Goal: Task Accomplishment & Management: Use online tool/utility

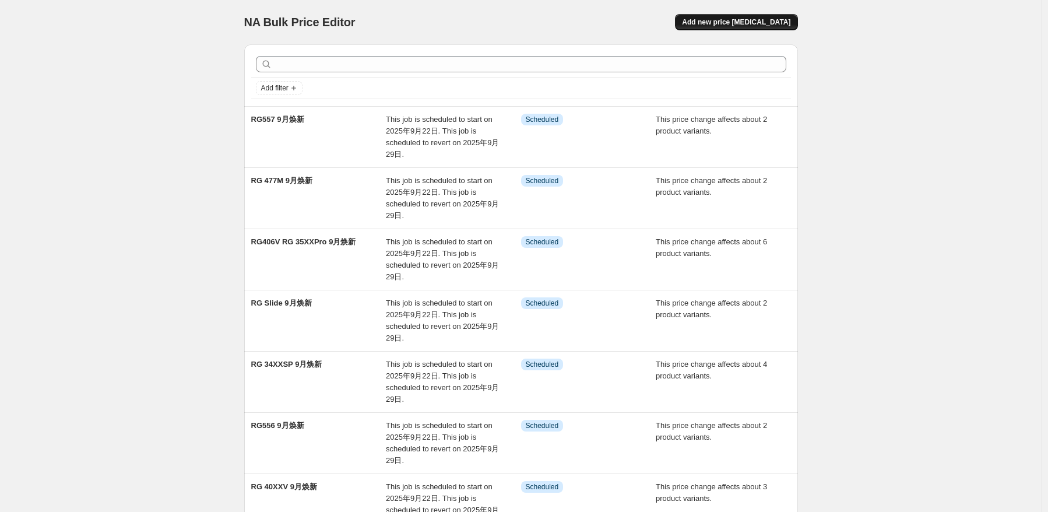
click at [784, 24] on span "Add new price [MEDICAL_DATA]" at bounding box center [736, 21] width 108 height 9
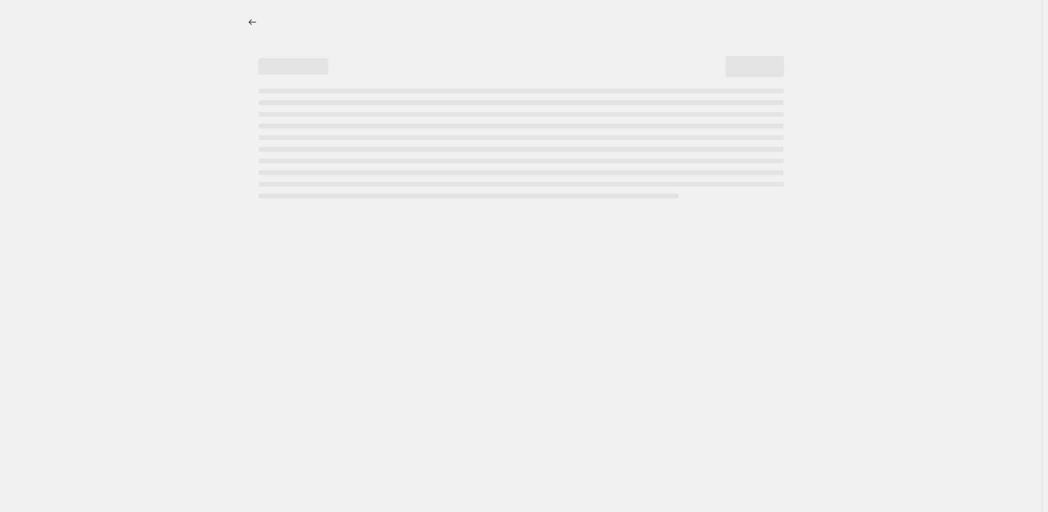
select select "percentage"
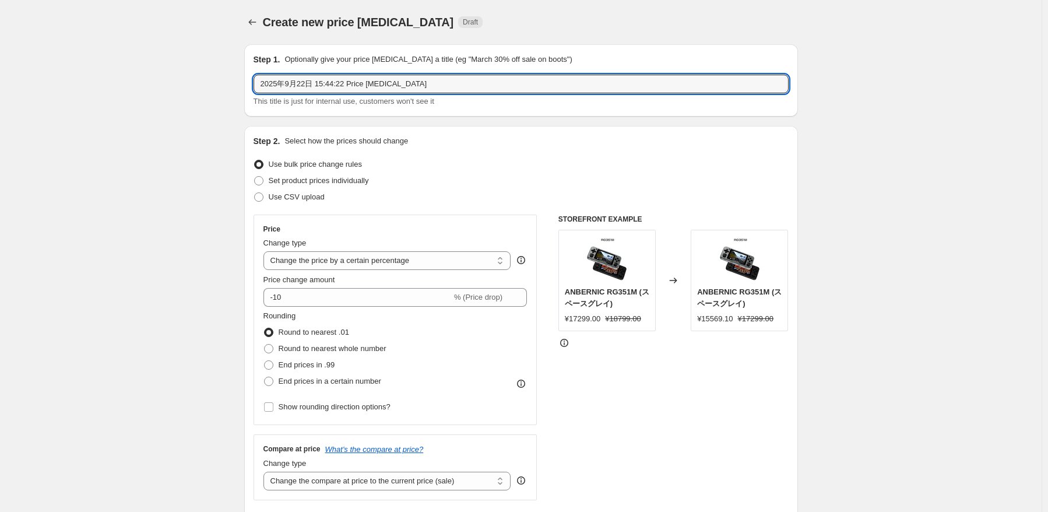
drag, startPoint x: 197, startPoint y: 86, endPoint x: 174, endPoint y: 86, distance: 23.3
type input "w"
click at [322, 84] on input "WIN 600" at bounding box center [520, 84] width 535 height 19
paste input "蓝色-1T"
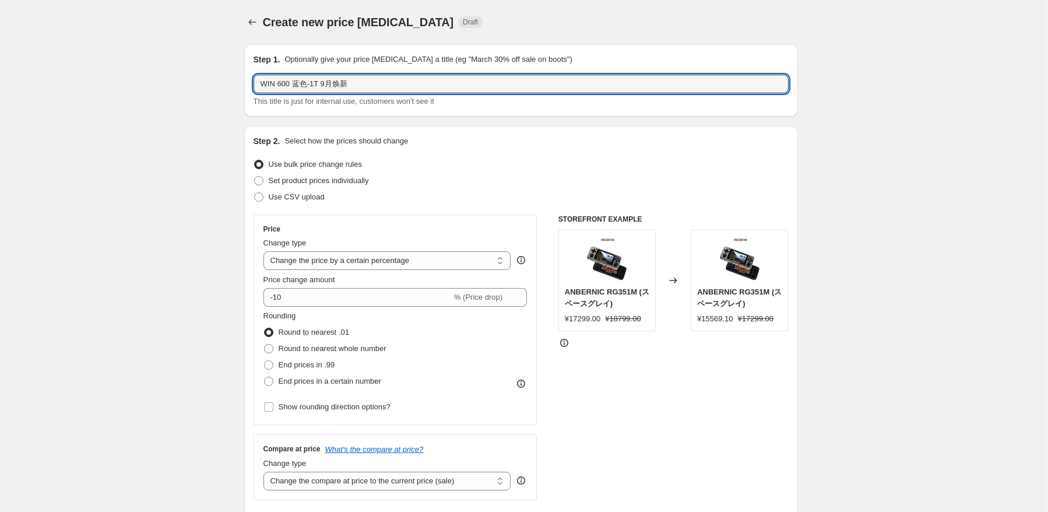
type input "WIN 600 蓝色-1T 9月焕新"
click at [443, 140] on div "Step 2. Select how the prices should change" at bounding box center [520, 141] width 535 height 12
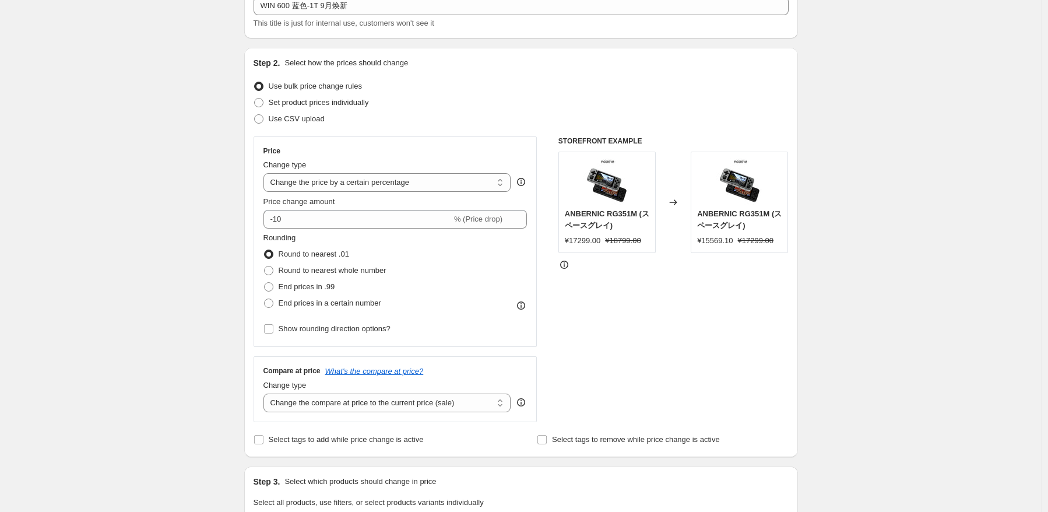
scroll to position [175, 0]
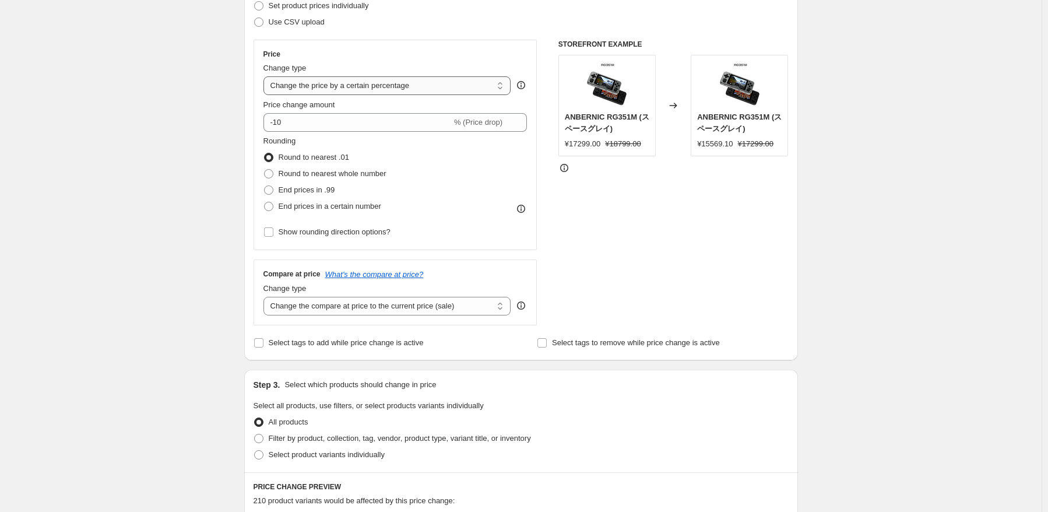
click at [413, 79] on select "Change the price to a certain amount Change the price by a certain amount Chang…" at bounding box center [387, 85] width 248 height 19
select select "pcap"
click at [266, 76] on select "Change the price to a certain amount Change the price by a certain amount Chang…" at bounding box center [387, 85] width 248 height 19
type input "-20"
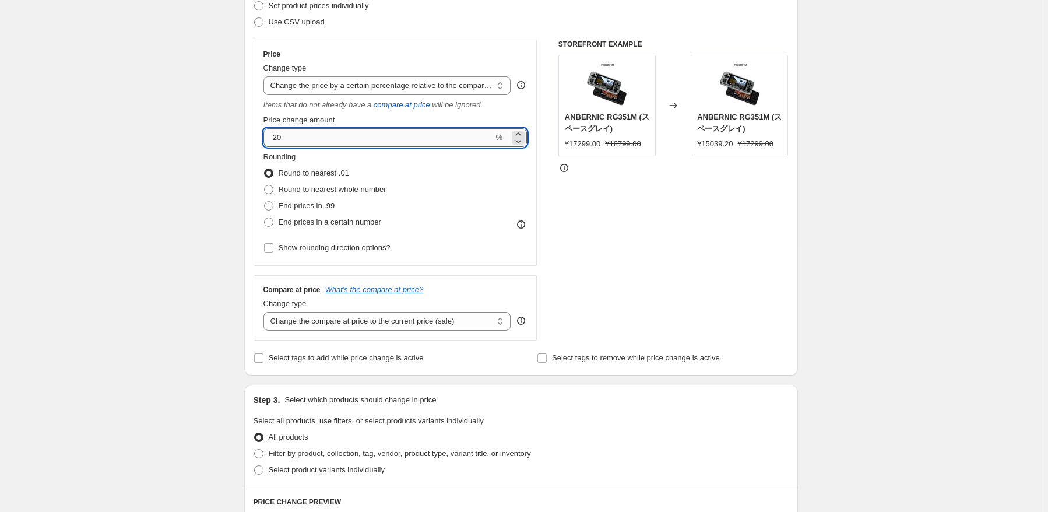
click at [382, 142] on input "-20" at bounding box center [378, 137] width 230 height 19
click at [438, 91] on select "Change the price to a certain amount Change the price by a certain amount Chang…" at bounding box center [387, 85] width 248 height 19
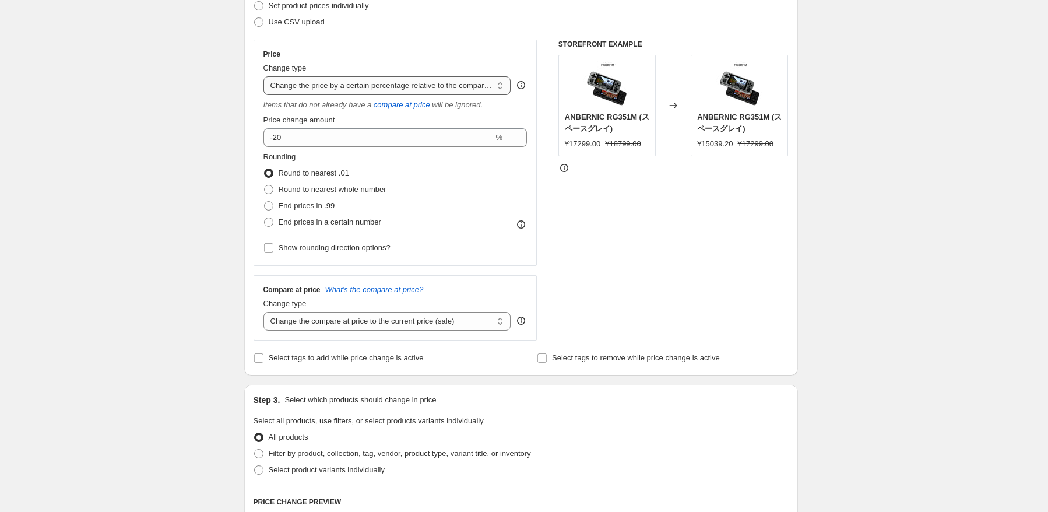
select select "by"
click at [266, 76] on select "Change the price to a certain amount Change the price by a certain amount Chang…" at bounding box center [387, 85] width 248 height 19
type input "-10.00"
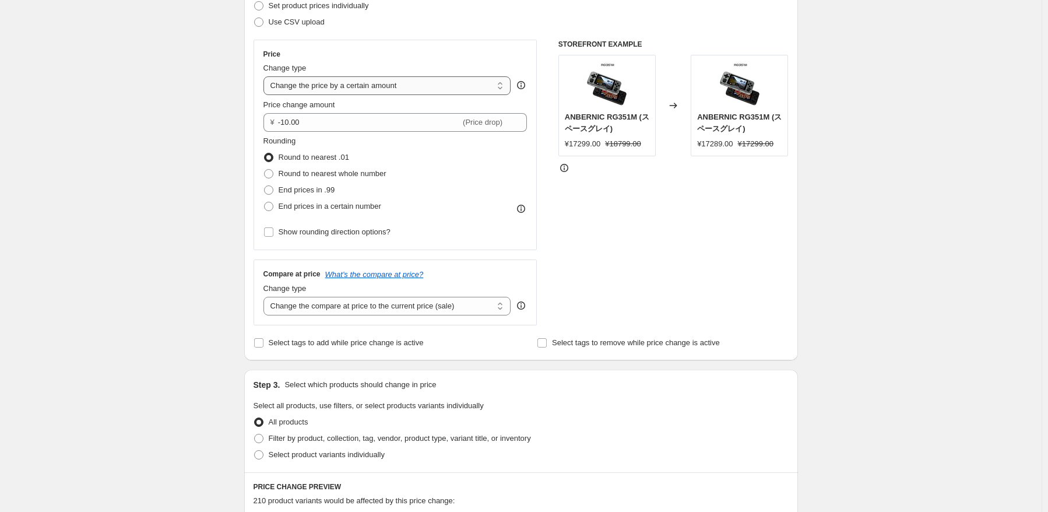
click at [424, 83] on select "Change the price to a certain amount Change the price by a certain amount Chang…" at bounding box center [387, 85] width 248 height 19
select select "to"
click at [266, 76] on select "Change the price to a certain amount Change the price by a certain amount Chang…" at bounding box center [387, 85] width 248 height 19
type input "80.00"
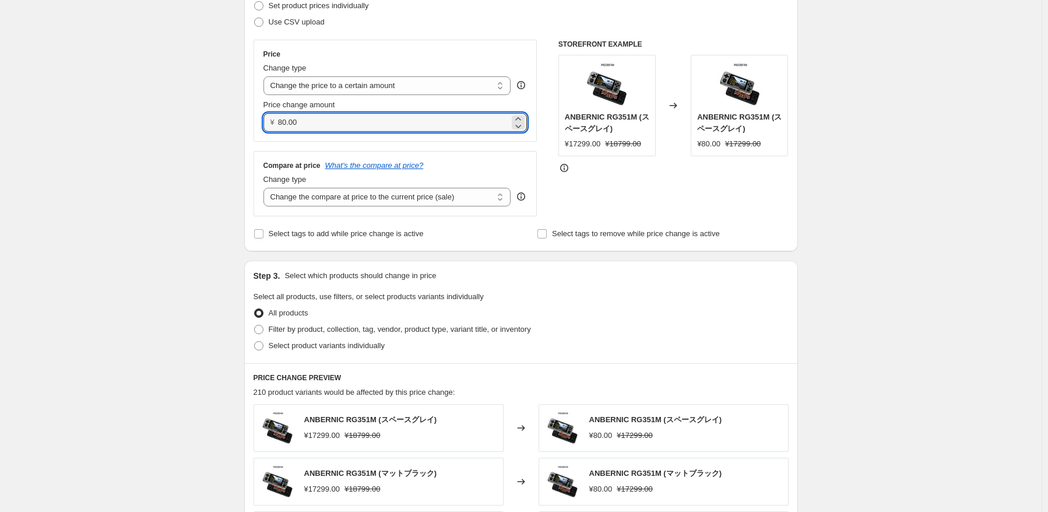
drag, startPoint x: 347, startPoint y: 121, endPoint x: 267, endPoint y: 121, distance: 79.3
click at [267, 121] on div "¥ 80.00" at bounding box center [395, 122] width 264 height 19
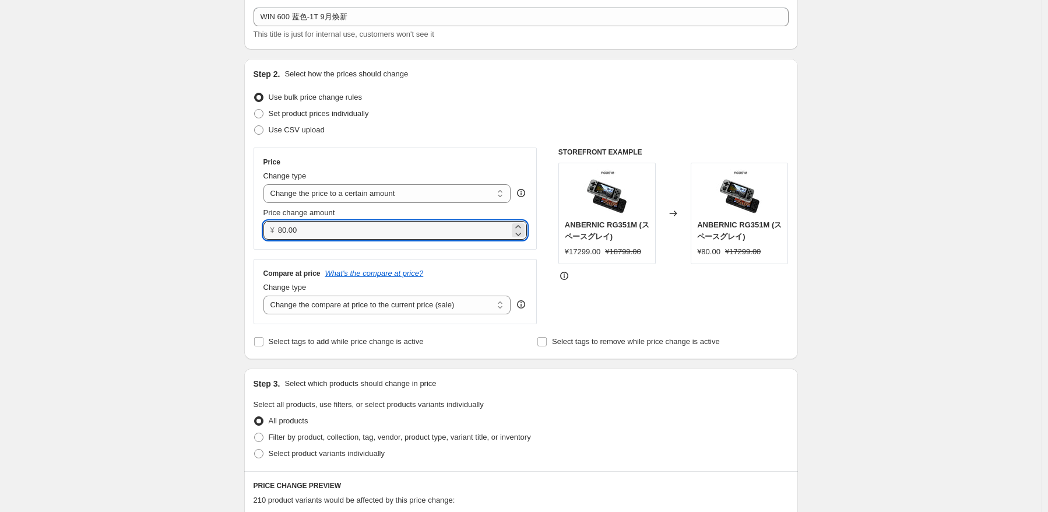
scroll to position [0, 0]
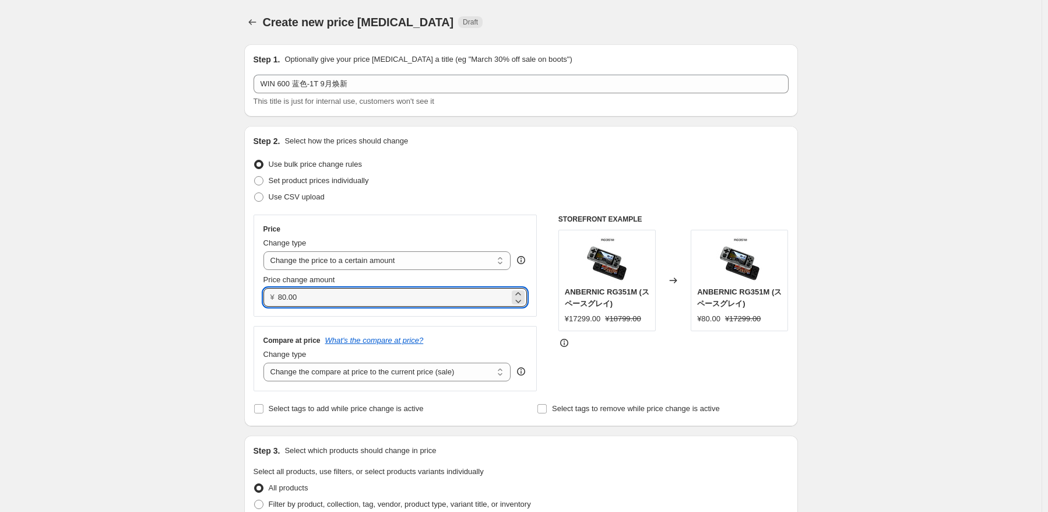
click at [374, 93] on div "WIN 600 蓝色-1T 9月焕新 This title is just for internal use, customers won't see it" at bounding box center [520, 91] width 535 height 33
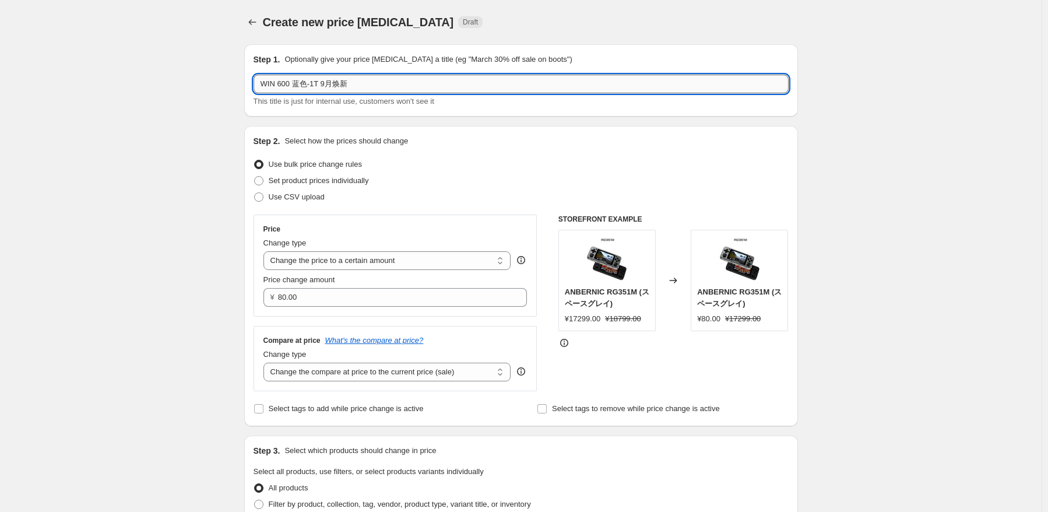
click at [380, 89] on input "WIN 600 蓝色-1T 9月焕新" at bounding box center [520, 84] width 535 height 19
type input "WIN 600 蓝色-1T 恢复价格"
click at [427, 117] on div "Step 1. Optionally give your price [MEDICAL_DATA] a title (eg "March 30% off sa…" at bounding box center [516, 512] width 563 height 954
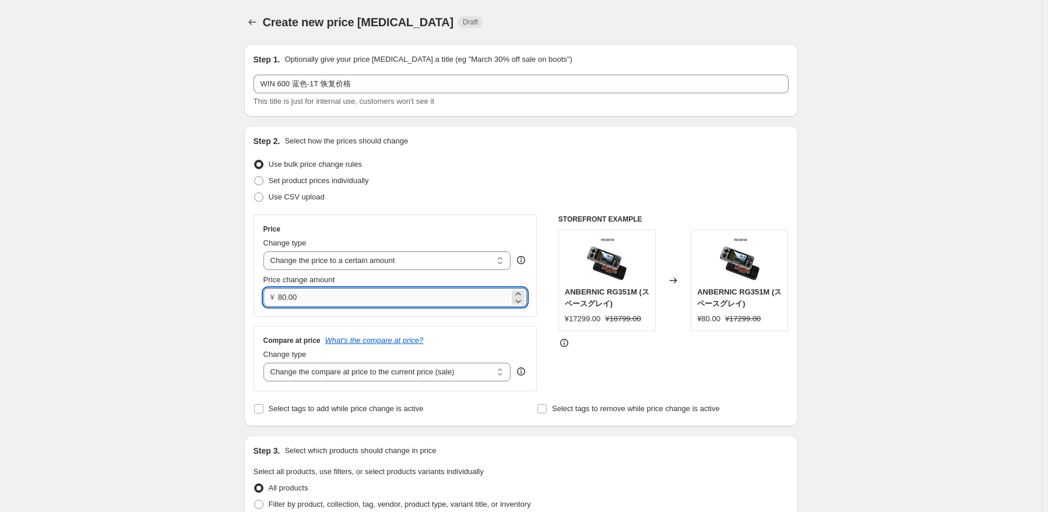
click at [372, 291] on input "80.00" at bounding box center [393, 297] width 231 height 19
drag, startPoint x: 301, startPoint y: 298, endPoint x: 133, endPoint y: 288, distance: 168.1
click at [329, 302] on input "80.00" at bounding box center [393, 297] width 231 height 19
drag, startPoint x: 329, startPoint y: 302, endPoint x: 214, endPoint y: 295, distance: 114.4
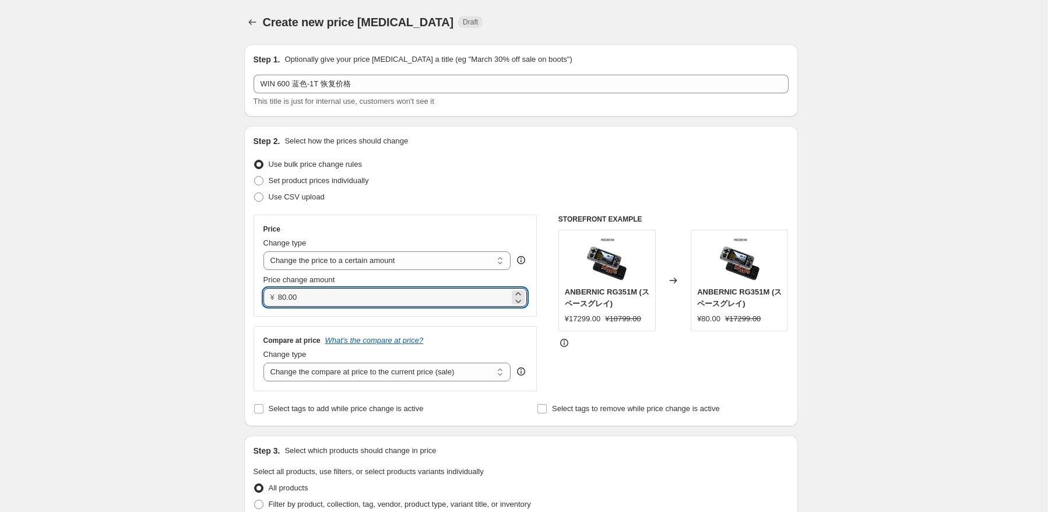
paste input "53299"
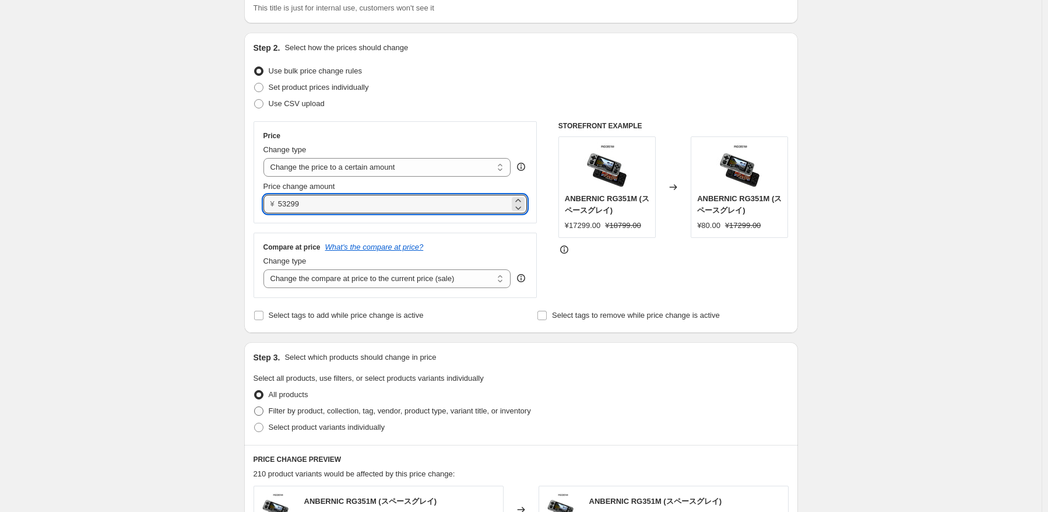
scroll to position [175, 0]
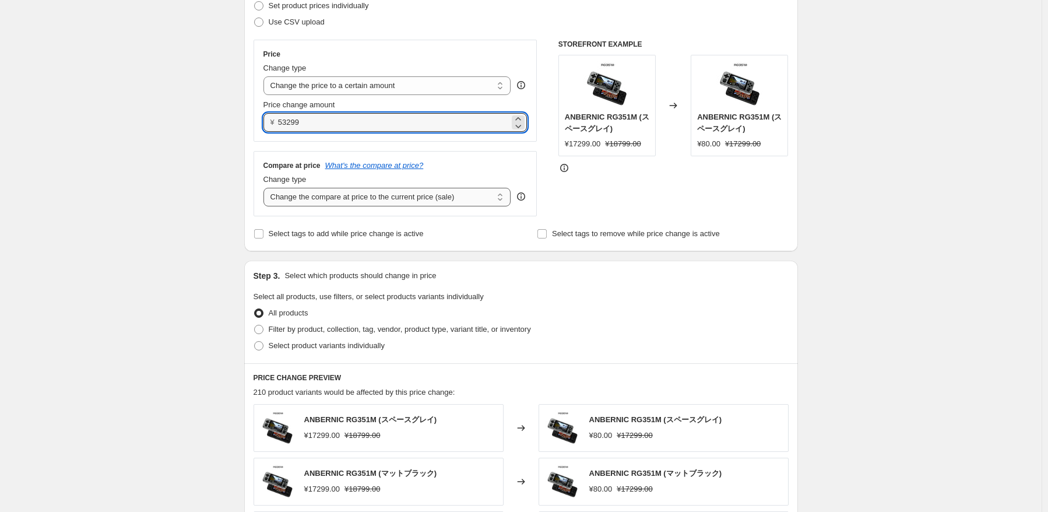
type input "53299.00"
click at [389, 201] on select "Change the compare at price to the current price (sale) Change the compare at p…" at bounding box center [387, 197] width 248 height 19
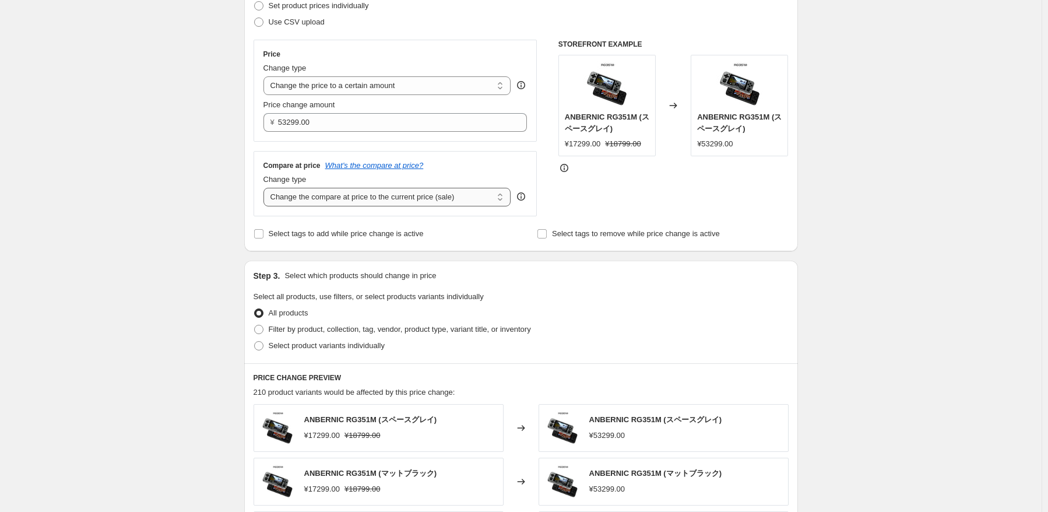
click at [266, 188] on select "Change the compare at price to the current price (sale) Change the compare at p…" at bounding box center [387, 197] width 248 height 19
click at [372, 195] on select "Change the compare at price to the current price (sale) Change the compare at p…" at bounding box center [387, 197] width 248 height 19
select select "ep"
click at [266, 188] on select "Change the compare at price to the current price (sale) Change the compare at p…" at bounding box center [387, 197] width 248 height 19
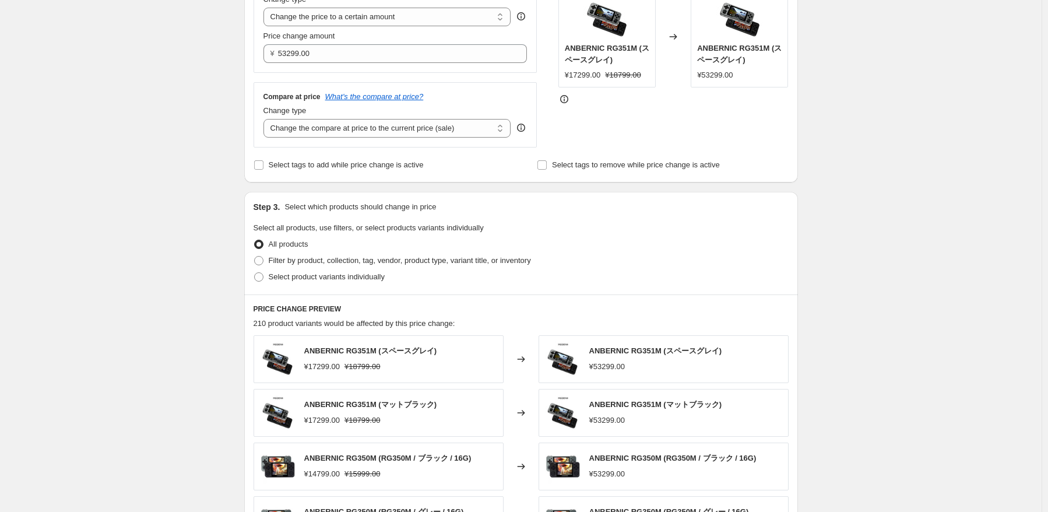
scroll to position [291, 0]
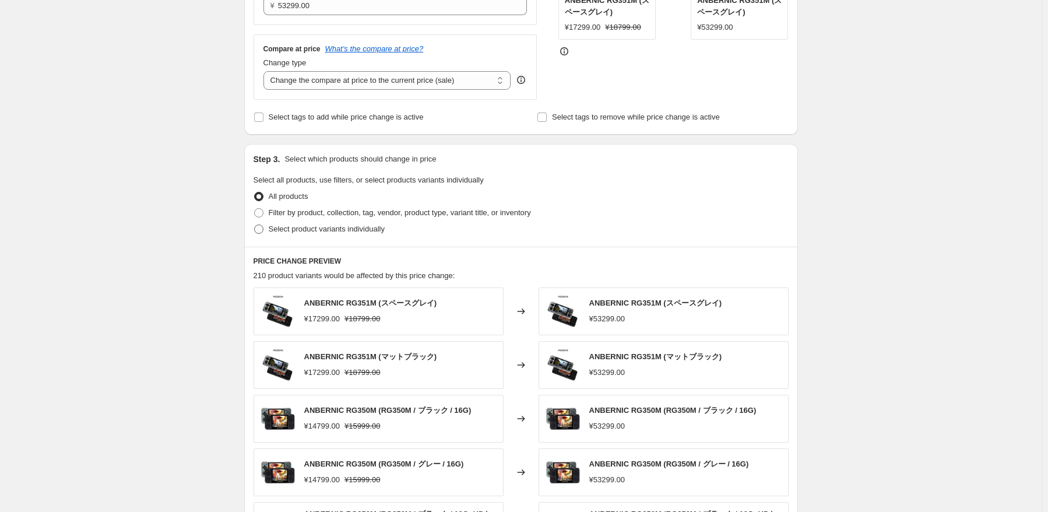
click at [295, 230] on span "Select product variants individually" at bounding box center [327, 228] width 116 height 9
click at [255, 225] on input "Select product variants individually" at bounding box center [254, 224] width 1 height 1
radio input "true"
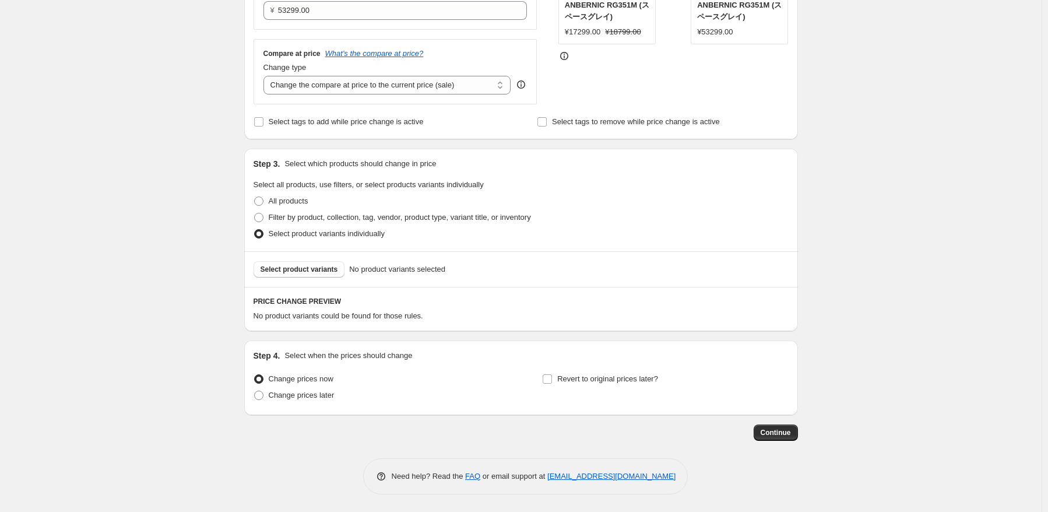
scroll to position [286, 0]
click at [315, 270] on span "Select product variants" at bounding box center [299, 269] width 78 height 9
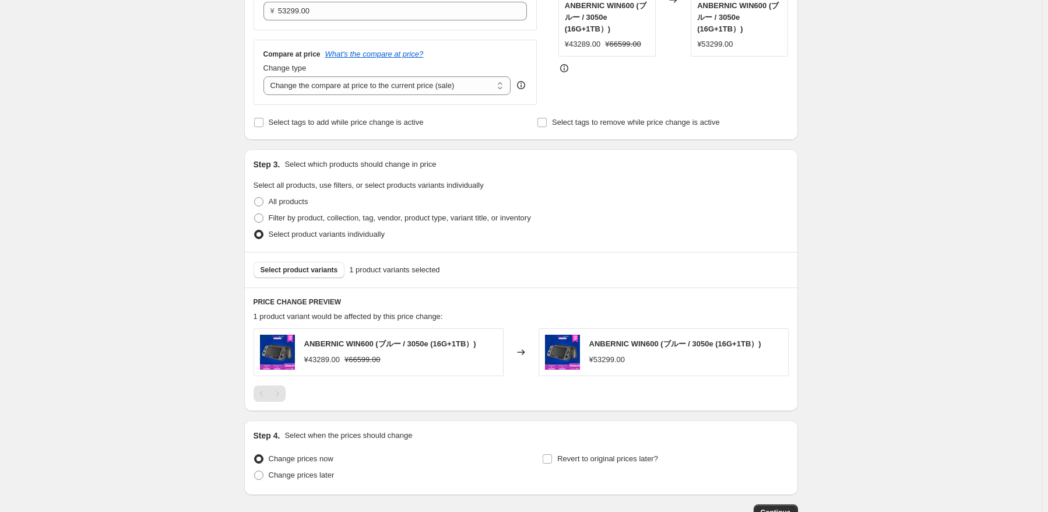
scroll to position [365, 0]
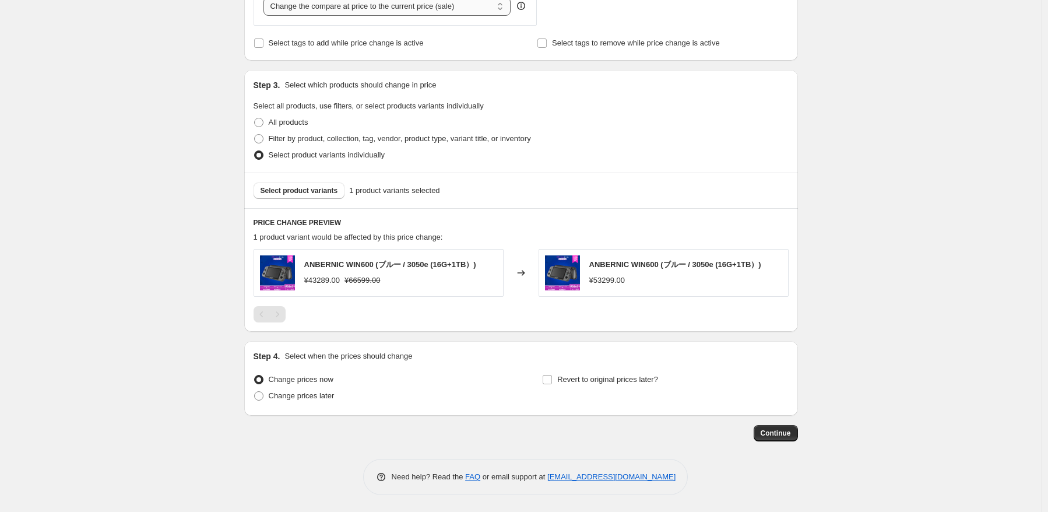
click at [433, 2] on select "Change the compare at price to the current price (sale) Change the compare at p…" at bounding box center [387, 6] width 248 height 19
click at [266, 0] on select "Change the compare at price to the current price (sale) Change the compare at p…" at bounding box center [387, 8] width 248 height 19
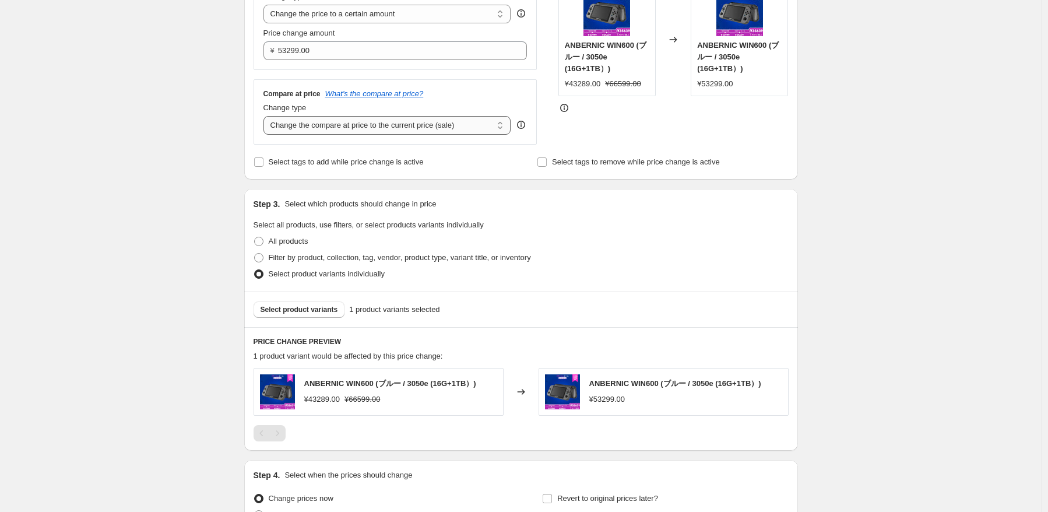
click at [421, 128] on select "Change the compare at price to the current price (sale) Change the compare at p…" at bounding box center [387, 125] width 248 height 19
select select "no_change"
click at [266, 117] on select "Change the compare at price to the current price (sale) Change the compare at p…" at bounding box center [387, 125] width 248 height 19
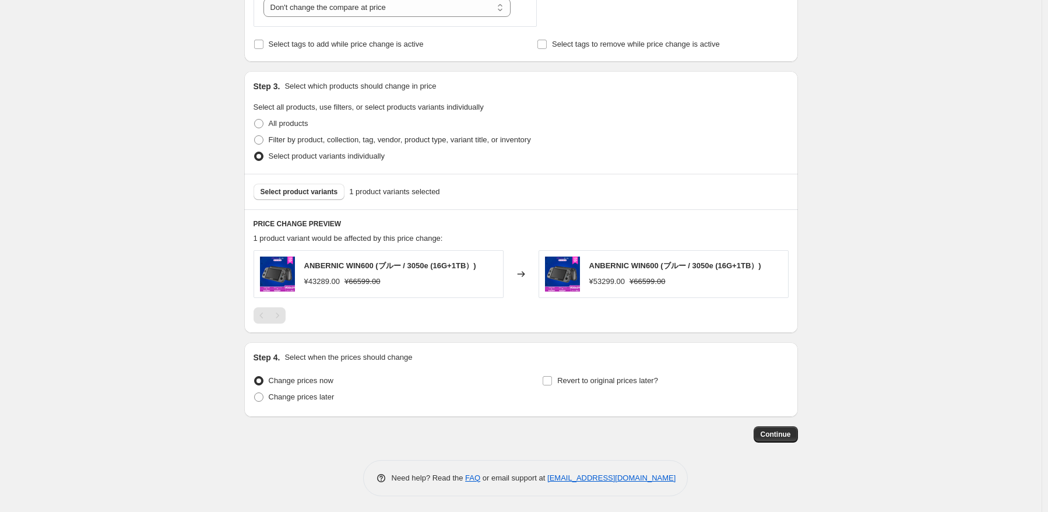
scroll to position [365, 0]
click at [311, 403] on label "Change prices later" at bounding box center [293, 396] width 81 height 16
click at [255, 392] on input "Change prices later" at bounding box center [254, 391] width 1 height 1
radio input "true"
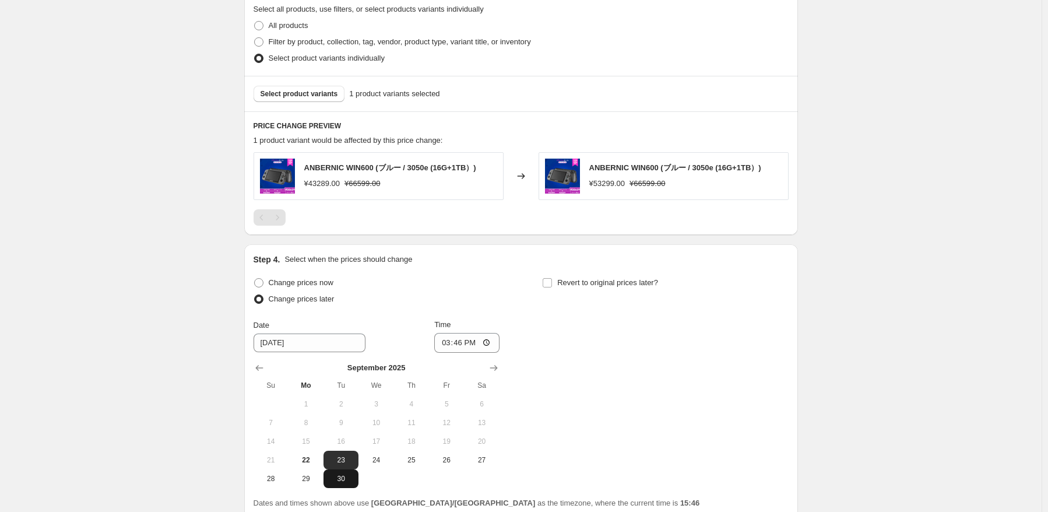
scroll to position [540, 0]
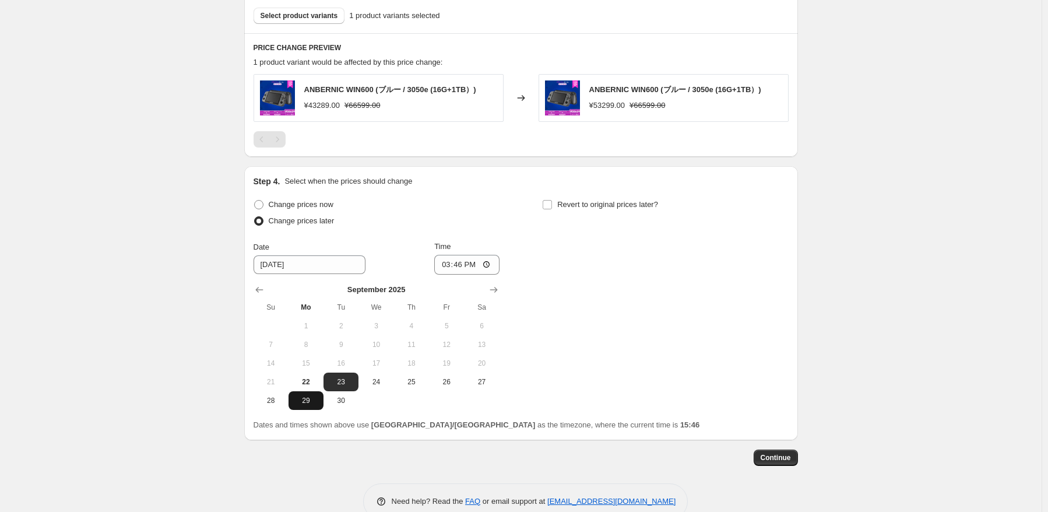
click at [307, 407] on button "29" at bounding box center [305, 400] width 35 height 19
type input "[DATE]"
click at [464, 263] on input "15:46" at bounding box center [466, 265] width 65 height 20
type input "15:05"
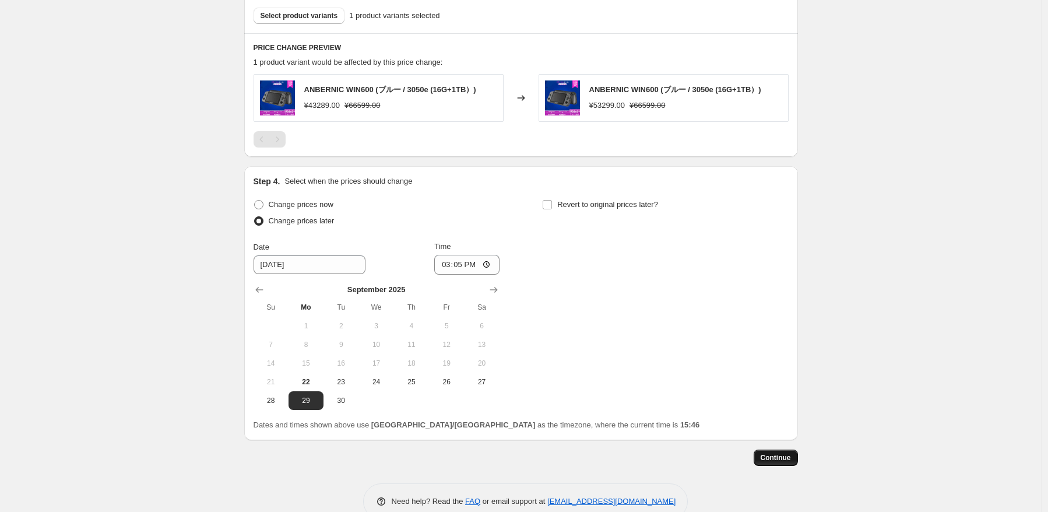
click at [770, 452] on button "Continue" at bounding box center [775, 457] width 44 height 16
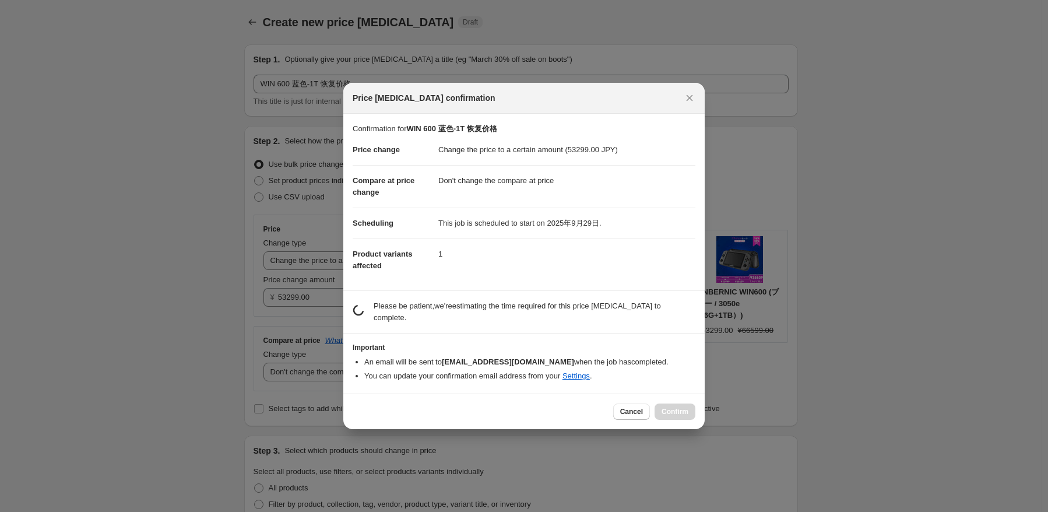
scroll to position [0, 0]
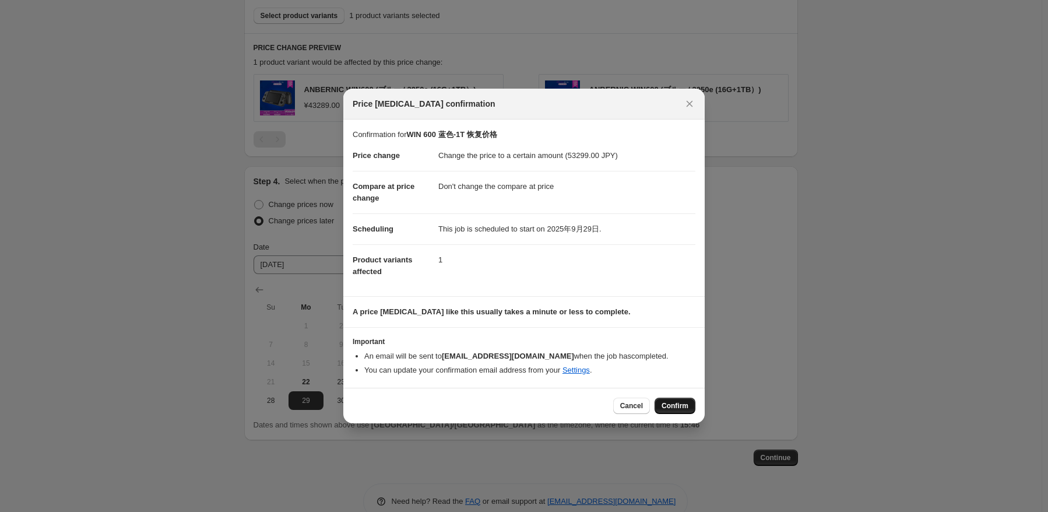
click at [663, 403] on span "Confirm" at bounding box center [674, 405] width 27 height 9
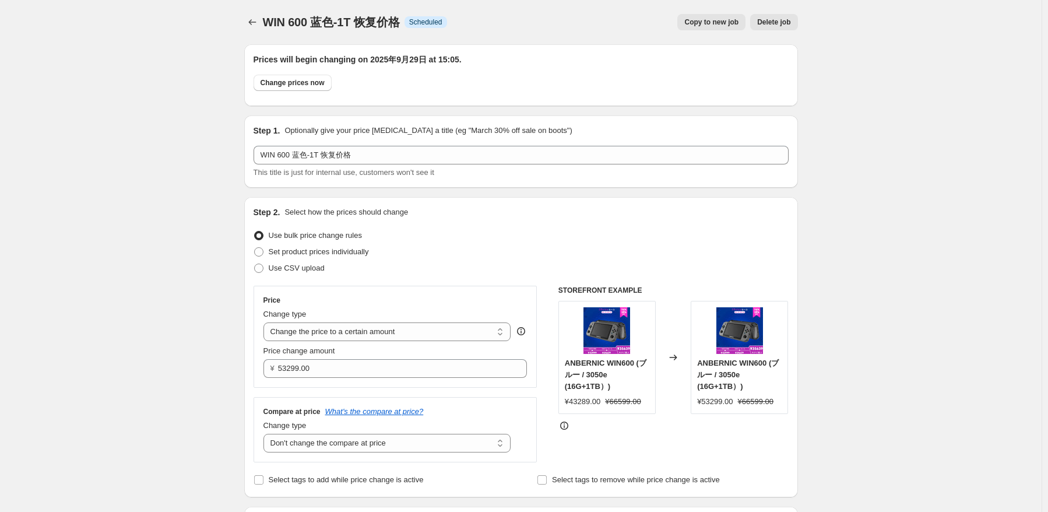
click at [263, 20] on div at bounding box center [253, 22] width 19 height 16
click at [247, 22] on button "Price change jobs" at bounding box center [252, 22] width 16 height 16
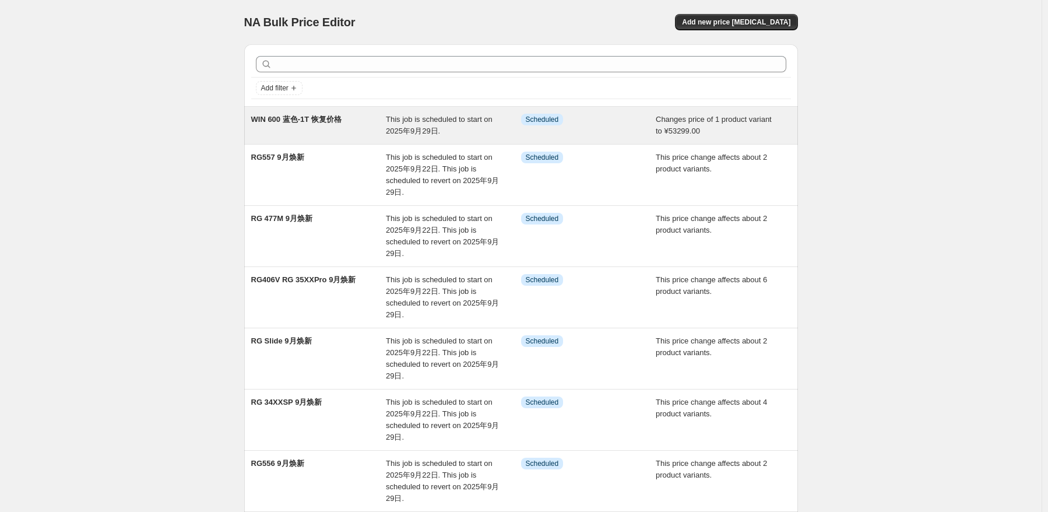
click at [351, 109] on div "WIN 600 蓝色-1T 恢复价格 This job is scheduled to start on 2025年9月29日. Info Scheduled…" at bounding box center [521, 125] width 554 height 37
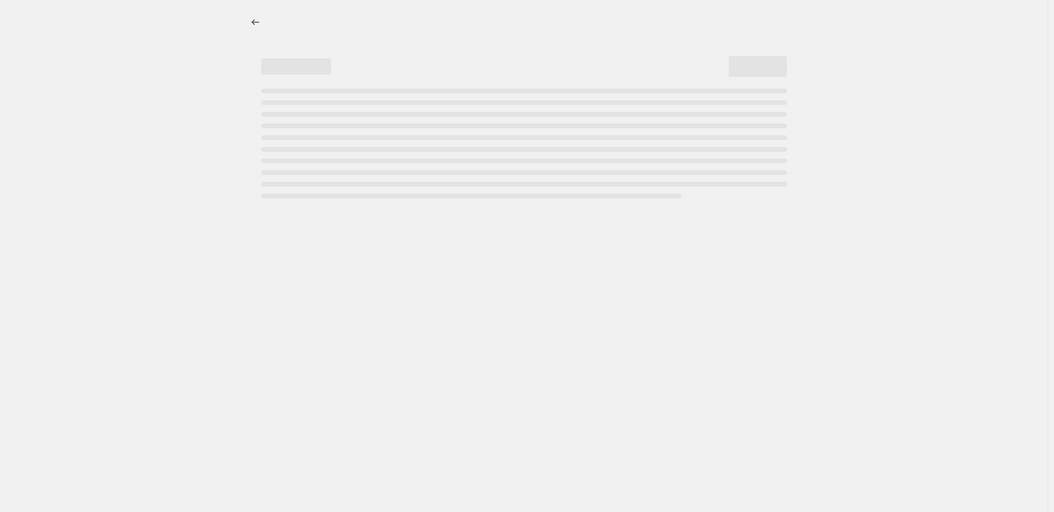
select select "no_change"
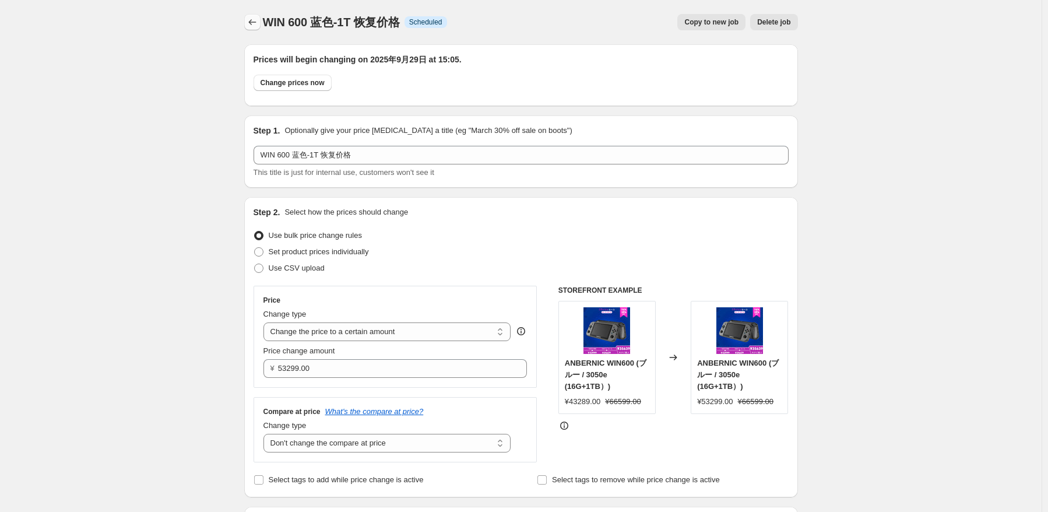
click at [254, 20] on icon "Price change jobs" at bounding box center [252, 22] width 12 height 12
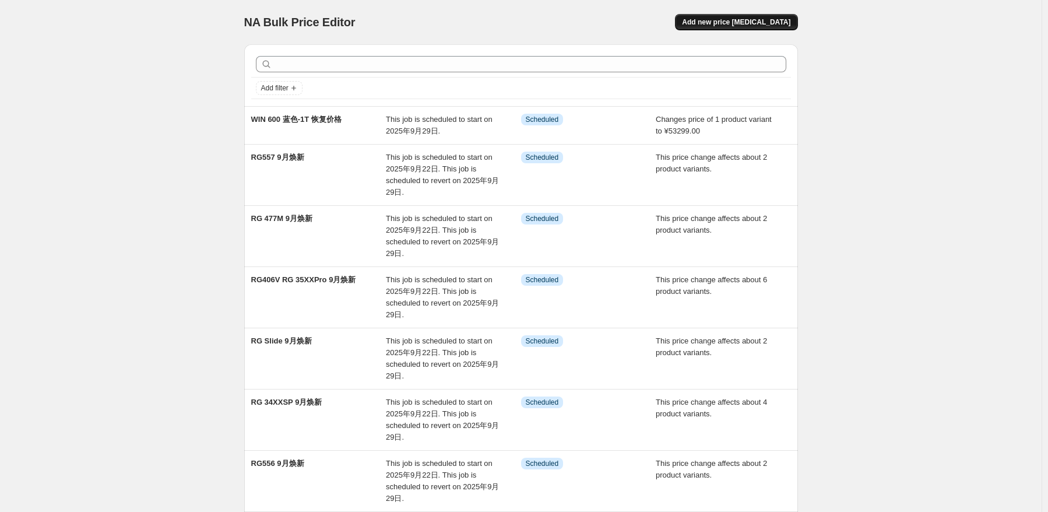
click at [776, 19] on span "Add new price [MEDICAL_DATA]" at bounding box center [736, 21] width 108 height 9
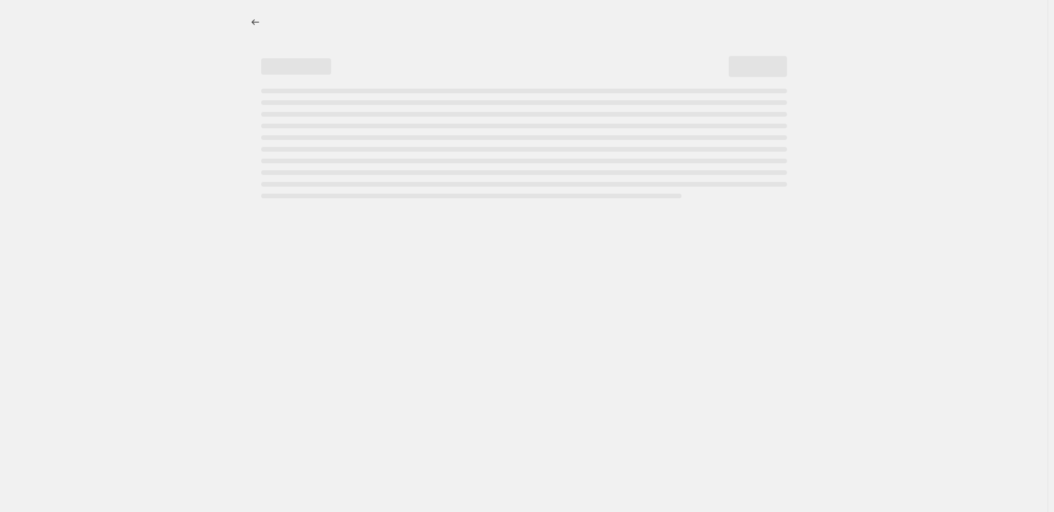
select select "percentage"
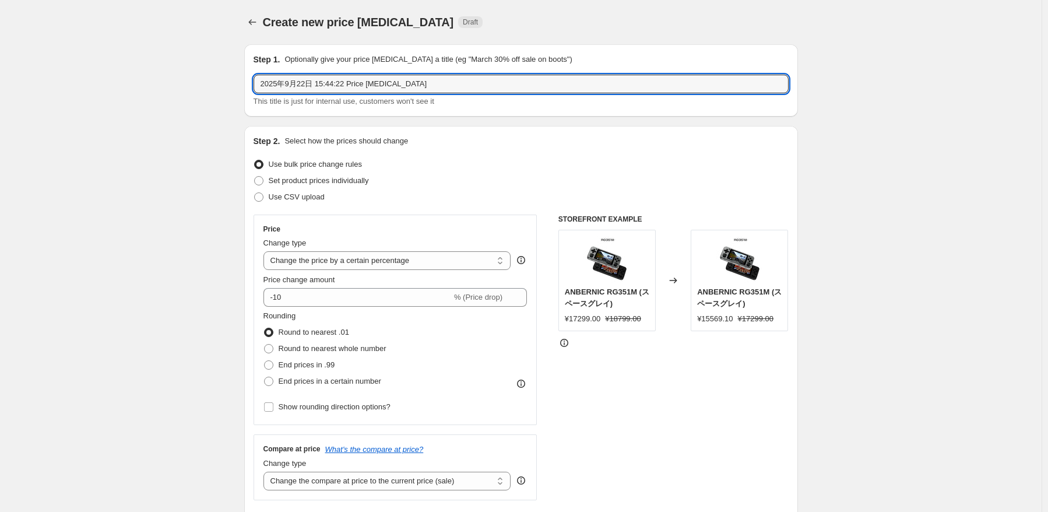
drag, startPoint x: 439, startPoint y: 83, endPoint x: 19, endPoint y: 73, distance: 420.3
paste input "WIN600(与闪购的价格相同）"
click at [374, 86] on input "WIN600(与闪购的价格相同）" at bounding box center [520, 84] width 535 height 19
click at [394, 82] on input "WIN600" at bounding box center [520, 84] width 535 height 19
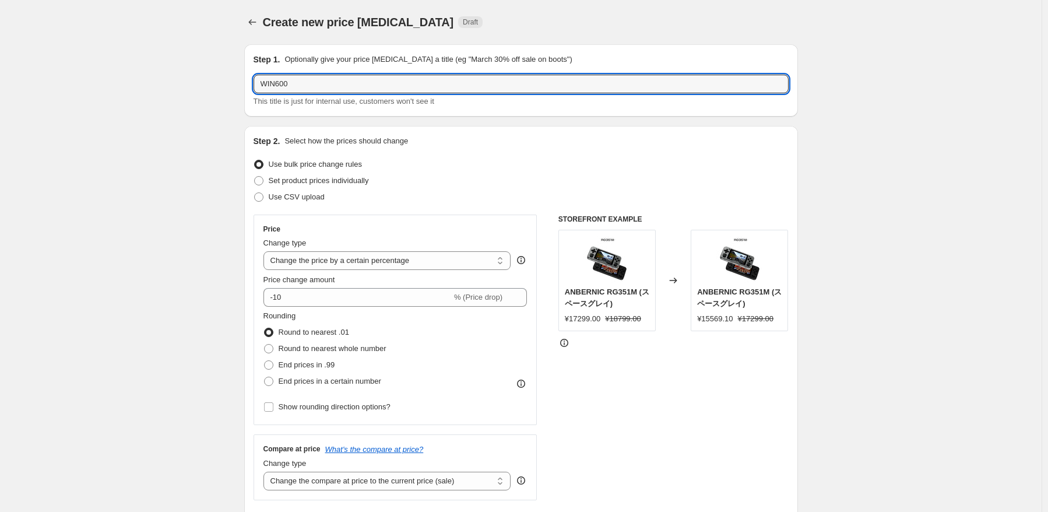
paste input "黑色-256G"
type input "WIN600 黑色-256G 价格恢复"
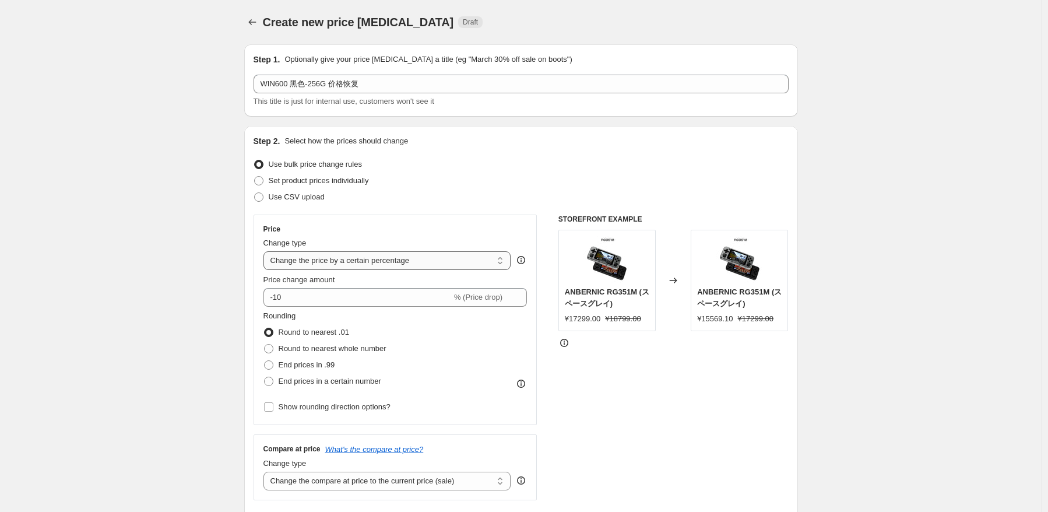
click at [388, 262] on select "Change the price to a certain amount Change the price by a certain amount Chang…" at bounding box center [387, 260] width 248 height 19
select select "by"
click at [266, 251] on select "Change the price to a certain amount Change the price by a certain amount Chang…" at bounding box center [387, 260] width 248 height 19
type input "-10.00"
click at [376, 264] on select "Change the price to a certain amount Change the price by a certain amount Chang…" at bounding box center [387, 260] width 248 height 19
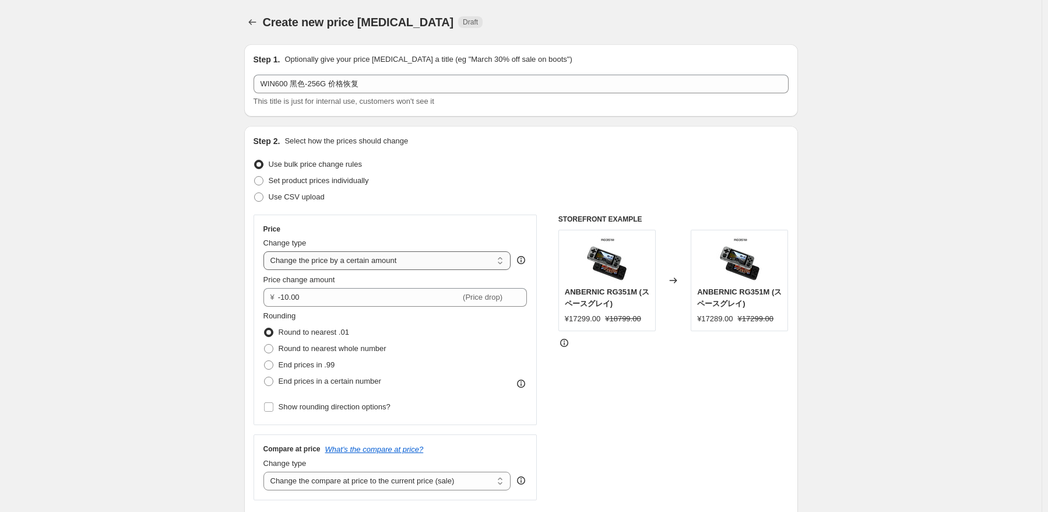
select select "to"
click at [266, 251] on select "Change the price to a certain amount Change the price by a certain amount Chang…" at bounding box center [387, 260] width 248 height 19
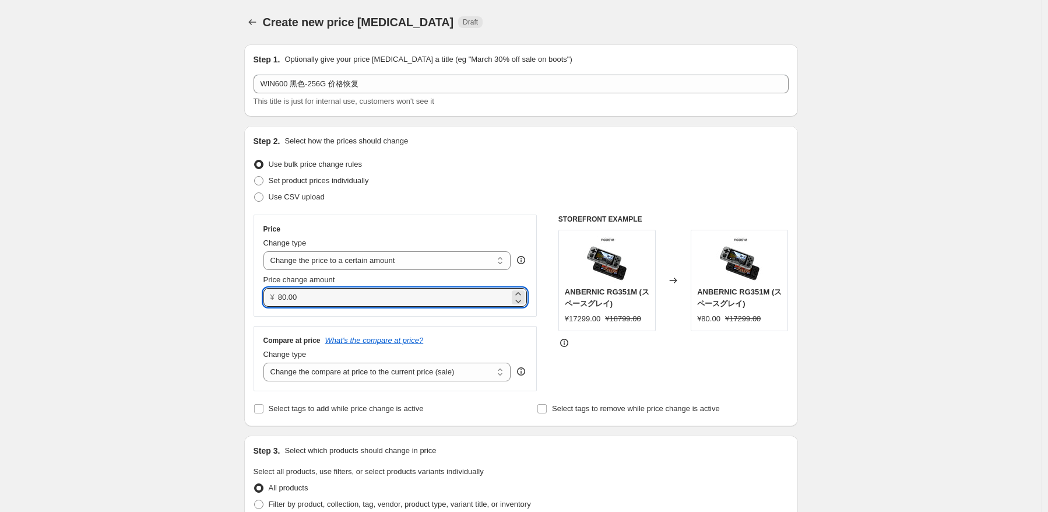
drag, startPoint x: 338, startPoint y: 298, endPoint x: 207, endPoint y: 291, distance: 130.7
paste input "45699"
type input "45699.00"
click at [635, 383] on div "STOREFRONT EXAMPLE ANBERNIC RG351M (スペースグレイ) ¥17299.00 ¥18799.00 Changed to ANB…" at bounding box center [673, 302] width 230 height 177
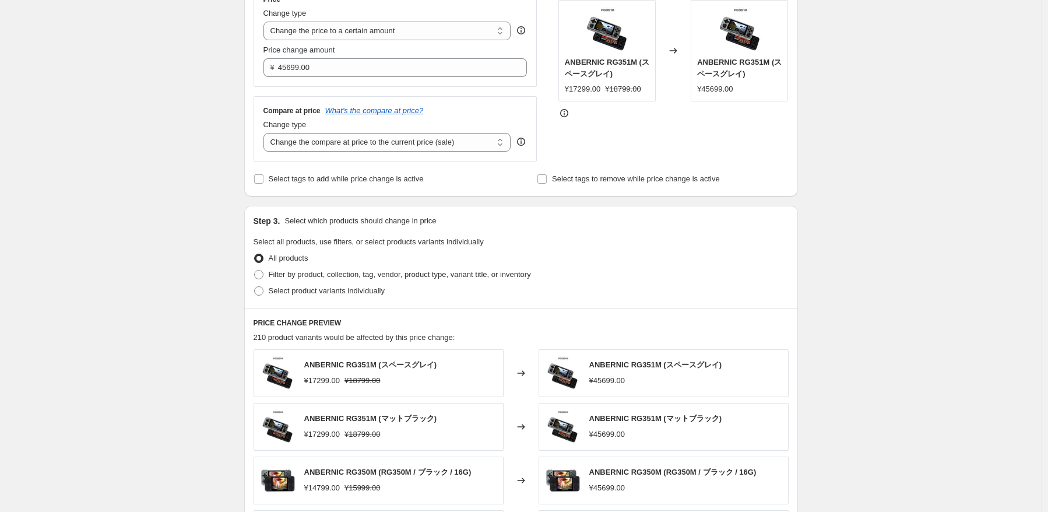
scroll to position [233, 0]
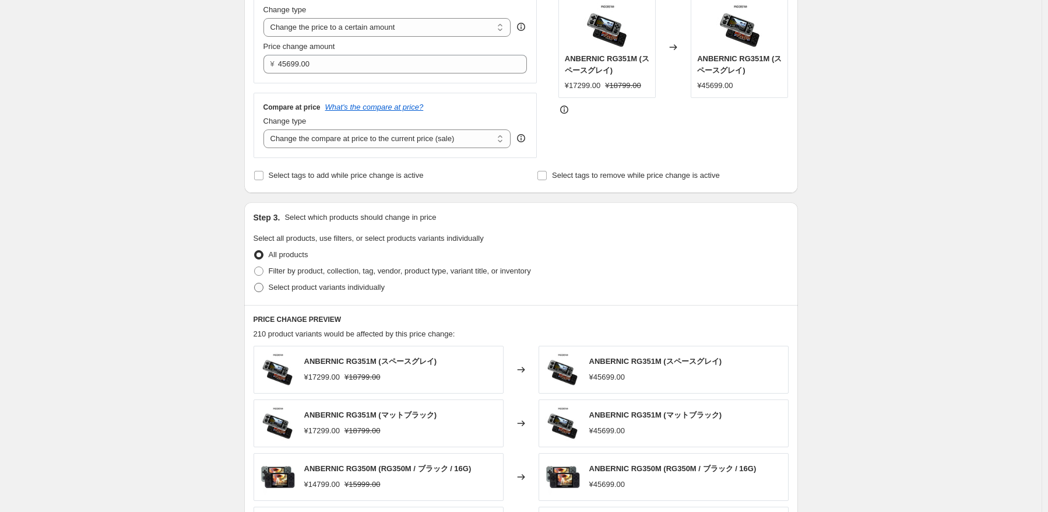
click at [313, 287] on span "Select product variants individually" at bounding box center [327, 287] width 116 height 9
click at [255, 283] on input "Select product variants individually" at bounding box center [254, 283] width 1 height 1
radio input "true"
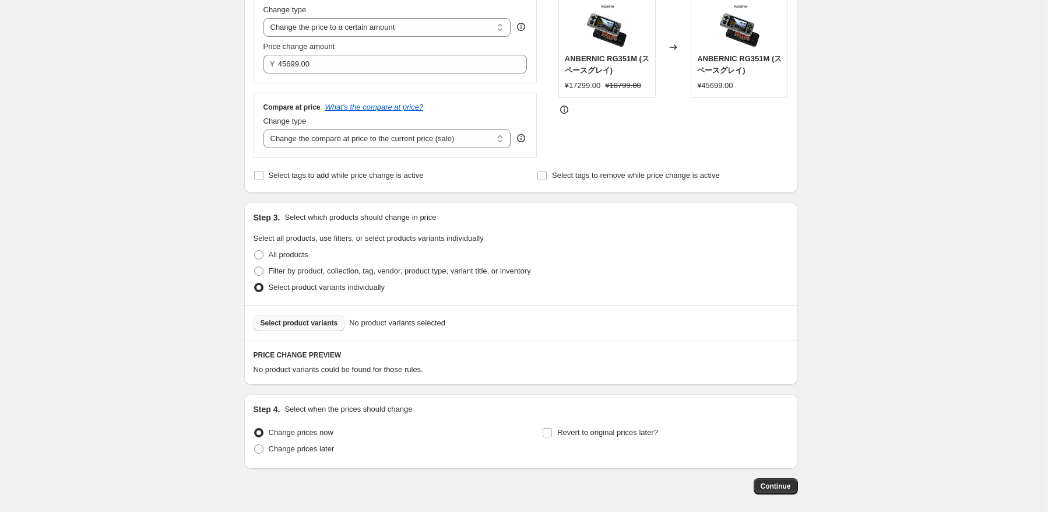
click at [308, 328] on button "Select product variants" at bounding box center [298, 323] width 91 height 16
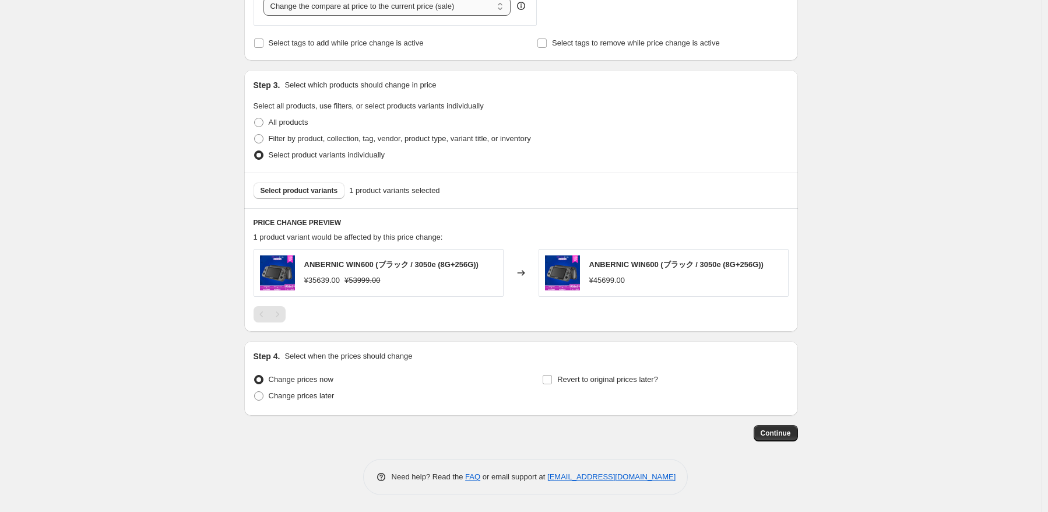
scroll to position [363, 0]
click at [383, 12] on select "Change the compare at price to the current price (sale) Change the compare at p…" at bounding box center [387, 8] width 248 height 19
select select "no_change"
click at [266, 0] on select "Change the compare at price to the current price (sale) Change the compare at p…" at bounding box center [387, 8] width 248 height 19
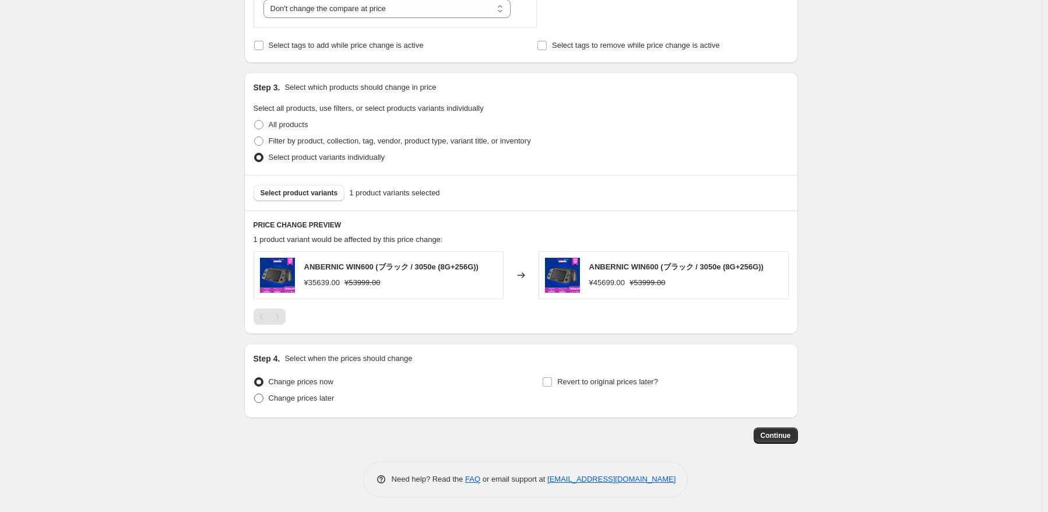
click at [295, 397] on span "Change prices later" at bounding box center [302, 397] width 66 height 9
click at [255, 394] on input "Change prices later" at bounding box center [254, 393] width 1 height 1
radio input "true"
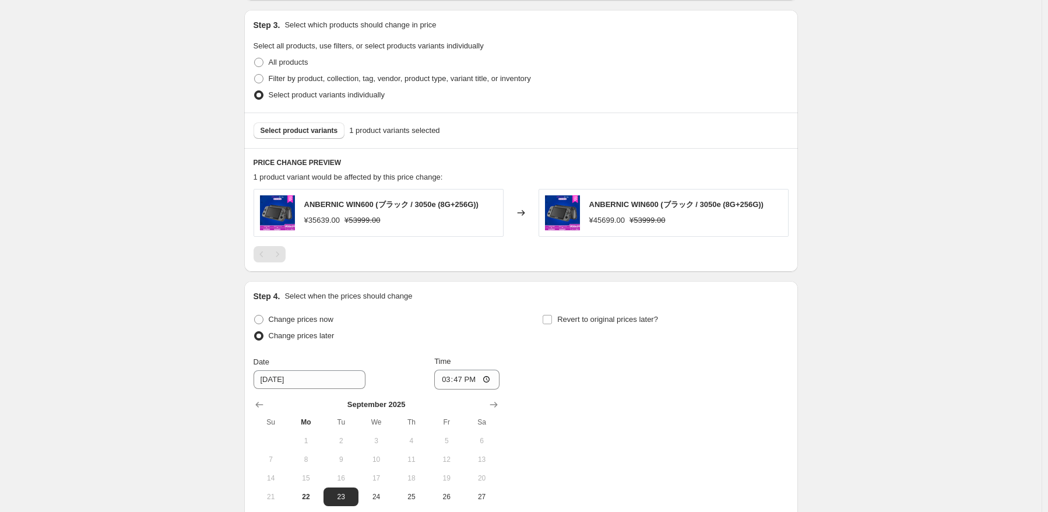
scroll to position [538, 0]
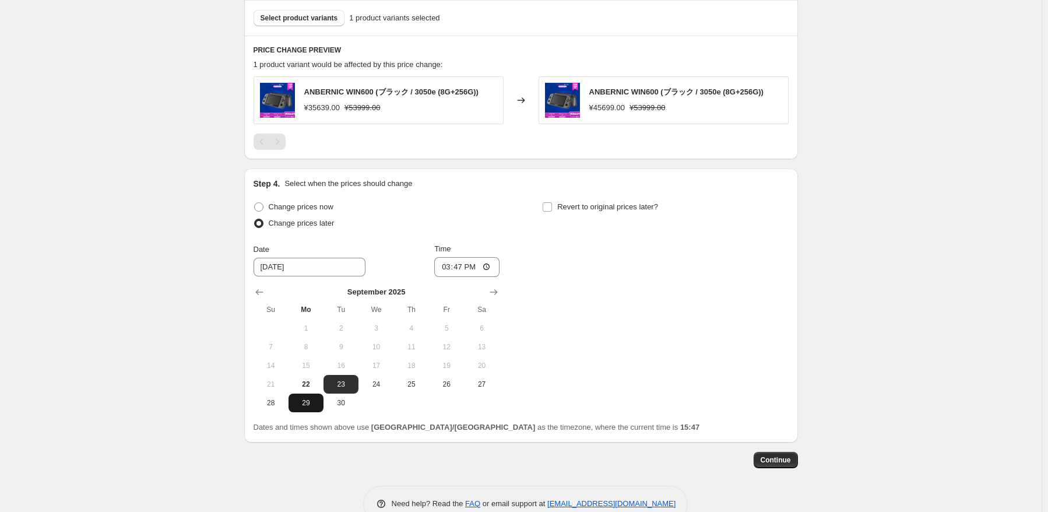
click at [301, 408] on button "29" at bounding box center [305, 402] width 35 height 19
type input "[DATE]"
click at [474, 262] on input "15:47" at bounding box center [466, 267] width 65 height 20
type input "15:05"
click at [732, 304] on div "Change prices now Change prices later Date [DATE] Time 15:[DATE] Mo Tu We Th Fr…" at bounding box center [520, 305] width 535 height 213
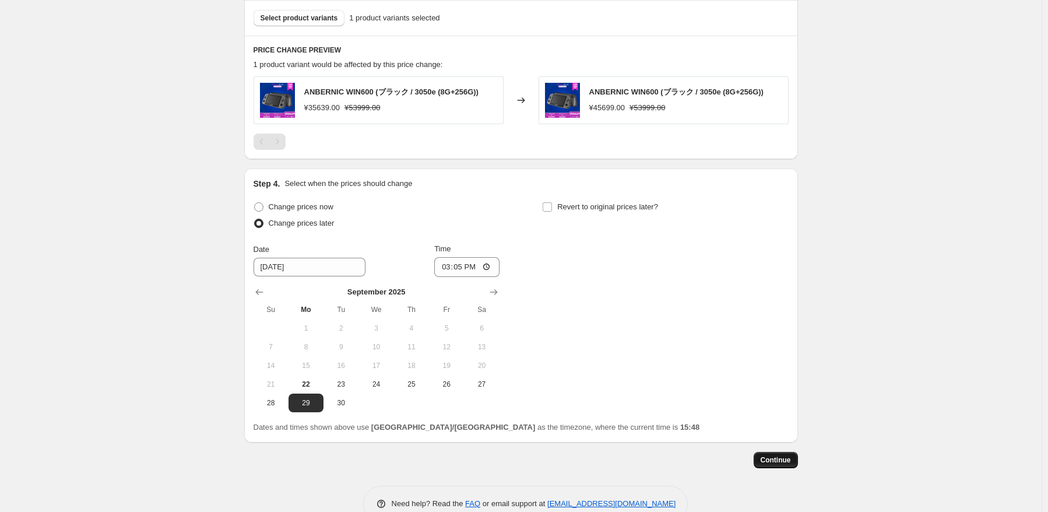
click at [780, 457] on span "Continue" at bounding box center [775, 459] width 30 height 9
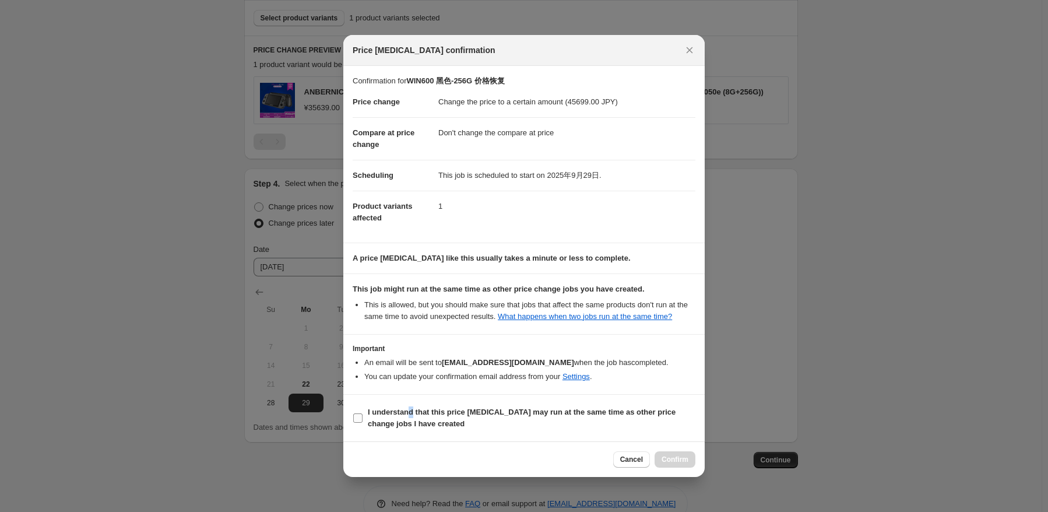
click at [410, 412] on b "I understand that this price [MEDICAL_DATA] may run at the same time as other p…" at bounding box center [522, 417] width 308 height 20
click at [385, 423] on b "I understand that this price [MEDICAL_DATA] may run at the same time as other p…" at bounding box center [522, 417] width 308 height 20
click at [362, 422] on input "I understand that this price [MEDICAL_DATA] may run at the same time as other p…" at bounding box center [357, 417] width 9 height 9
checkbox input "true"
click at [676, 461] on span "Confirm" at bounding box center [674, 459] width 27 height 9
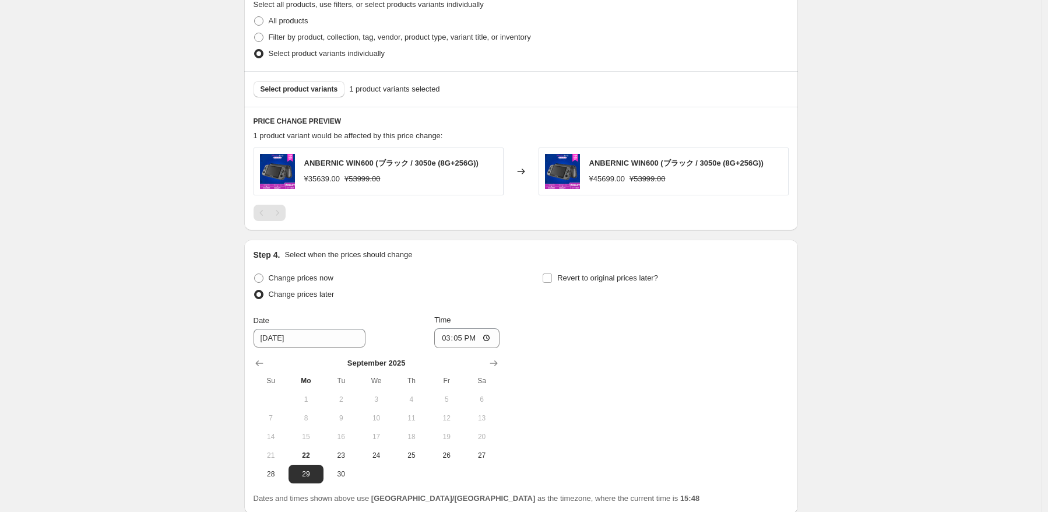
click at [811, 256] on div "WIN600 黑色-256G 价格恢复. This page is ready WIN600 黑色-256G 价格恢复 Info Scheduled Copy…" at bounding box center [521, 36] width 582 height 1148
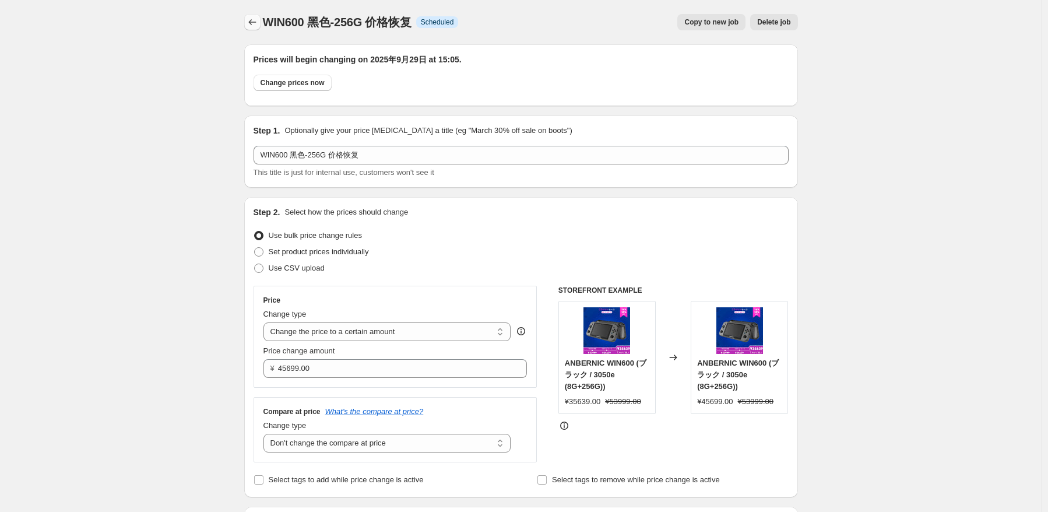
click at [254, 26] on icon "Price change jobs" at bounding box center [252, 22] width 12 height 12
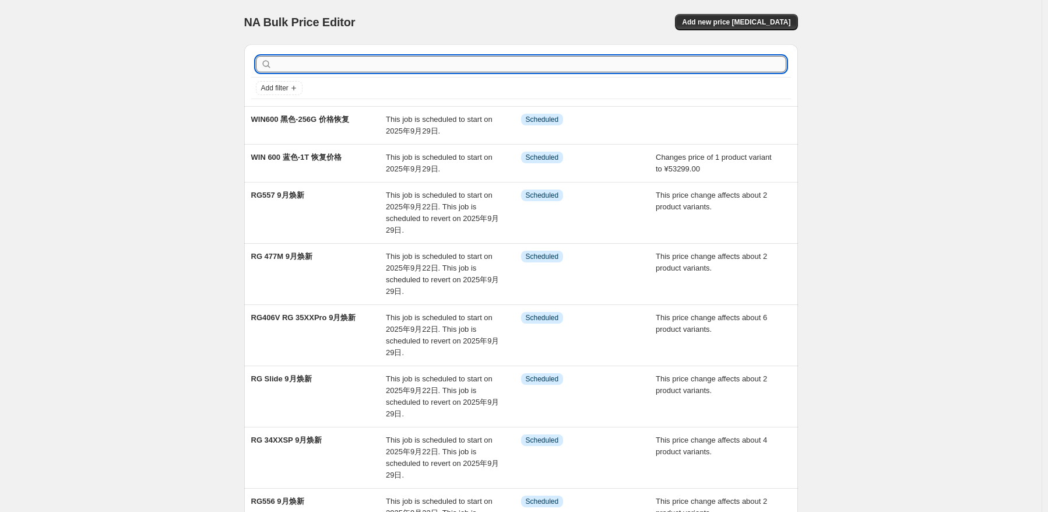
click at [449, 60] on input "text" at bounding box center [530, 64] width 512 height 16
type input "353P"
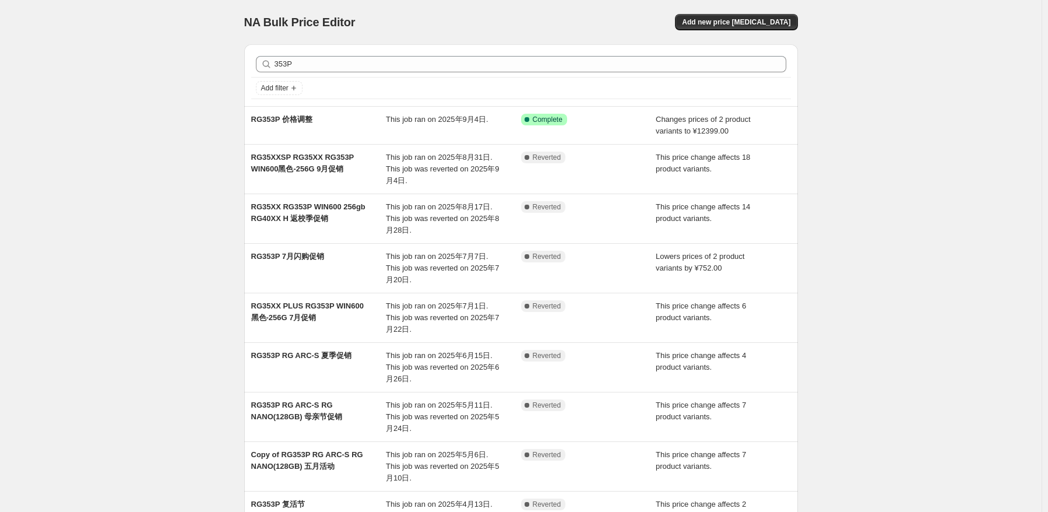
click at [304, 29] on span "NA Bulk Price Editor" at bounding box center [299, 22] width 111 height 13
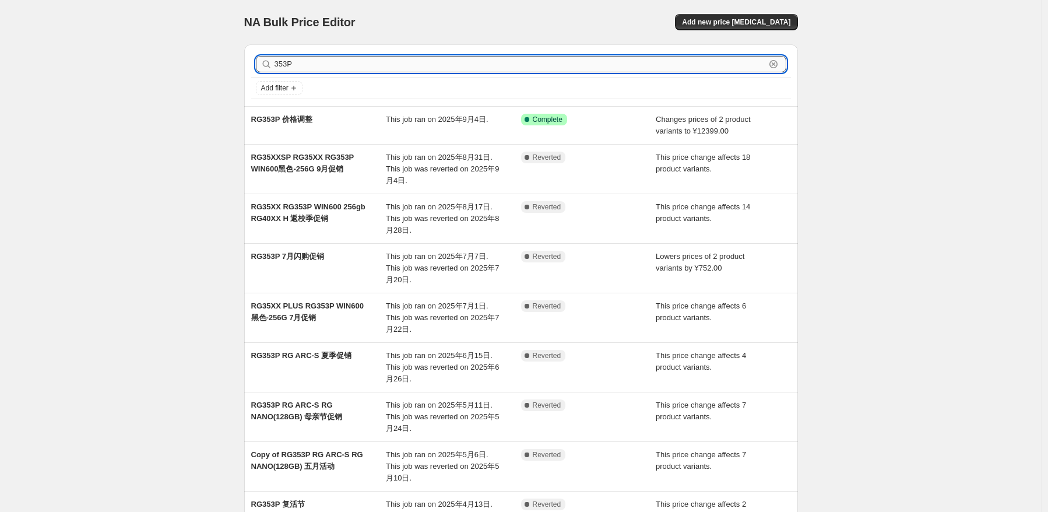
click at [414, 65] on input "353P" at bounding box center [519, 64] width 491 height 16
drag, startPoint x: 259, startPoint y: 62, endPoint x: 245, endPoint y: 62, distance: 13.4
click at [245, 62] on div "353P Clear Add filter RG353P 价格调整 This job ran on 2025年9月4日. Success Complete C…" at bounding box center [516, 334] width 563 height 599
click at [866, 206] on div "NA Bulk Price Editor. This page is ready NA Bulk Price Editor Add new price [ME…" at bounding box center [520, 352] width 1041 height 705
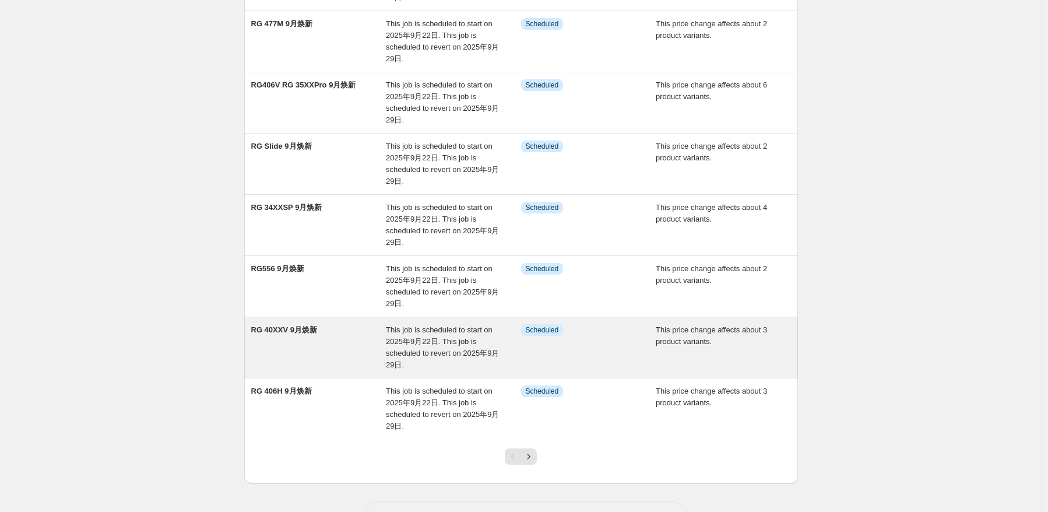
scroll to position [233, 0]
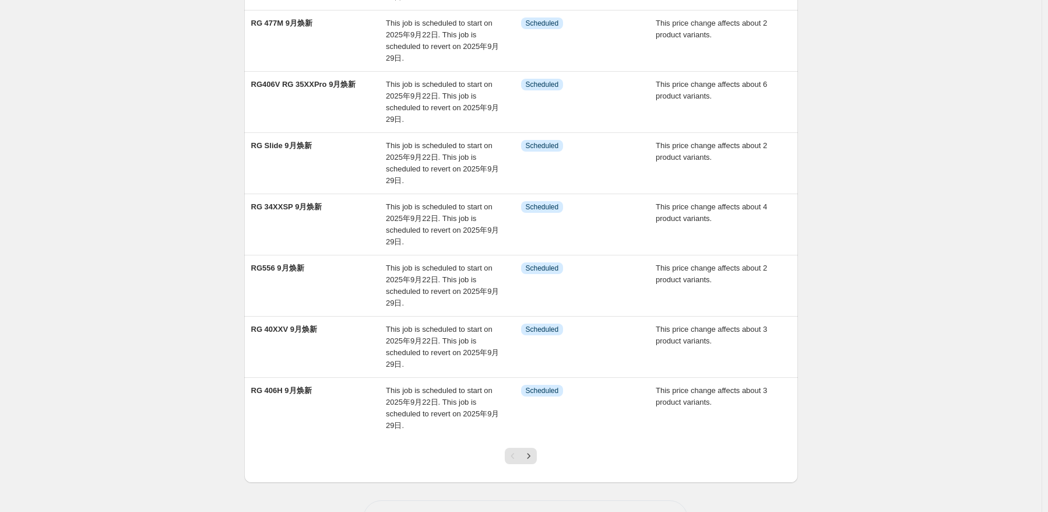
click at [521, 450] on div "Pagination" at bounding box center [513, 456] width 16 height 16
click at [527, 456] on icon "Next" at bounding box center [529, 456] width 12 height 12
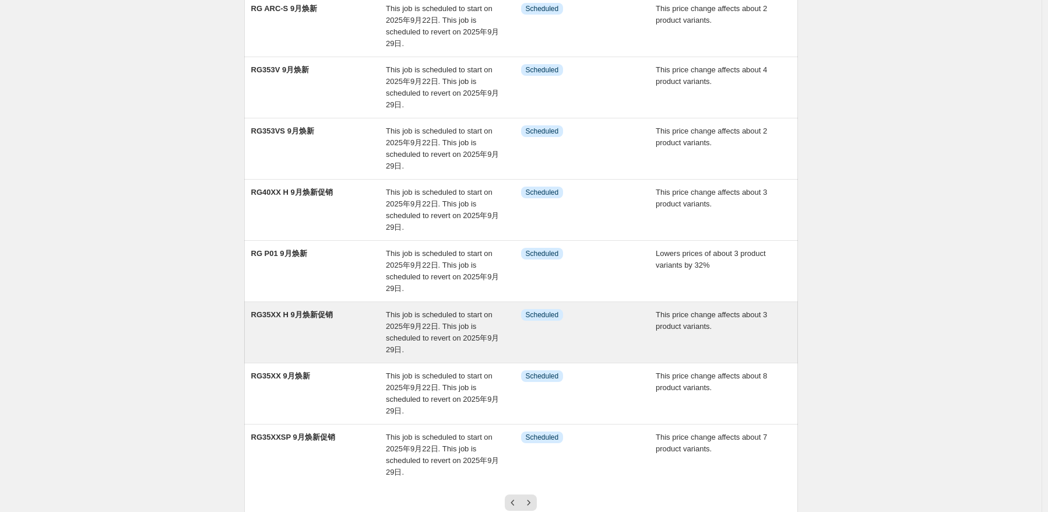
click at [346, 337] on div "RG35XX H 9月焕新促销" at bounding box center [318, 332] width 135 height 47
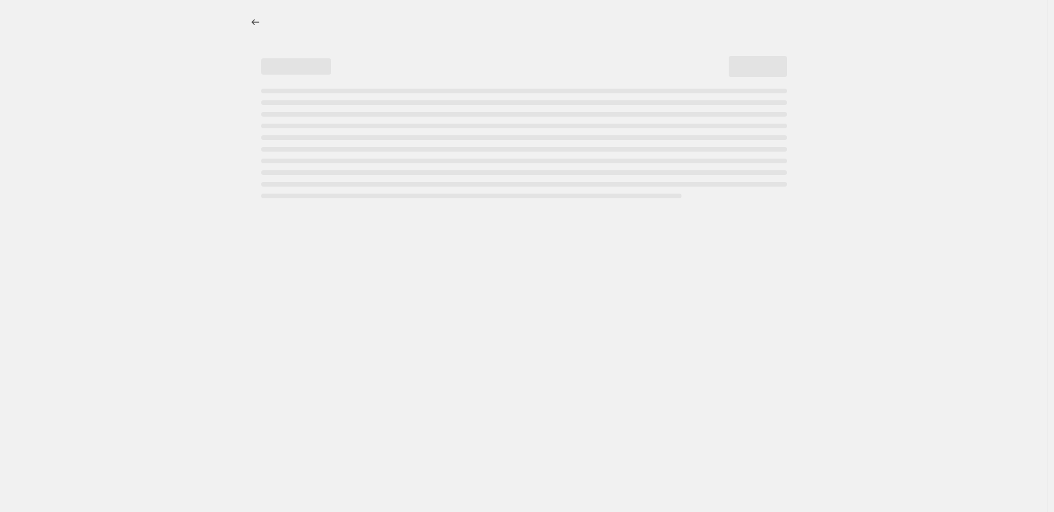
select select "pcap"
select select "no_change"
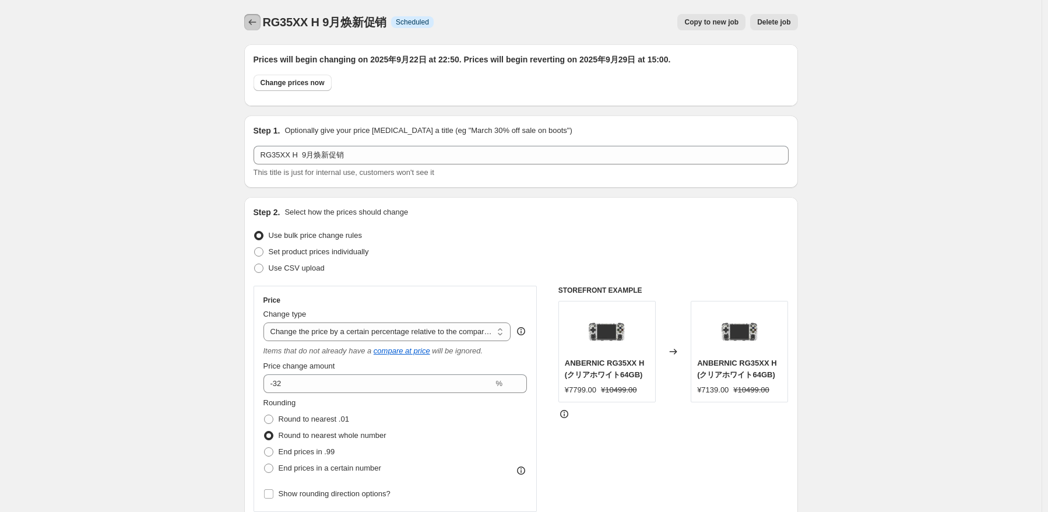
click at [257, 27] on icon "Price change jobs" at bounding box center [252, 22] width 12 height 12
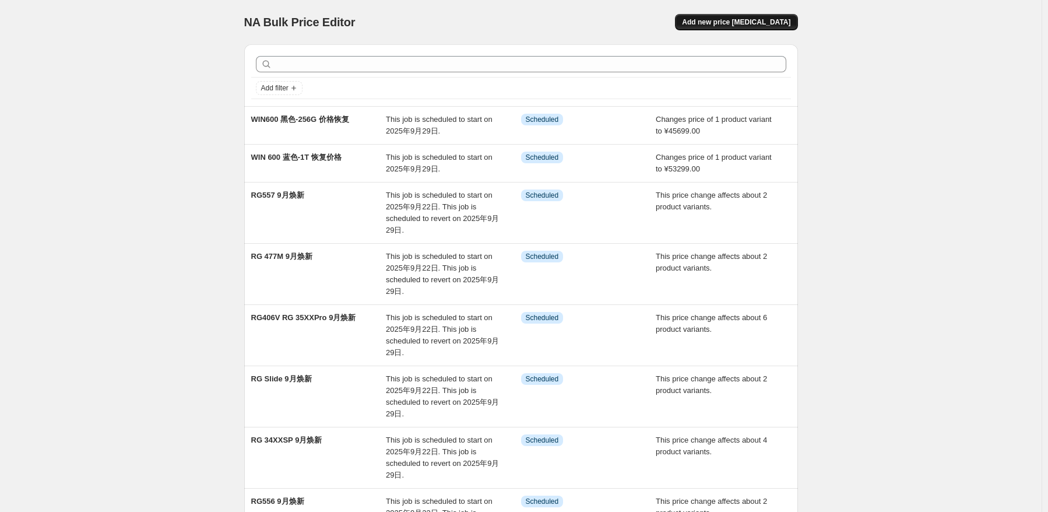
click at [747, 23] on span "Add new price [MEDICAL_DATA]" at bounding box center [736, 21] width 108 height 9
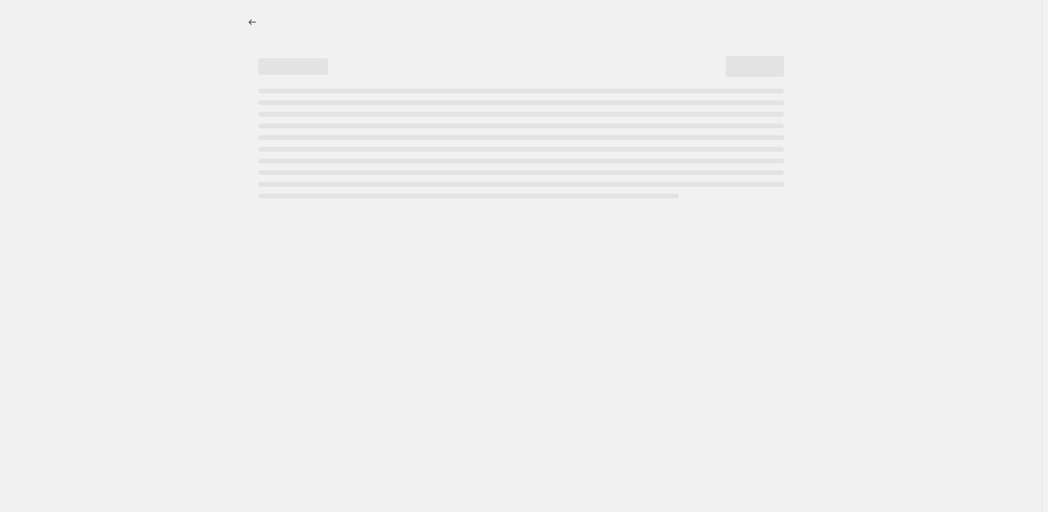
select select "percentage"
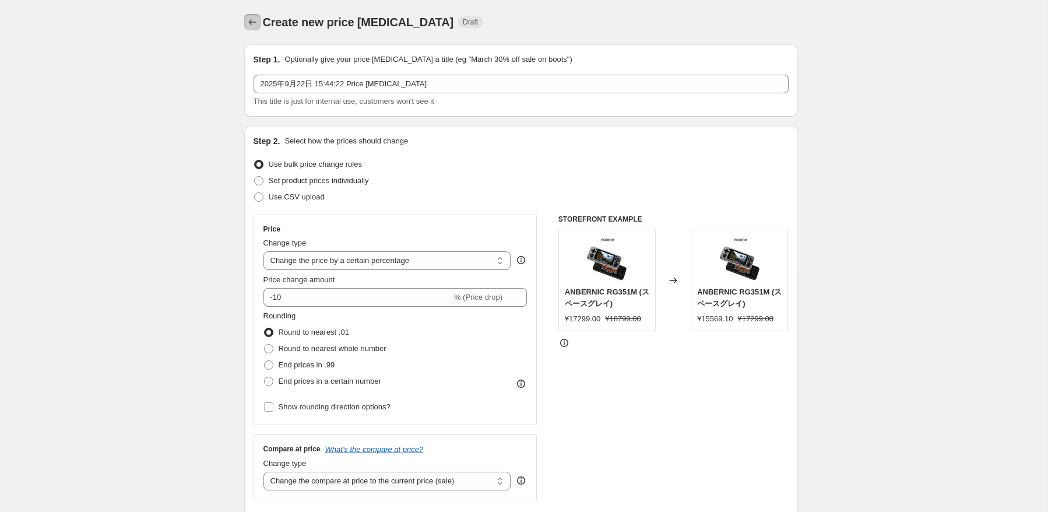
click at [252, 24] on icon "Price change jobs" at bounding box center [252, 22] width 12 height 12
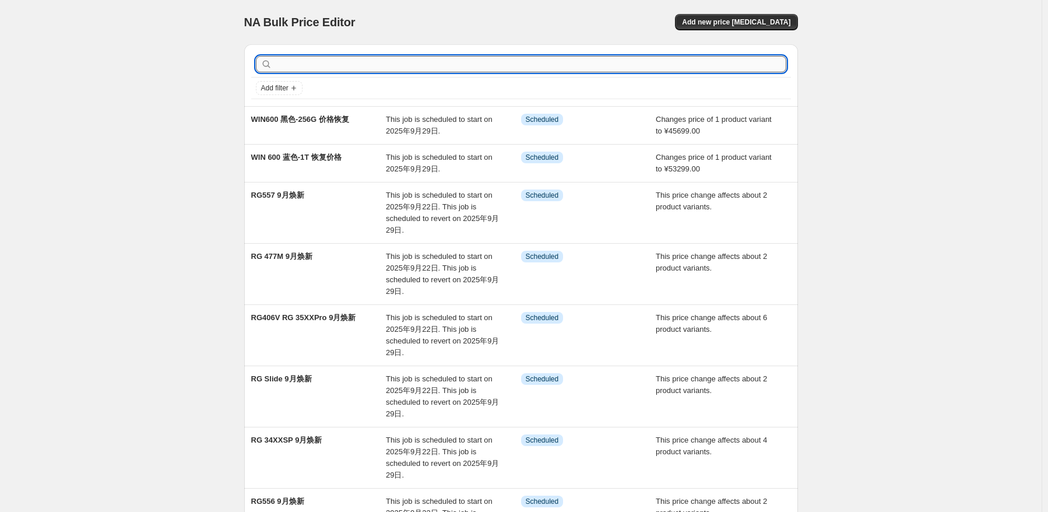
click at [365, 66] on input "text" at bounding box center [530, 64] width 512 height 16
type input "405m"
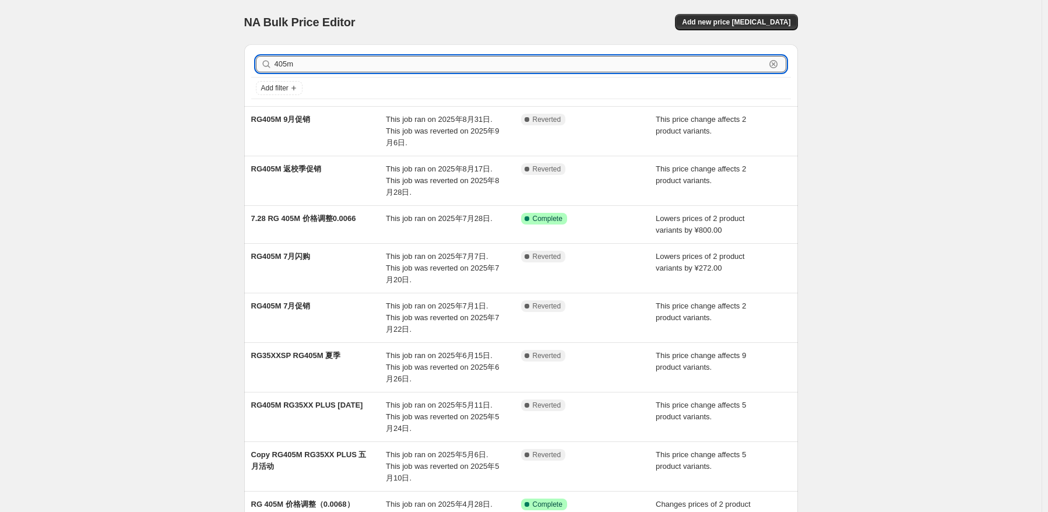
click at [488, 59] on input "405m" at bounding box center [519, 64] width 491 height 16
click at [774, 64] on icon "button" at bounding box center [773, 64] width 12 height 12
click at [746, 22] on span "Add new price [MEDICAL_DATA]" at bounding box center [736, 21] width 108 height 9
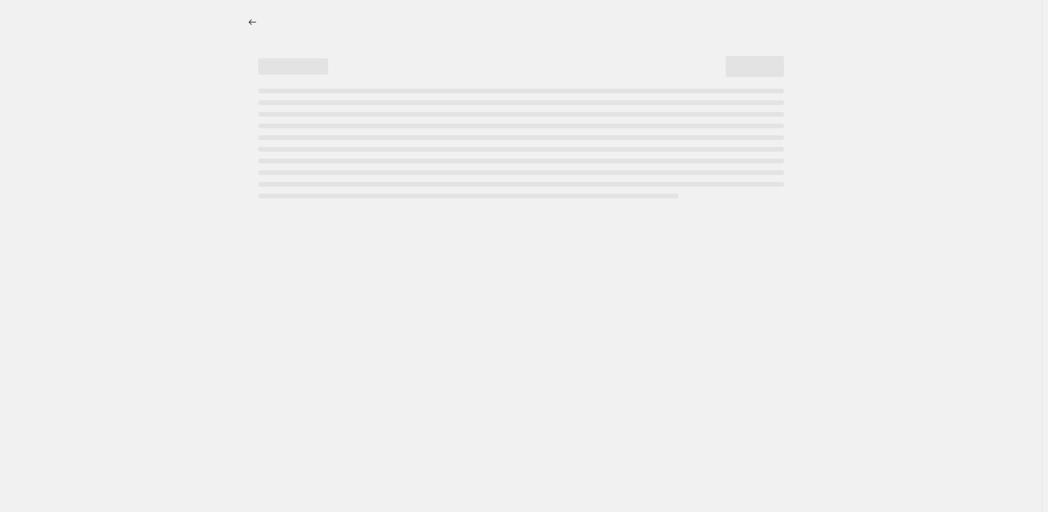
select select "percentage"
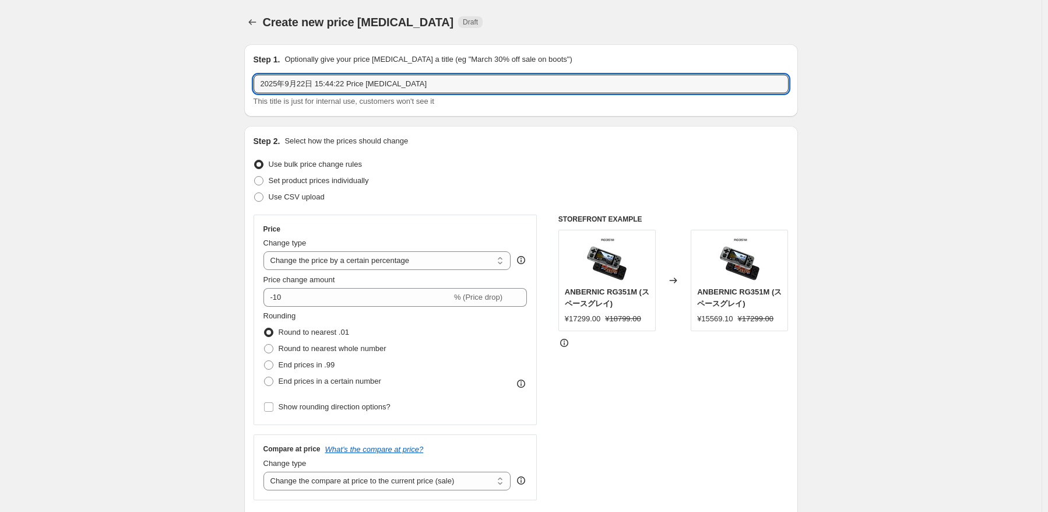
drag, startPoint x: 425, startPoint y: 88, endPoint x: 205, endPoint y: 84, distance: 219.7
click at [351, 79] on input "405M 9" at bounding box center [520, 84] width 535 height 19
type input "405M 9月焕新"
drag, startPoint x: 428, startPoint y: 258, endPoint x: 445, endPoint y: 269, distance: 19.9
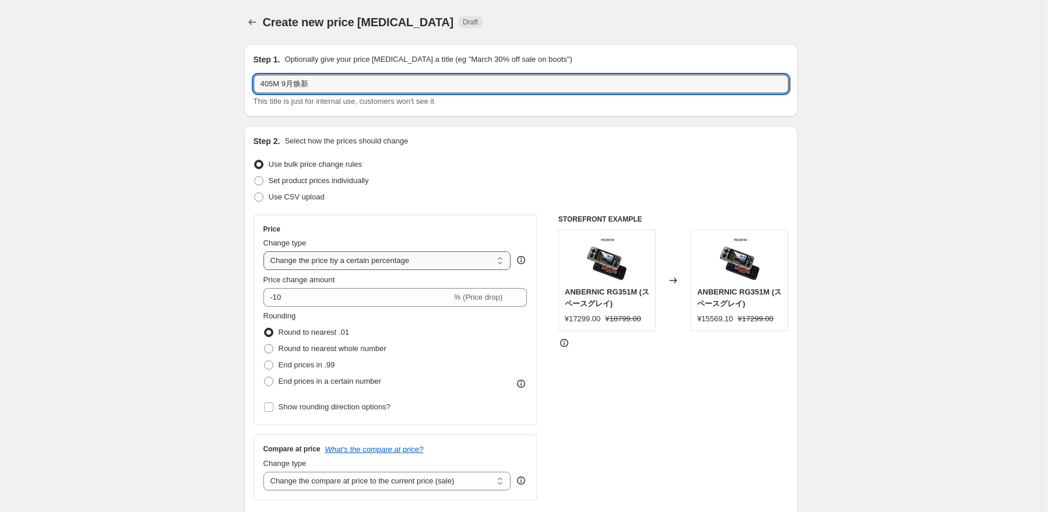
click at [428, 258] on select "Change the price to a certain amount Change the price by a certain amount Chang…" at bounding box center [387, 260] width 248 height 19
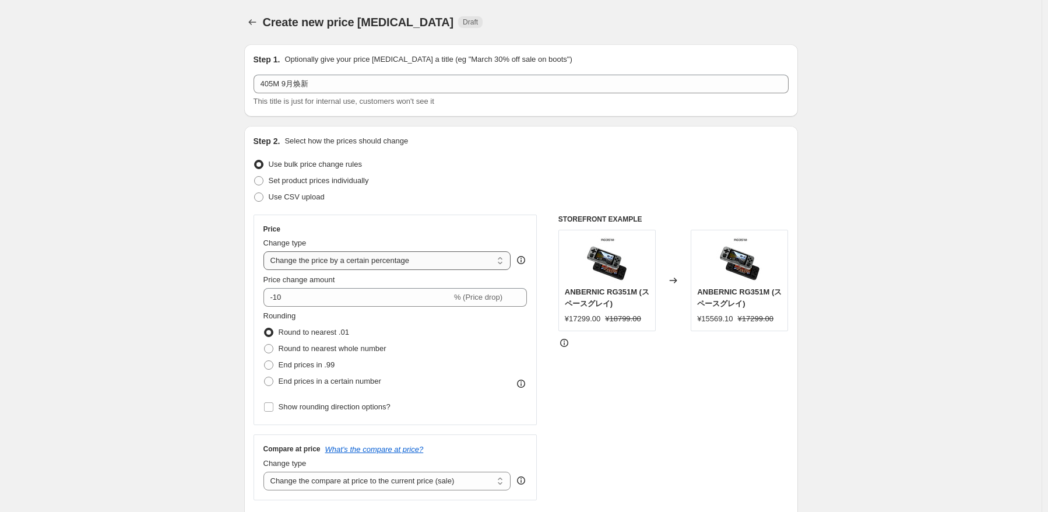
select select "pcap"
click at [266, 251] on select "Change the price to a certain amount Change the price by a certain amount Chang…" at bounding box center [387, 260] width 248 height 19
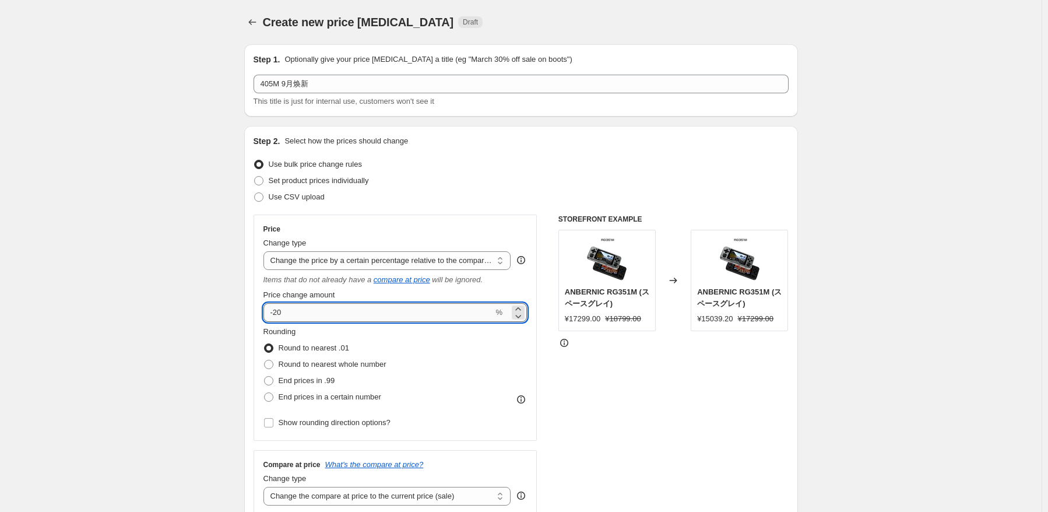
click at [355, 306] on input "-20" at bounding box center [378, 312] width 230 height 19
type input "-2"
type input "0"
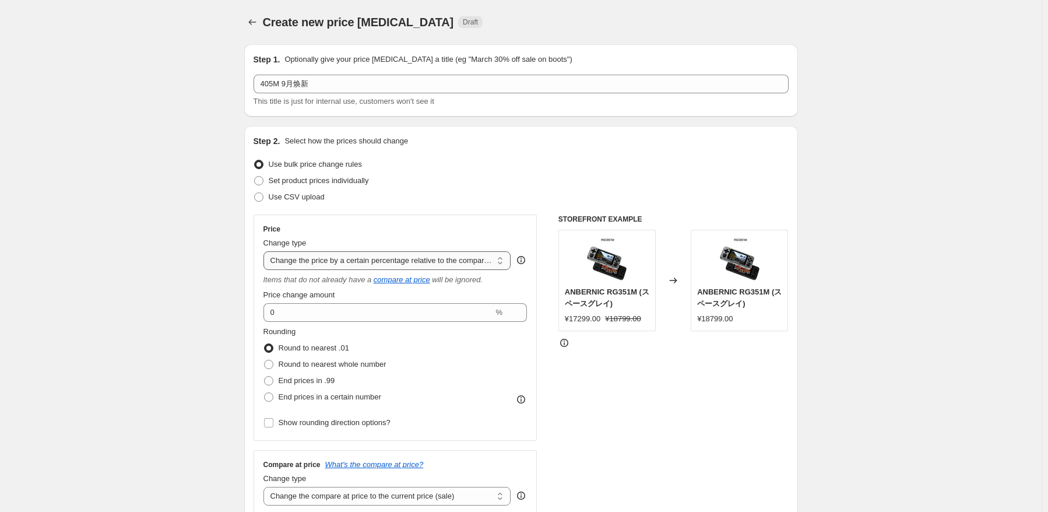
click at [326, 261] on select "Change the price to a certain amount Change the price by a certain amount Chang…" at bounding box center [387, 260] width 248 height 19
select select "percentage"
click at [266, 251] on select "Change the price to a certain amount Change the price by a certain amount Chang…" at bounding box center [387, 260] width 248 height 19
type input "-15"
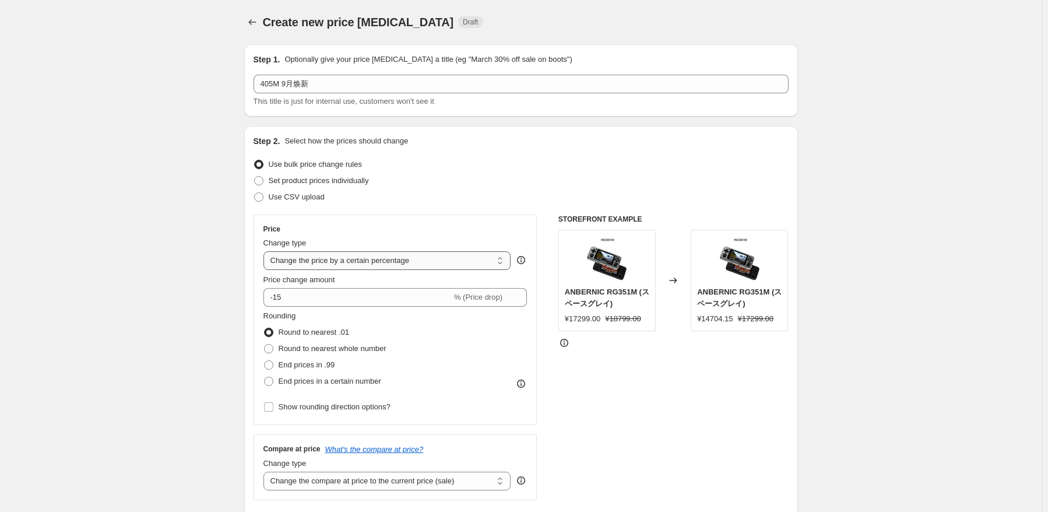
click at [395, 267] on select "Change the price to a certain amount Change the price by a certain amount Chang…" at bounding box center [387, 260] width 248 height 19
select select "to"
click at [266, 251] on select "Change the price to a certain amount Change the price by a certain amount Chang…" at bounding box center [387, 260] width 248 height 19
type input "80.00"
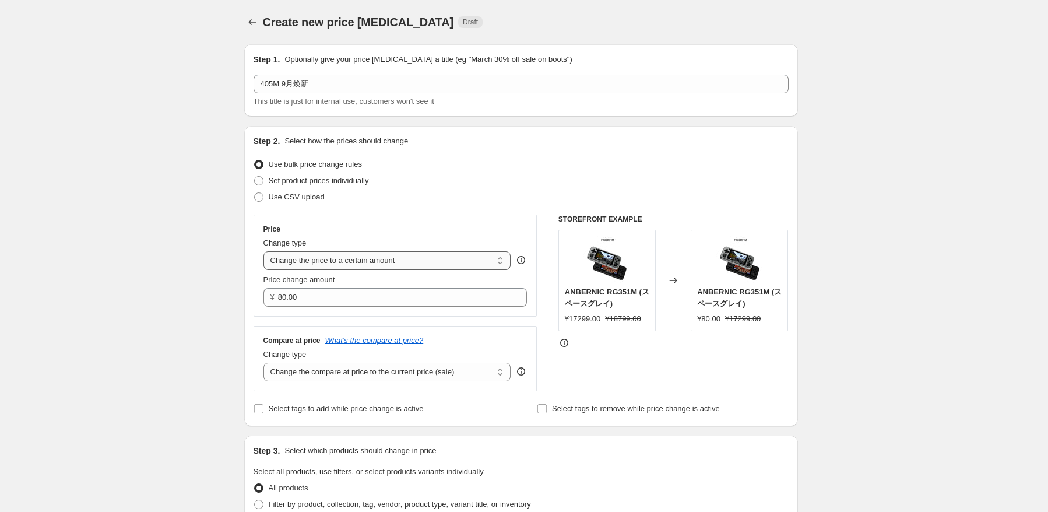
click at [400, 258] on select "Change the price to a certain amount Change the price by a certain amount Chang…" at bounding box center [387, 260] width 248 height 19
select select "by"
click at [266, 251] on select "Change the price to a certain amount Change the price by a certain amount Chang…" at bounding box center [387, 260] width 248 height 19
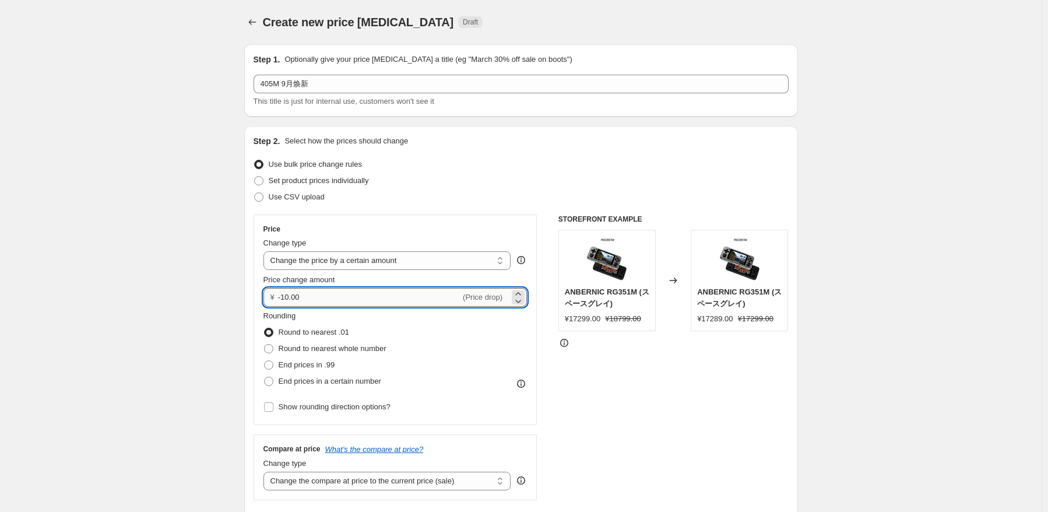
click at [368, 298] on input "-10.00" at bounding box center [369, 297] width 182 height 19
type input "-1"
type input "-9"
type input "-1904.00"
click at [355, 348] on span "Round to nearest whole number" at bounding box center [333, 348] width 108 height 9
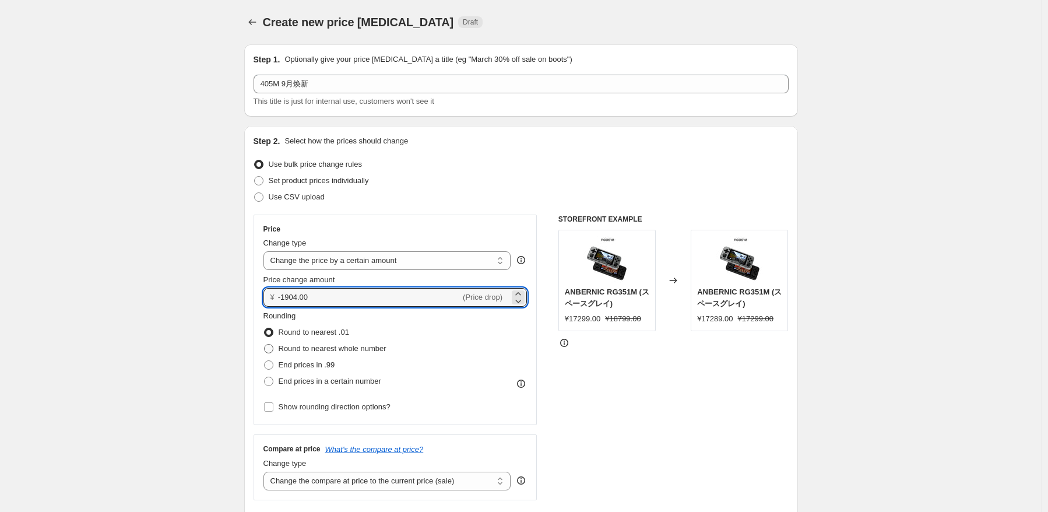
click at [265, 344] on input "Round to nearest whole number" at bounding box center [264, 344] width 1 height 1
radio input "true"
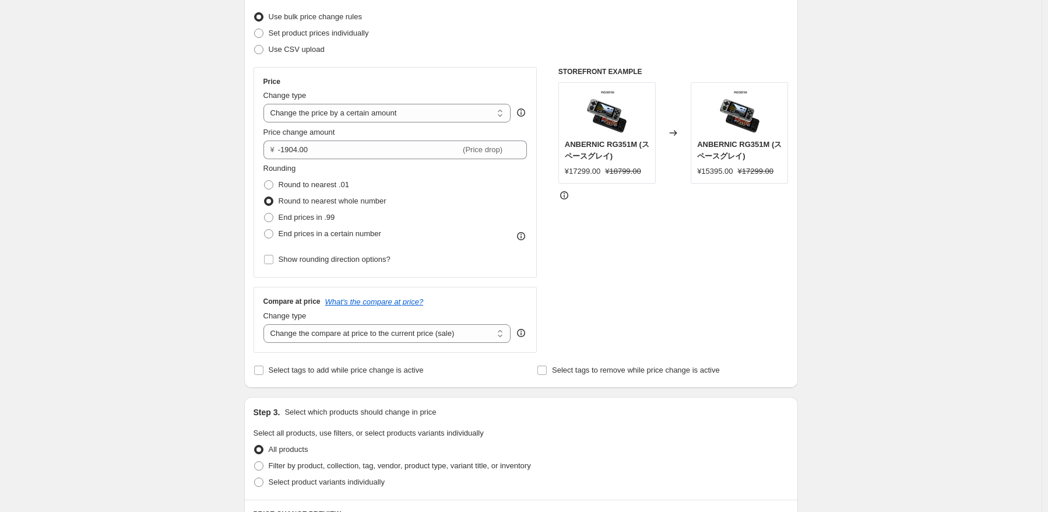
scroll to position [233, 0]
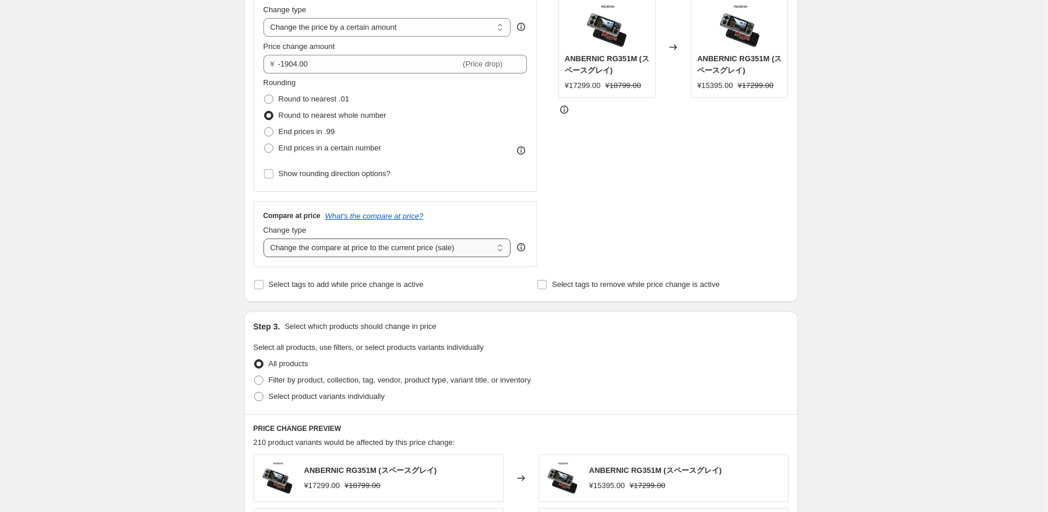
click at [477, 250] on select "Change the compare at price to the current price (sale) Change the compare at p…" at bounding box center [387, 247] width 248 height 19
select select "no_change"
click at [266, 238] on select "Change the compare at price to the current price (sale) Change the compare at p…" at bounding box center [387, 247] width 248 height 19
click at [288, 398] on span "Select product variants individually" at bounding box center [327, 396] width 116 height 9
click at [255, 392] on input "Select product variants individually" at bounding box center [254, 392] width 1 height 1
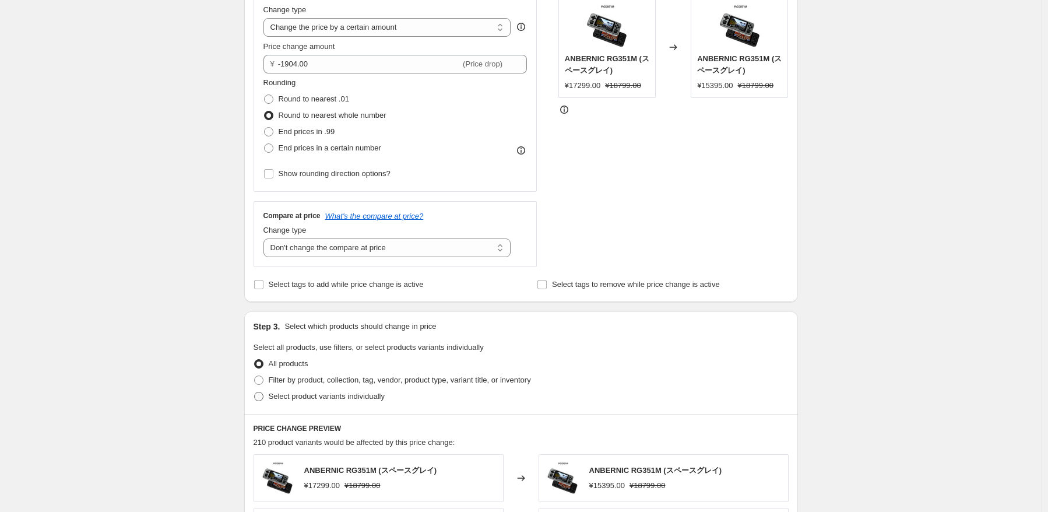
radio input "true"
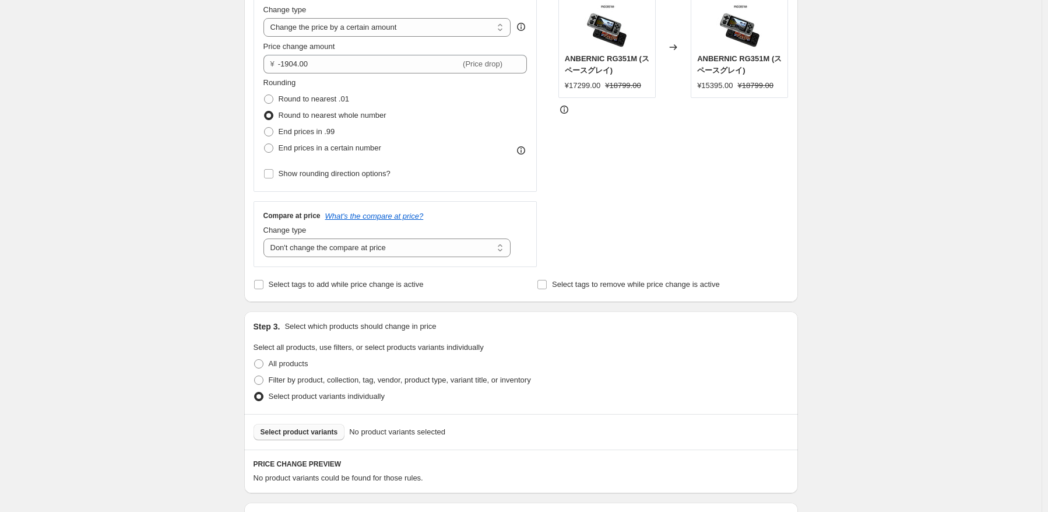
click at [304, 434] on span "Select product variants" at bounding box center [299, 431] width 78 height 9
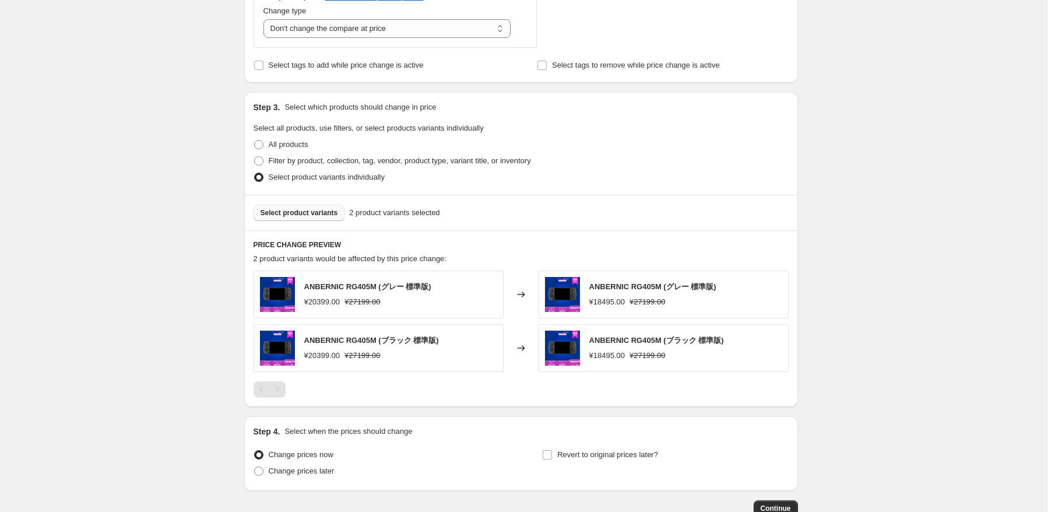
scroll to position [527, 0]
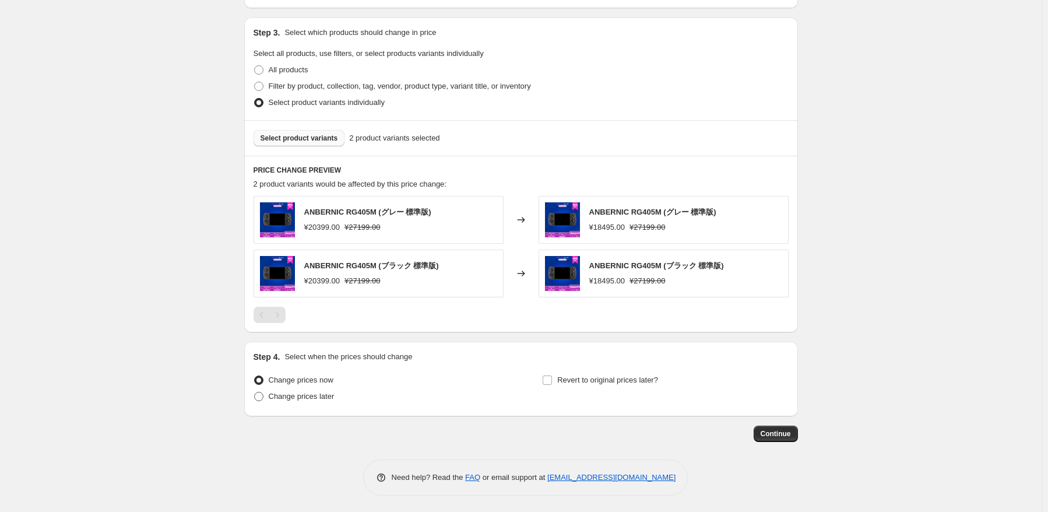
click at [264, 396] on span at bounding box center [258, 396] width 10 height 10
click at [255, 392] on input "Change prices later" at bounding box center [254, 392] width 1 height 1
radio input "true"
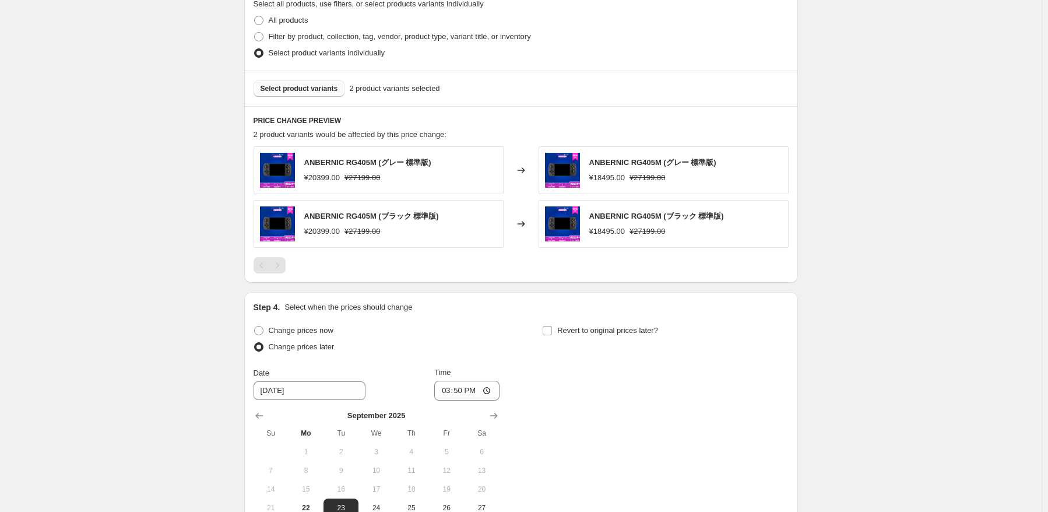
scroll to position [643, 0]
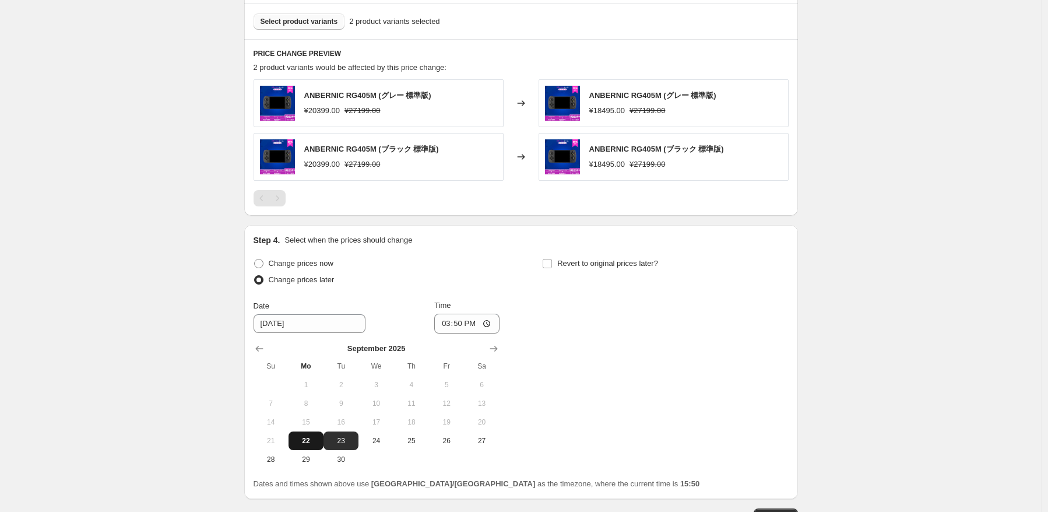
click at [308, 431] on button "22" at bounding box center [305, 440] width 35 height 19
type input "[DATE]"
click at [466, 320] on input "15:50" at bounding box center [466, 324] width 65 height 20
type input "22:50"
click at [622, 322] on div "Change prices now Change prices later Date [DATE] Time 22:50 [DATE] Su Mo Tu We…" at bounding box center [520, 361] width 535 height 213
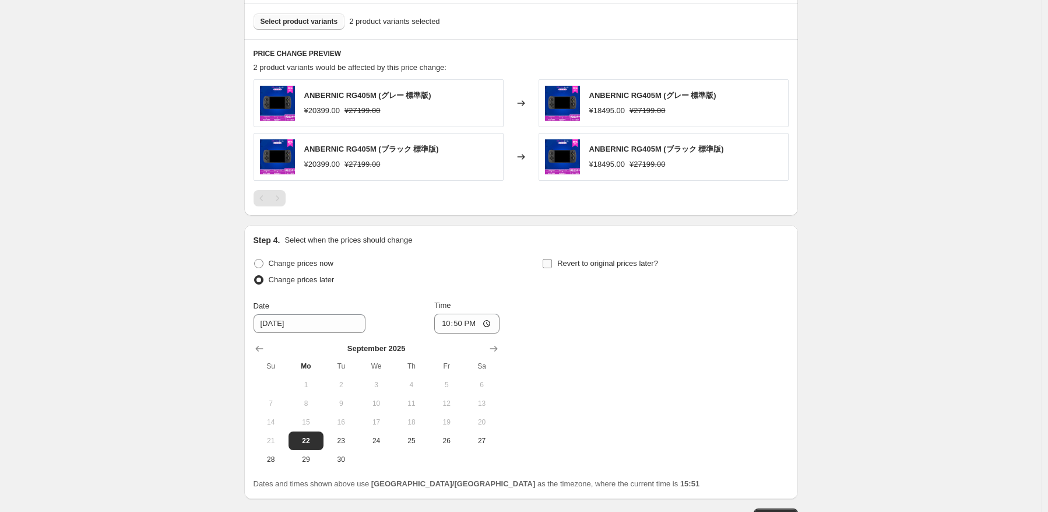
click at [621, 259] on span "Revert to original prices later?" at bounding box center [607, 263] width 101 height 9
click at [552, 259] on input "Revert to original prices later?" at bounding box center [547, 263] width 9 height 9
checkbox input "true"
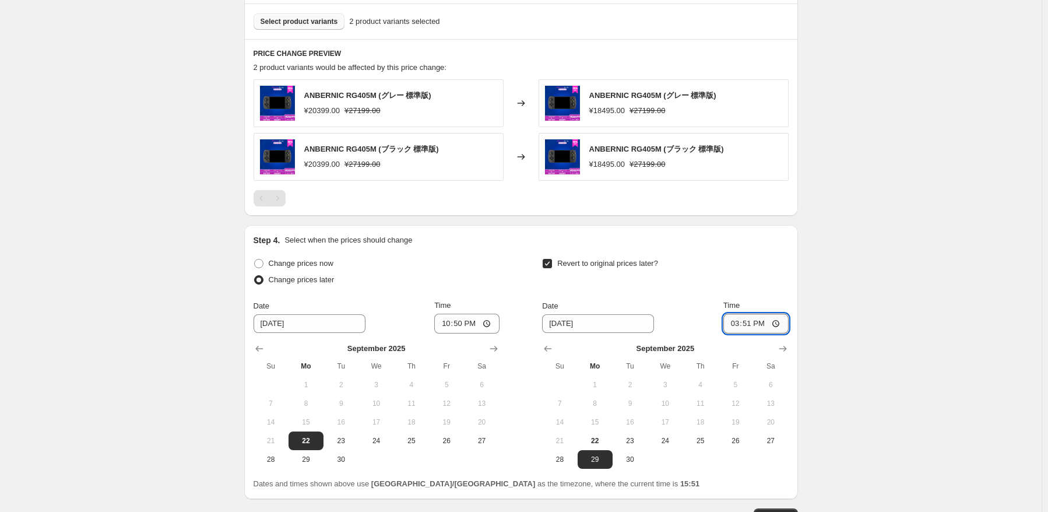
click at [748, 321] on input "15:51" at bounding box center [755, 324] width 65 height 20
type input "15:00"
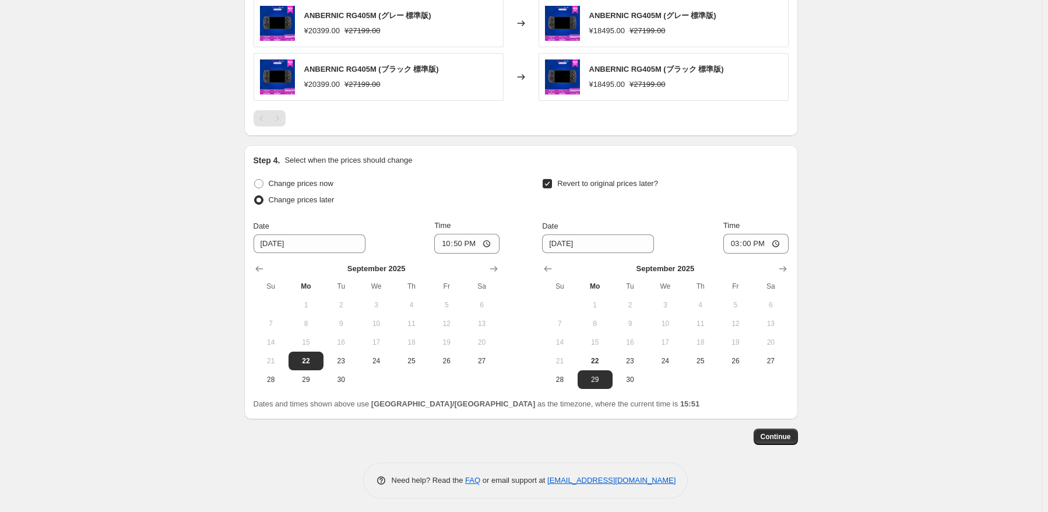
scroll to position [727, 0]
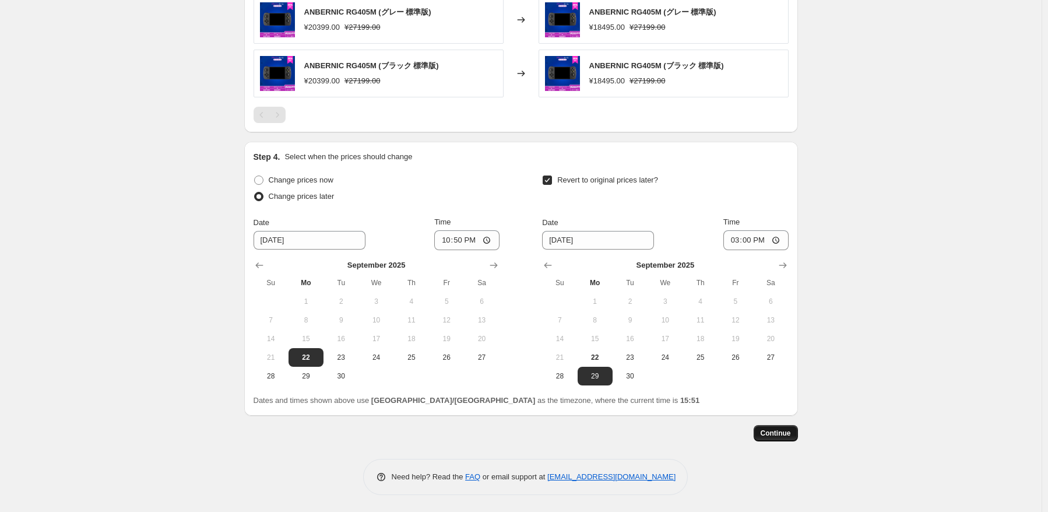
click at [769, 433] on span "Continue" at bounding box center [775, 432] width 30 height 9
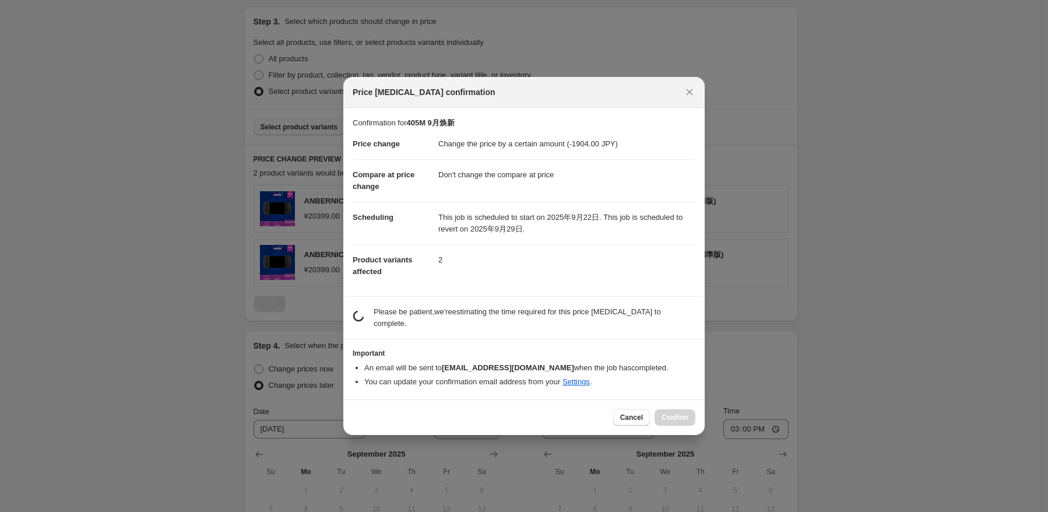
scroll to position [0, 0]
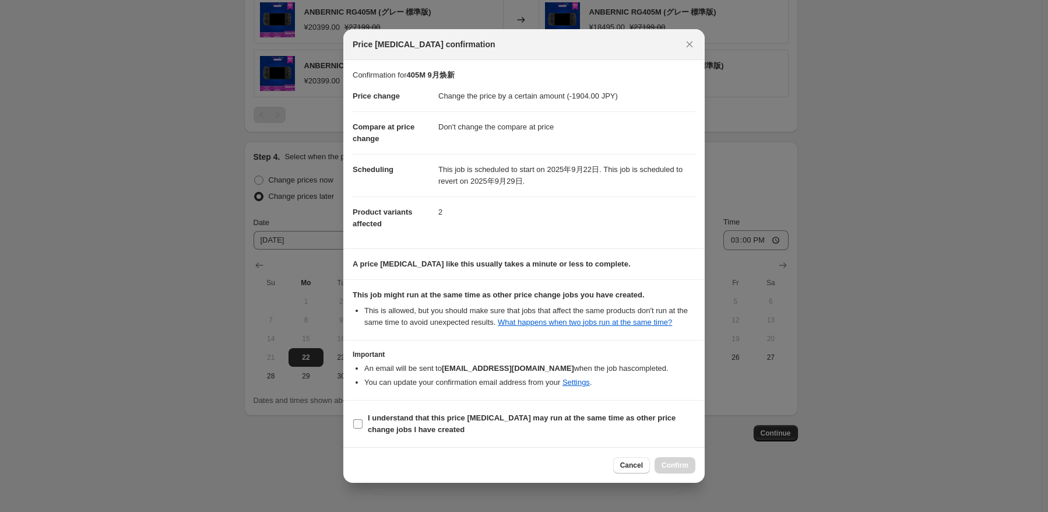
click at [385, 419] on b "I understand that this price [MEDICAL_DATA] may run at the same time as other p…" at bounding box center [522, 423] width 308 height 20
click at [362, 419] on input "I understand that this price [MEDICAL_DATA] may run at the same time as other p…" at bounding box center [357, 423] width 9 height 9
checkbox input "true"
click at [674, 466] on span "Confirm" at bounding box center [674, 464] width 27 height 9
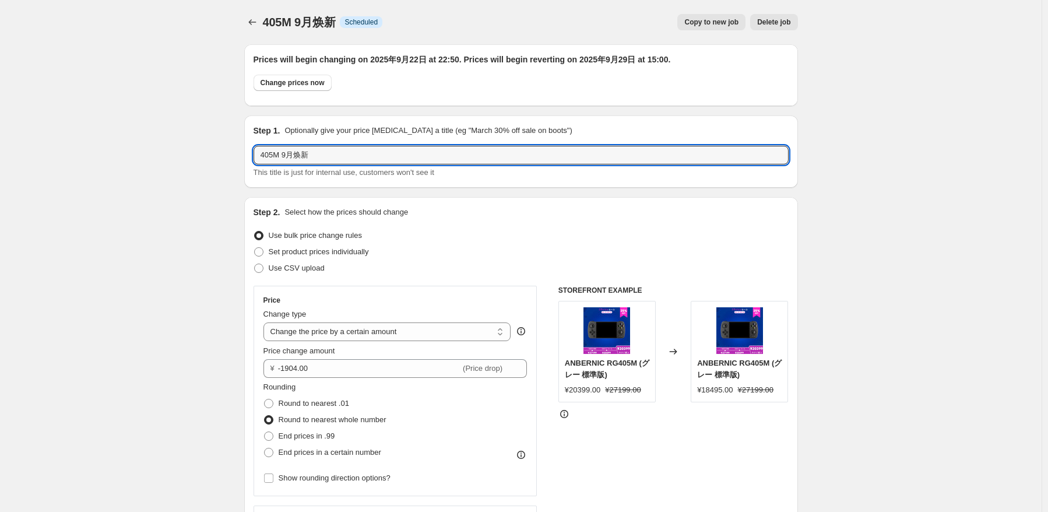
drag, startPoint x: 361, startPoint y: 156, endPoint x: 146, endPoint y: 143, distance: 215.4
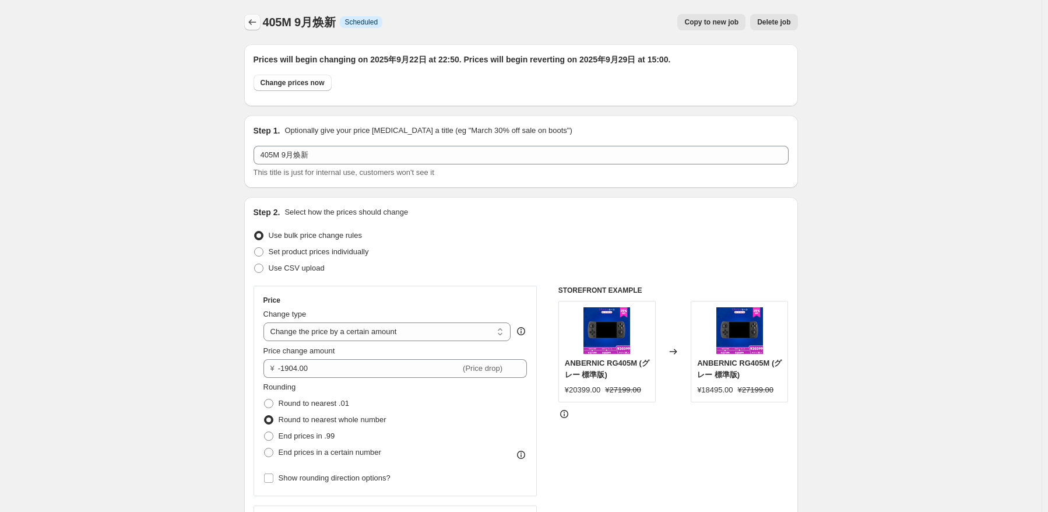
click at [246, 23] on button "Price change jobs" at bounding box center [252, 22] width 16 height 16
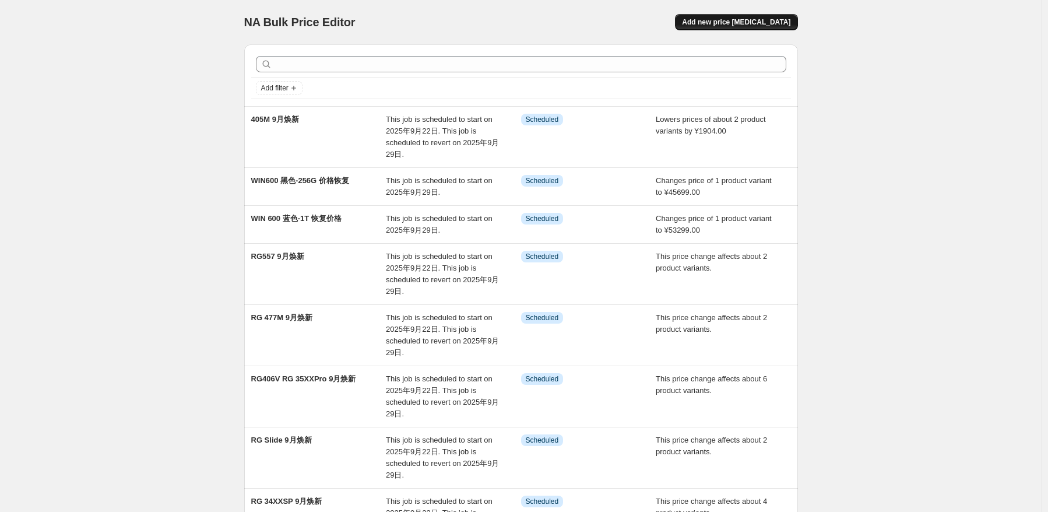
click at [745, 24] on span "Add new price [MEDICAL_DATA]" at bounding box center [736, 21] width 108 height 9
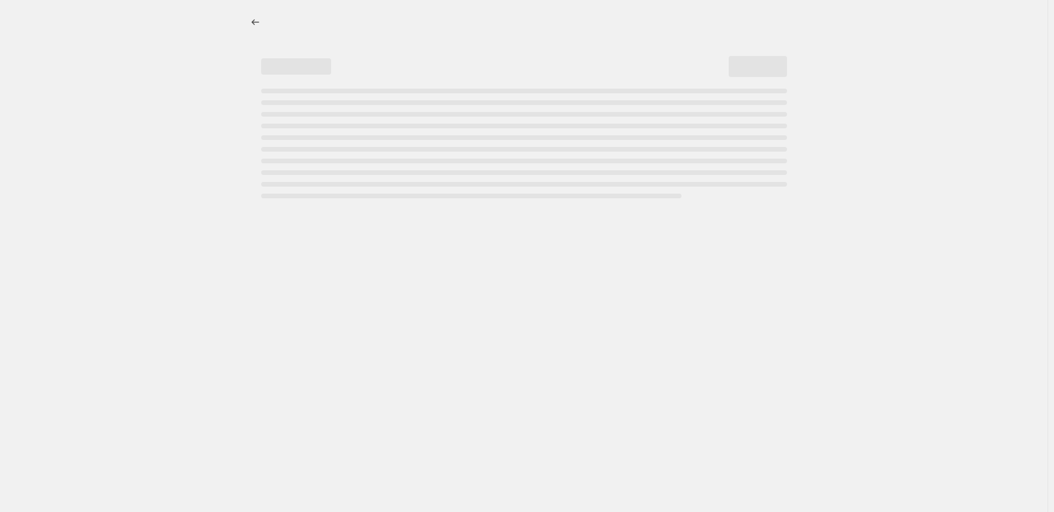
select select "percentage"
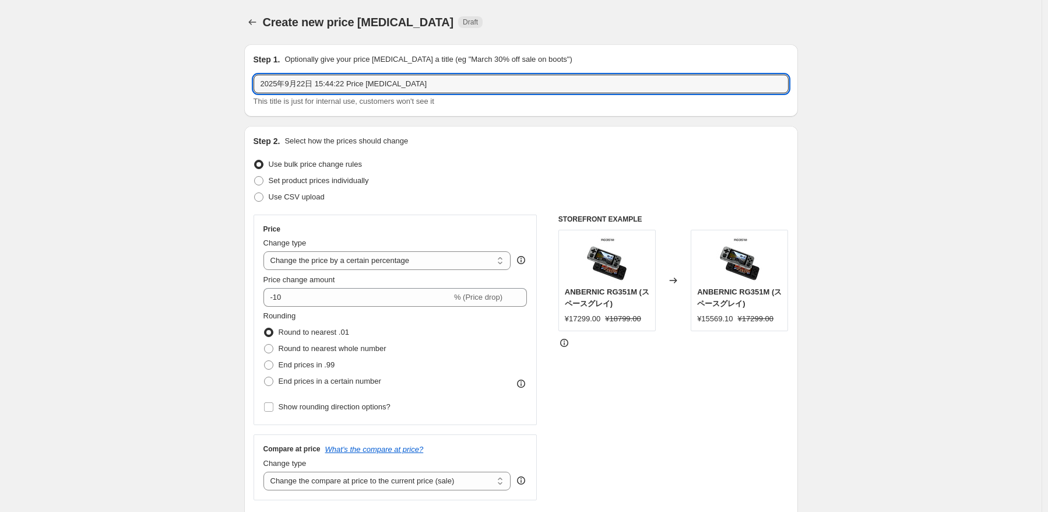
drag, startPoint x: 261, startPoint y: 81, endPoint x: 175, endPoint y: 81, distance: 86.2
paste input "405M 9月焕新"
type input "RG 405M 价格恢复成日常促销价"
click at [495, 241] on div "Change type" at bounding box center [387, 243] width 248 height 12
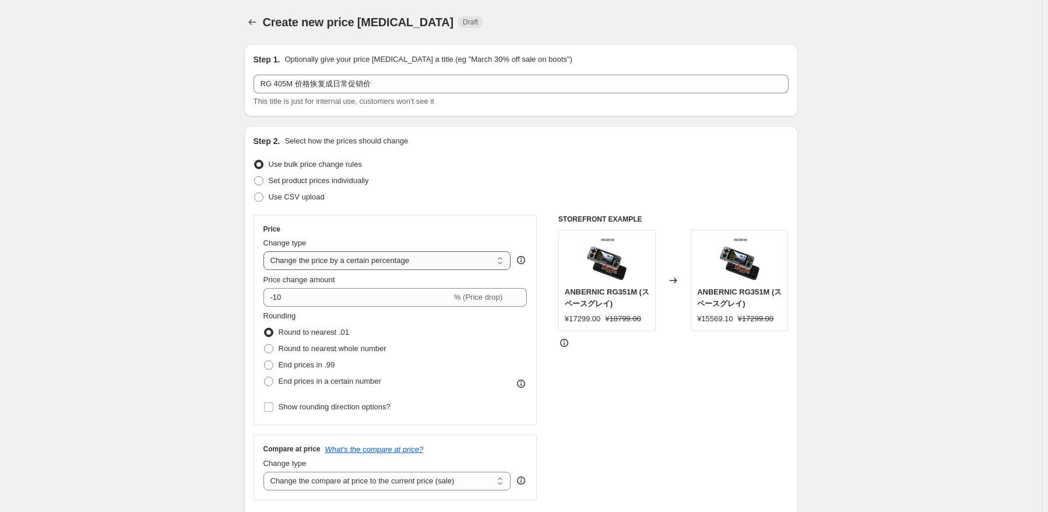
drag, startPoint x: 434, startPoint y: 257, endPoint x: 429, endPoint y: 263, distance: 7.5
click at [434, 257] on select "Change the price to a certain amount Change the price by a certain amount Chang…" at bounding box center [387, 260] width 248 height 19
select select "to"
click at [266, 251] on select "Change the price to a certain amount Change the price by a certain amount Chang…" at bounding box center [387, 260] width 248 height 19
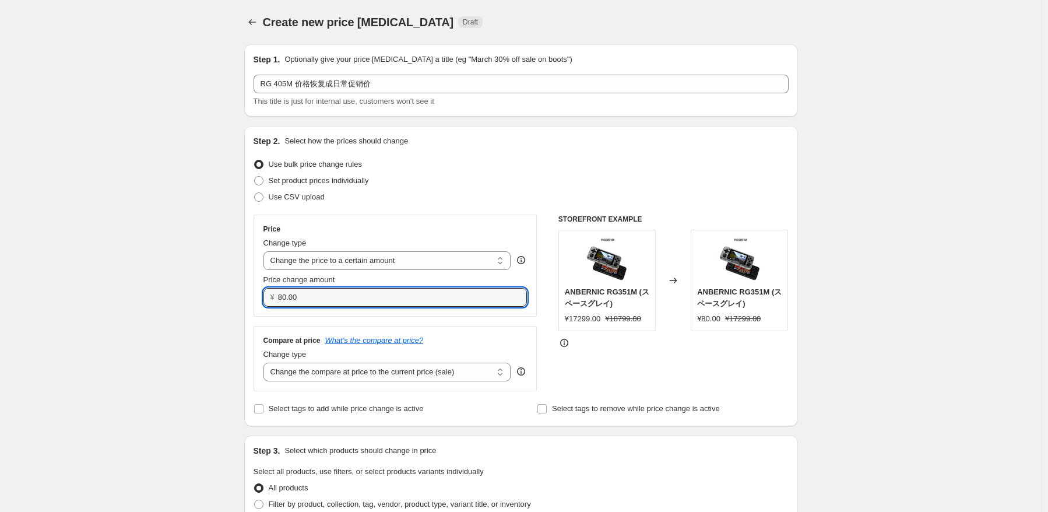
drag, startPoint x: 323, startPoint y: 299, endPoint x: 173, endPoint y: 297, distance: 149.8
paste input "21699"
type input "21699.00"
click at [351, 371] on select "Change the compare at price to the current price (sale) Change the compare at p…" at bounding box center [387, 371] width 248 height 19
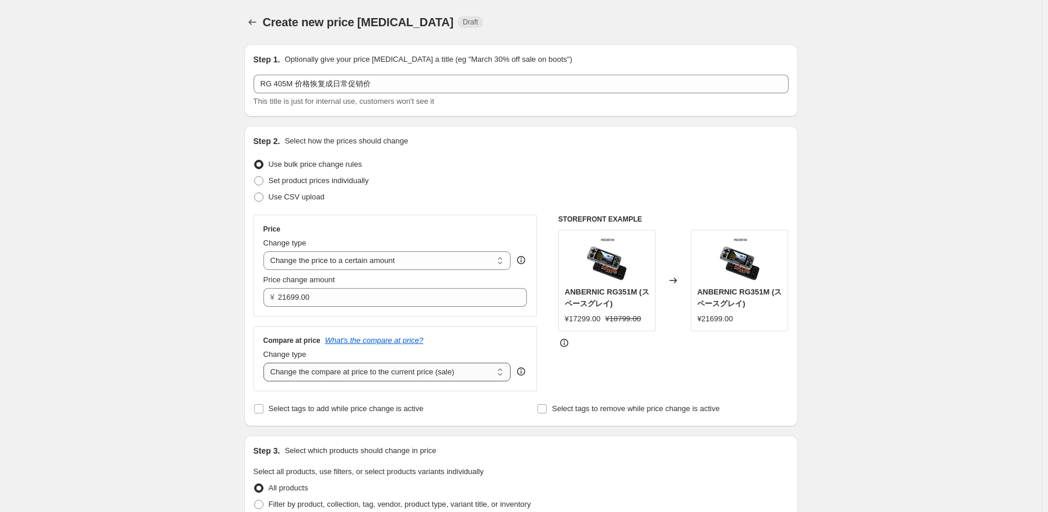
select select "no_change"
click at [266, 363] on select "Change the compare at price to the current price (sale) Change the compare at p…" at bounding box center [387, 371] width 248 height 19
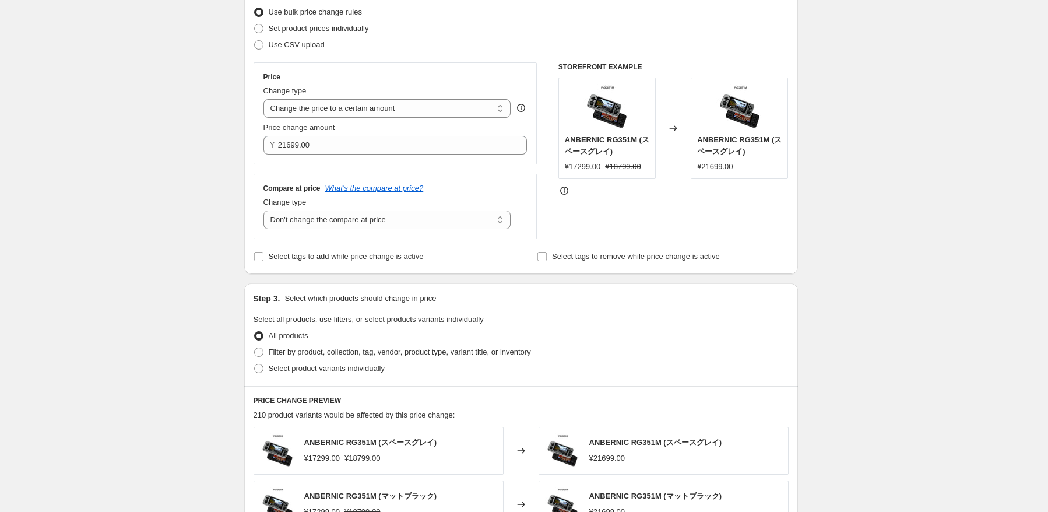
scroll to position [233, 0]
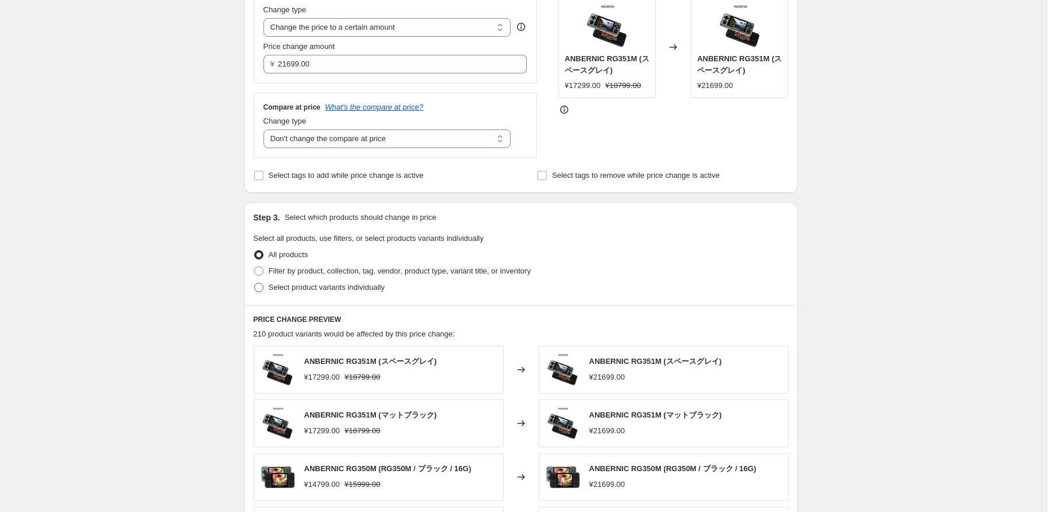
click at [297, 291] on span "Select product variants individually" at bounding box center [327, 287] width 116 height 9
click at [255, 283] on input "Select product variants individually" at bounding box center [254, 283] width 1 height 1
radio input "true"
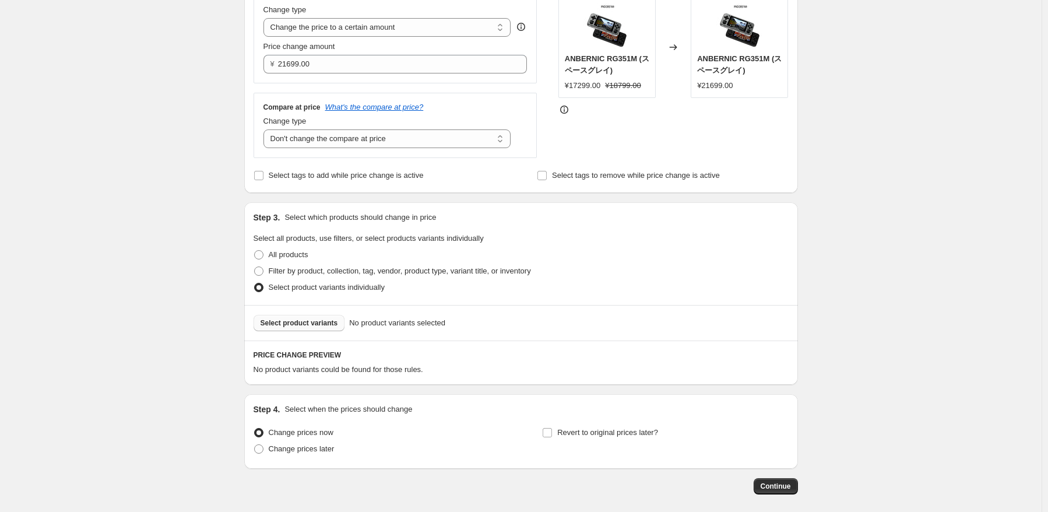
click at [308, 328] on button "Select product variants" at bounding box center [298, 323] width 91 height 16
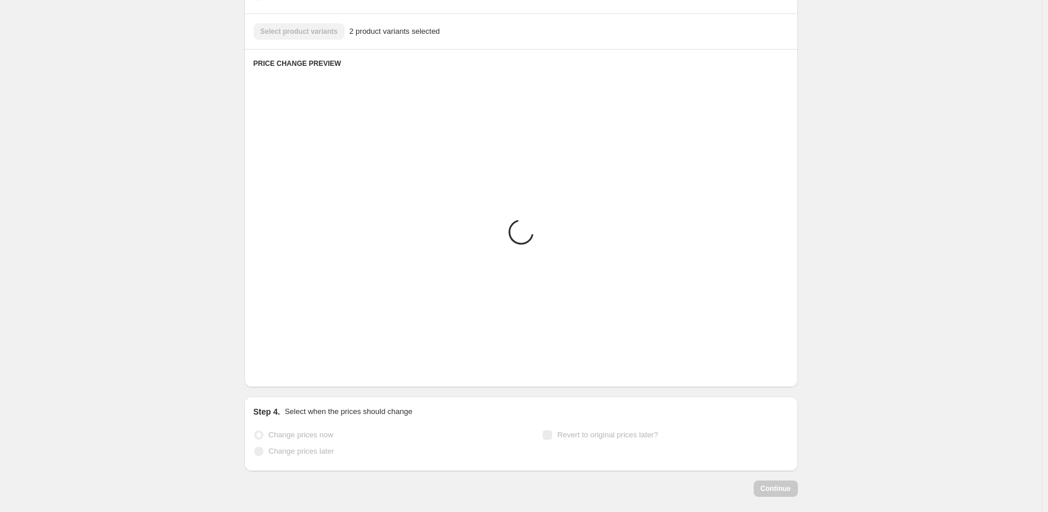
scroll to position [418, 0]
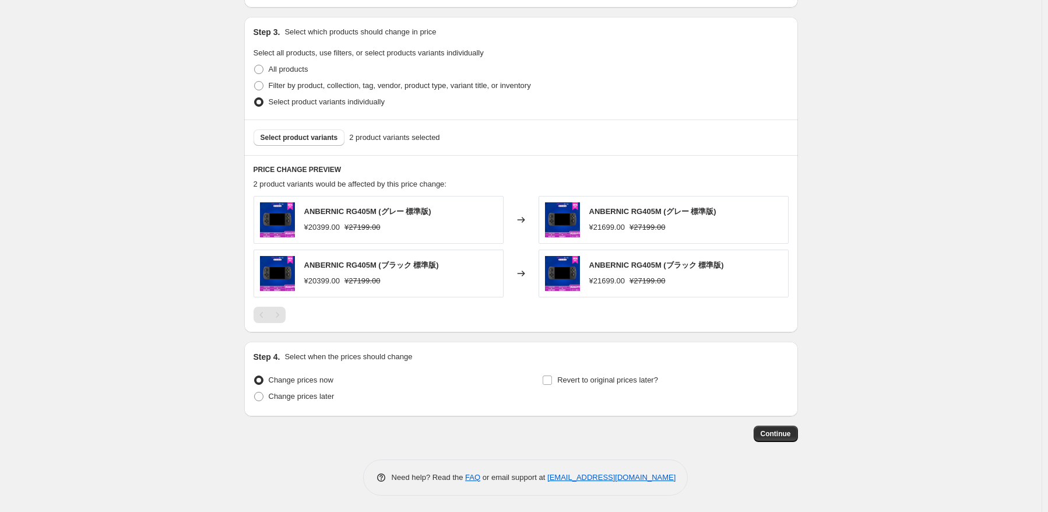
click at [321, 404] on div "Change prices now Change prices later" at bounding box center [376, 389] width 246 height 35
click at [327, 396] on span "Change prices later" at bounding box center [302, 396] width 66 height 9
click at [255, 392] on input "Change prices later" at bounding box center [254, 392] width 1 height 1
radio input "true"
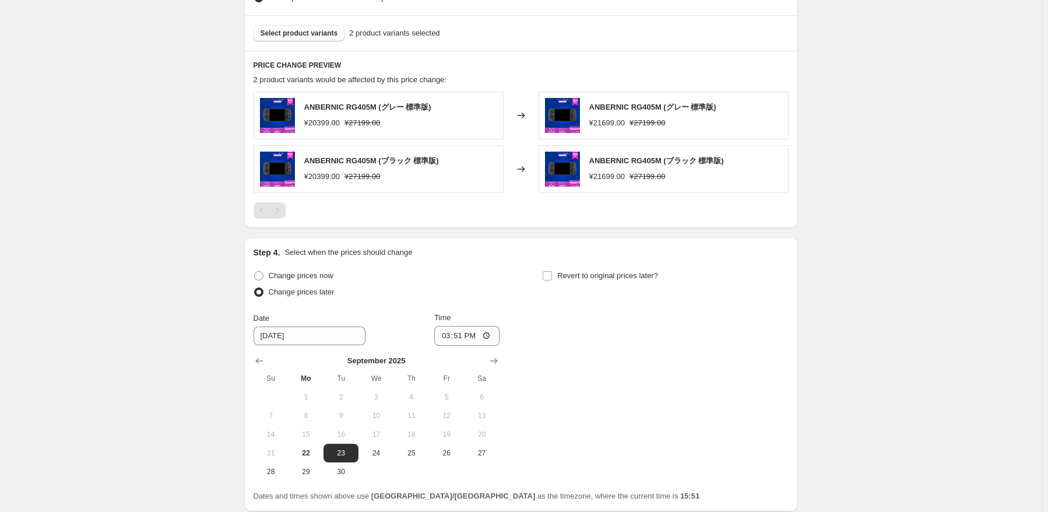
scroll to position [593, 0]
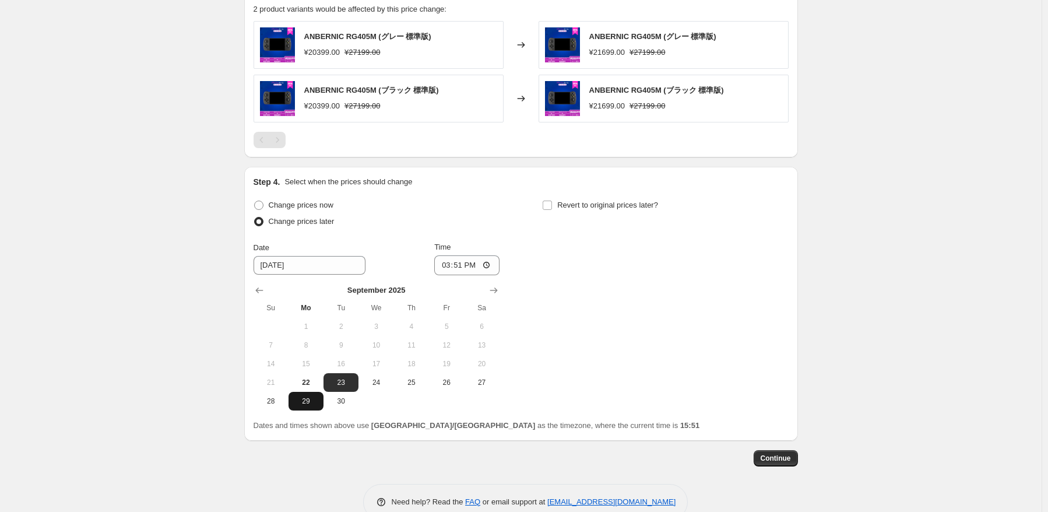
click at [316, 405] on button "29" at bounding box center [305, 401] width 35 height 19
type input "[DATE]"
click at [464, 270] on input "15:51" at bounding box center [466, 265] width 65 height 20
click at [471, 262] on input "15:51" at bounding box center [466, 265] width 65 height 20
type input "15:05"
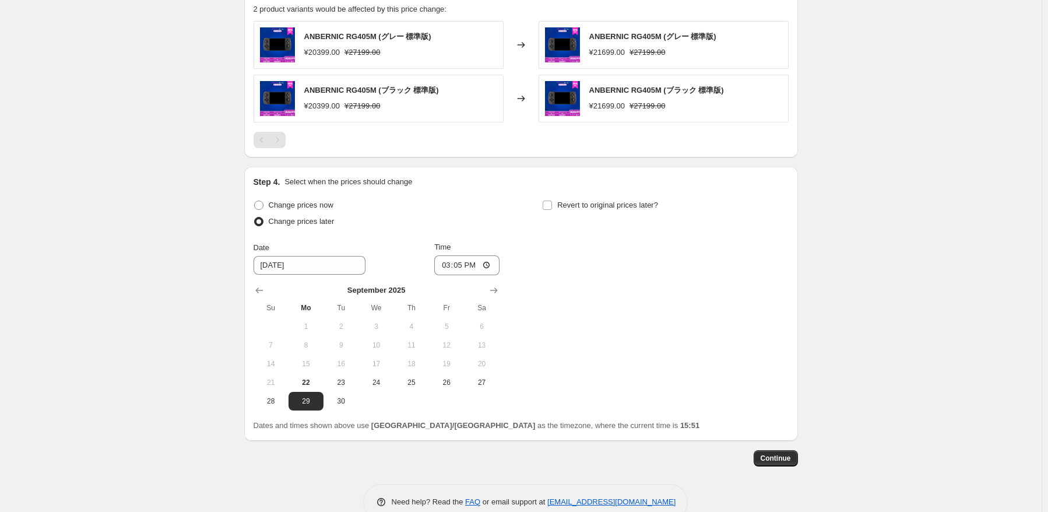
click at [654, 284] on div "Change prices now Change prices later Date [DATE] Time 15:[DATE] Mo Tu We Th Fr…" at bounding box center [520, 303] width 535 height 213
click at [790, 459] on span "Continue" at bounding box center [775, 457] width 30 height 9
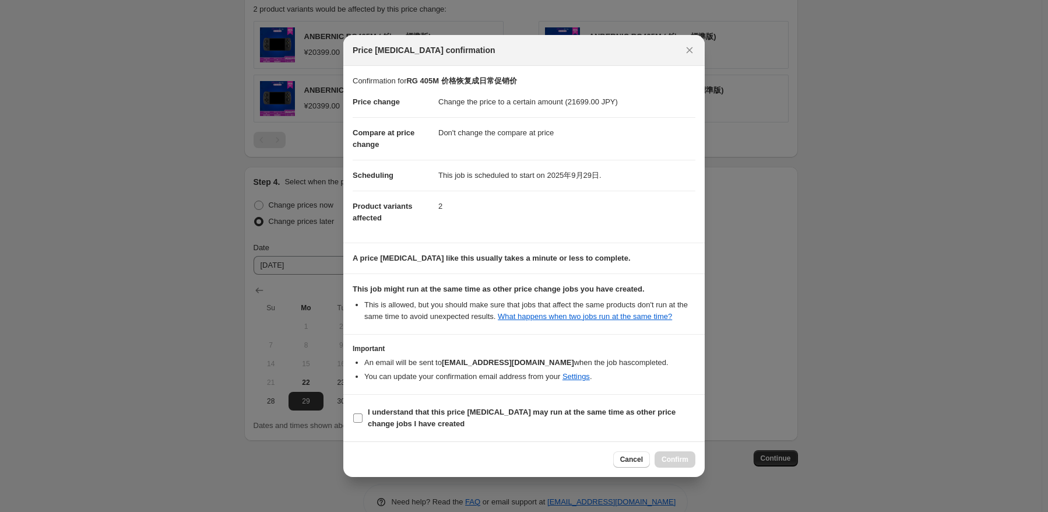
click at [398, 421] on b "I understand that this price [MEDICAL_DATA] may run at the same time as other p…" at bounding box center [522, 417] width 308 height 20
click at [362, 421] on input "I understand that this price [MEDICAL_DATA] may run at the same time as other p…" at bounding box center [357, 417] width 9 height 9
checkbox input "true"
click at [679, 456] on span "Confirm" at bounding box center [674, 459] width 27 height 9
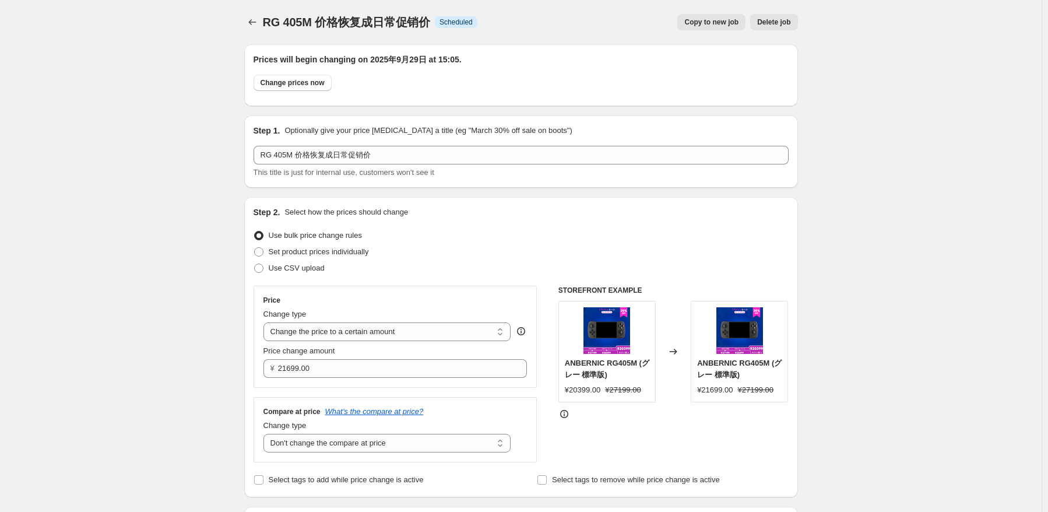
click at [254, 32] on div "RG 405M 价格恢复成日常促销价. This page is ready RG 405M 价格恢复成日常促销价 Info Scheduled Copy t…" at bounding box center [521, 22] width 554 height 44
click at [253, 24] on icon "Price change jobs" at bounding box center [252, 22] width 8 height 6
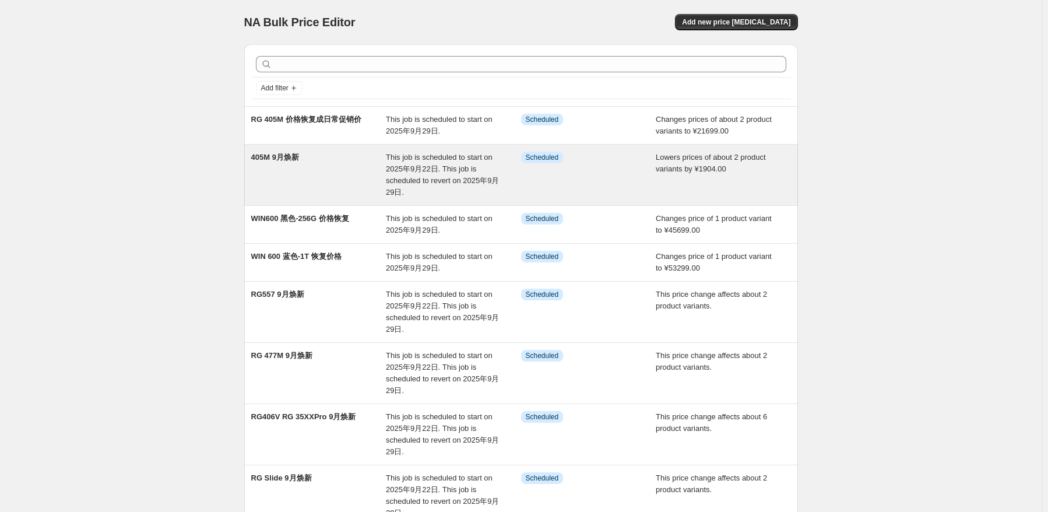
click at [449, 172] on span "This job is scheduled to start on 2025年9月22日. This job is scheduled to revert o…" at bounding box center [442, 175] width 113 height 44
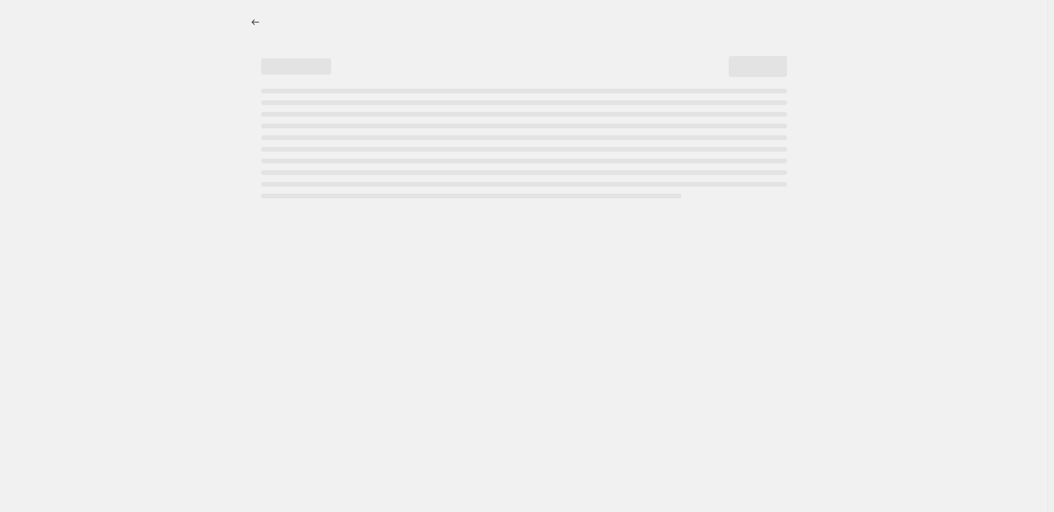
select select "by"
select select "no_change"
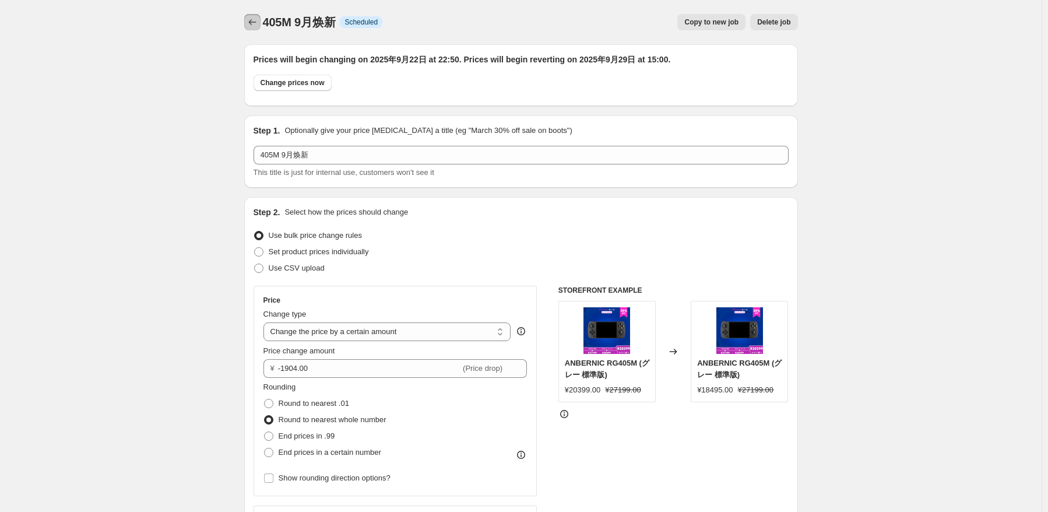
click at [254, 25] on icon "Price change jobs" at bounding box center [252, 22] width 12 height 12
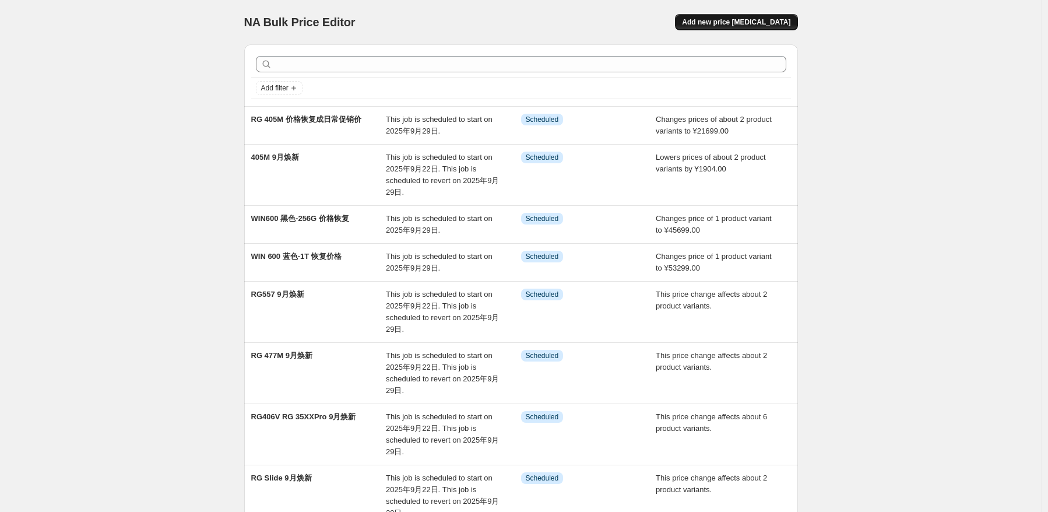
click at [758, 19] on span "Add new price [MEDICAL_DATA]" at bounding box center [736, 21] width 108 height 9
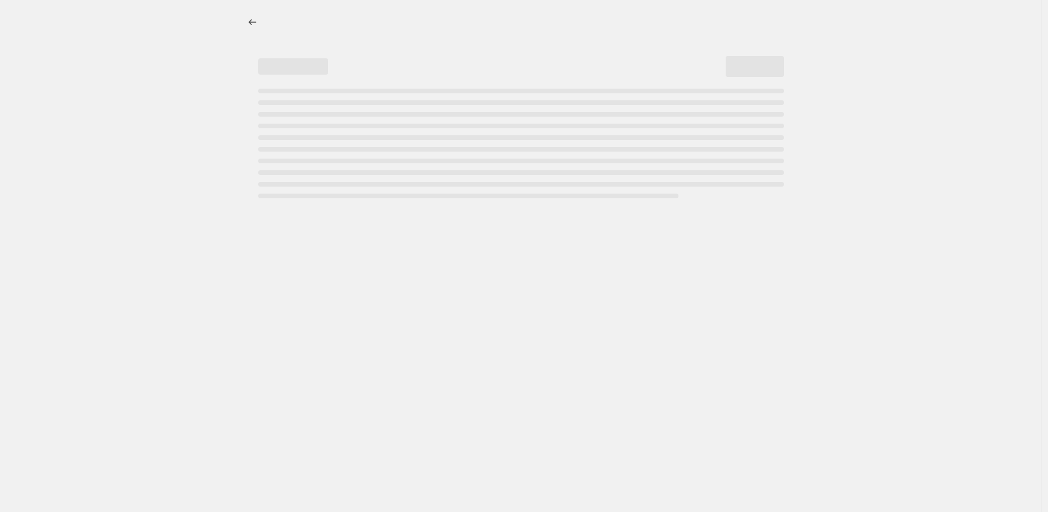
select select "percentage"
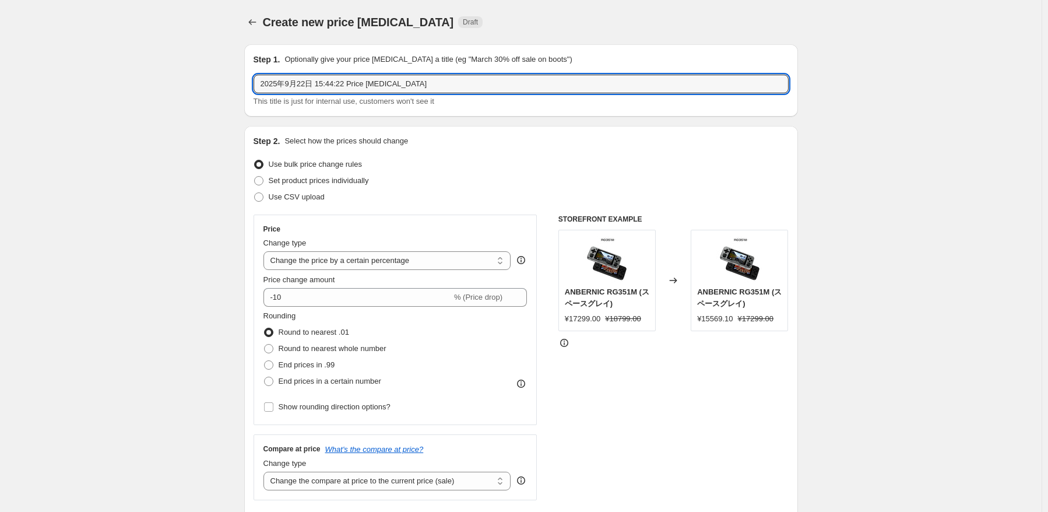
drag, startPoint x: 417, startPoint y: 81, endPoint x: 105, endPoint y: 94, distance: 312.6
type input "r"
type input "RG 505 9月焕新促销"
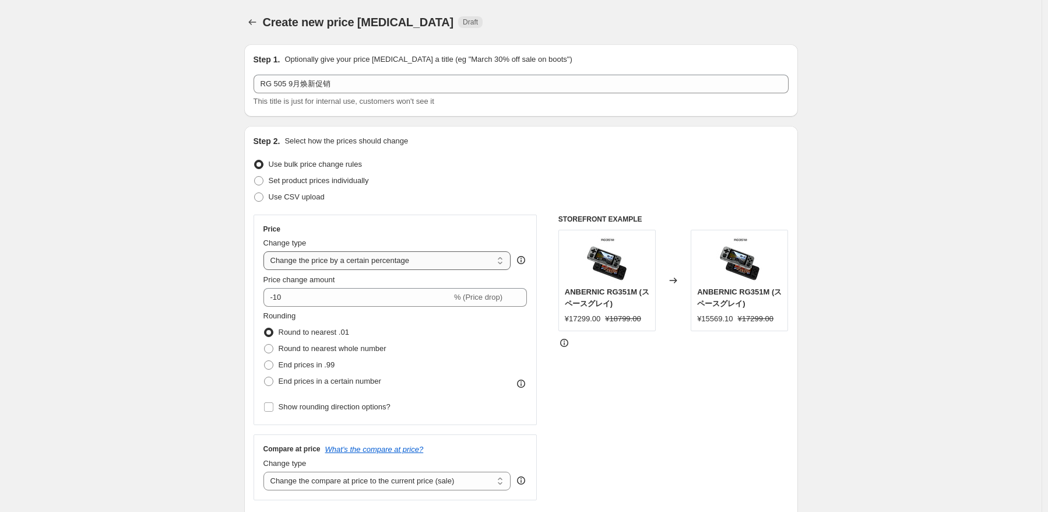
drag, startPoint x: 339, startPoint y: 265, endPoint x: 347, endPoint y: 269, distance: 8.9
click at [340, 265] on select "Change the price to a certain amount Change the price by a certain amount Chang…" at bounding box center [387, 260] width 248 height 19
select select "pcap"
click at [266, 251] on select "Change the price to a certain amount Change the price by a certain amount Chang…" at bounding box center [387, 260] width 248 height 19
type input "-20"
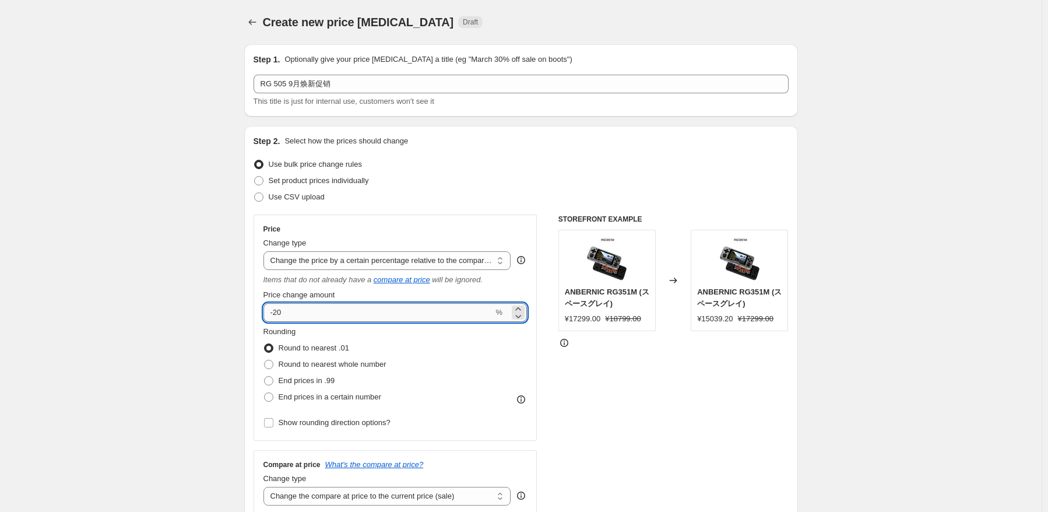
click at [364, 307] on input "-20" at bounding box center [378, 312] width 230 height 19
click at [390, 258] on select "Change the price to a certain amount Change the price by a certain amount Chang…" at bounding box center [387, 260] width 248 height 19
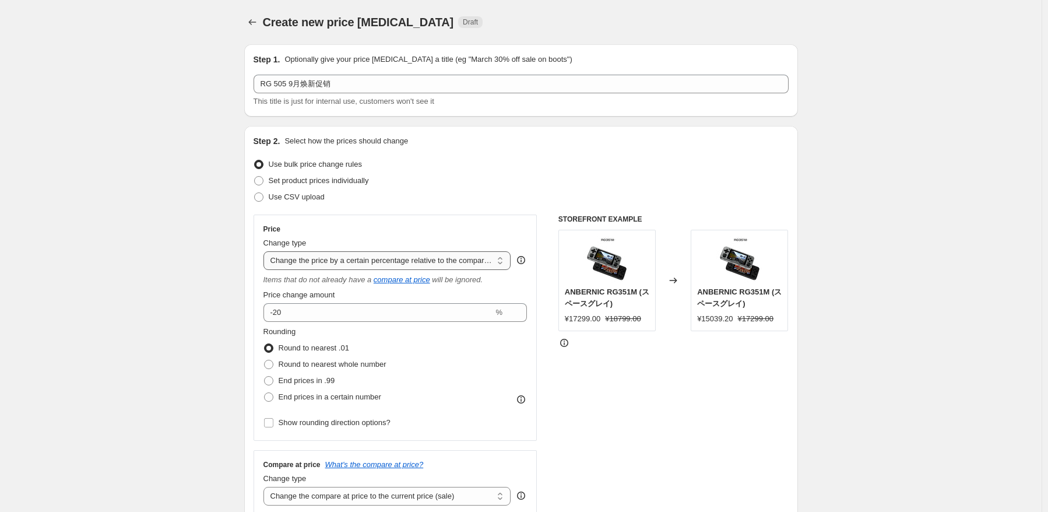
select select "by"
click at [266, 251] on select "Change the price to a certain amount Change the price by a certain amount Chang…" at bounding box center [387, 260] width 248 height 19
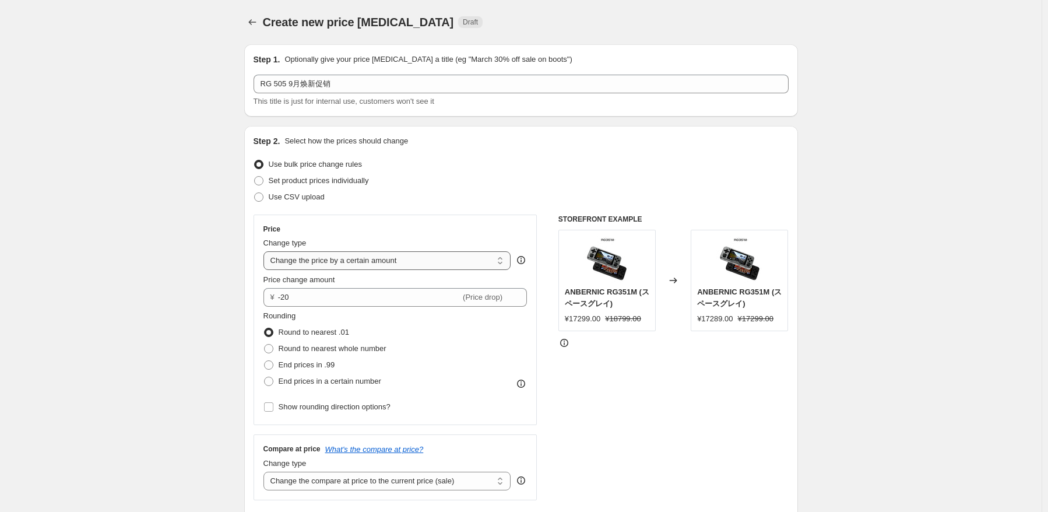
type input "-10.00"
click at [381, 263] on select "Change the price to a certain amount Change the price by a certain amount Chang…" at bounding box center [387, 260] width 248 height 19
select select "percentage"
click at [266, 251] on select "Change the price to a certain amount Change the price by a certain amount Chang…" at bounding box center [387, 260] width 248 height 19
type input "-15"
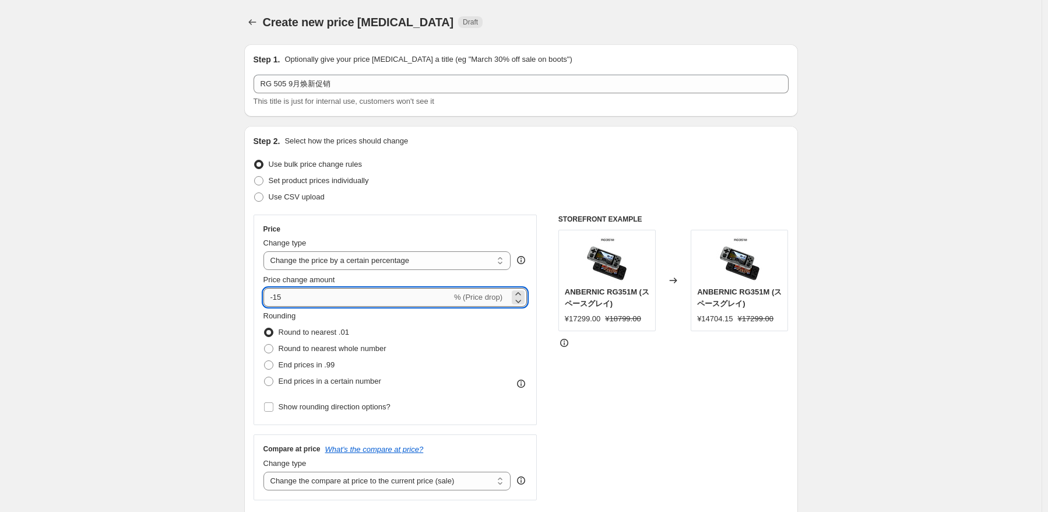
click at [359, 298] on input "-15" at bounding box center [357, 297] width 188 height 19
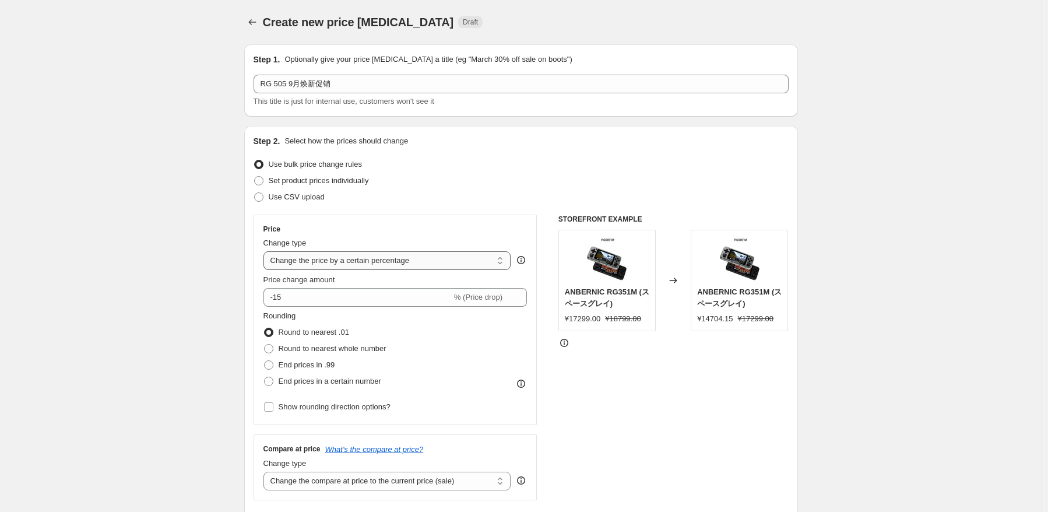
click at [418, 263] on select "Change the price to a certain amount Change the price by a certain amount Chang…" at bounding box center [387, 260] width 248 height 19
select select "to"
click at [266, 251] on select "Change the price to a certain amount Change the price by a certain amount Chang…" at bounding box center [387, 260] width 248 height 19
type input "80.00"
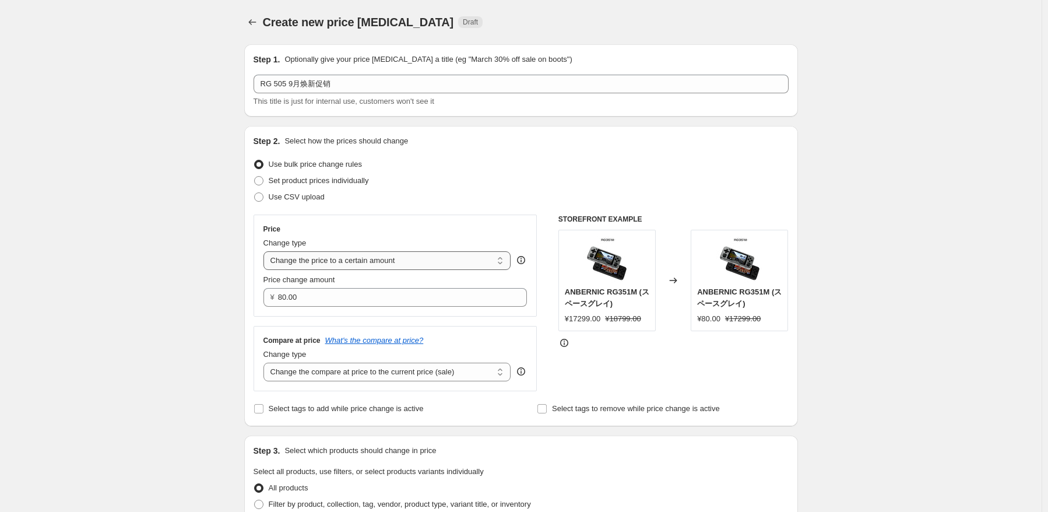
drag, startPoint x: 410, startPoint y: 261, endPoint x: 411, endPoint y: 269, distance: 7.7
click at [411, 261] on select "Change the price to a certain amount Change the price by a certain amount Chang…" at bounding box center [387, 260] width 248 height 19
select select "percentage"
click at [266, 251] on select "Change the price to a certain amount Change the price by a certain amount Chang…" at bounding box center [387, 260] width 248 height 19
type input "-15"
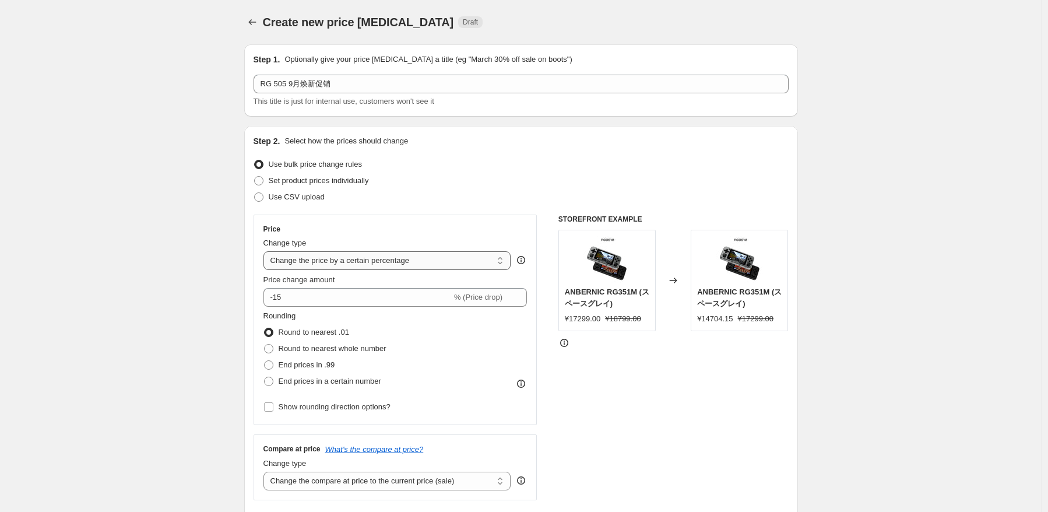
drag, startPoint x: 406, startPoint y: 258, endPoint x: 402, endPoint y: 269, distance: 11.8
click at [406, 258] on select "Change the price to a certain amount Change the price by a certain amount Chang…" at bounding box center [387, 260] width 248 height 19
select select "by"
click at [266, 251] on select "Change the price to a certain amount Change the price by a certain amount Chang…" at bounding box center [387, 260] width 248 height 19
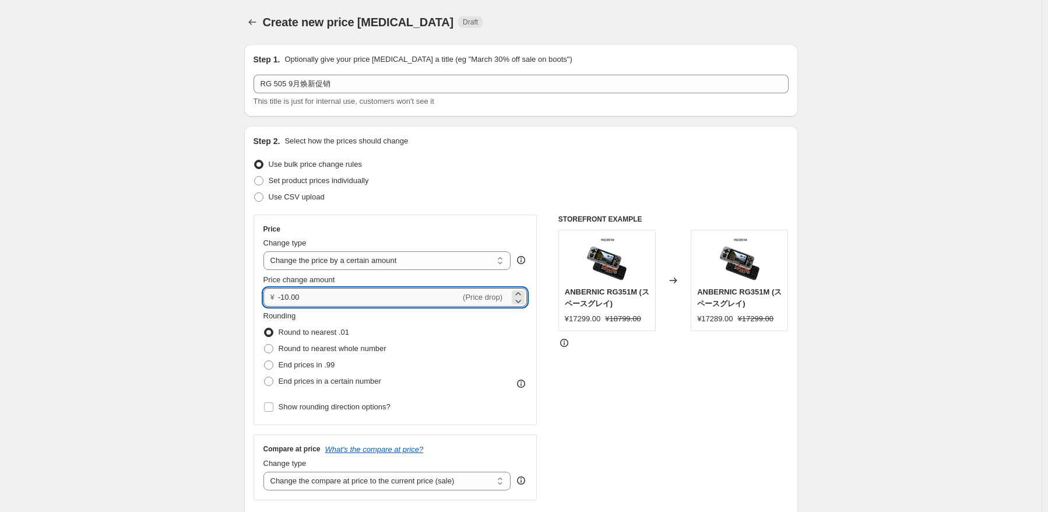
click at [357, 302] on input "-10.00" at bounding box center [369, 297] width 182 height 19
type input "-1"
type input "-1120.00"
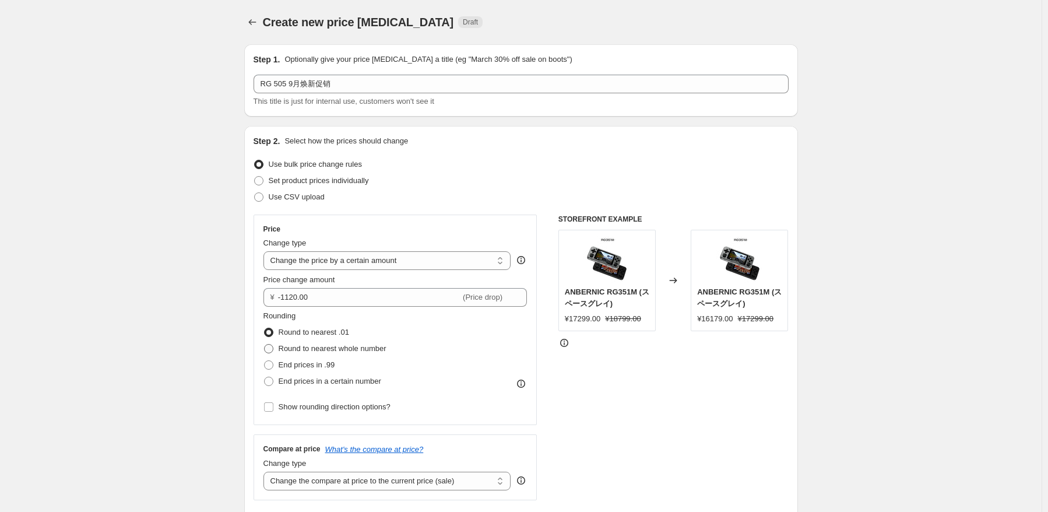
drag, startPoint x: 476, startPoint y: 376, endPoint x: 370, endPoint y: 354, distance: 107.8
click at [464, 377] on div "Rounding Round to nearest .01 Round to nearest whole number End prices in .99 E…" at bounding box center [395, 349] width 264 height 79
click at [369, 354] on span "Round to nearest whole number" at bounding box center [333, 349] width 108 height 12
click at [265, 344] on input "Round to nearest whole number" at bounding box center [264, 344] width 1 height 1
radio input "true"
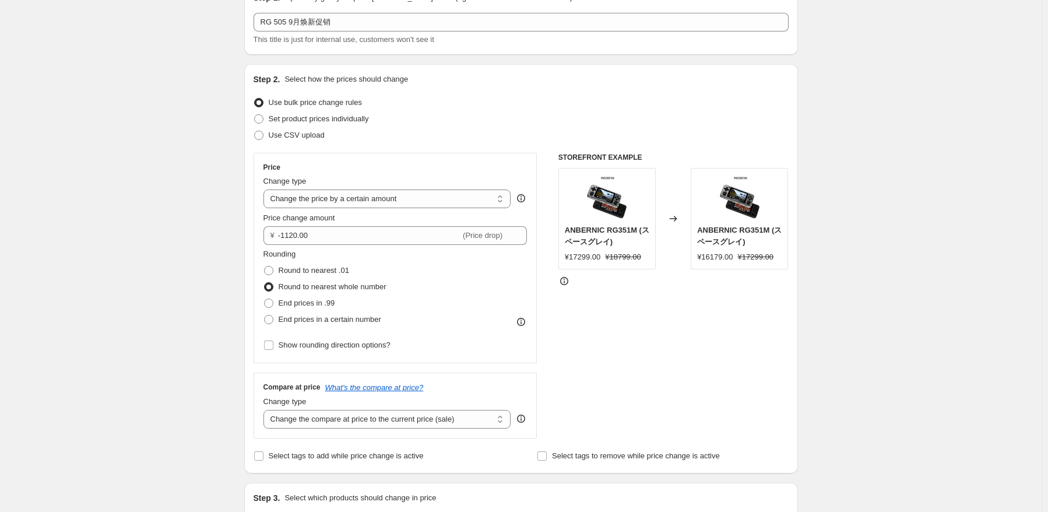
scroll to position [117, 0]
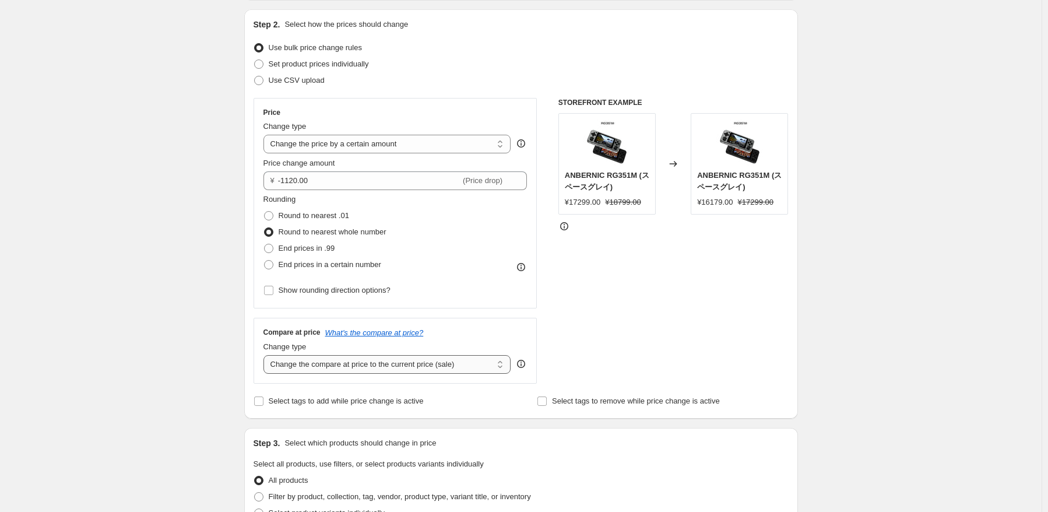
click at [444, 355] on select "Change the compare at price to the current price (sale) Change the compare at p…" at bounding box center [387, 364] width 248 height 19
select select "no_change"
click at [266, 355] on select "Change the compare at price to the current price (sale) Change the compare at p…" at bounding box center [387, 364] width 248 height 19
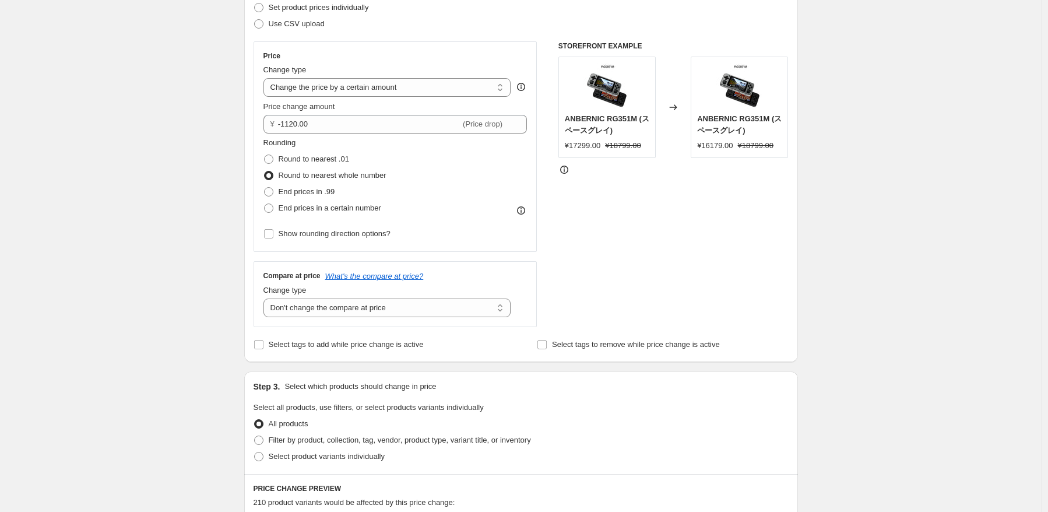
scroll to position [233, 0]
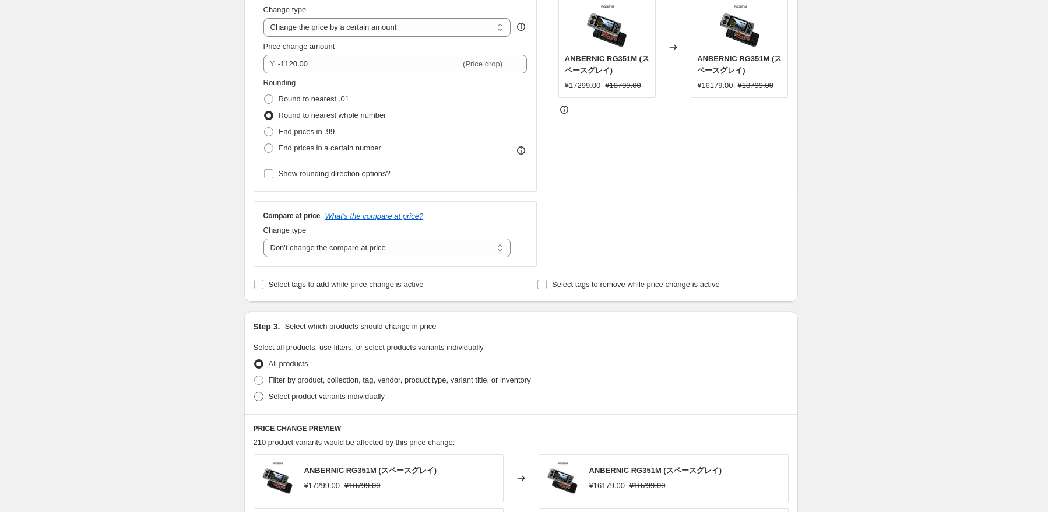
click at [330, 400] on span "Select product variants individually" at bounding box center [327, 396] width 116 height 9
click at [255, 392] on input "Select product variants individually" at bounding box center [254, 392] width 1 height 1
radio input "true"
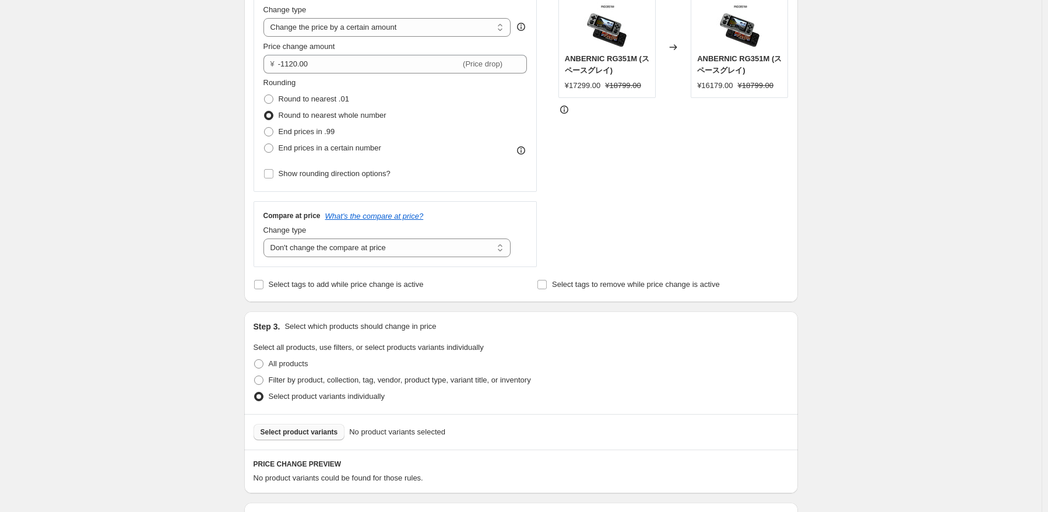
click at [300, 433] on span "Select product variants" at bounding box center [299, 431] width 78 height 9
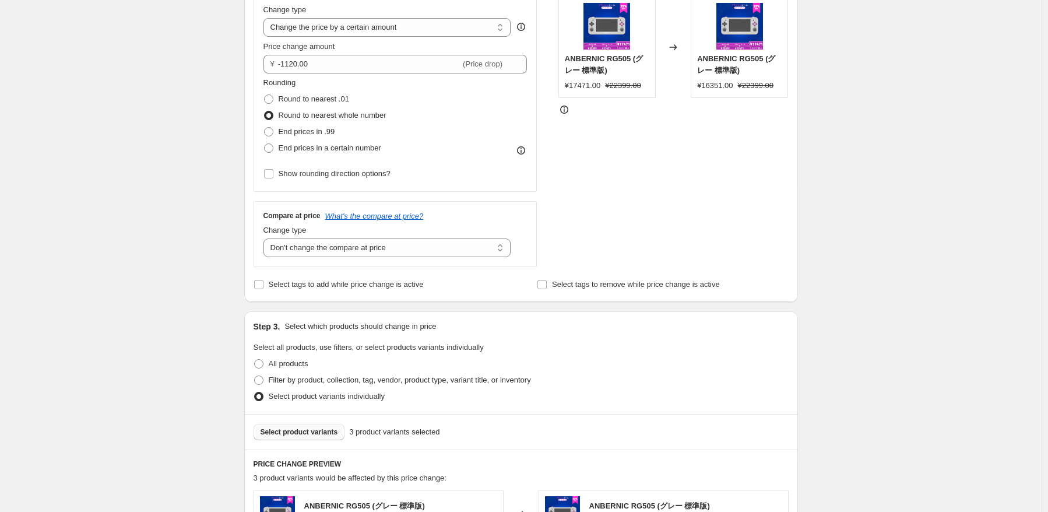
scroll to position [524, 0]
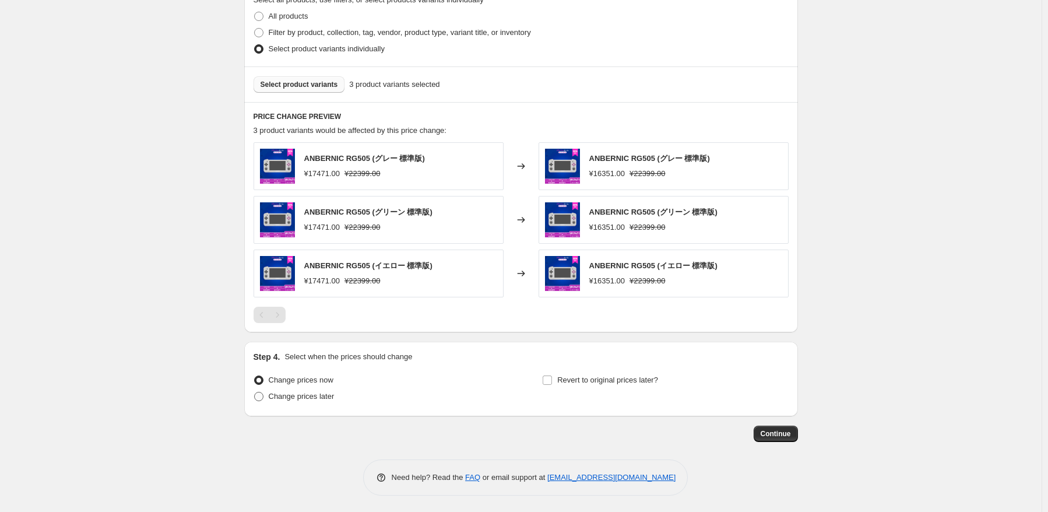
click at [309, 393] on span "Change prices later" at bounding box center [302, 396] width 66 height 9
click at [255, 392] on input "Change prices later" at bounding box center [254, 392] width 1 height 1
radio input "true"
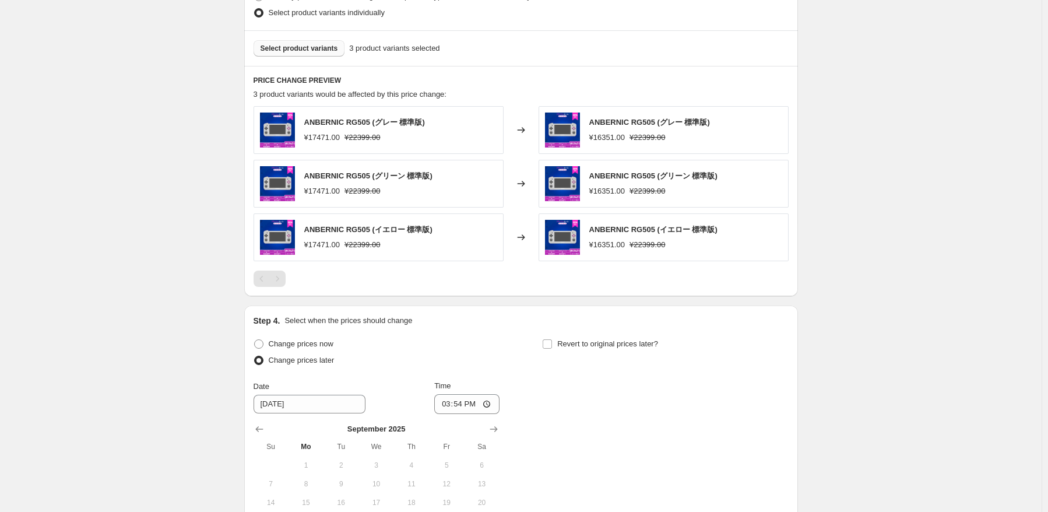
scroll to position [755, 0]
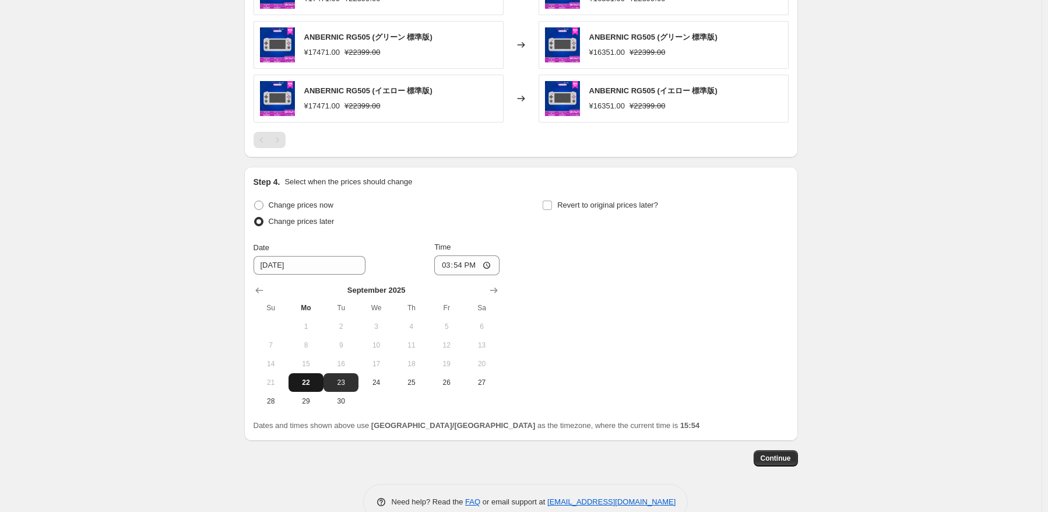
click at [308, 382] on span "22" at bounding box center [306, 382] width 26 height 9
type input "[DATE]"
click at [460, 269] on input "15:54" at bounding box center [466, 265] width 65 height 20
type input "22:50"
drag, startPoint x: 797, startPoint y: 240, endPoint x: 684, endPoint y: 237, distance: 113.7
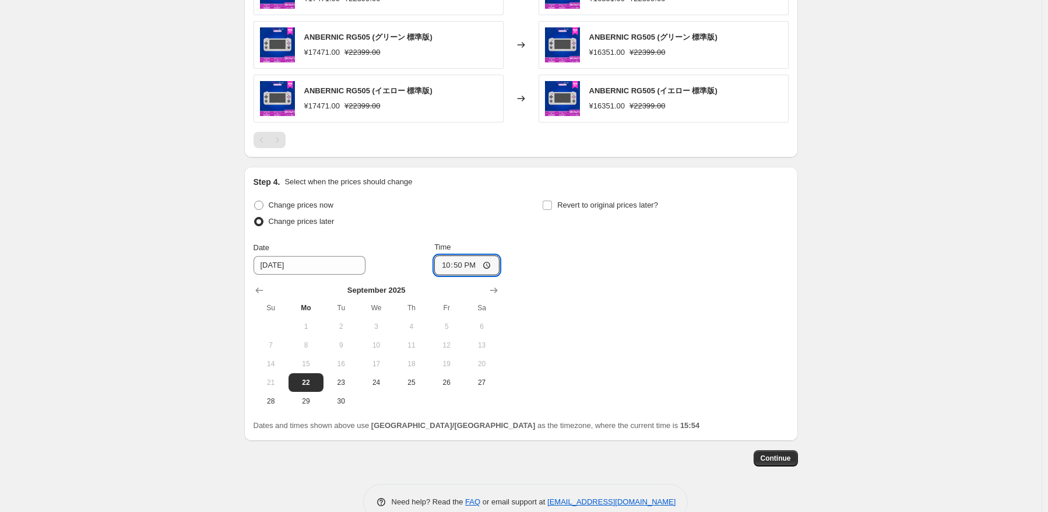
click at [797, 241] on div "Step 4. Select when the prices should change Change prices now Change prices la…" at bounding box center [521, 304] width 554 height 274
click at [636, 205] on span "Revert to original prices later?" at bounding box center [607, 204] width 101 height 9
click at [552, 205] on input "Revert to original prices later?" at bounding box center [547, 204] width 9 height 9
checkbox input "true"
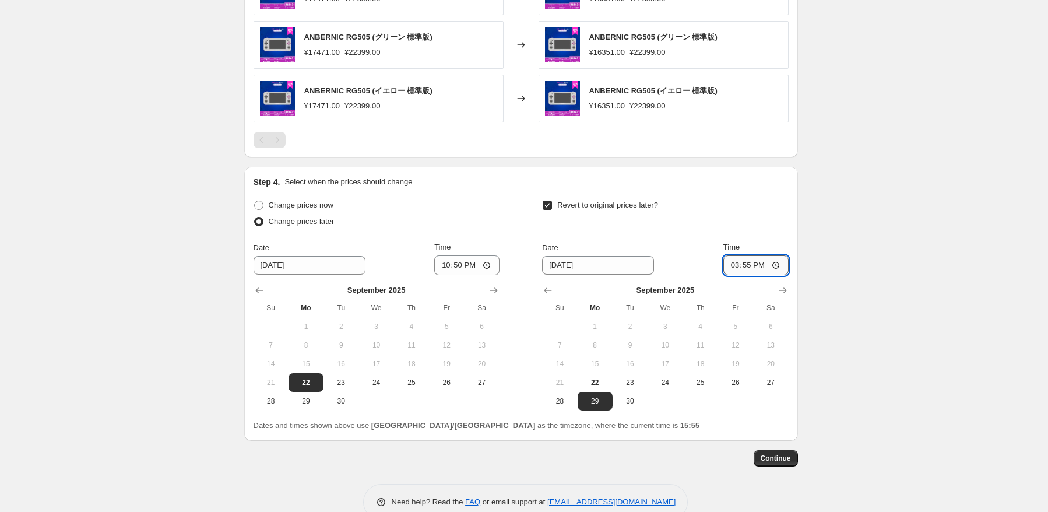
click at [753, 263] on input "15:55" at bounding box center [755, 265] width 65 height 20
type input "15:00"
click at [779, 463] on button "Continue" at bounding box center [775, 458] width 44 height 16
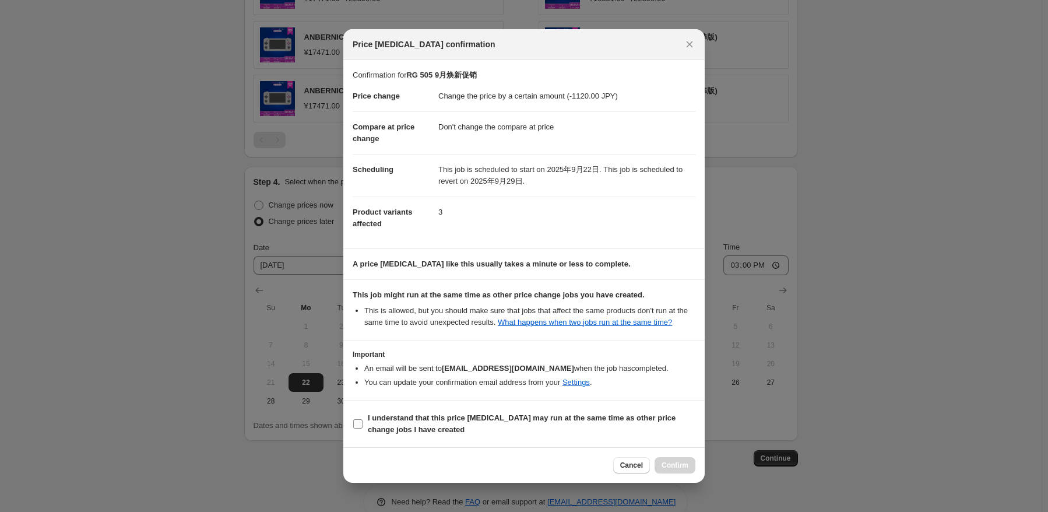
click at [389, 424] on b "I understand that this price [MEDICAL_DATA] may run at the same time as other p…" at bounding box center [522, 423] width 308 height 20
click at [362, 424] on input "I understand that this price [MEDICAL_DATA] may run at the same time as other p…" at bounding box center [357, 423] width 9 height 9
checkbox input "true"
click at [672, 461] on span "Confirm" at bounding box center [674, 464] width 27 height 9
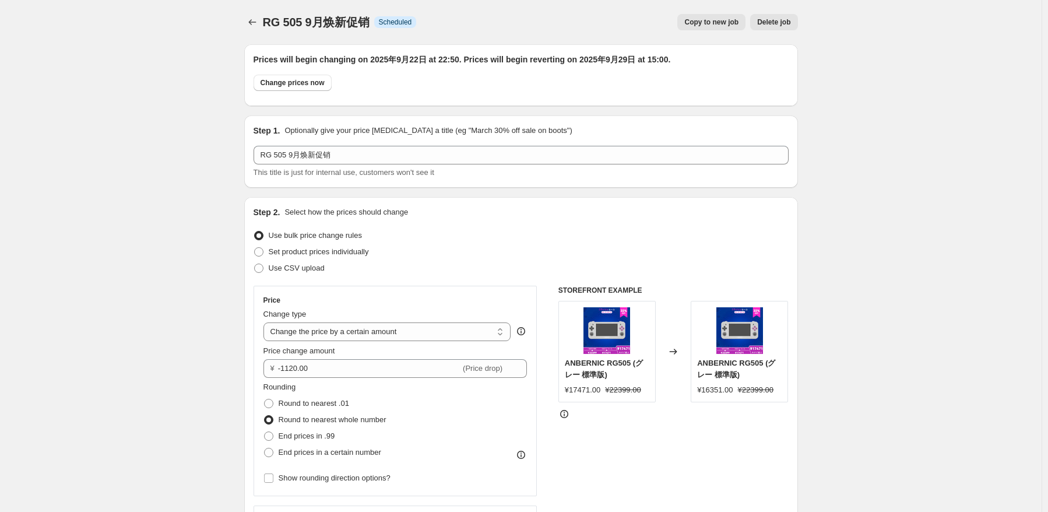
scroll to position [755, 0]
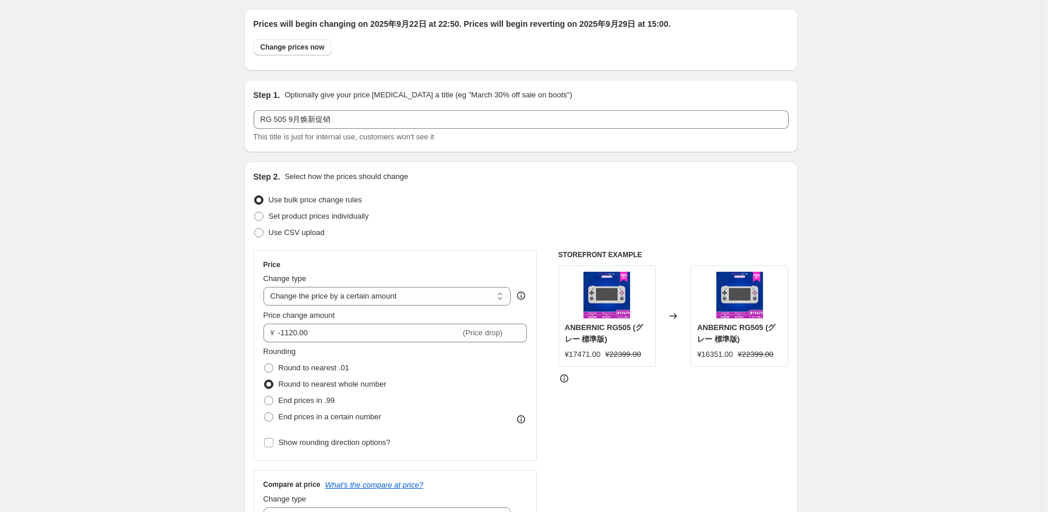
scroll to position [0, 0]
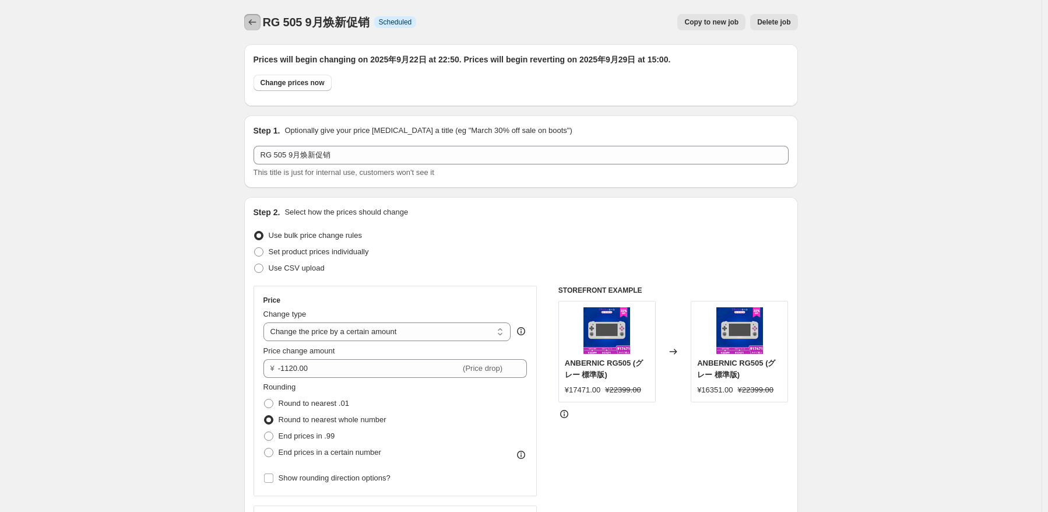
click at [256, 23] on icon "Price change jobs" at bounding box center [252, 22] width 12 height 12
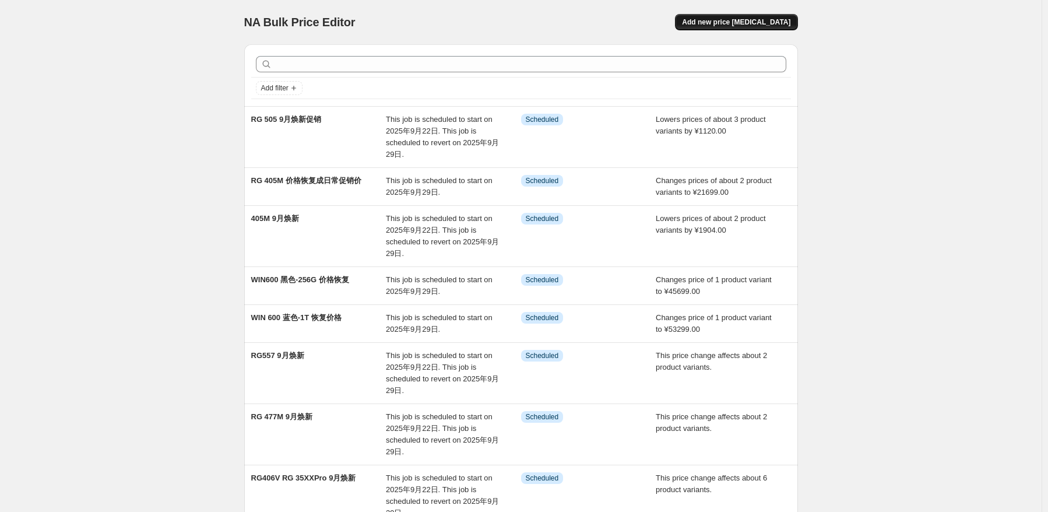
click at [781, 25] on span "Add new price [MEDICAL_DATA]" at bounding box center [736, 21] width 108 height 9
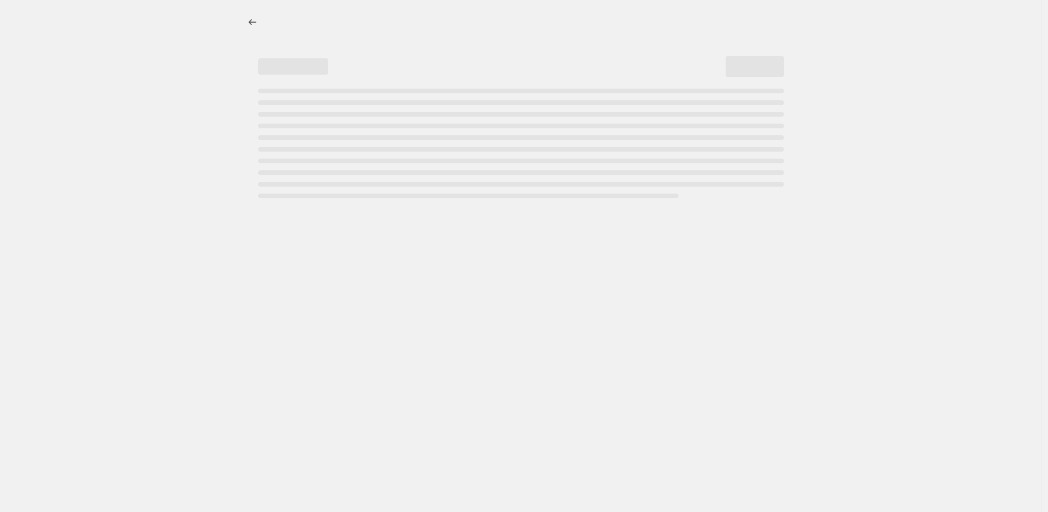
select select "percentage"
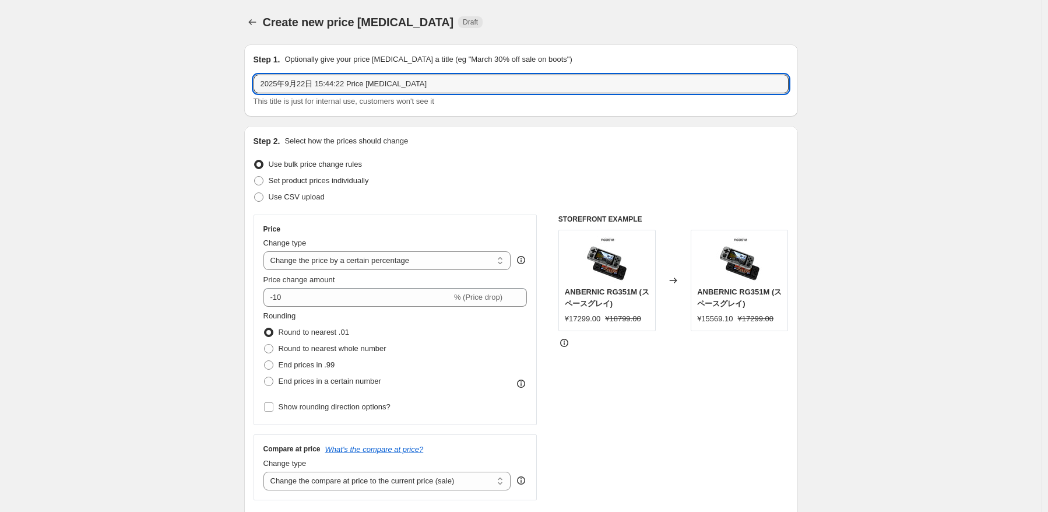
drag, startPoint x: 298, startPoint y: 86, endPoint x: 230, endPoint y: 86, distance: 68.2
click at [290, 86] on input "RG 505价格恢复" at bounding box center [520, 84] width 535 height 19
click at [345, 87] on input "RG 505 价格恢复" at bounding box center [520, 84] width 535 height 19
type input "RG 505 价格恢复成日常促销价格"
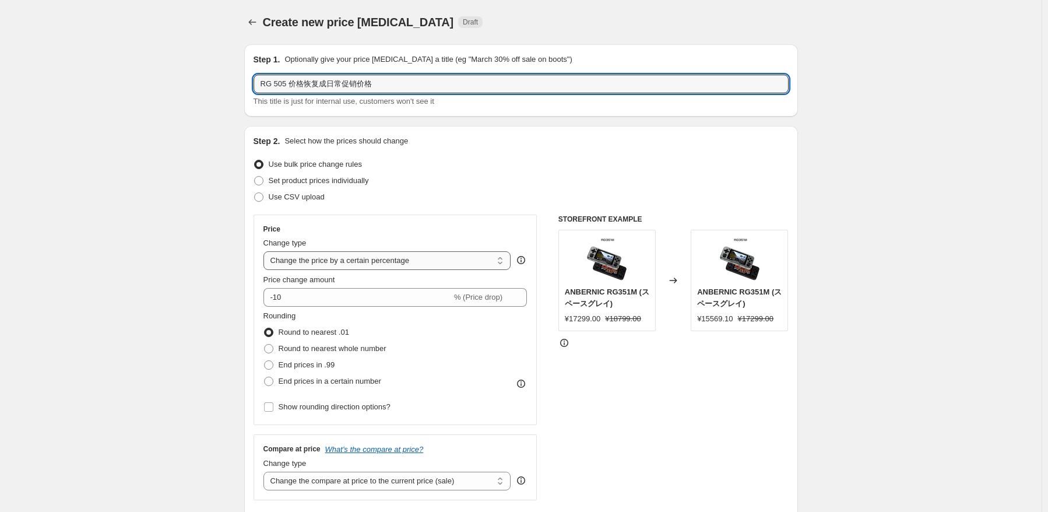
drag, startPoint x: 438, startPoint y: 261, endPoint x: 432, endPoint y: 269, distance: 9.6
click at [438, 261] on select "Change the price to a certain amount Change the price by a certain amount Chang…" at bounding box center [387, 260] width 248 height 19
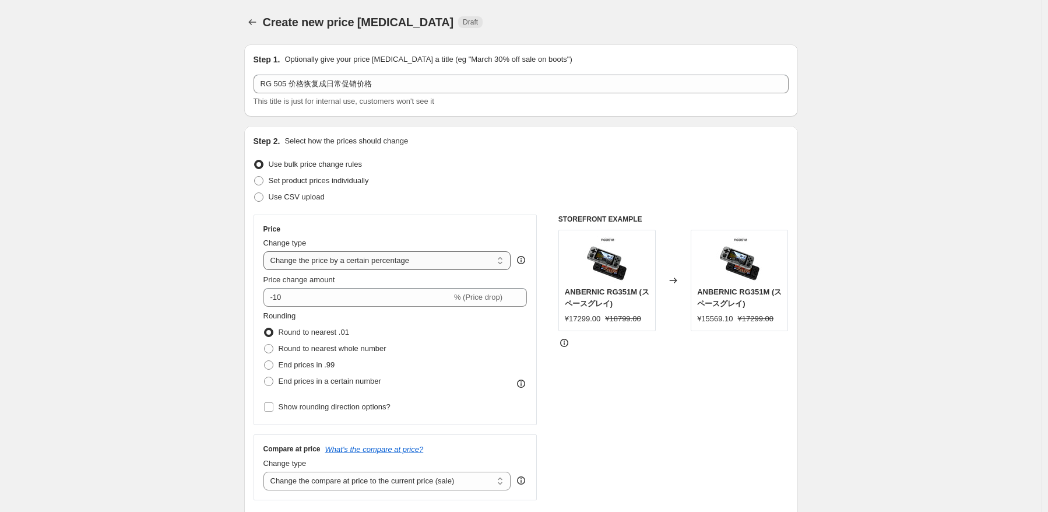
select select "to"
click at [266, 251] on select "Change the price to a certain amount Change the price by a certain amount Chang…" at bounding box center [387, 260] width 248 height 19
type input "80.00"
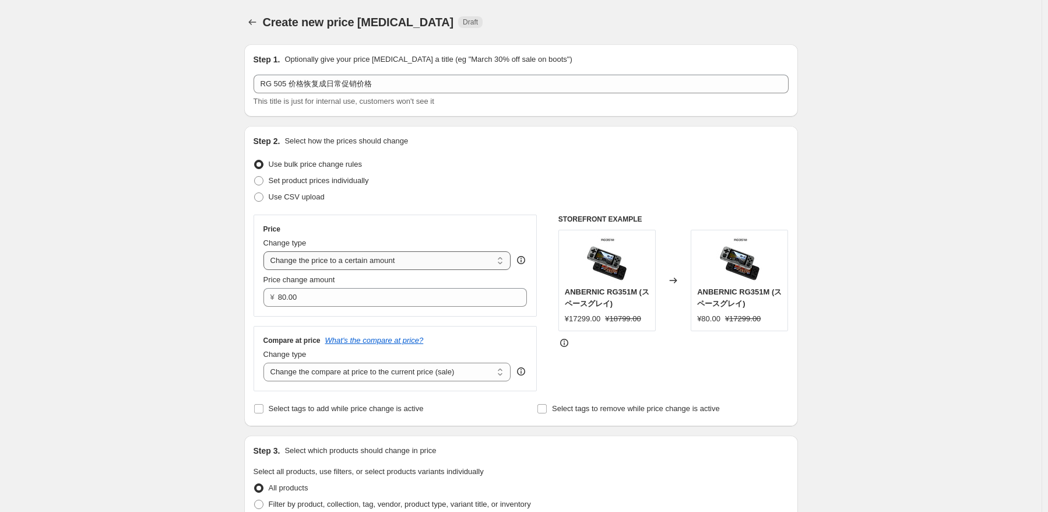
drag, startPoint x: 396, startPoint y: 263, endPoint x: 402, endPoint y: 269, distance: 8.7
click at [396, 263] on select "Change the price to a certain amount Change the price by a certain amount Chang…" at bounding box center [387, 260] width 248 height 19
select select "by"
click at [266, 251] on select "Change the price to a certain amount Change the price by a certain amount Chang…" at bounding box center [387, 260] width 248 height 19
type input "-10.00"
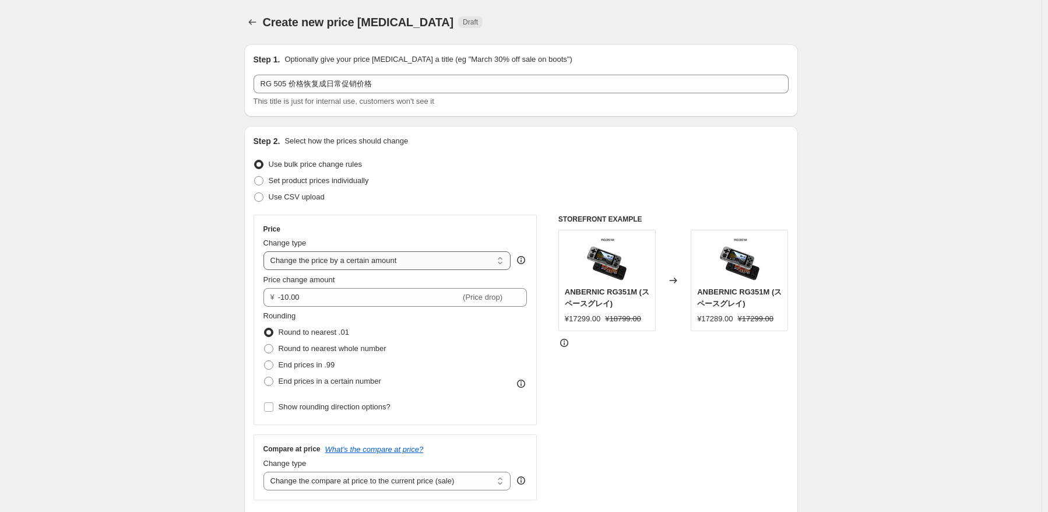
click at [375, 266] on select "Change the price to a certain amount Change the price by a certain amount Chang…" at bounding box center [387, 260] width 248 height 19
select select "to"
click at [266, 251] on select "Change the price to a certain amount Change the price by a certain amount Chang…" at bounding box center [387, 260] width 248 height 19
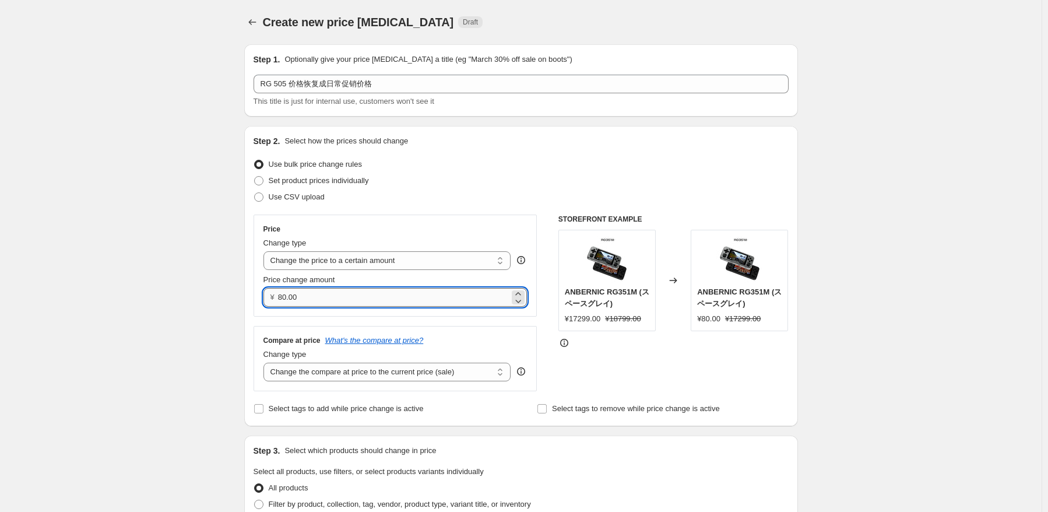
click at [344, 304] on input "80.00" at bounding box center [393, 297] width 231 height 19
drag, startPoint x: 276, startPoint y: 292, endPoint x: 235, endPoint y: 283, distance: 41.7
click at [241, 287] on div "Step 1. Optionally give your price [MEDICAL_DATA] a title (eg "March 30% off sa…" at bounding box center [516, 512] width 563 height 954
click at [319, 300] on input "80.00" at bounding box center [393, 297] width 231 height 19
paste input "18599"
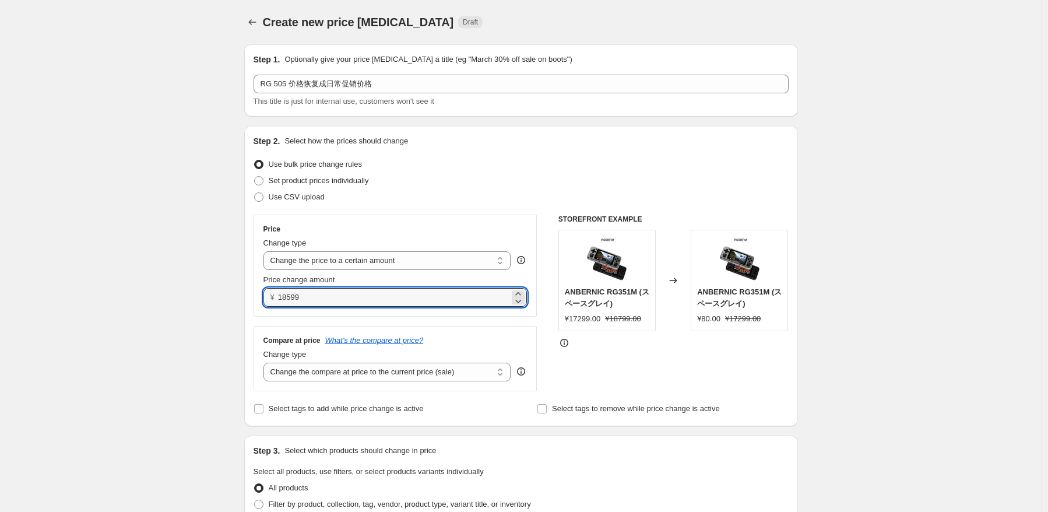
scroll to position [175, 0]
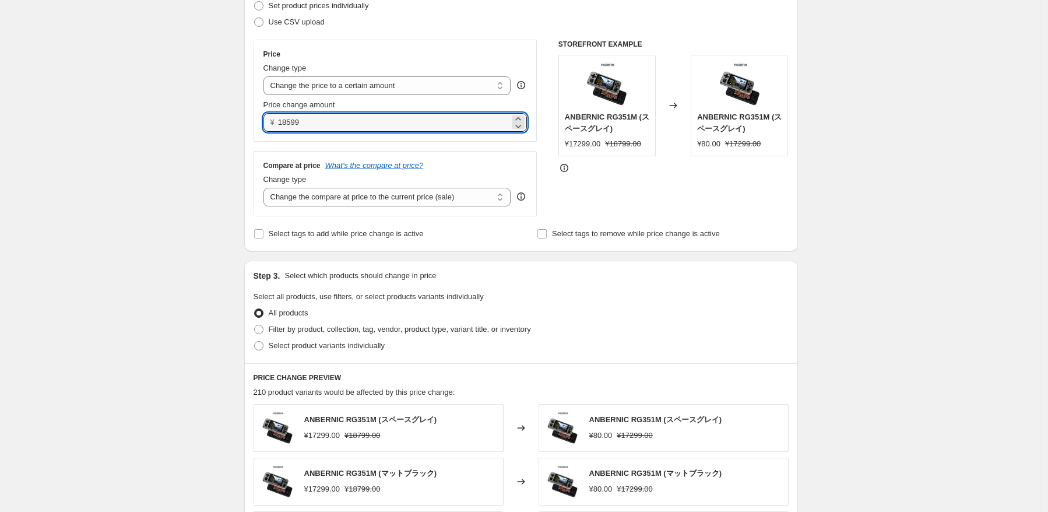
type input "18599.00"
click at [663, 303] on fieldset "Select all products, use filters, or select products variants individually All …" at bounding box center [520, 322] width 535 height 63
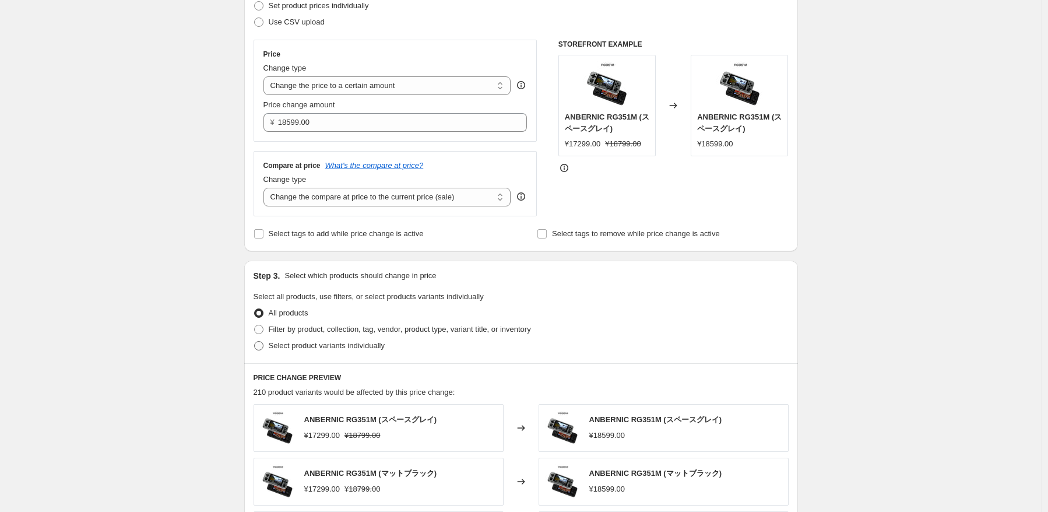
click at [305, 351] on span "Select product variants individually" at bounding box center [327, 346] width 116 height 12
click at [255, 341] on input "Select product variants individually" at bounding box center [254, 341] width 1 height 1
radio input "true"
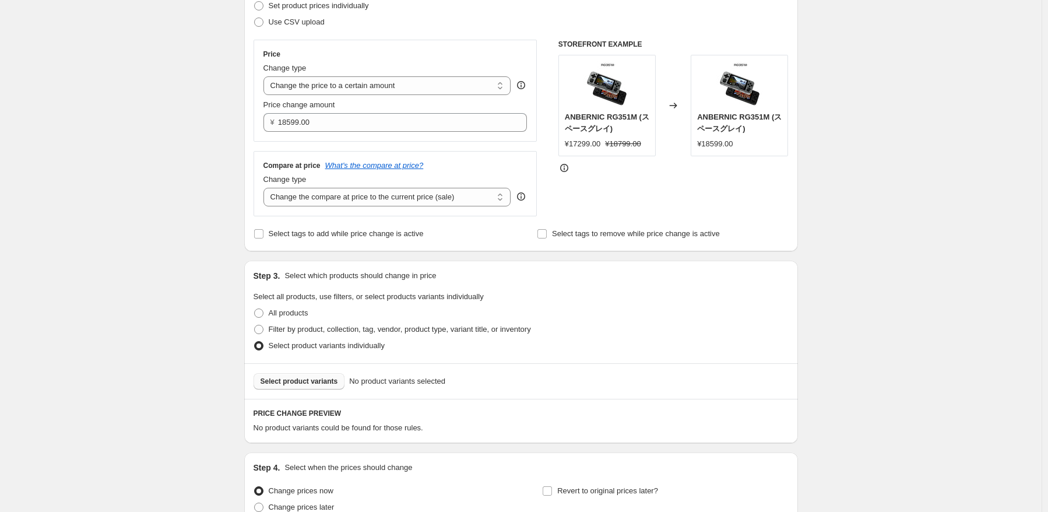
click at [322, 381] on span "Select product variants" at bounding box center [299, 380] width 78 height 9
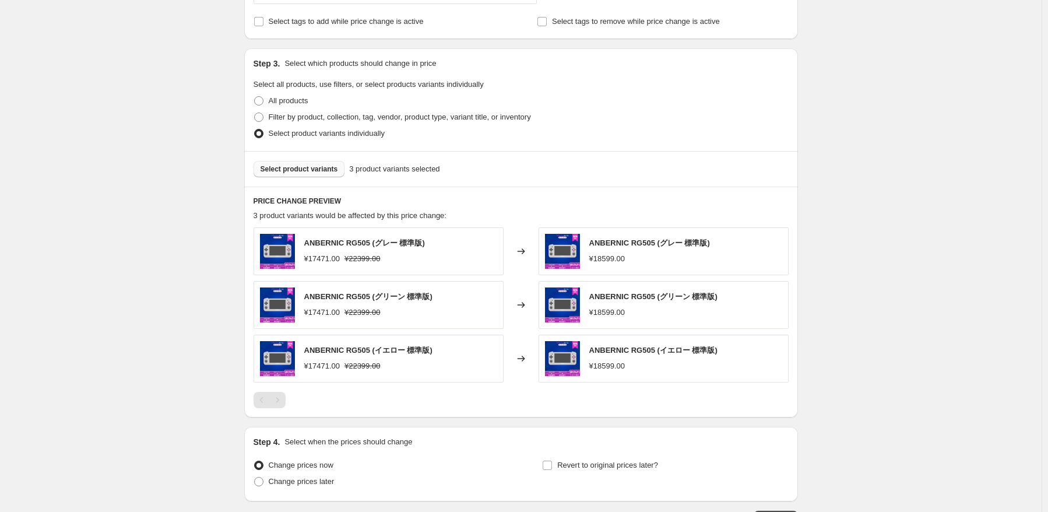
scroll to position [291, 0]
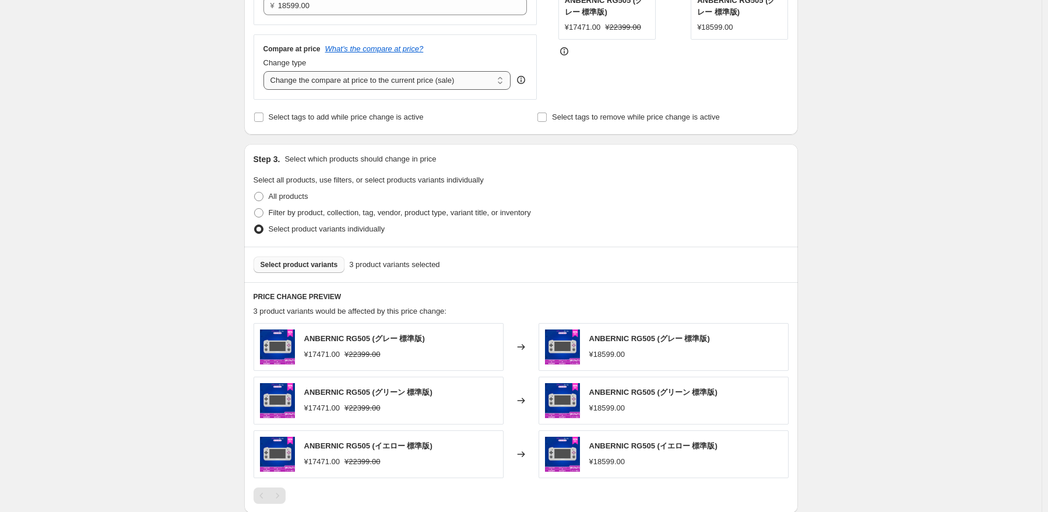
click at [383, 79] on select "Change the compare at price to the current price (sale) Change the compare at p…" at bounding box center [387, 80] width 248 height 19
select select "no_change"
click at [266, 72] on select "Change the compare at price to the current price (sale) Change the compare at p…" at bounding box center [387, 80] width 248 height 19
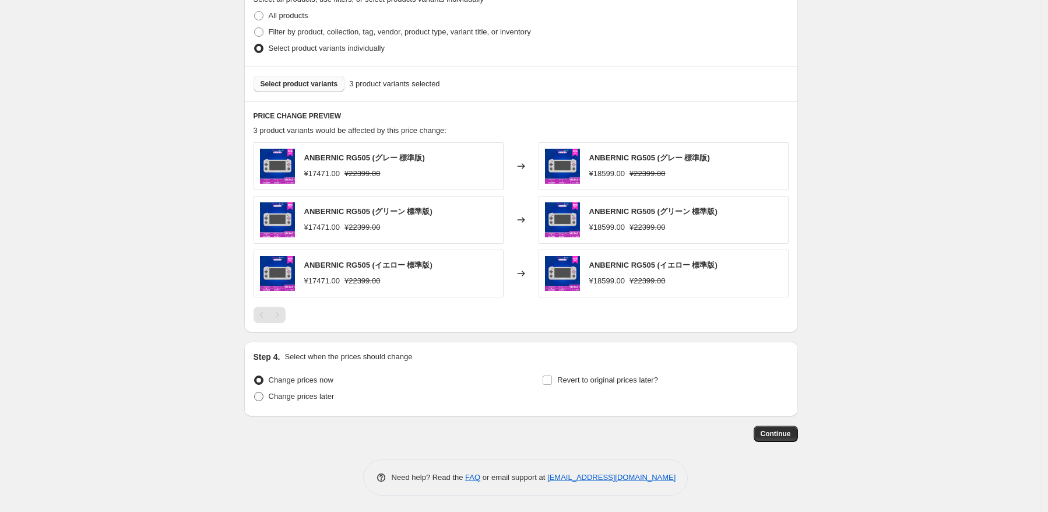
click at [316, 401] on label "Change prices later" at bounding box center [293, 396] width 81 height 16
click at [255, 392] on input "Change prices later" at bounding box center [254, 392] width 1 height 1
radio input "true"
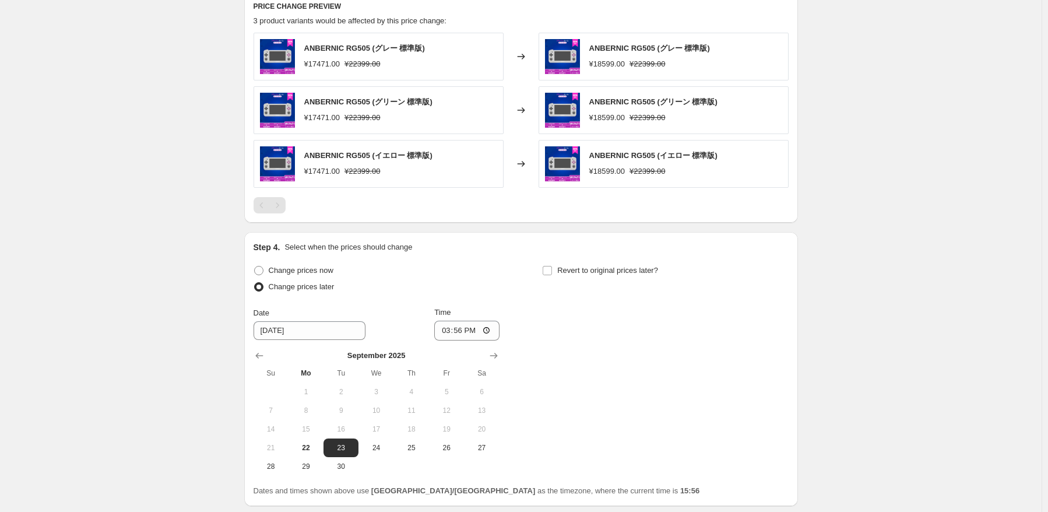
scroll to position [671, 0]
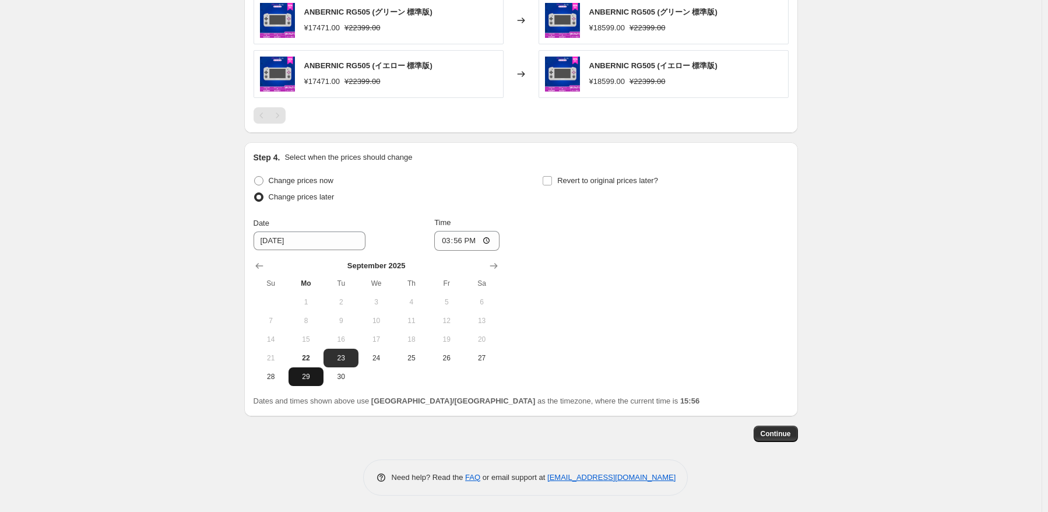
click at [310, 379] on span "29" at bounding box center [306, 376] width 26 height 9
type input "[DATE]"
click at [473, 244] on input "15:56" at bounding box center [466, 241] width 65 height 20
type input "15:05"
click at [746, 293] on div "Change prices now Change prices later Date [DATE] Time 15:[DATE] Mo Tu We Th Fr…" at bounding box center [520, 278] width 535 height 213
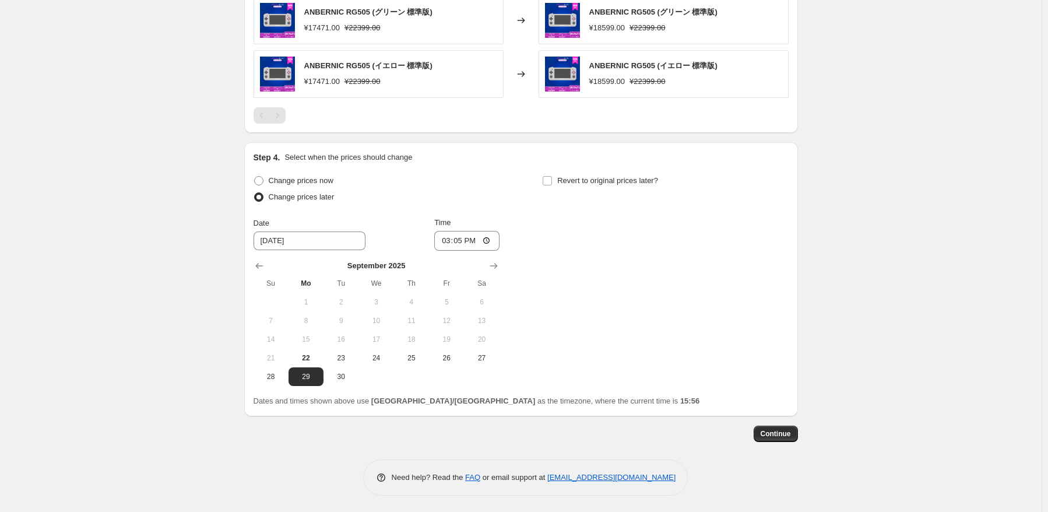
click at [778, 436] on span "Continue" at bounding box center [775, 433] width 30 height 9
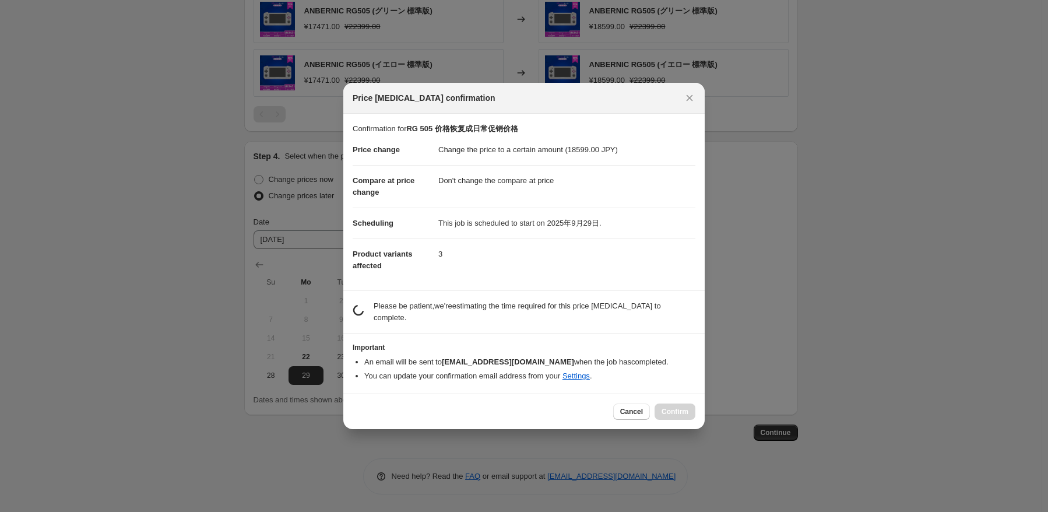
scroll to position [0, 0]
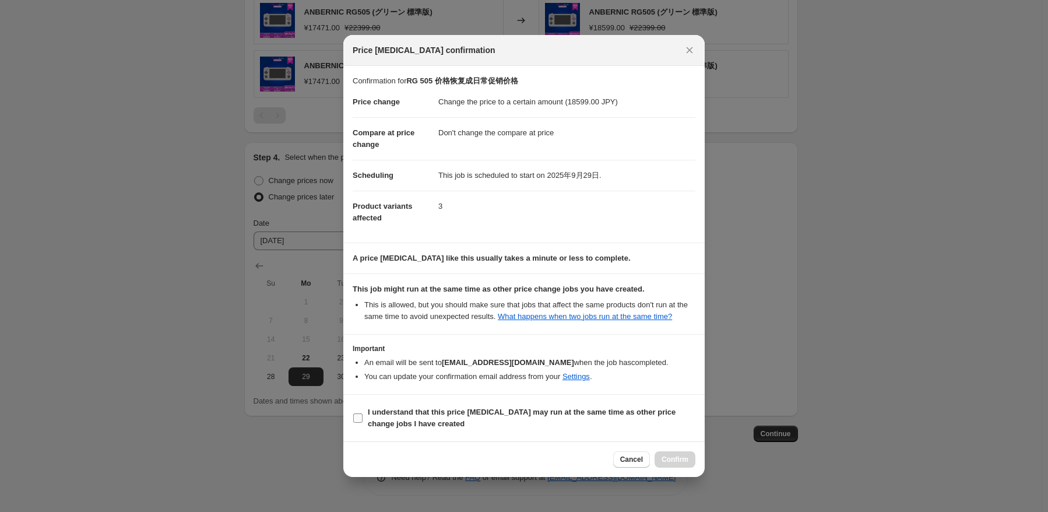
click at [384, 412] on b "I understand that this price [MEDICAL_DATA] may run at the same time as other p…" at bounding box center [522, 417] width 308 height 20
click at [362, 413] on input "I understand that this price [MEDICAL_DATA] may run at the same time as other p…" at bounding box center [357, 417] width 9 height 9
checkbox input "true"
click at [688, 461] on button "Confirm" at bounding box center [674, 459] width 41 height 16
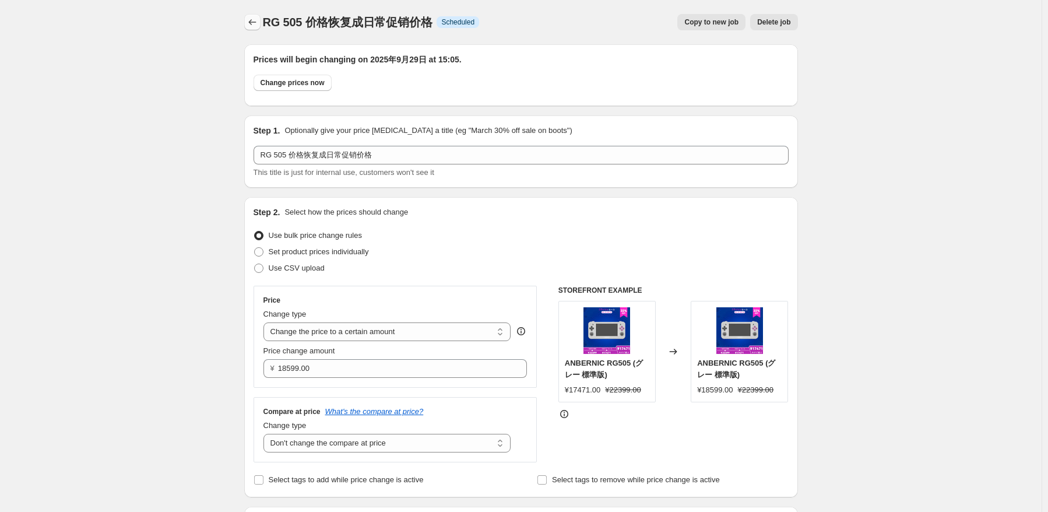
click at [258, 23] on icon "Price change jobs" at bounding box center [252, 22] width 12 height 12
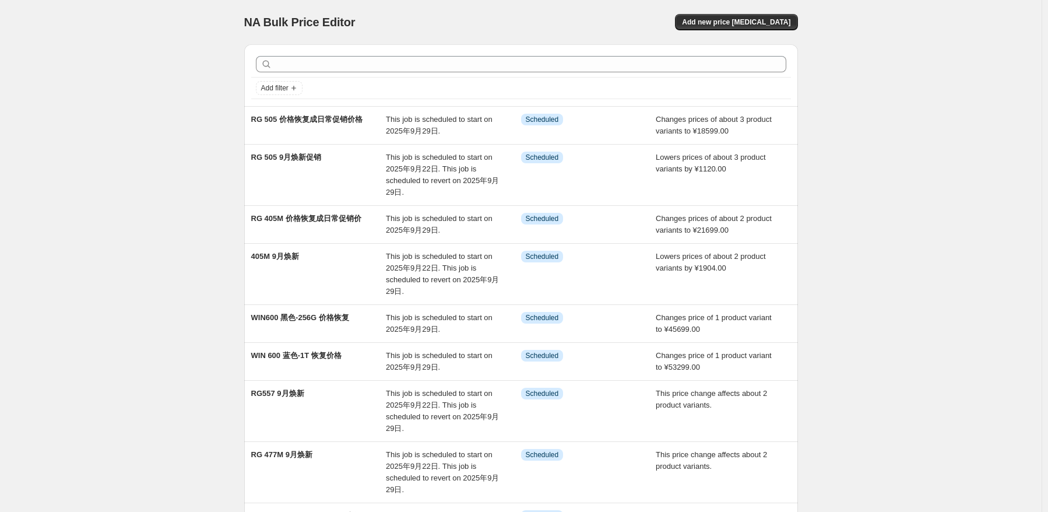
click at [455, 55] on div at bounding box center [521, 64] width 540 height 26
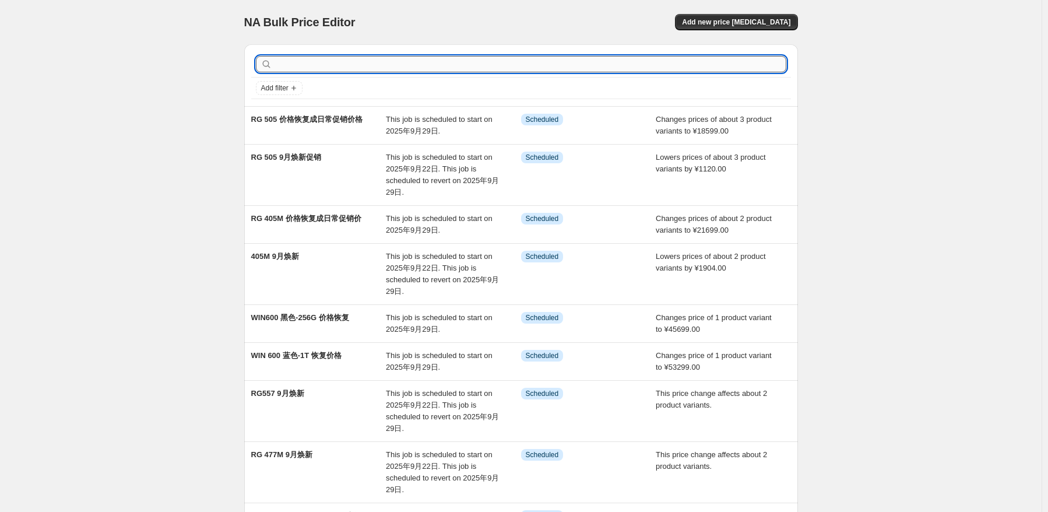
click at [439, 62] on input "text" at bounding box center [530, 64] width 512 height 16
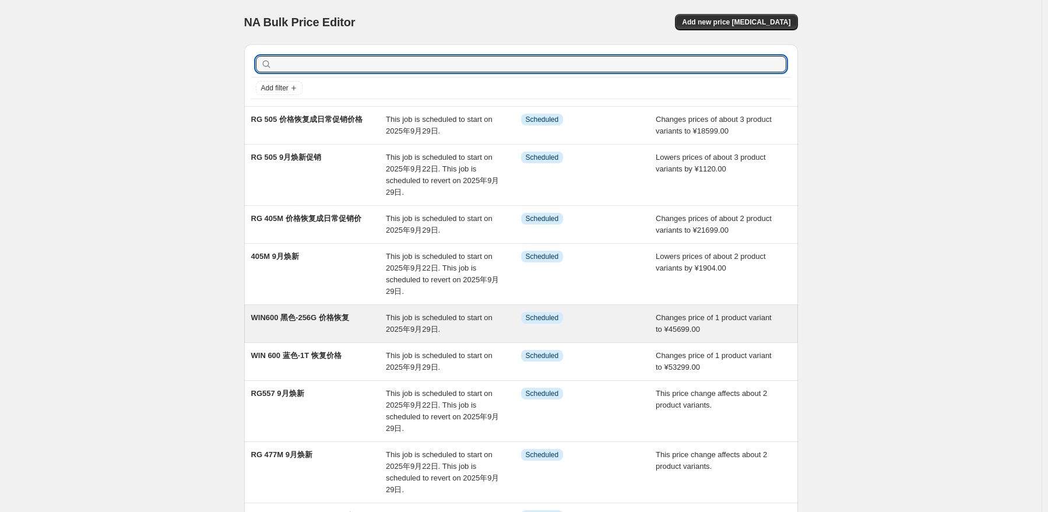
click at [343, 326] on div "WIN600 黑色-256G 价格恢复" at bounding box center [318, 323] width 135 height 23
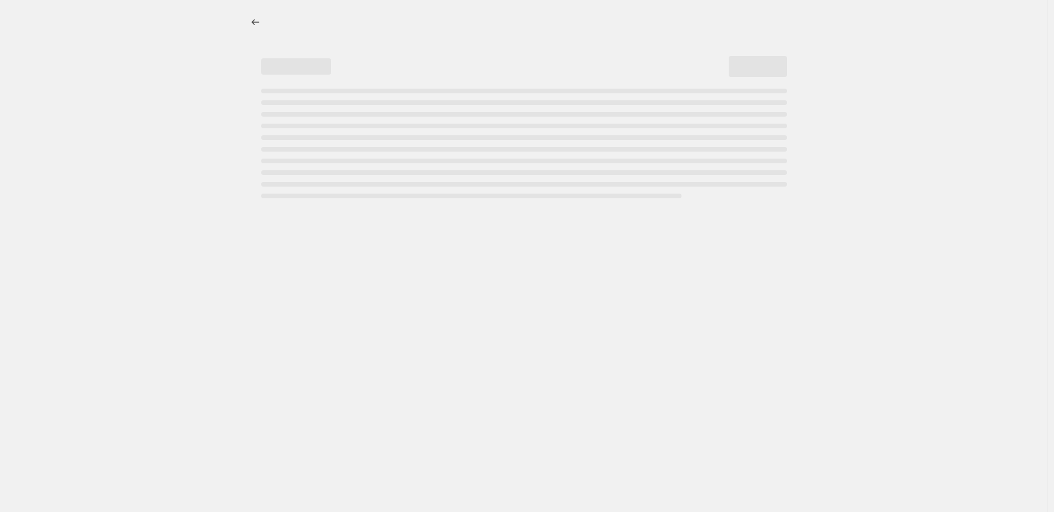
select select "no_change"
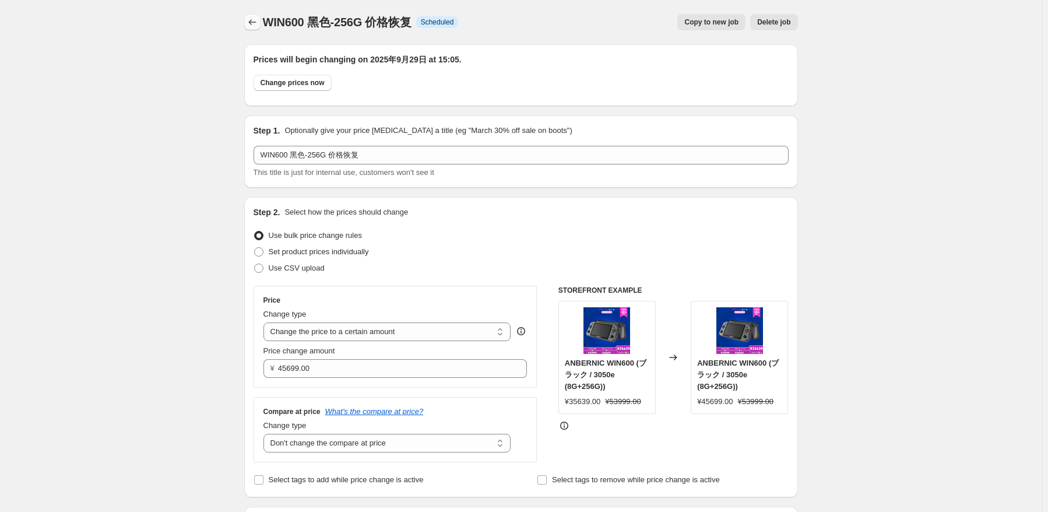
click at [248, 16] on button "Price change jobs" at bounding box center [252, 22] width 16 height 16
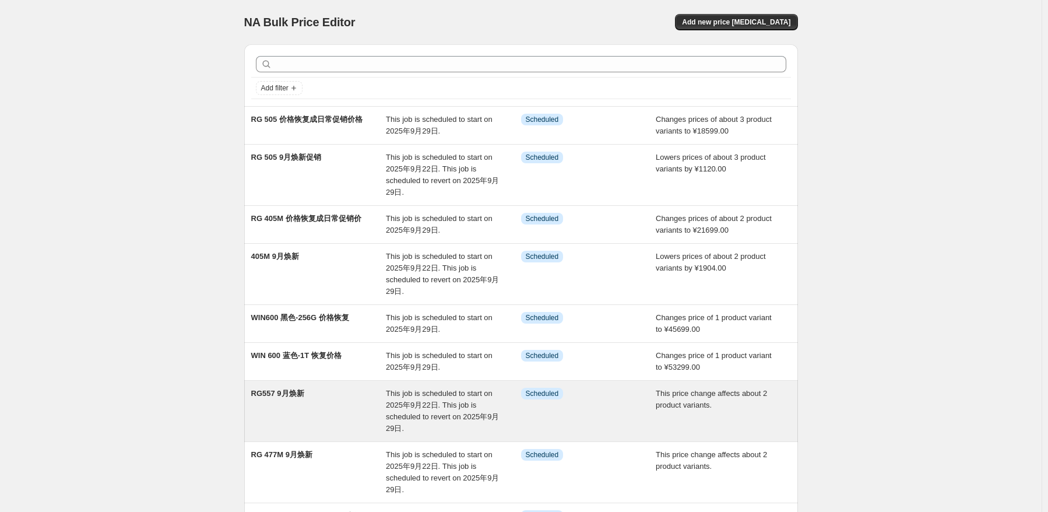
scroll to position [58, 0]
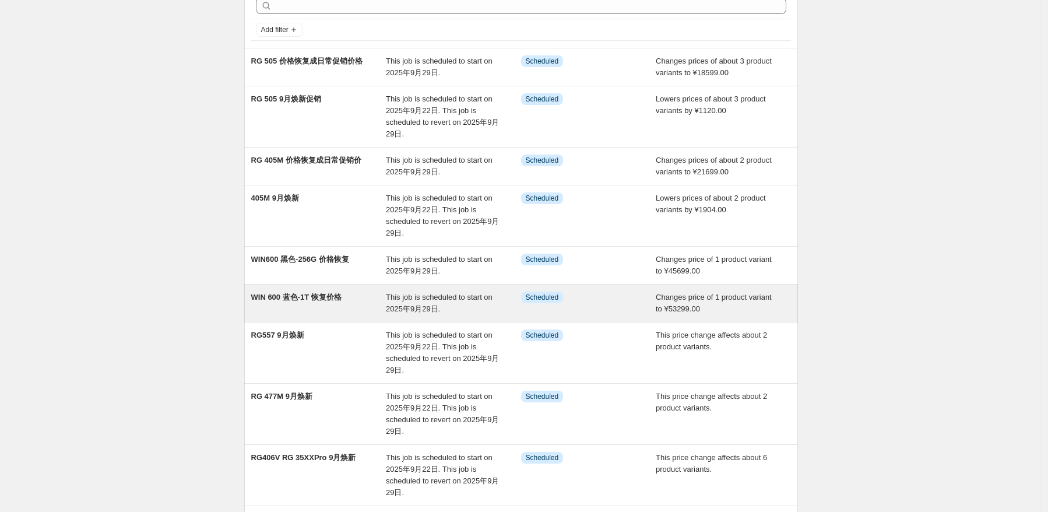
click at [405, 306] on span "This job is scheduled to start on 2025年9月29日." at bounding box center [439, 303] width 107 height 20
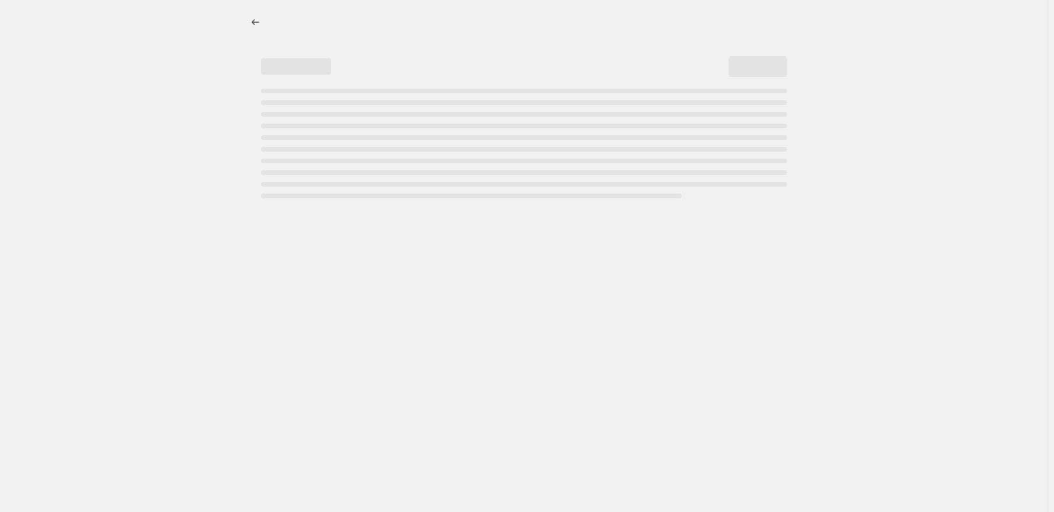
select select "no_change"
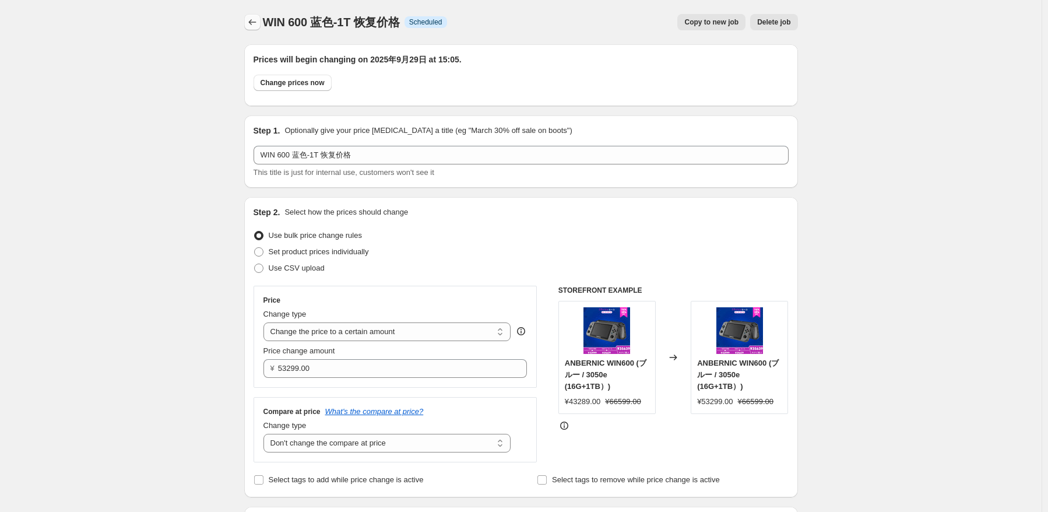
click at [258, 23] on icon "Price change jobs" at bounding box center [252, 22] width 12 height 12
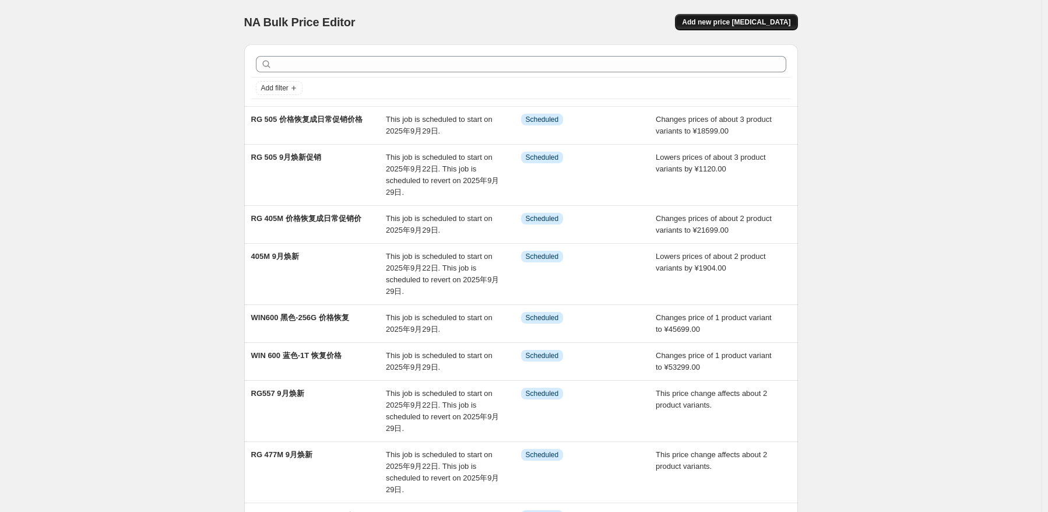
click at [750, 17] on button "Add new price [MEDICAL_DATA]" at bounding box center [736, 22] width 122 height 16
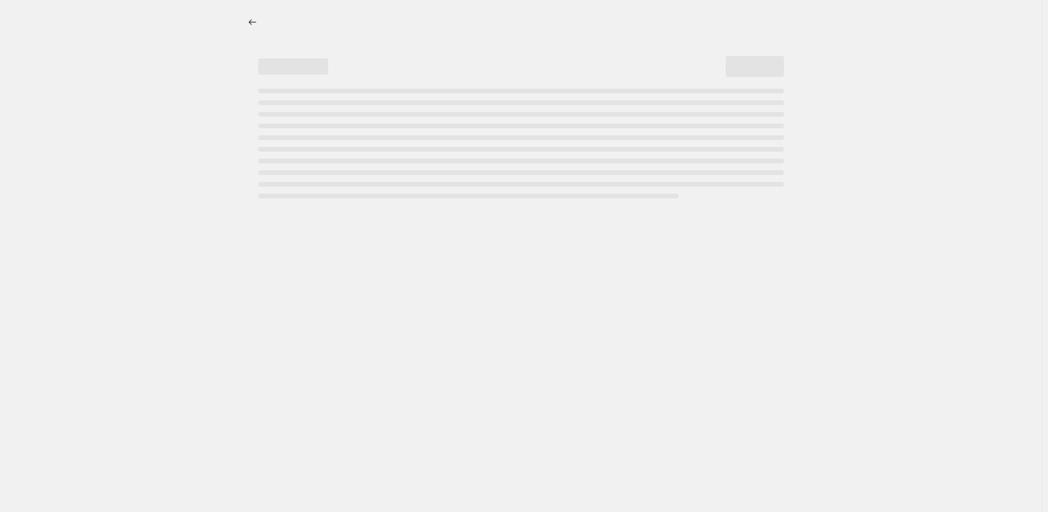
select select "percentage"
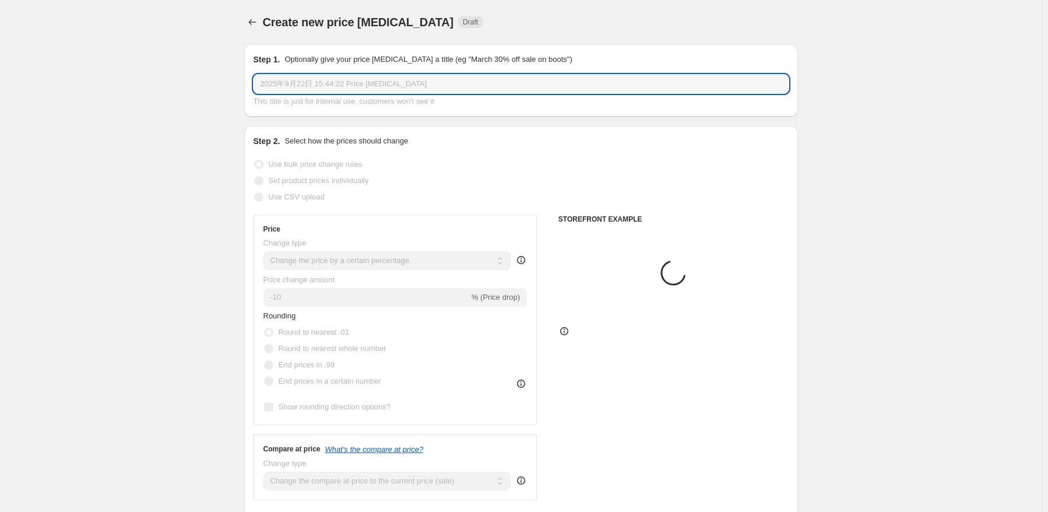
drag, startPoint x: 414, startPoint y: 83, endPoint x: 239, endPoint y: 95, distance: 175.2
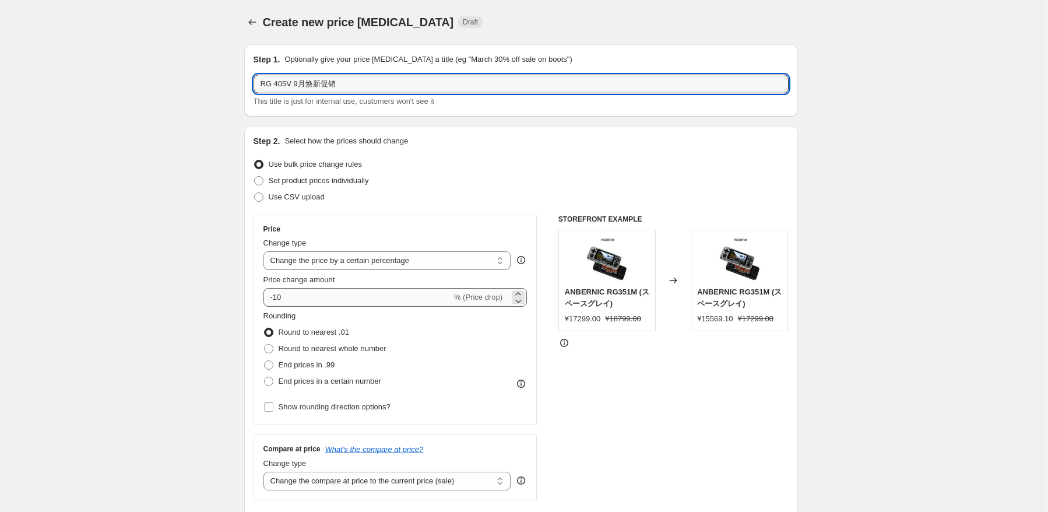
type input "RG 405V 9月焕新促销"
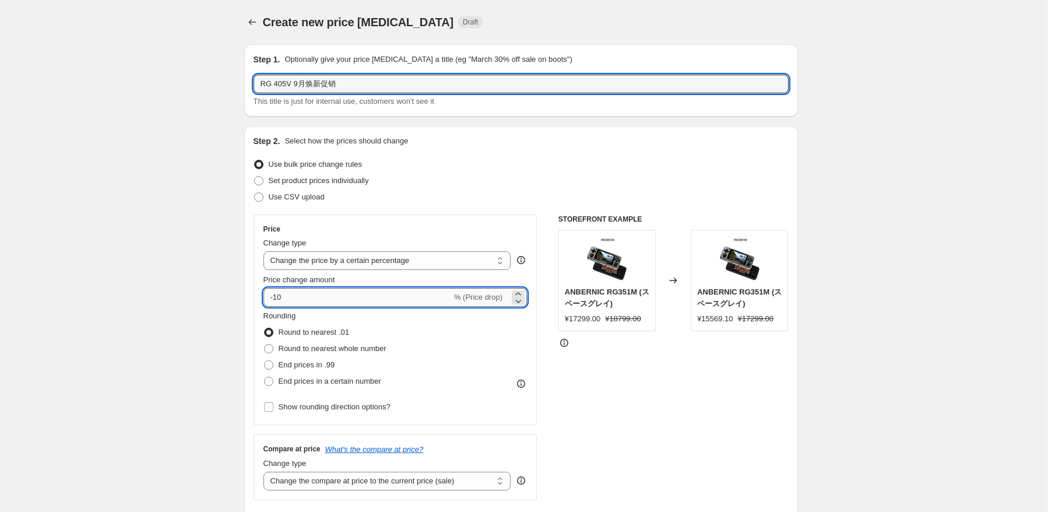
click at [329, 304] on input "-10" at bounding box center [357, 297] width 188 height 19
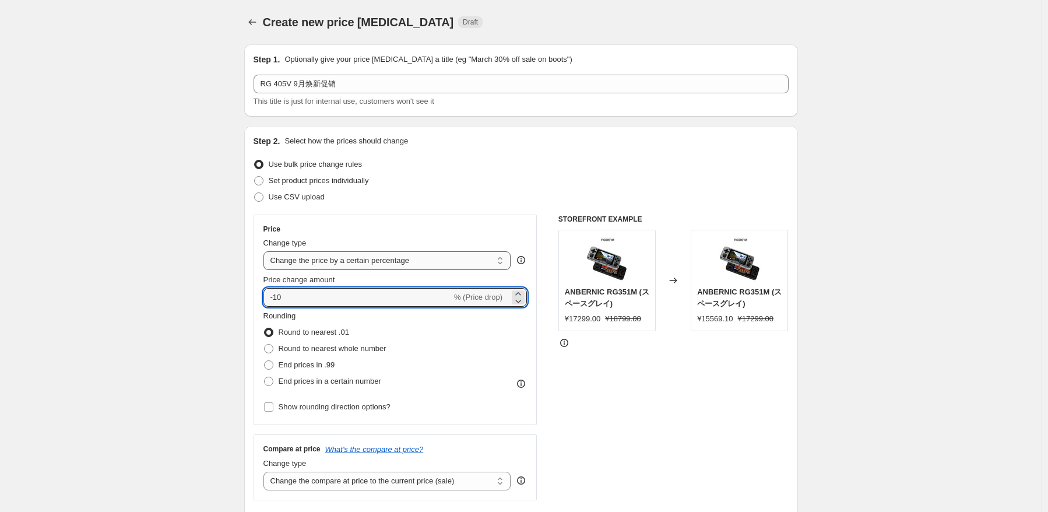
click at [366, 259] on select "Change the price to a certain amount Change the price by a certain amount Chang…" at bounding box center [387, 260] width 248 height 19
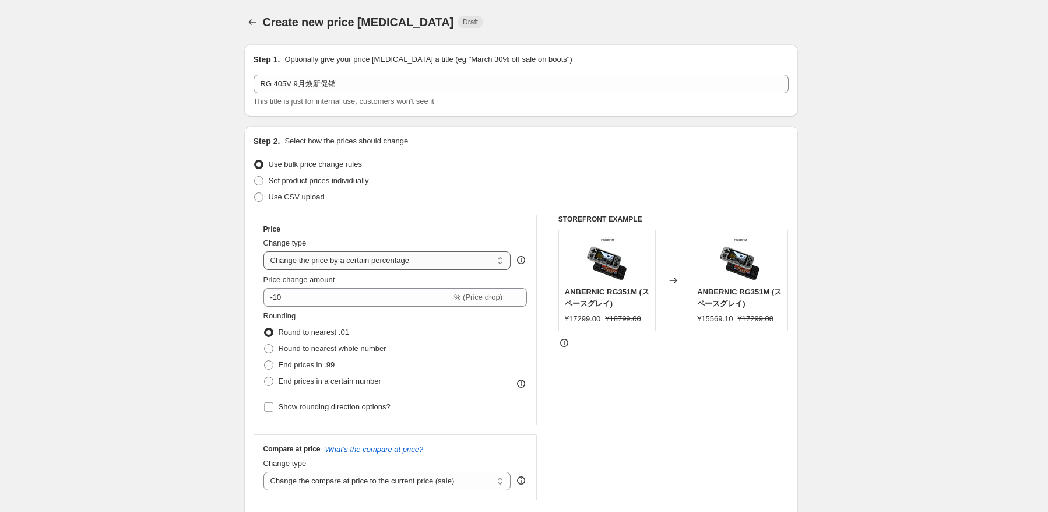
select select "by"
click at [266, 251] on select "Change the price to a certain amount Change the price by a certain amount Chang…" at bounding box center [387, 260] width 248 height 19
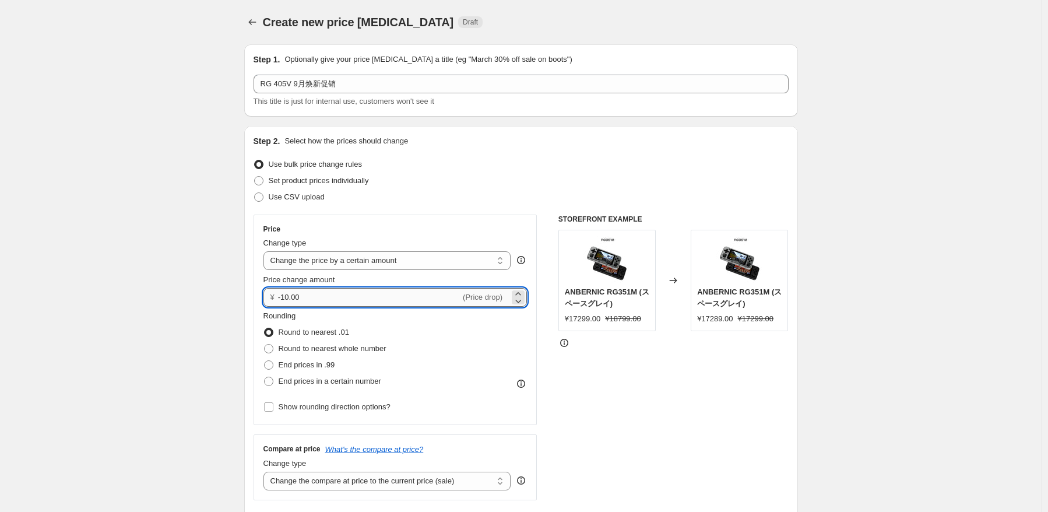
click at [352, 296] on input "-10.00" at bounding box center [369, 297] width 182 height 19
type input "-1"
type input "-448.00"
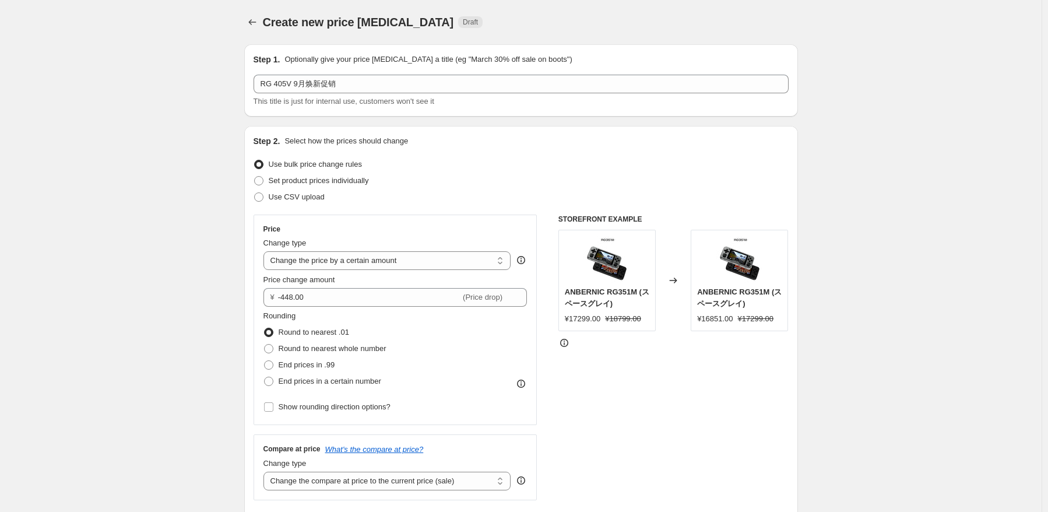
click at [502, 381] on div "Rounding Round to nearest .01 Round to nearest whole number End prices in .99 E…" at bounding box center [395, 349] width 264 height 79
click at [343, 351] on span "Round to nearest whole number" at bounding box center [333, 348] width 108 height 9
click at [265, 344] on input "Round to nearest whole number" at bounding box center [264, 344] width 1 height 1
radio input "true"
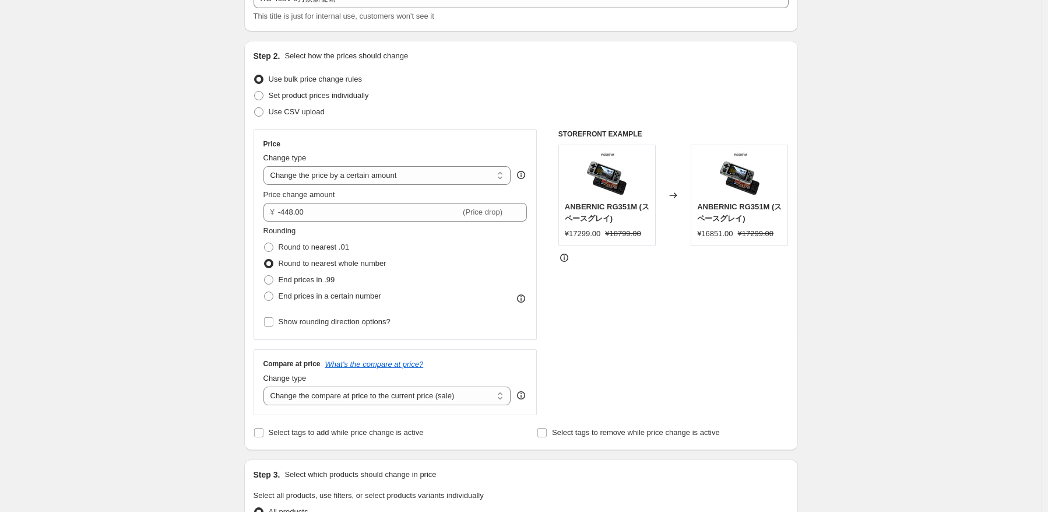
scroll to position [175, 0]
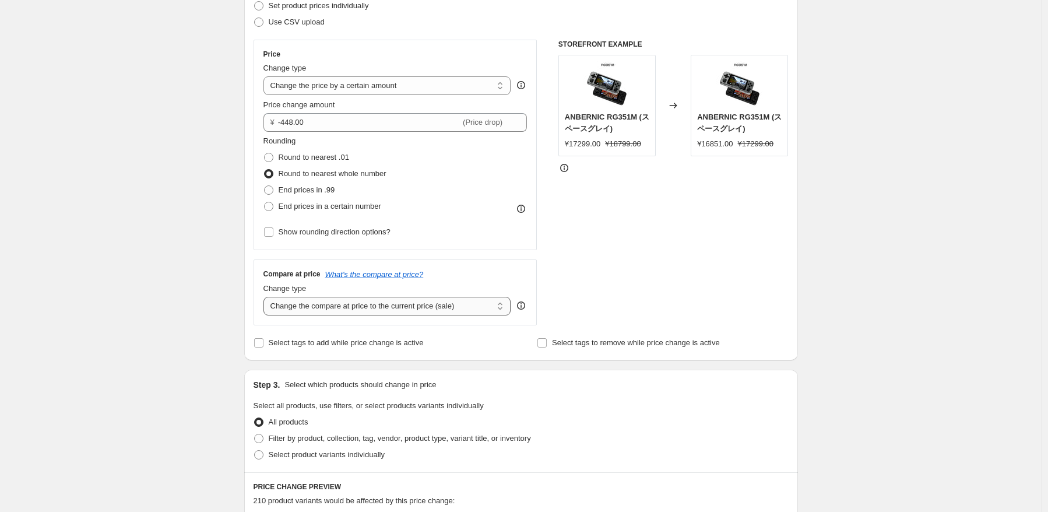
click at [448, 305] on select "Change the compare at price to the current price (sale) Change the compare at p…" at bounding box center [387, 306] width 248 height 19
select select "no_change"
click at [266, 297] on select "Change the compare at price to the current price (sale) Change the compare at p…" at bounding box center [387, 306] width 248 height 19
click at [332, 459] on span "Select product variants individually" at bounding box center [327, 454] width 116 height 9
click at [255, 450] on input "Select product variants individually" at bounding box center [254, 450] width 1 height 1
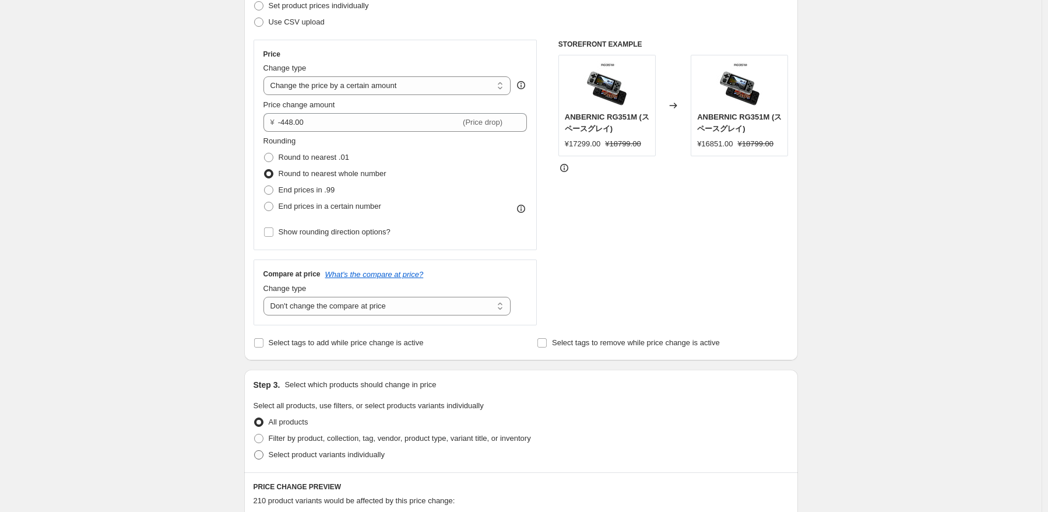
radio input "true"
click at [298, 490] on span "Select product variants" at bounding box center [299, 489] width 78 height 9
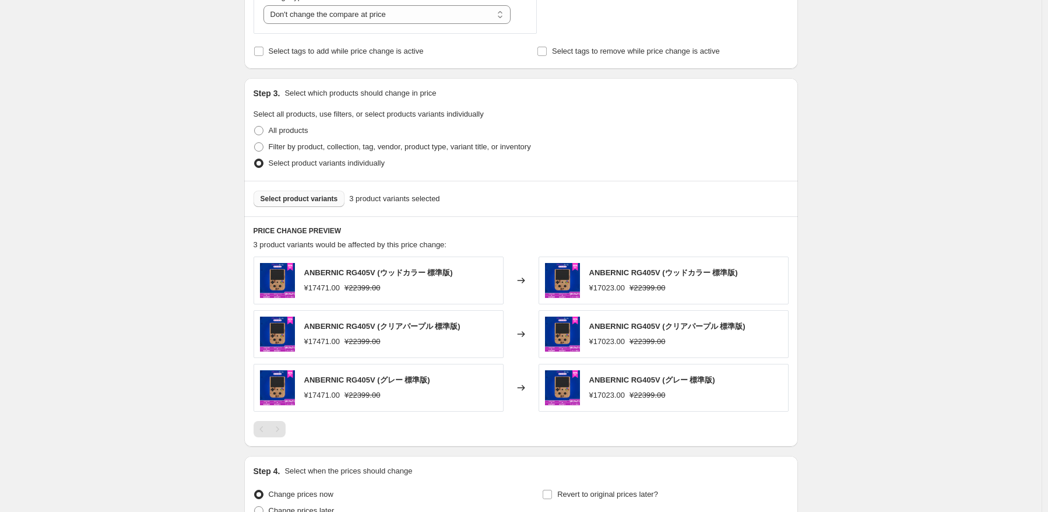
scroll to position [580, 0]
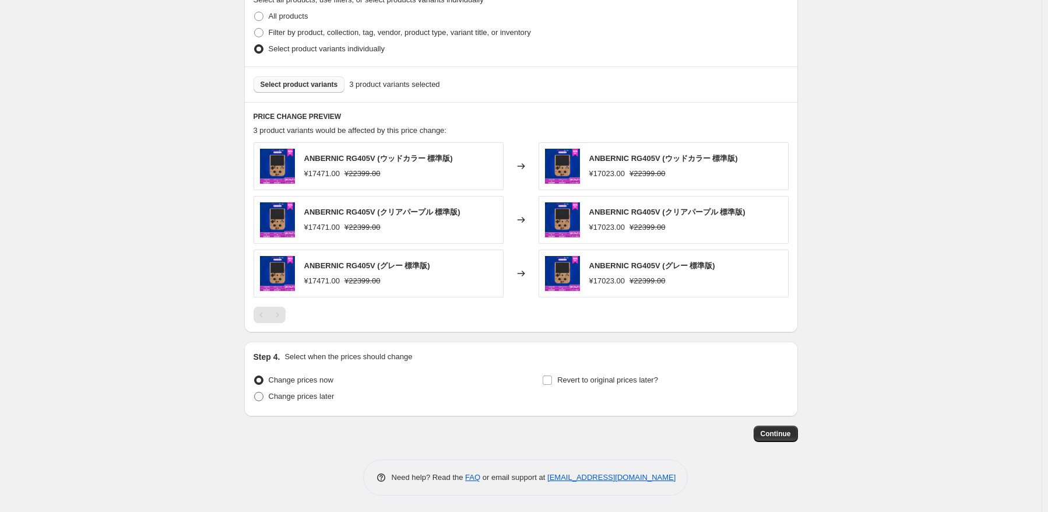
click at [319, 400] on span "Change prices later" at bounding box center [302, 396] width 66 height 12
click at [255, 392] on input "Change prices later" at bounding box center [254, 392] width 1 height 1
radio input "true"
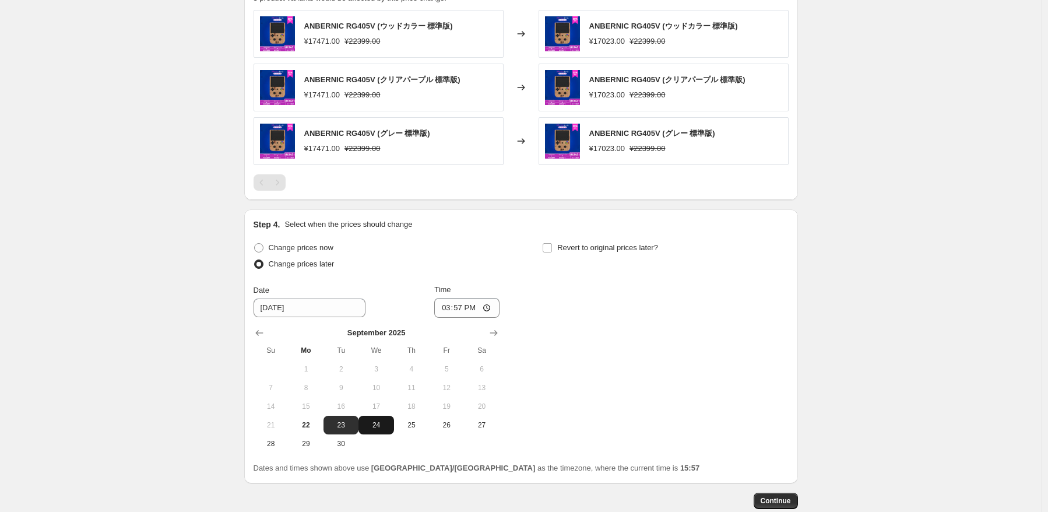
scroll to position [780, 0]
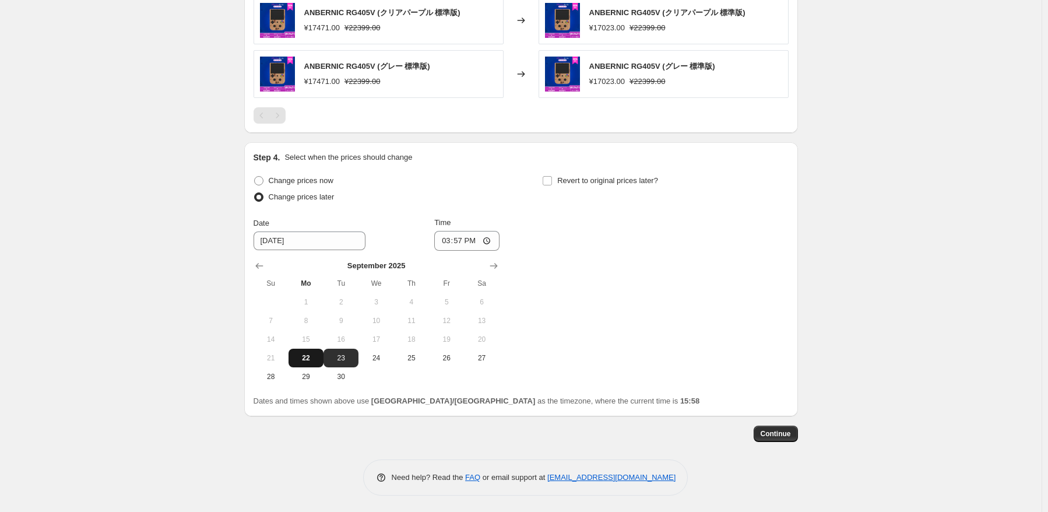
click at [317, 360] on span "22" at bounding box center [306, 357] width 26 height 9
type input "[DATE]"
click at [464, 240] on input "15:57" at bounding box center [466, 241] width 65 height 20
type input "22:50"
click at [579, 284] on div "Change prices now Change prices later Date [DATE] Time 22:50 [DATE] Su Mo Tu We…" at bounding box center [520, 278] width 535 height 213
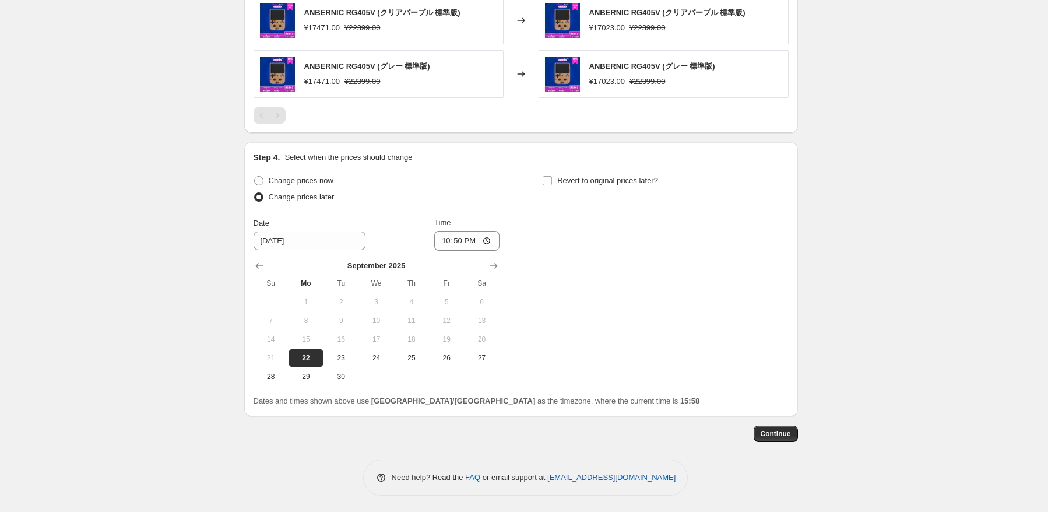
click at [615, 166] on div "Step 4. Select when the prices should change Change prices now Change prices la…" at bounding box center [520, 279] width 535 height 255
click at [633, 188] on div "Revert to original prices later?" at bounding box center [665, 189] width 246 height 35
click at [633, 172] on label "Revert to original prices later?" at bounding box center [600, 180] width 116 height 16
click at [641, 184] on span "Revert to original prices later?" at bounding box center [607, 181] width 101 height 12
click at [552, 184] on input "Revert to original prices later?" at bounding box center [547, 180] width 9 height 9
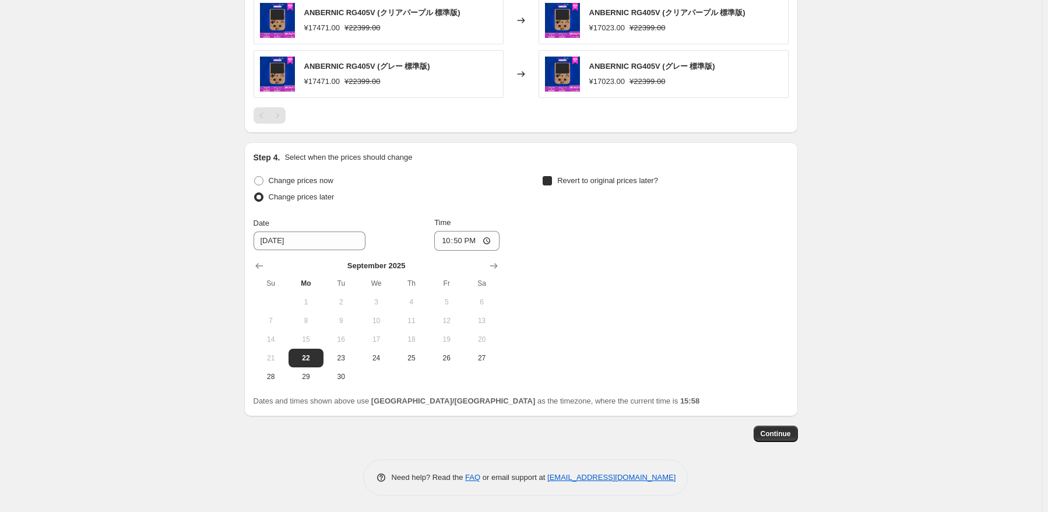
checkbox input "true"
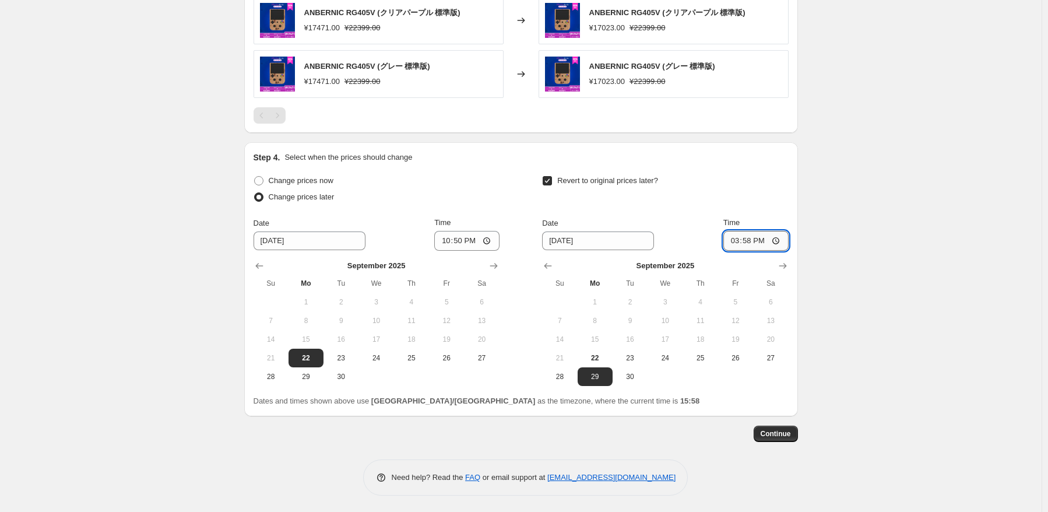
click at [768, 241] on input "15:58" at bounding box center [755, 241] width 65 height 20
click at [762, 242] on input "15:58" at bounding box center [755, 241] width 65 height 20
type input "15:00"
click at [782, 432] on span "Continue" at bounding box center [775, 433] width 30 height 9
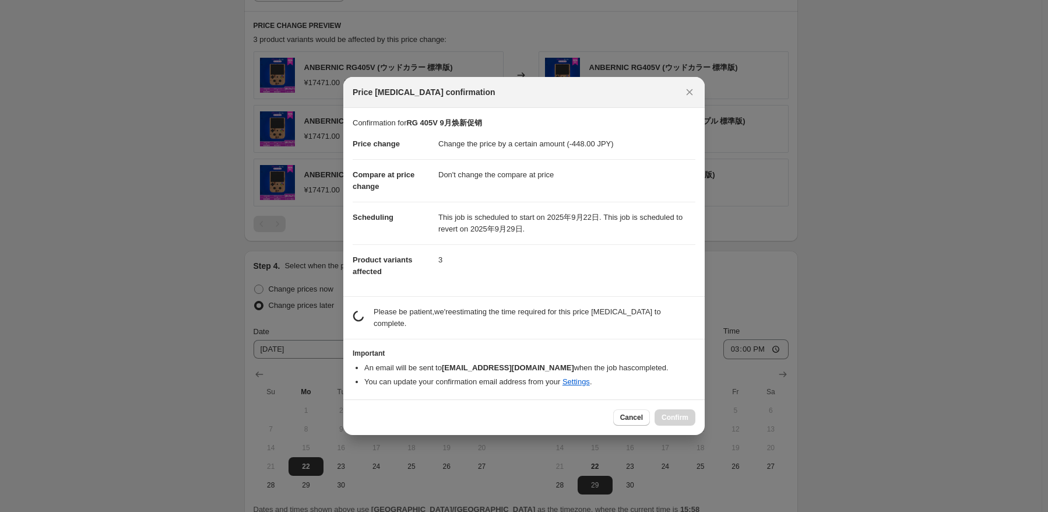
scroll to position [0, 0]
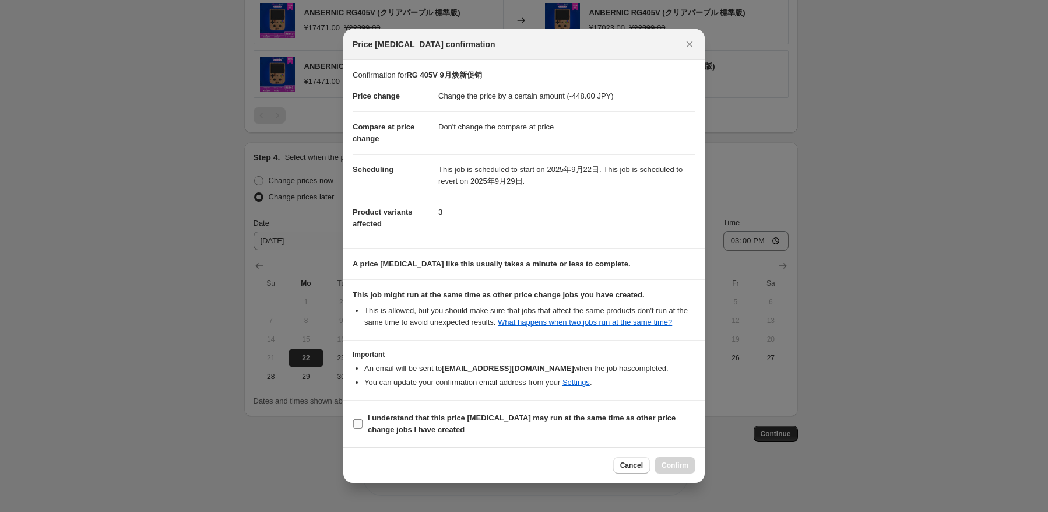
click at [407, 428] on b "I understand that this price [MEDICAL_DATA] may run at the same time as other p…" at bounding box center [522, 423] width 308 height 20
click at [362, 428] on input "I understand that this price [MEDICAL_DATA] may run at the same time as other p…" at bounding box center [357, 423] width 9 height 9
checkbox input "true"
drag, startPoint x: 670, startPoint y: 467, endPoint x: 660, endPoint y: 463, distance: 10.7
click at [670, 467] on span "Confirm" at bounding box center [674, 464] width 27 height 9
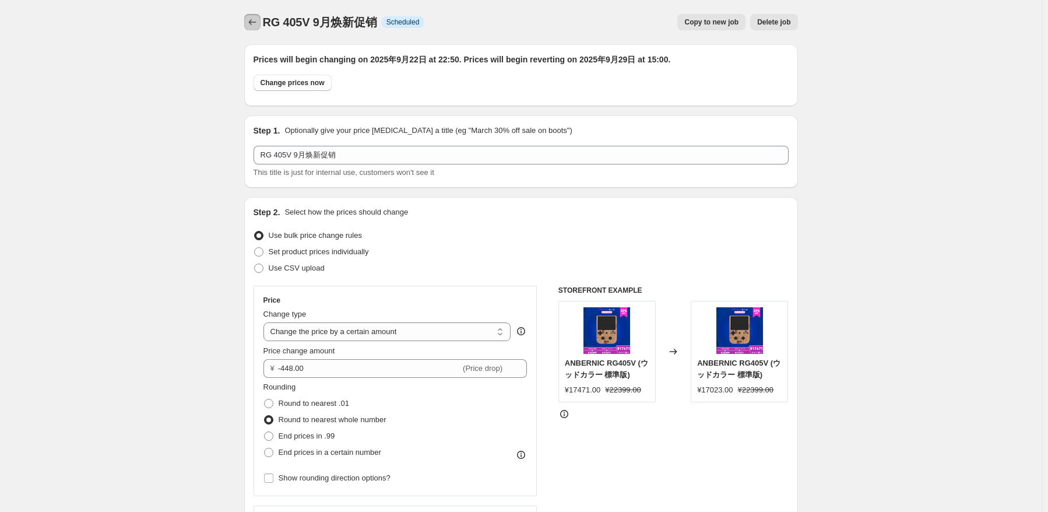
click at [252, 20] on icon "Price change jobs" at bounding box center [252, 22] width 12 height 12
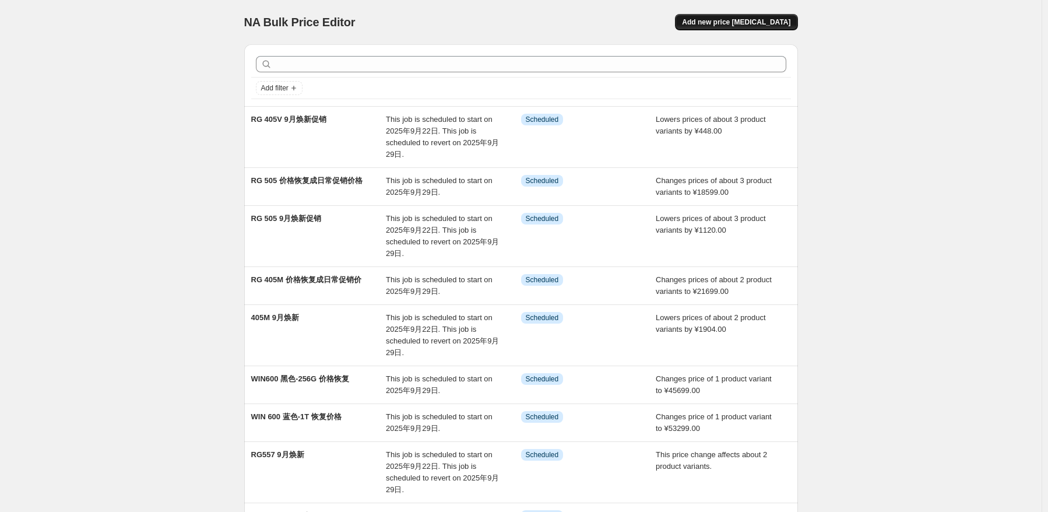
click at [741, 20] on span "Add new price [MEDICAL_DATA]" at bounding box center [736, 21] width 108 height 9
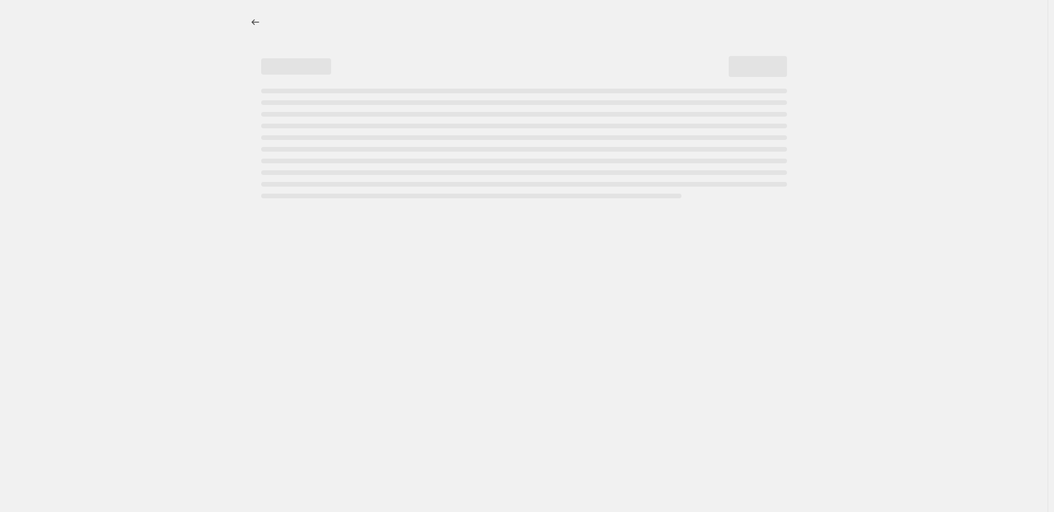
select select "percentage"
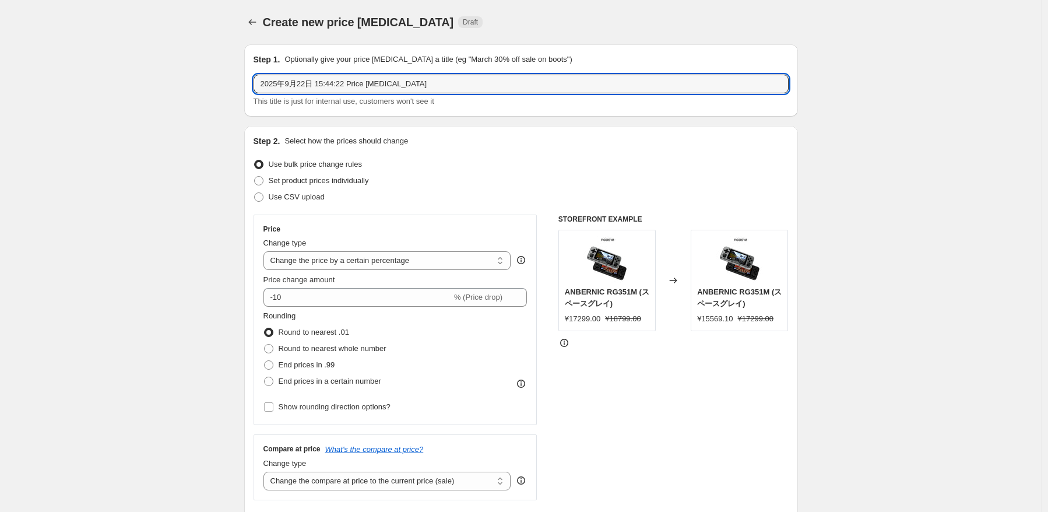
drag, startPoint x: 324, startPoint y: 82, endPoint x: 181, endPoint y: 65, distance: 144.3
type input "r"
type input "RG 405V 价格恢复成日常价格"
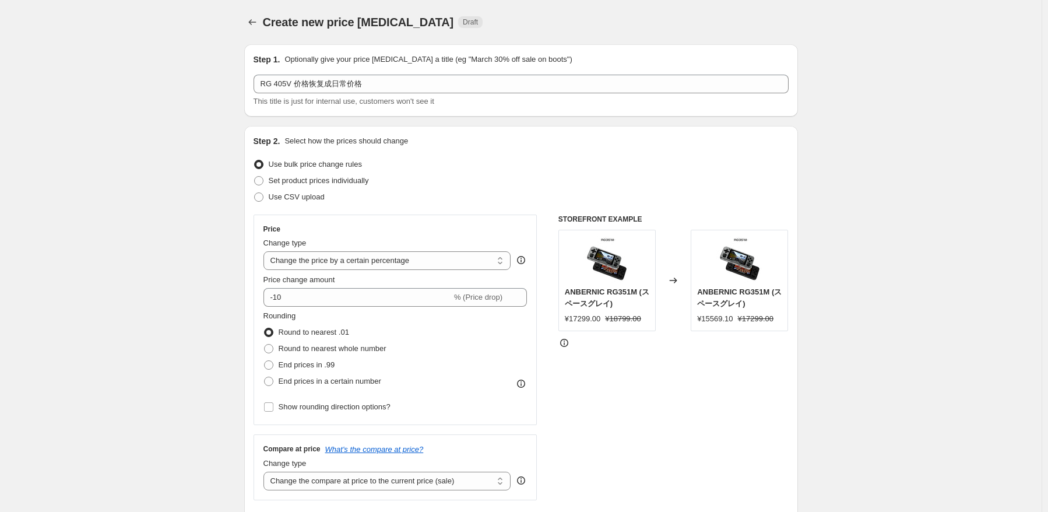
click at [358, 272] on div "Price Change type Change the price to a certain amount Change the price by a ce…" at bounding box center [395, 319] width 264 height 191
click at [380, 265] on select "Change the price to a certain amount Change the price by a certain amount Chang…" at bounding box center [387, 260] width 248 height 19
select select "to"
click at [266, 251] on select "Change the price to a certain amount Change the price by a certain amount Chang…" at bounding box center [387, 260] width 248 height 19
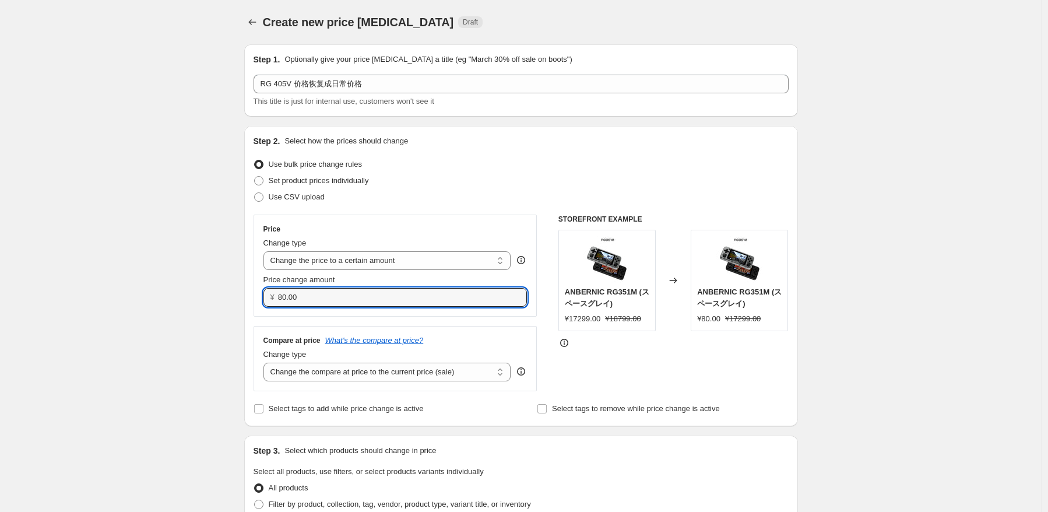
drag, startPoint x: 357, startPoint y: 298, endPoint x: 141, endPoint y: 293, distance: 216.3
paste input "18599"
type input "18599.00"
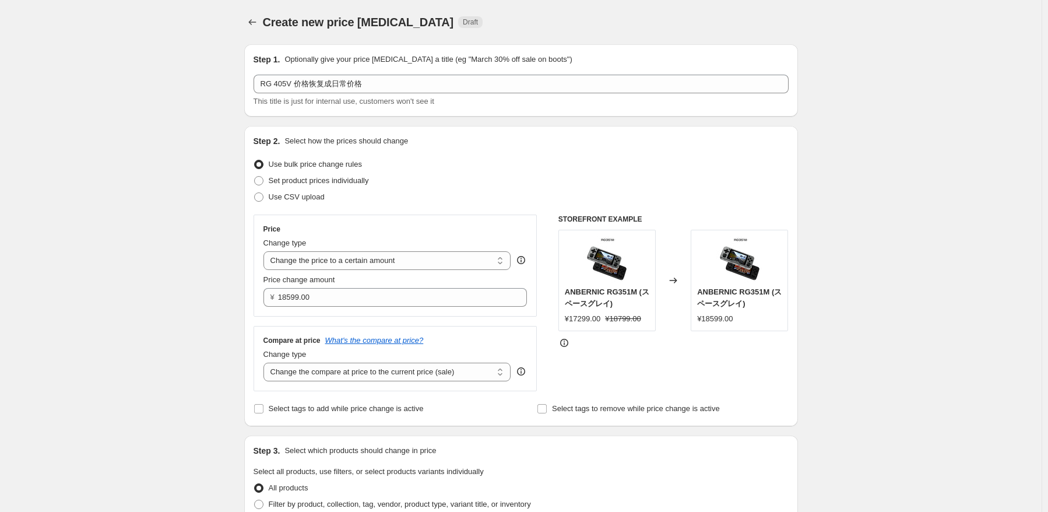
click at [392, 322] on div "Price Change type Change the price to a certain amount Change the price by a ce…" at bounding box center [395, 302] width 284 height 177
click at [389, 370] on select "Change the compare at price to the current price (sale) Change the compare at p…" at bounding box center [387, 371] width 248 height 19
select select "no_change"
click at [266, 363] on select "Change the compare at price to the current price (sale) Change the compare at p…" at bounding box center [387, 371] width 248 height 19
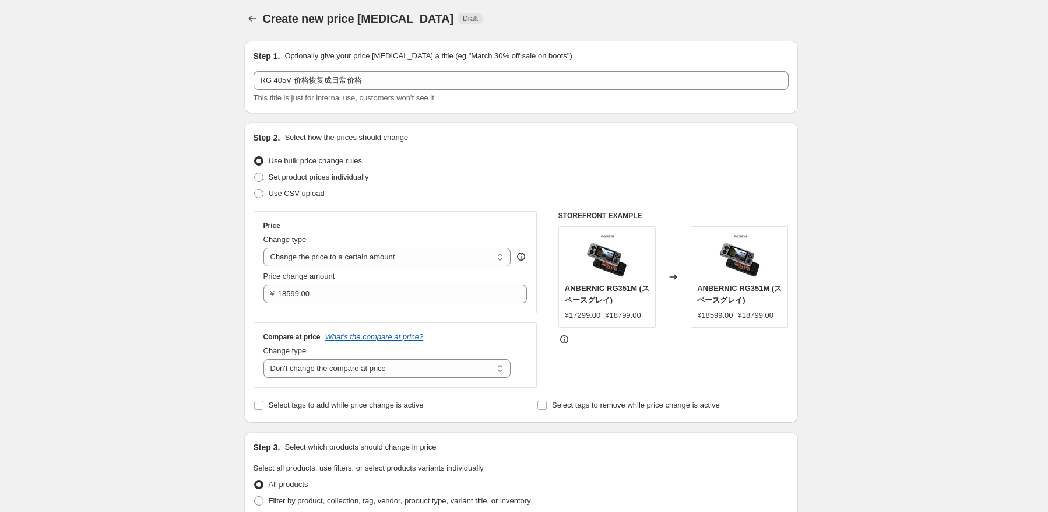
scroll to position [233, 0]
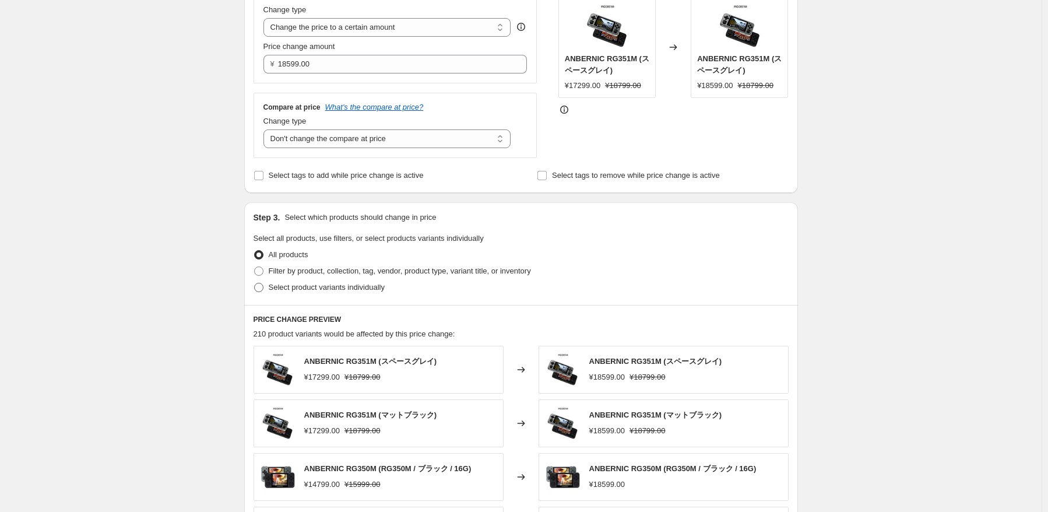
click at [315, 293] on span "Select product variants individually" at bounding box center [327, 287] width 116 height 12
click at [255, 283] on input "Select product variants individually" at bounding box center [254, 283] width 1 height 1
radio input "true"
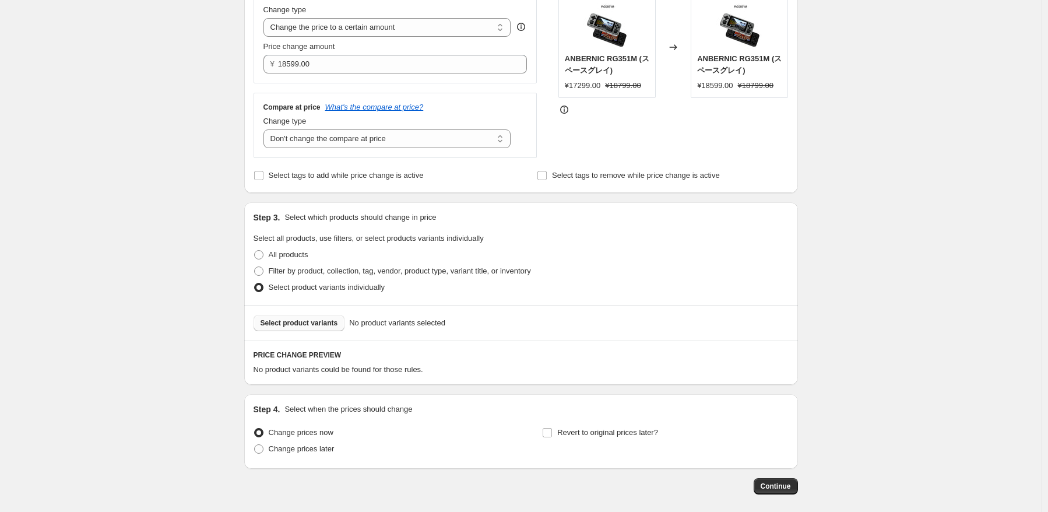
click at [308, 327] on span "Select product variants" at bounding box center [299, 322] width 78 height 9
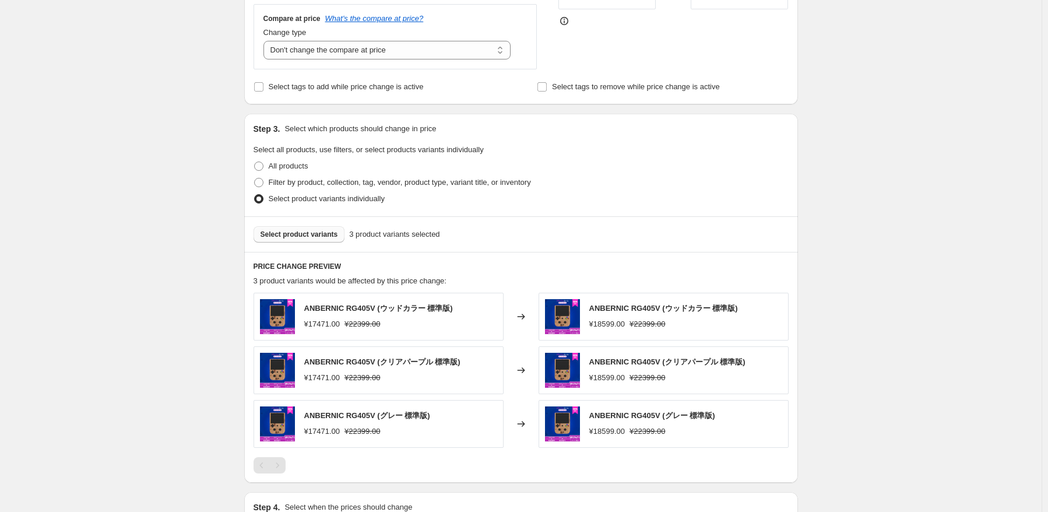
scroll to position [466, 0]
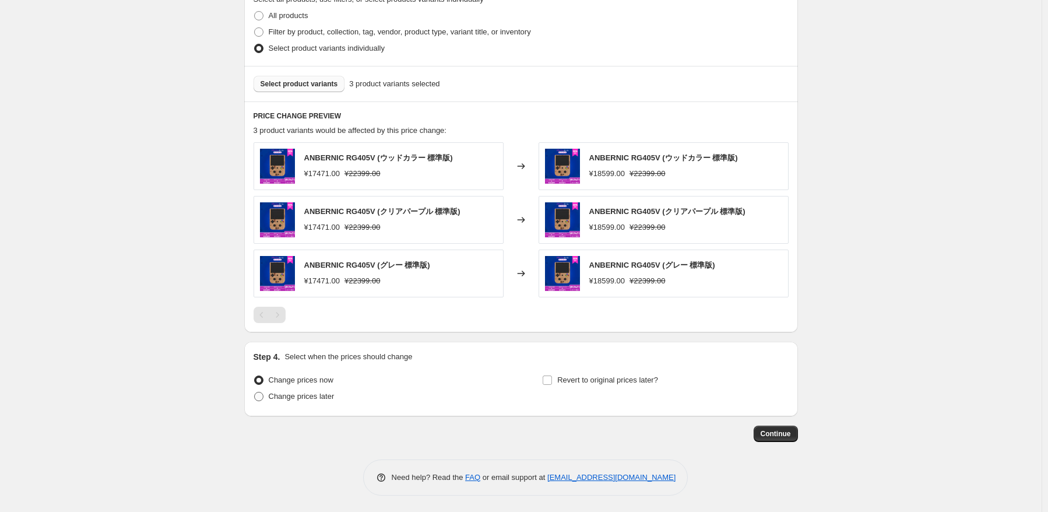
click at [332, 398] on span "Change prices later" at bounding box center [302, 396] width 66 height 9
click at [255, 392] on input "Change prices later" at bounding box center [254, 392] width 1 height 1
radio input "true"
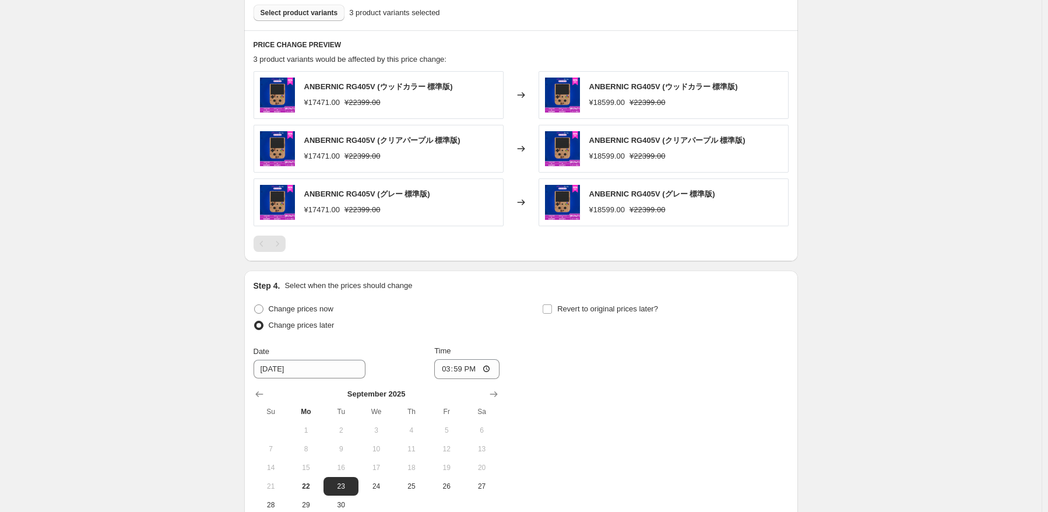
scroll to position [647, 0]
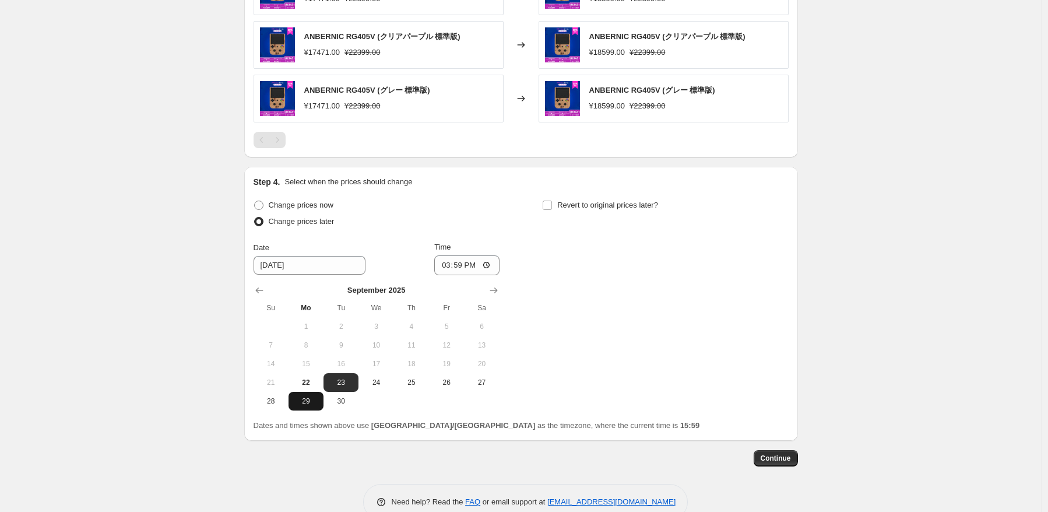
click at [314, 400] on span "29" at bounding box center [306, 400] width 26 height 9
type input "[DATE]"
click at [479, 264] on input "15:59" at bounding box center [466, 265] width 65 height 20
click at [480, 264] on input "15:59" at bounding box center [466, 265] width 65 height 20
click at [468, 265] on input "15:59" at bounding box center [466, 265] width 65 height 20
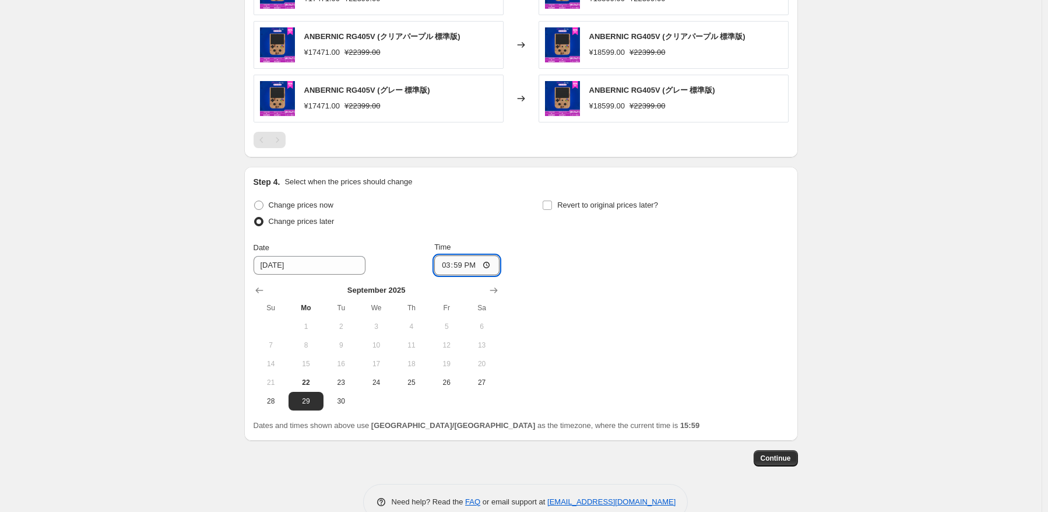
click at [474, 265] on input "15:59" at bounding box center [466, 265] width 65 height 20
type input "15:05"
click at [589, 265] on div "Change prices now Change prices later Date [DATE] Time 15:[DATE] Mo Tu We Th Fr…" at bounding box center [520, 303] width 535 height 213
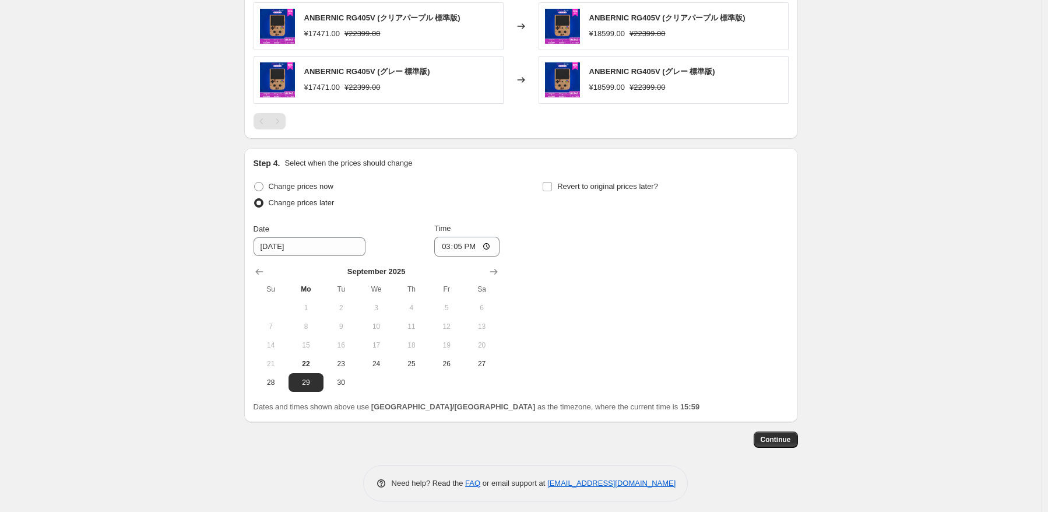
scroll to position [671, 0]
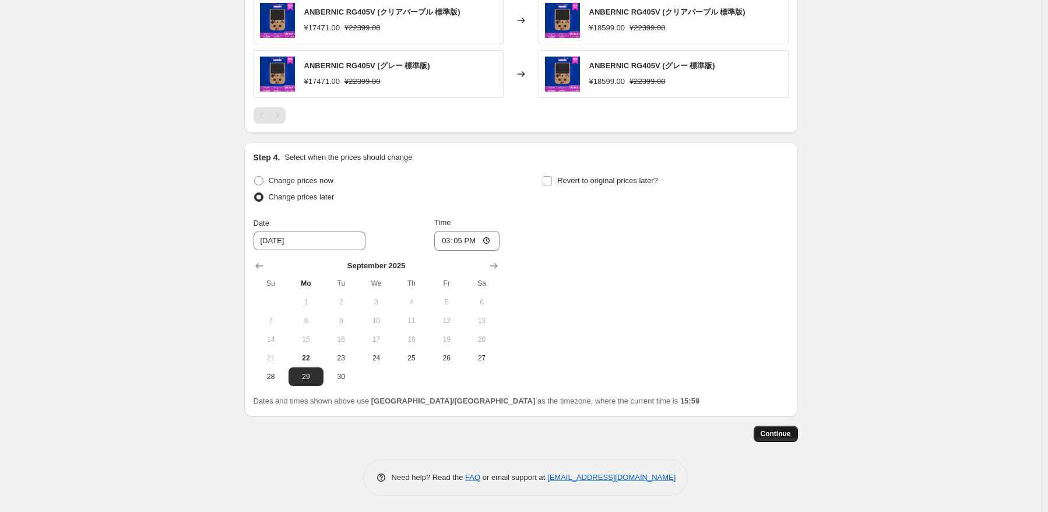
click at [768, 429] on span "Continue" at bounding box center [775, 433] width 30 height 9
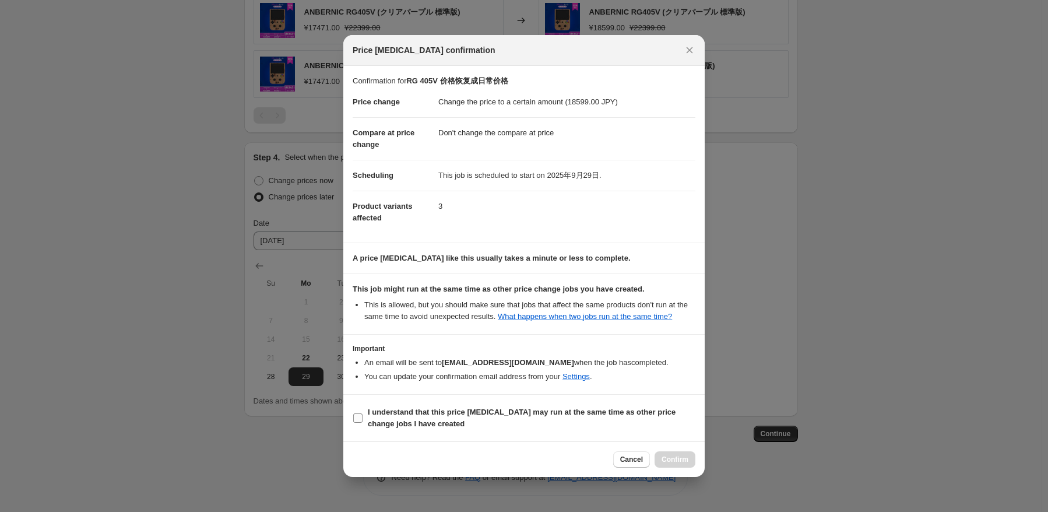
click at [393, 407] on b "I understand that this price [MEDICAL_DATA] may run at the same time as other p…" at bounding box center [522, 417] width 308 height 20
click at [362, 413] on input "I understand that this price [MEDICAL_DATA] may run at the same time as other p…" at bounding box center [357, 417] width 9 height 9
checkbox input "true"
click at [670, 459] on span "Confirm" at bounding box center [674, 459] width 27 height 9
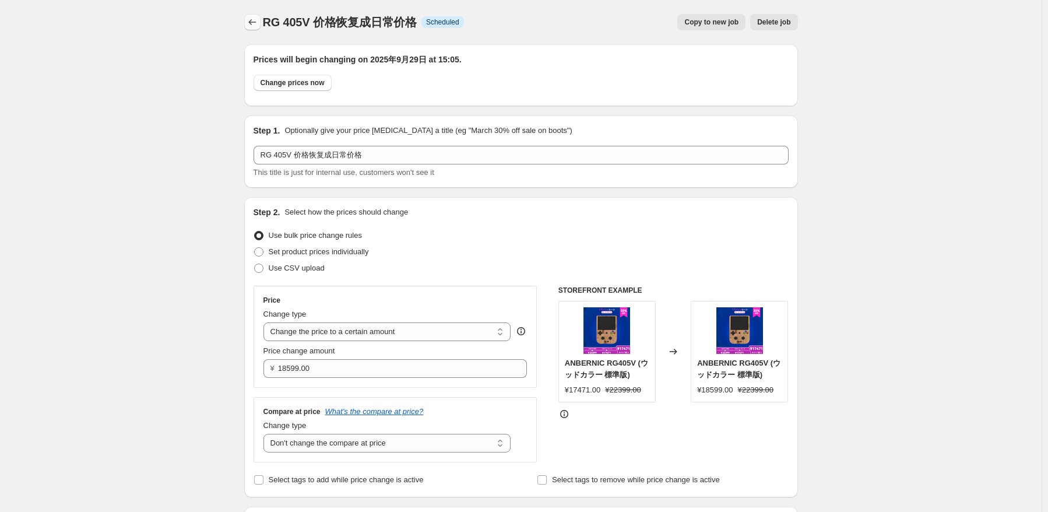
click at [251, 23] on icon "Price change jobs" at bounding box center [252, 22] width 12 height 12
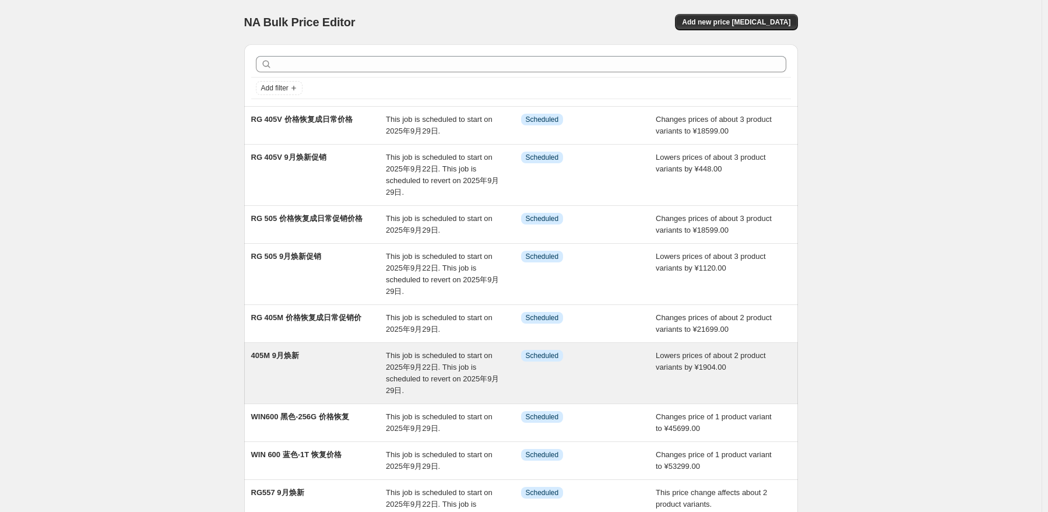
click at [386, 370] on div "405M 9月焕新" at bounding box center [318, 373] width 135 height 47
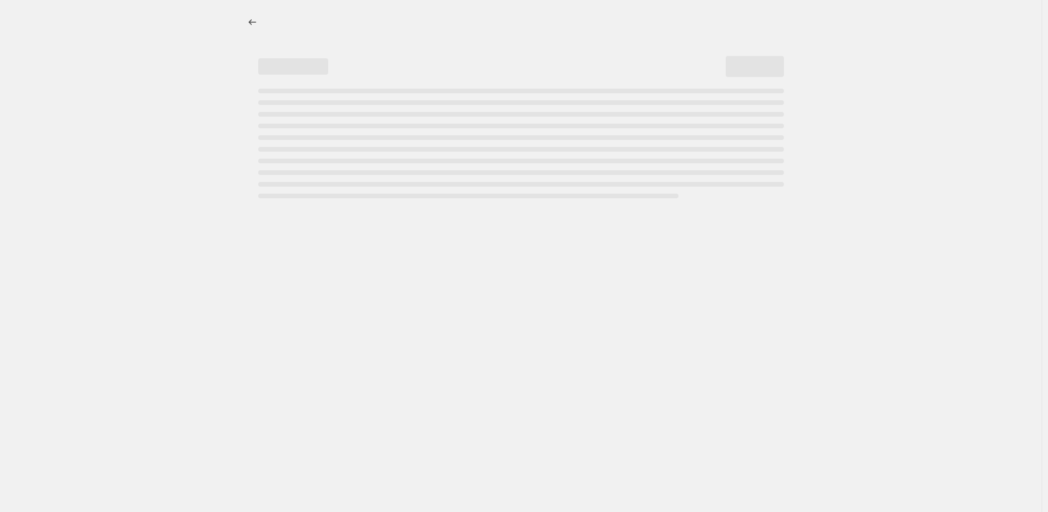
select select "by"
select select "no_change"
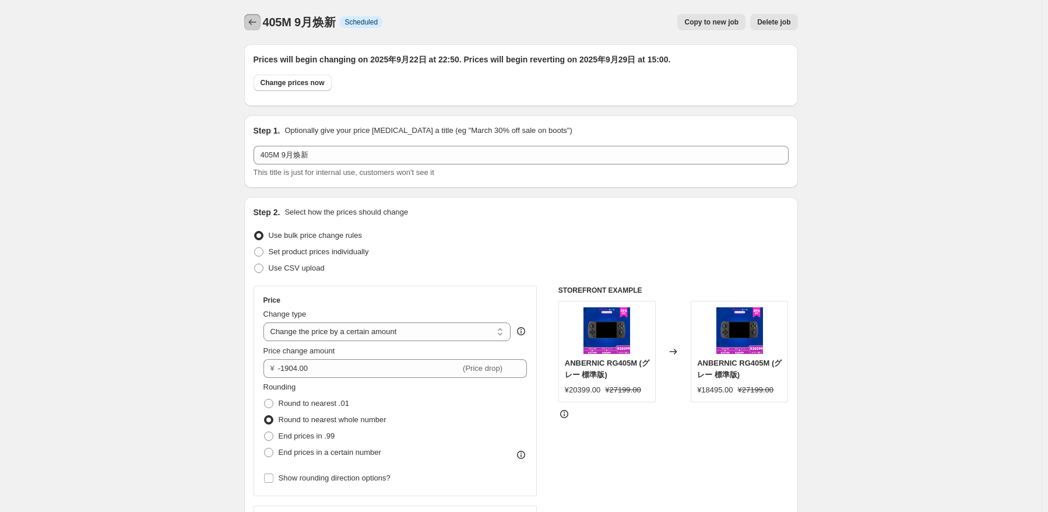
click at [256, 23] on icon "Price change jobs" at bounding box center [252, 22] width 12 height 12
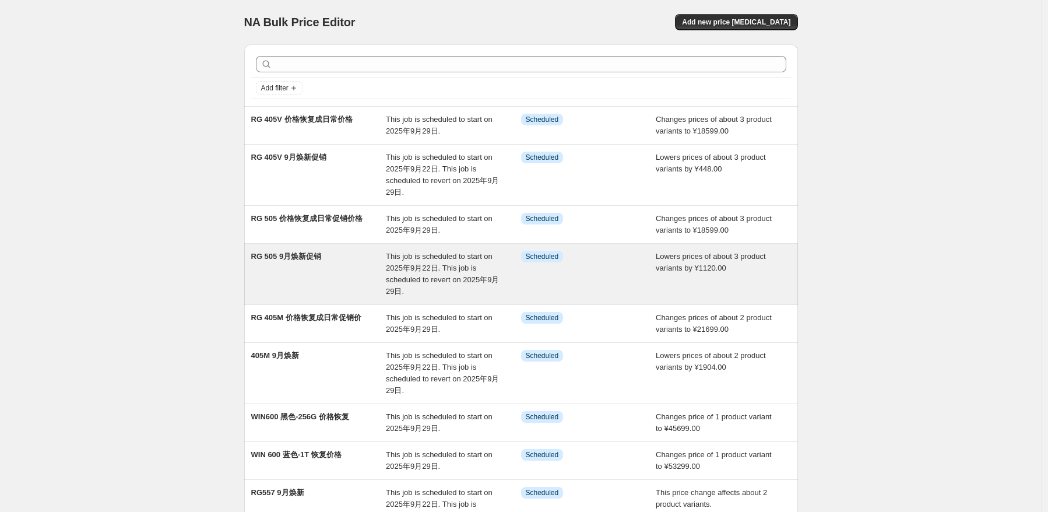
click at [343, 282] on div "RG 505 9月焕新促销" at bounding box center [318, 274] width 135 height 47
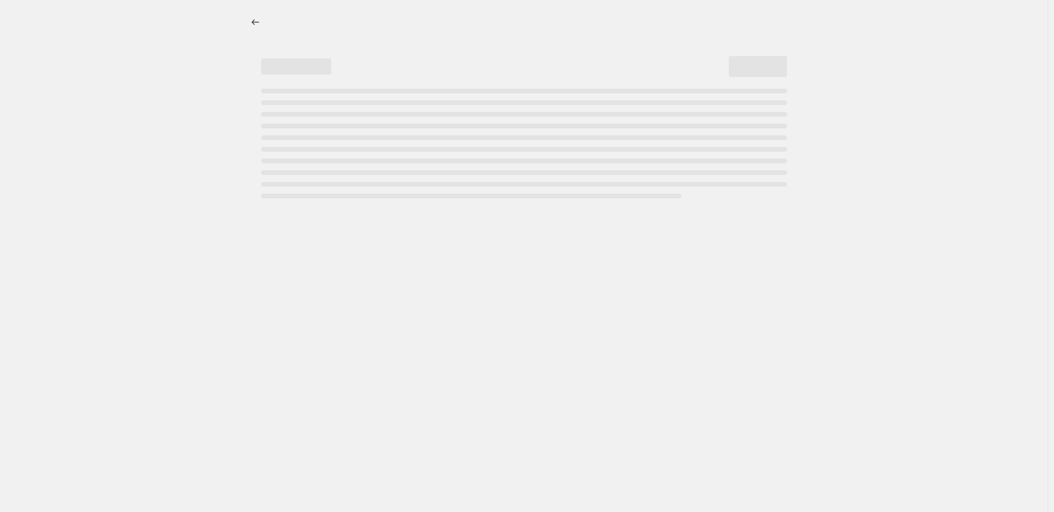
select select "by"
select select "no_change"
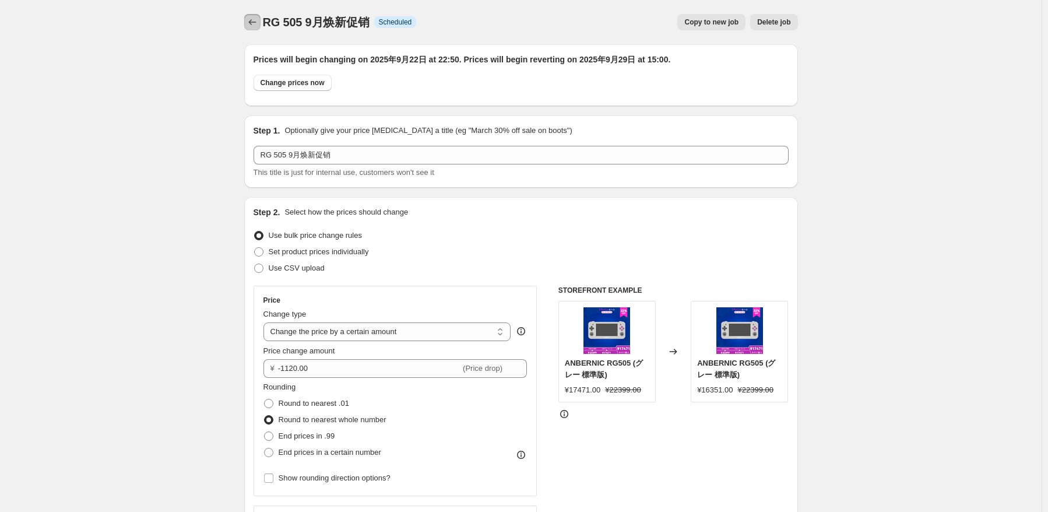
click at [248, 23] on button "Price change jobs" at bounding box center [252, 22] width 16 height 16
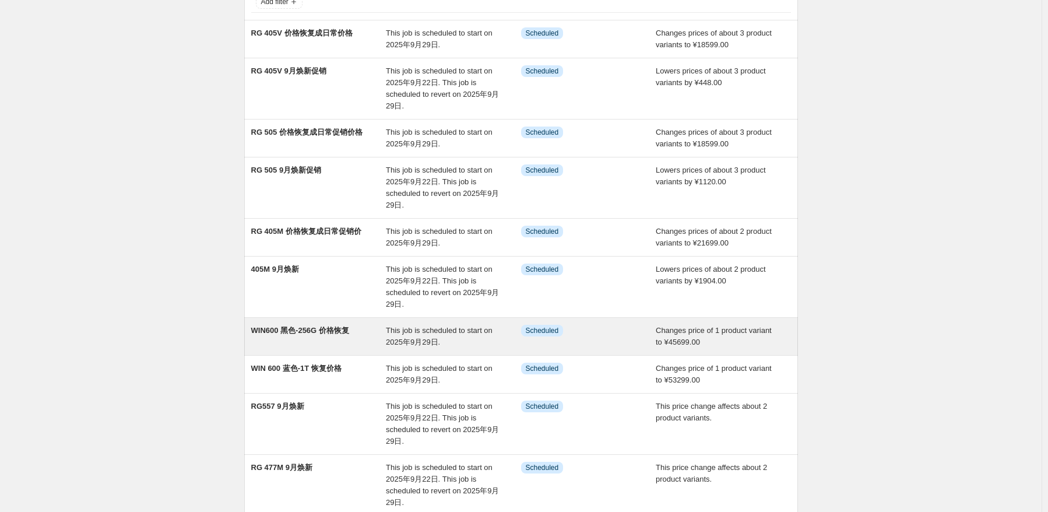
scroll to position [145, 0]
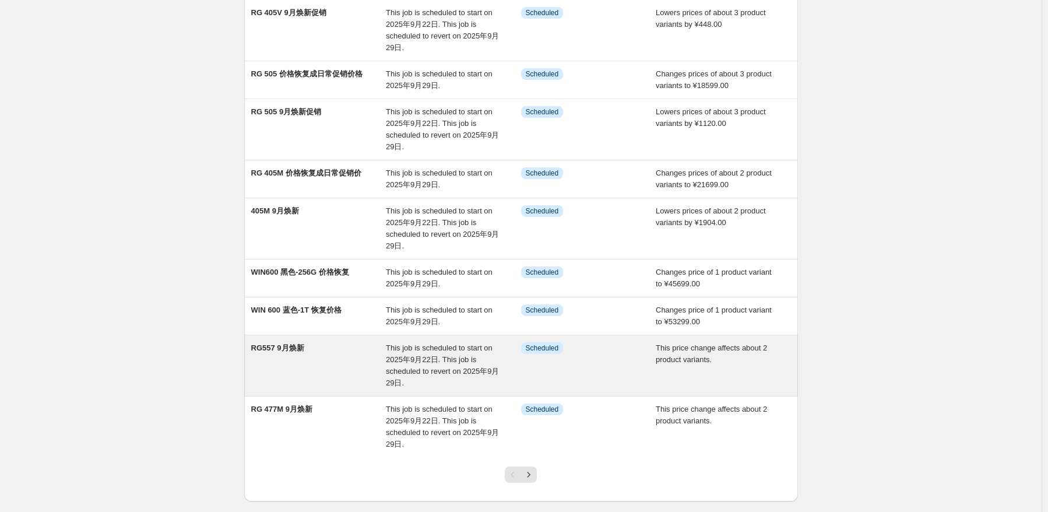
click at [357, 347] on div "RG557 9月焕新" at bounding box center [318, 365] width 135 height 47
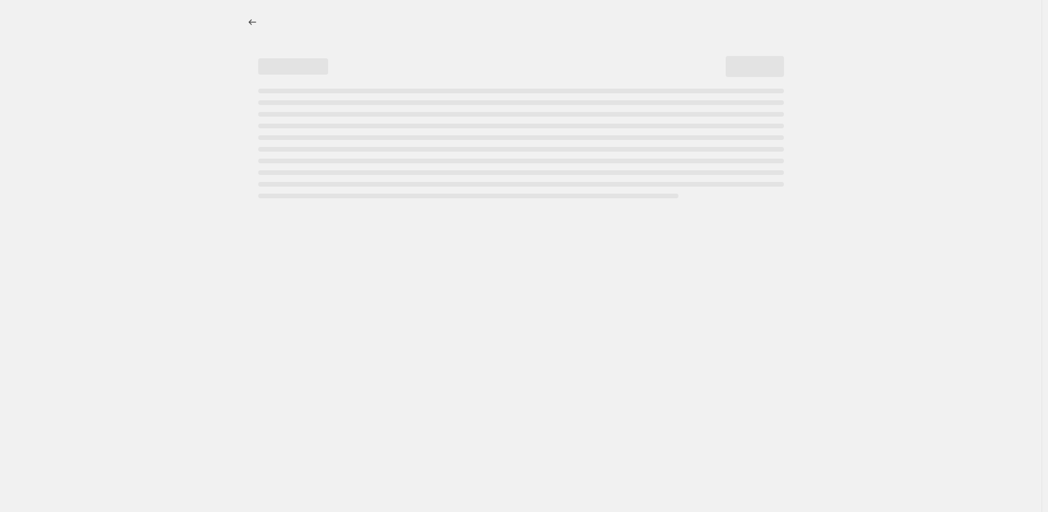
select select "pcap"
select select "no_change"
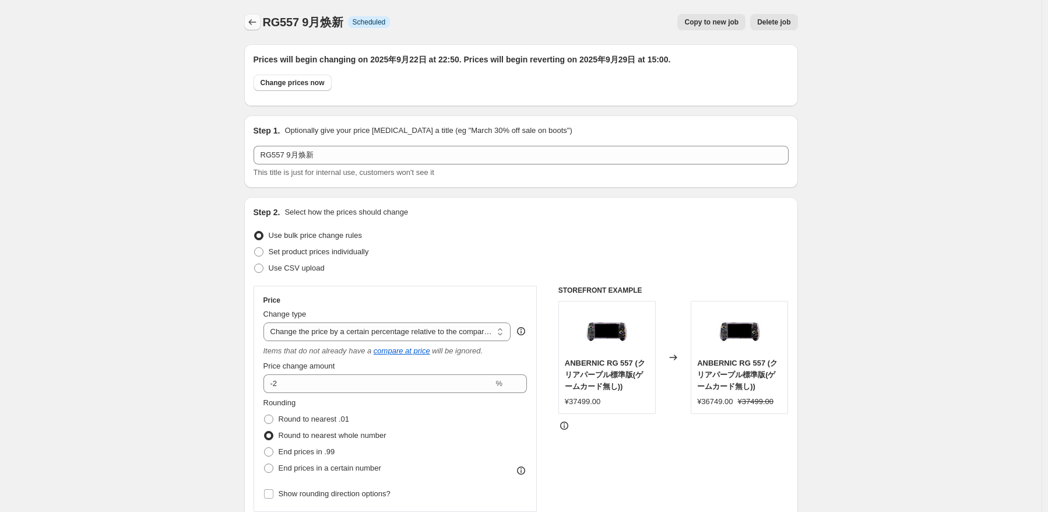
click at [253, 17] on icon "Price change jobs" at bounding box center [252, 22] width 12 height 12
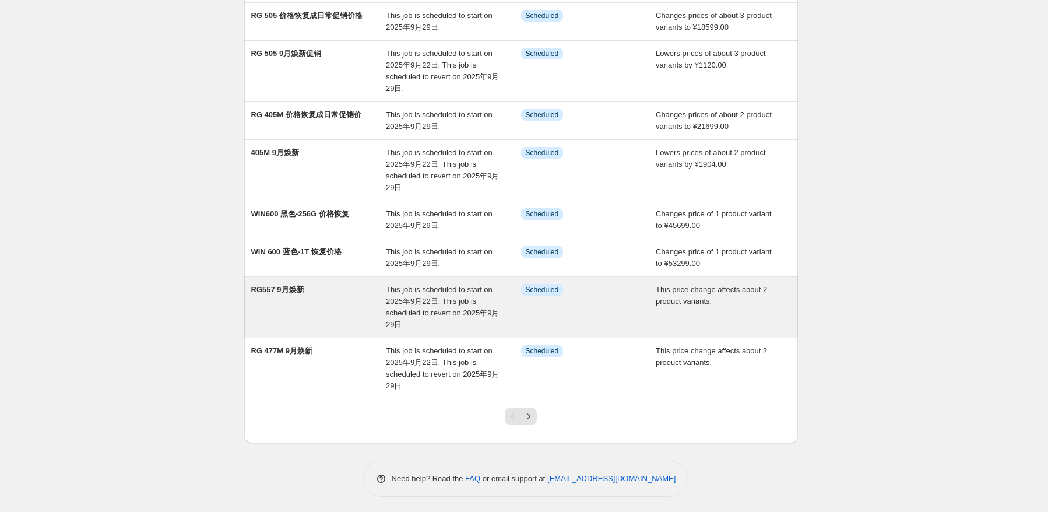
scroll to position [203, 0]
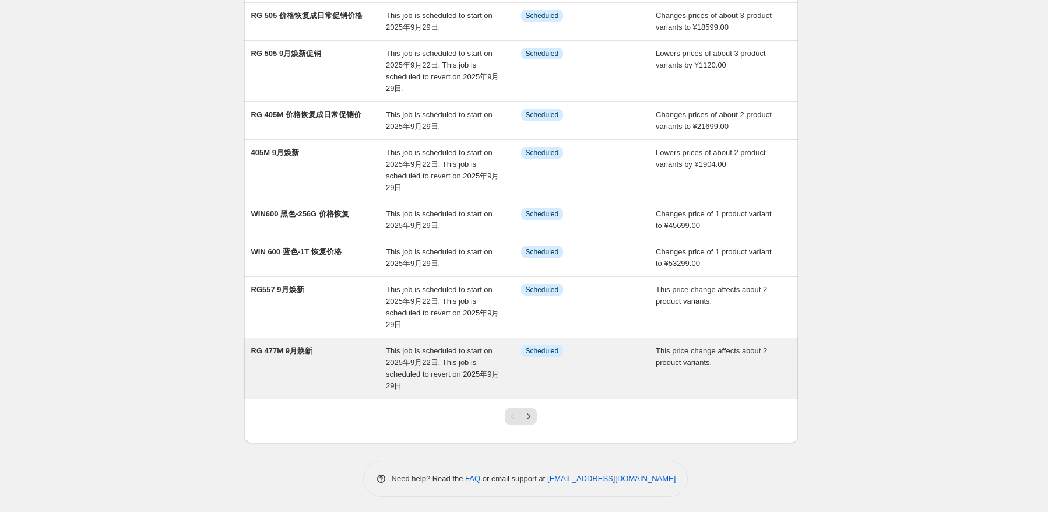
click at [341, 359] on div "RG 477M 9月焕新" at bounding box center [318, 368] width 135 height 47
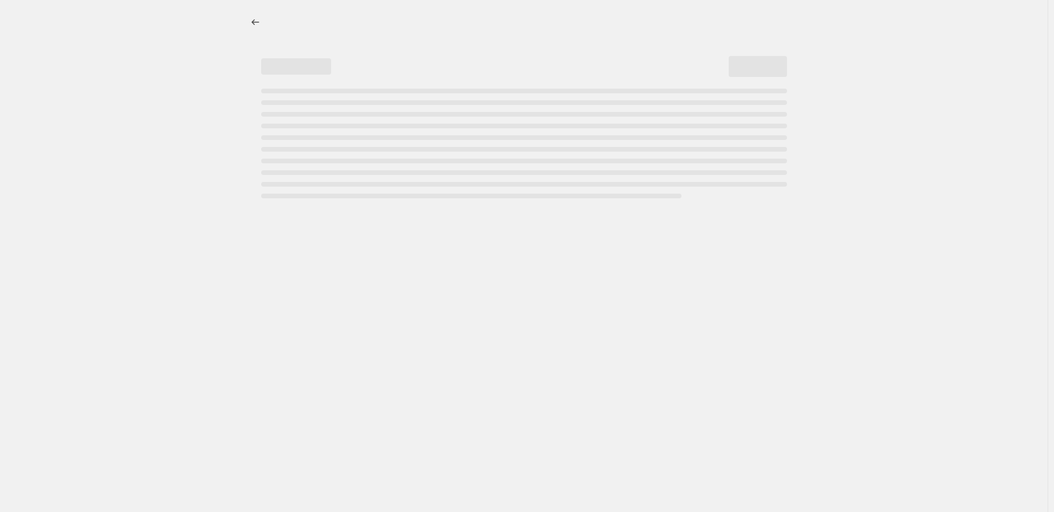
select select "pcap"
select select "no_change"
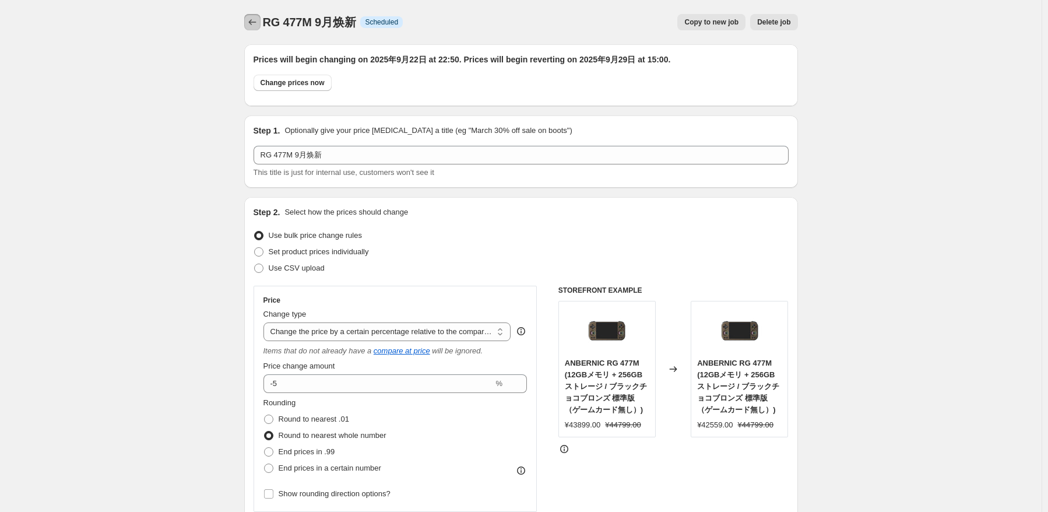
click at [256, 20] on icon "Price change jobs" at bounding box center [252, 22] width 12 height 12
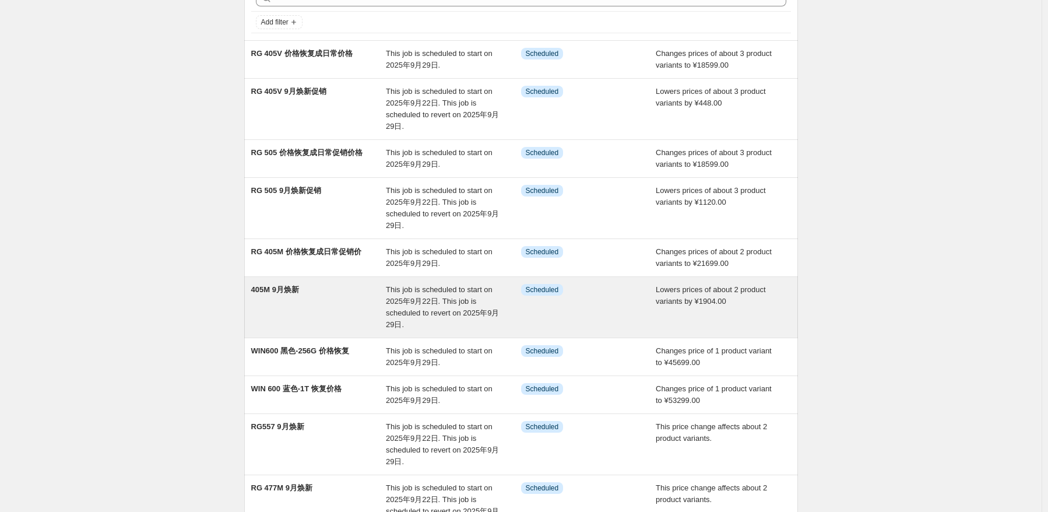
scroll to position [117, 0]
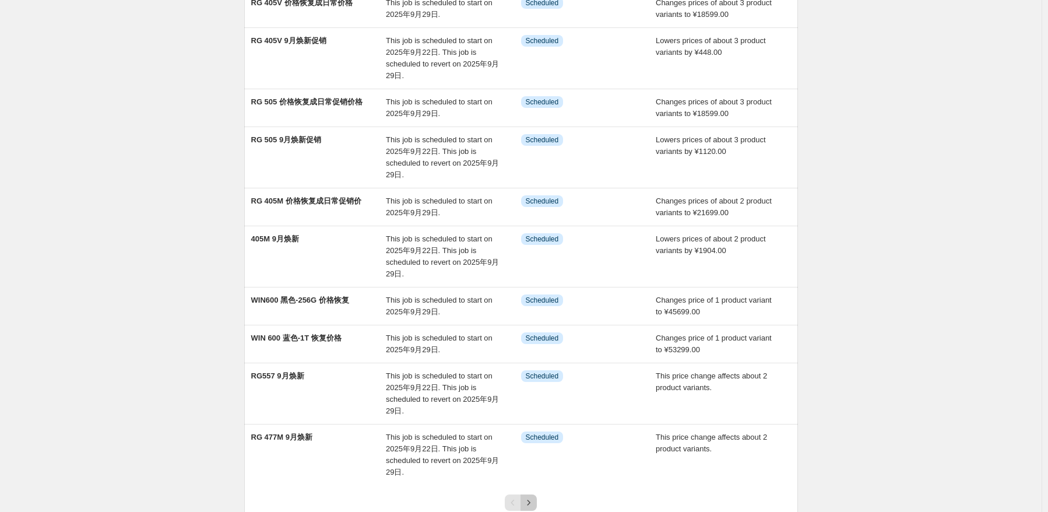
click at [528, 498] on icon "Next" at bounding box center [529, 502] width 12 height 12
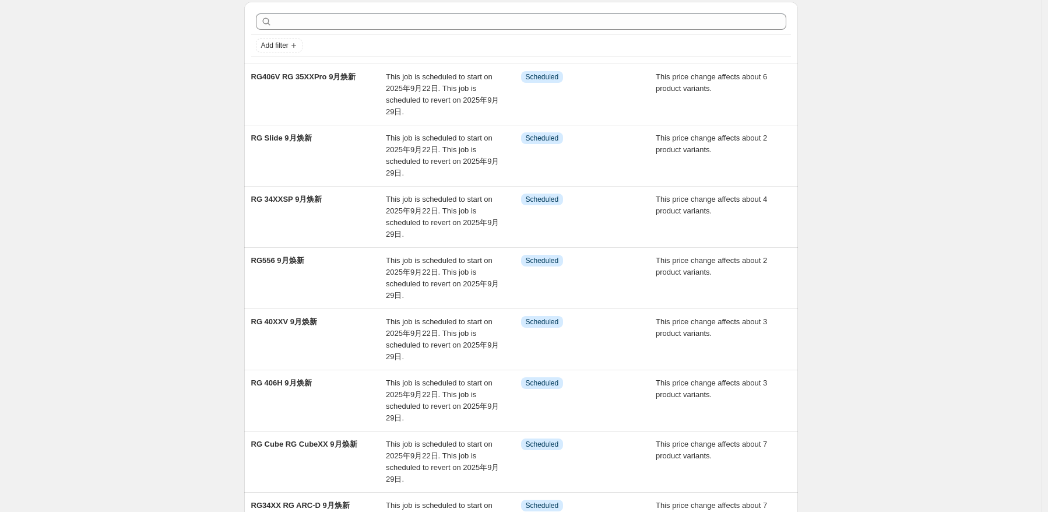
scroll to position [0, 0]
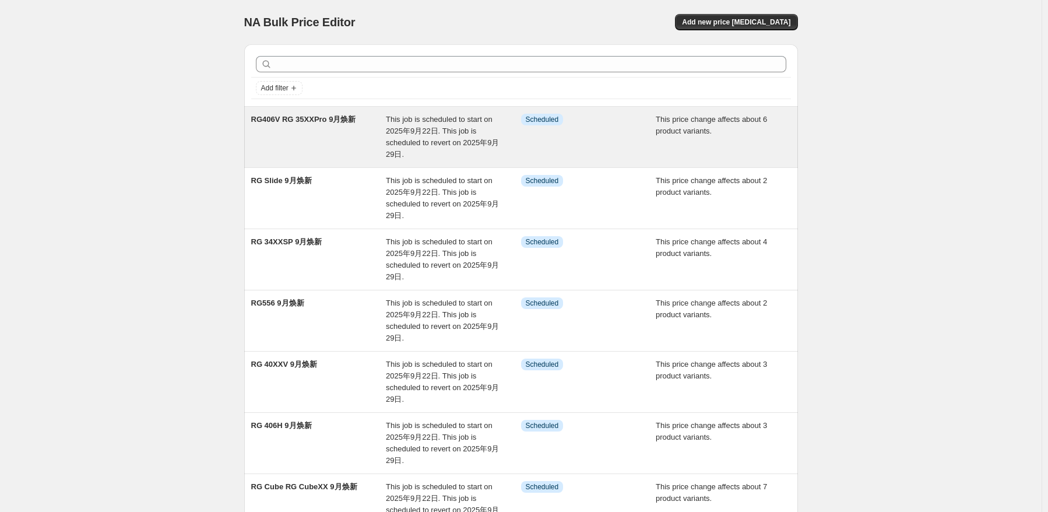
click at [348, 151] on div "RG406V RG 35XXPro 9月焕新" at bounding box center [318, 137] width 135 height 47
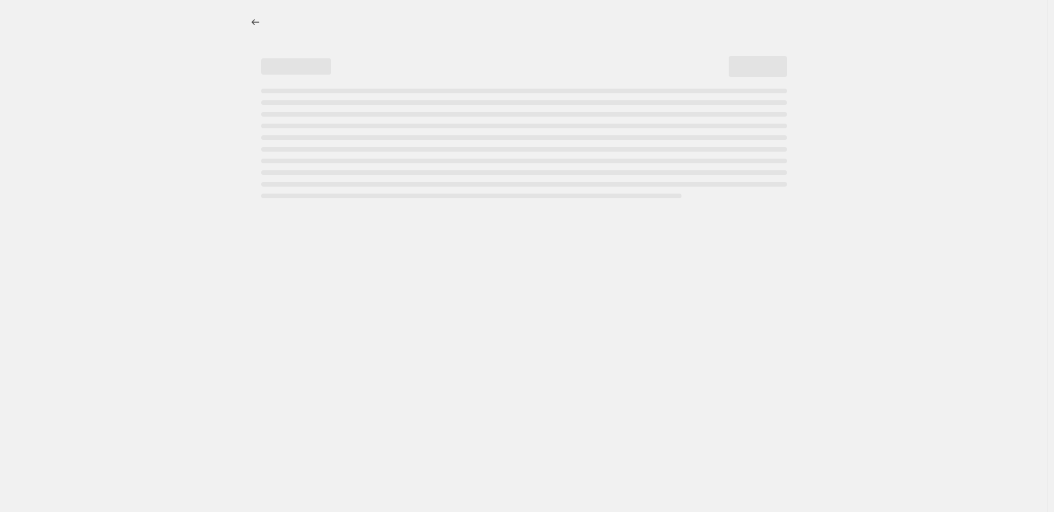
select select "pcap"
select select "no_change"
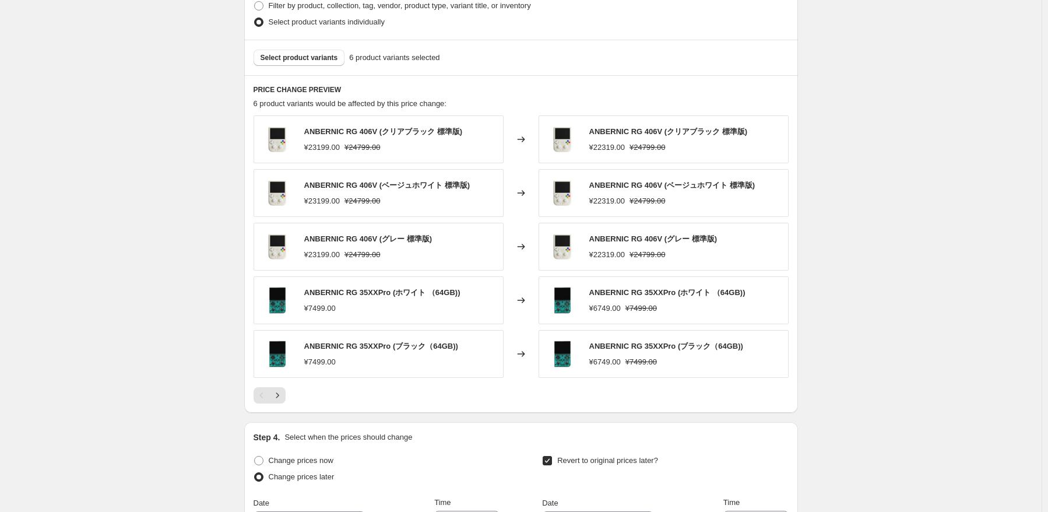
scroll to position [699, 0]
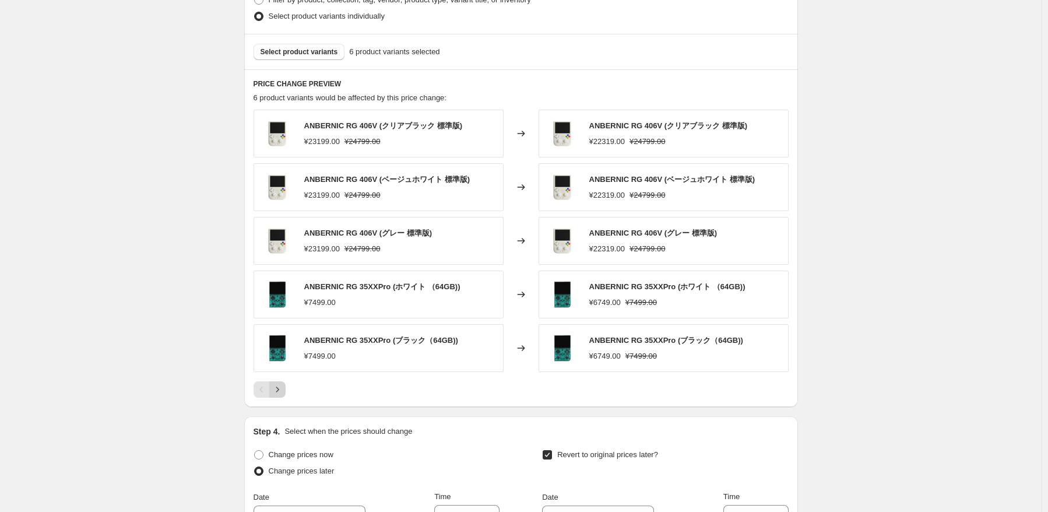
click at [279, 393] on icon "Next" at bounding box center [278, 389] width 12 height 12
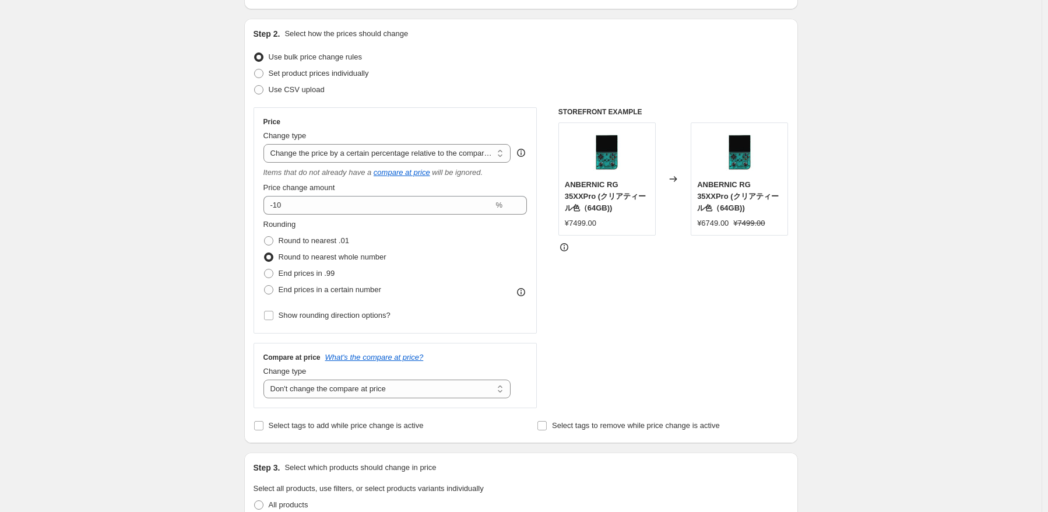
scroll to position [0, 0]
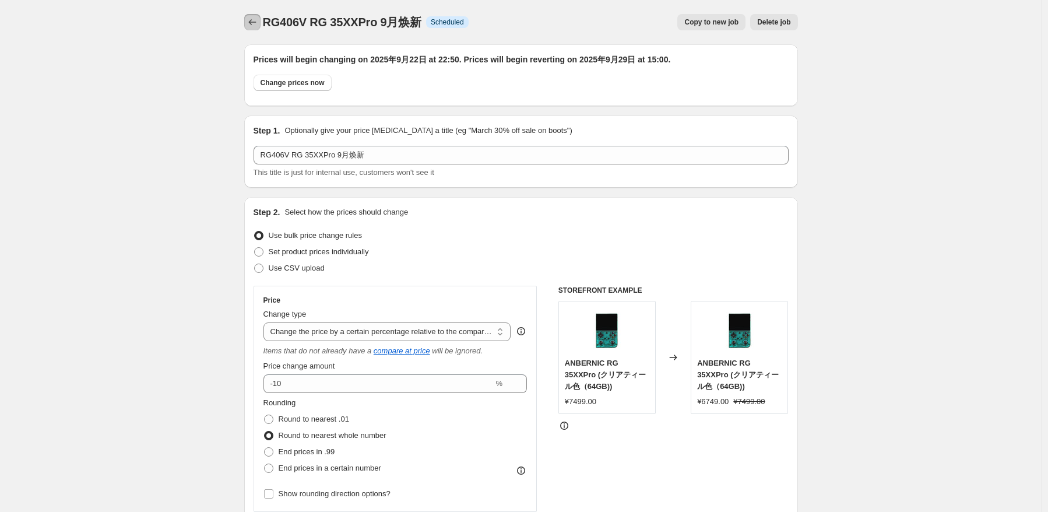
click at [251, 26] on icon "Price change jobs" at bounding box center [252, 22] width 12 height 12
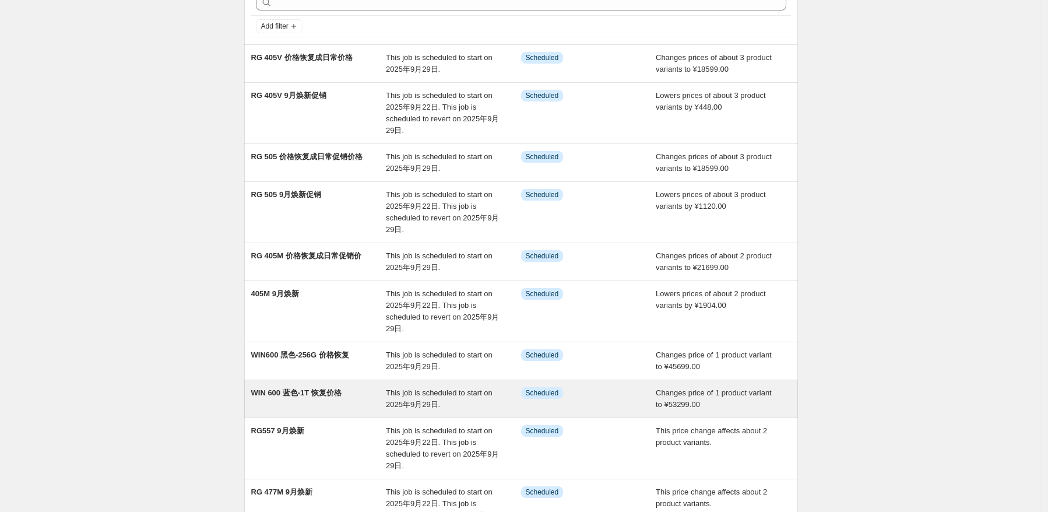
scroll to position [203, 0]
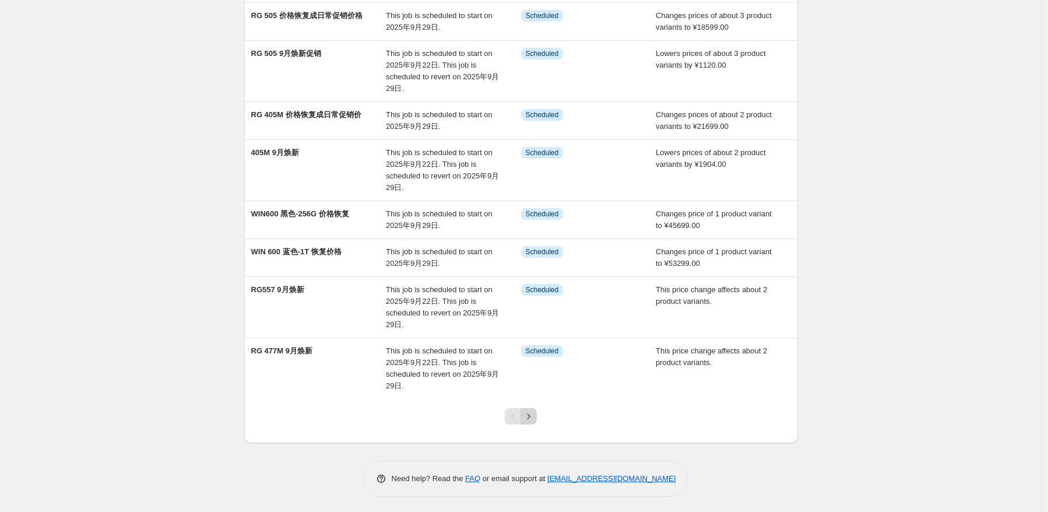
click at [529, 412] on icon "Next" at bounding box center [529, 416] width 12 height 12
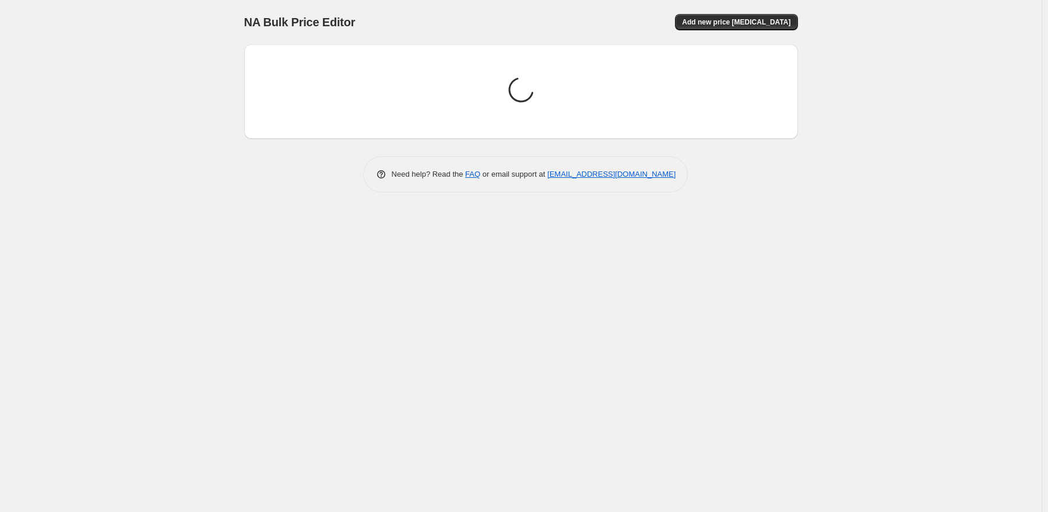
scroll to position [0, 0]
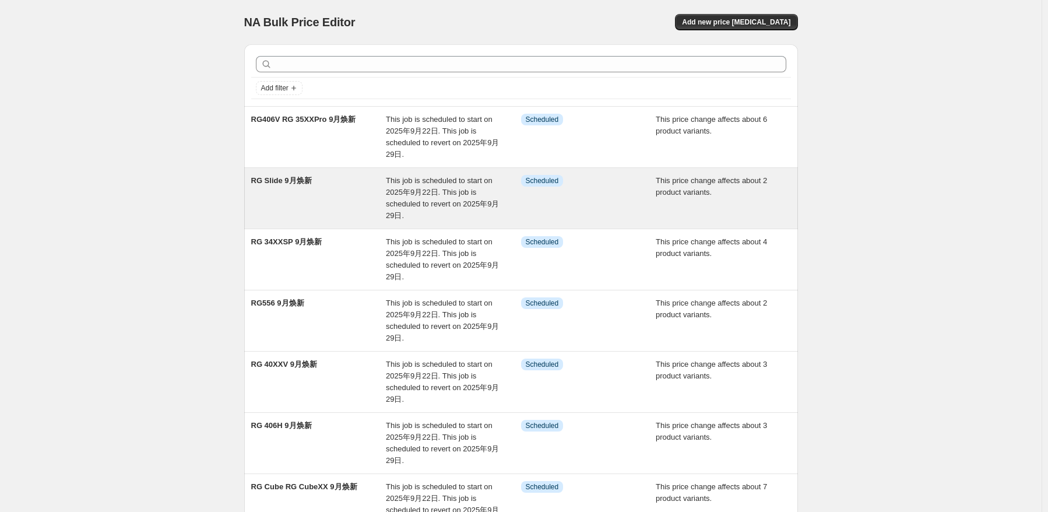
click at [396, 200] on span "This job is scheduled to start on 2025年9月22日. This job is scheduled to revert o…" at bounding box center [442, 198] width 113 height 44
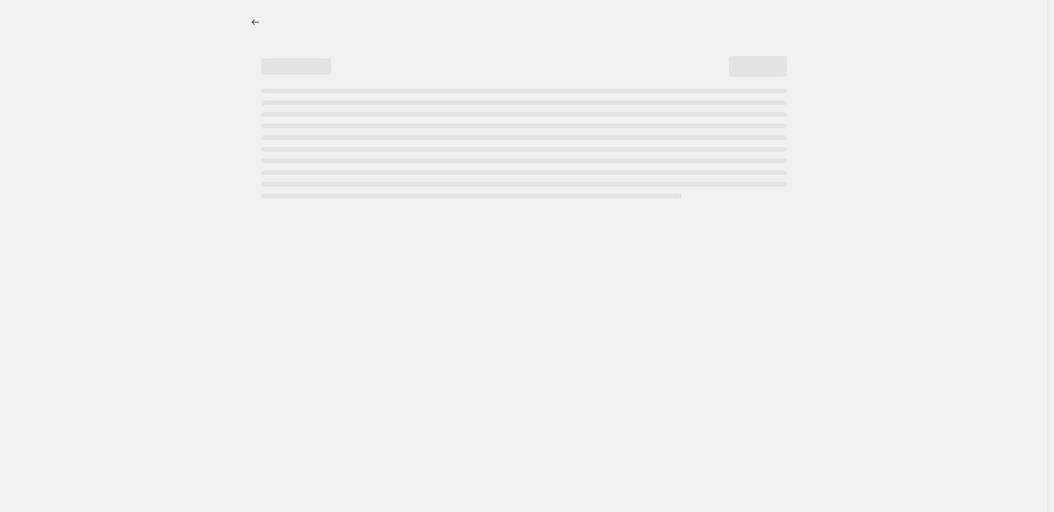
select select "pcap"
select select "no_change"
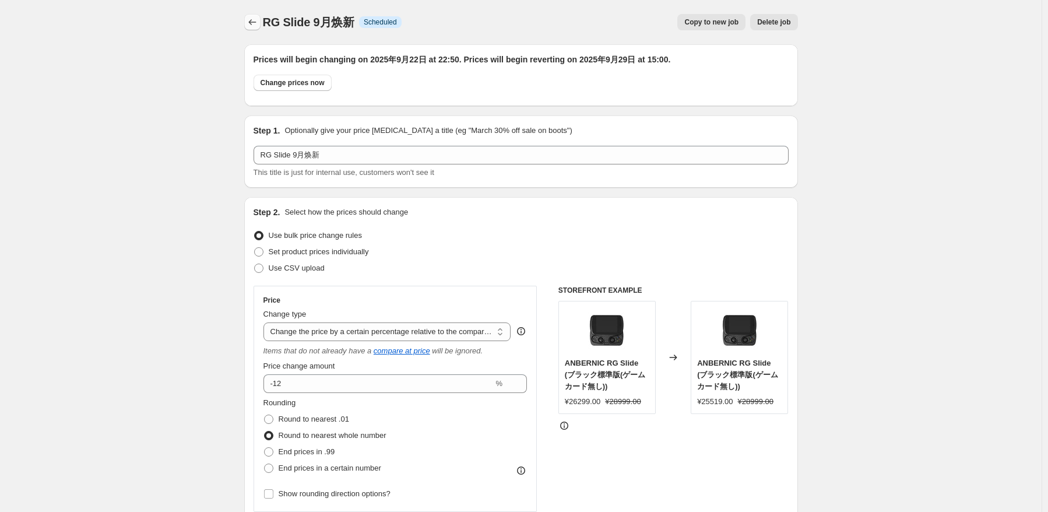
click at [246, 26] on button "Price change jobs" at bounding box center [252, 22] width 16 height 16
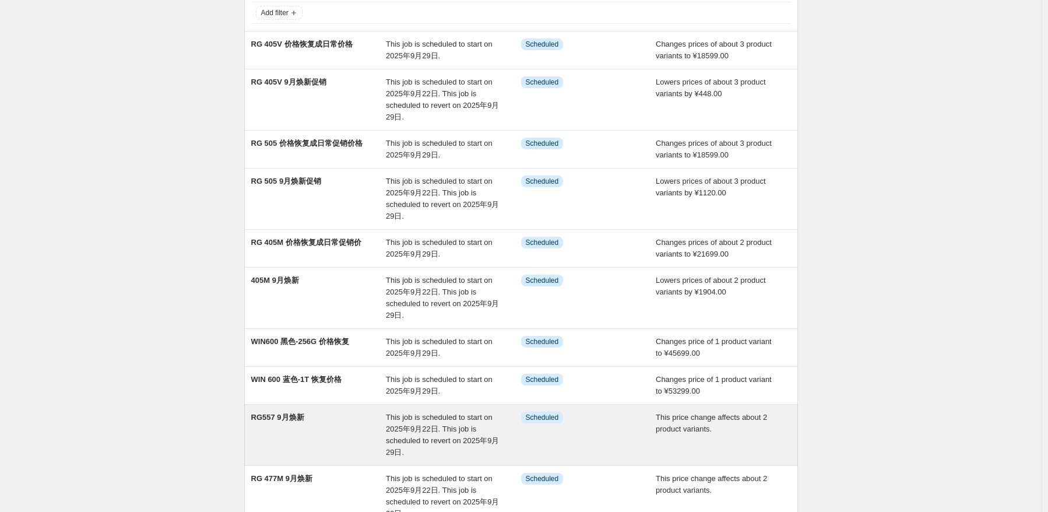
scroll to position [203, 0]
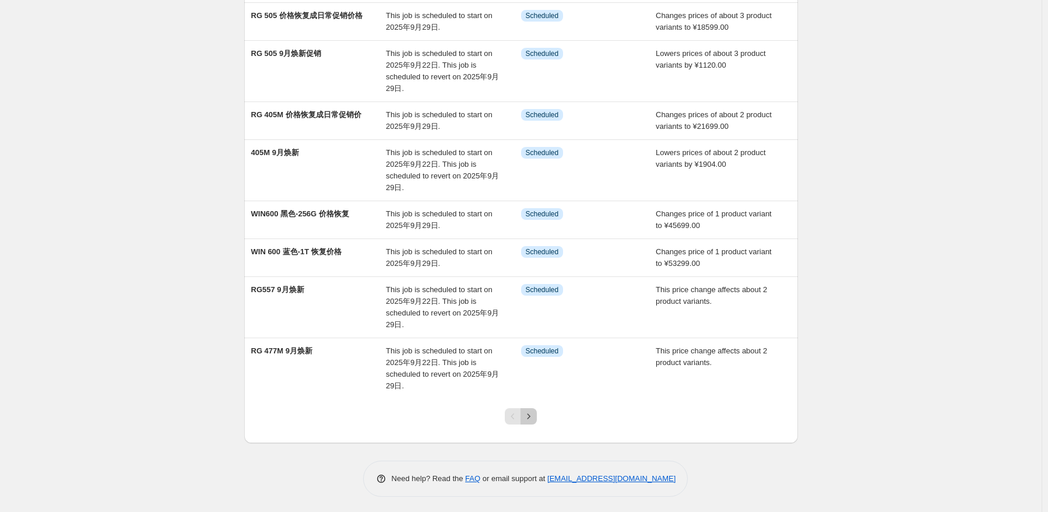
click at [528, 410] on icon "Next" at bounding box center [529, 416] width 12 height 12
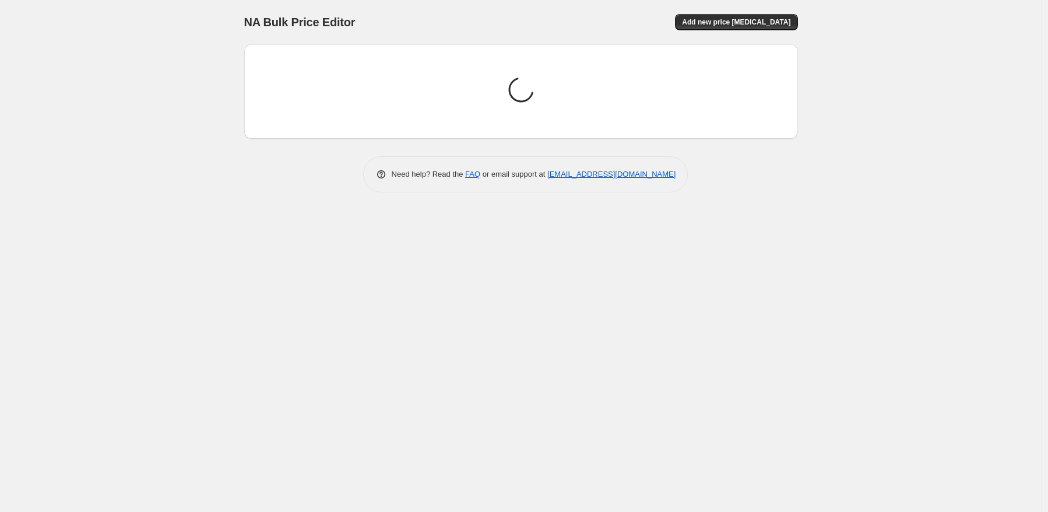
scroll to position [0, 0]
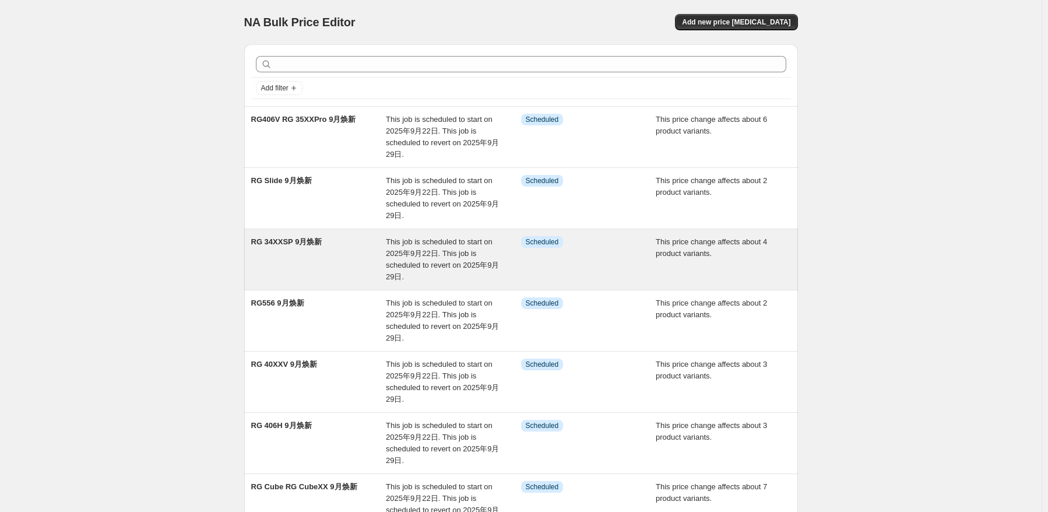
click at [353, 239] on div "RG 34XXSP 9月焕新" at bounding box center [318, 259] width 135 height 47
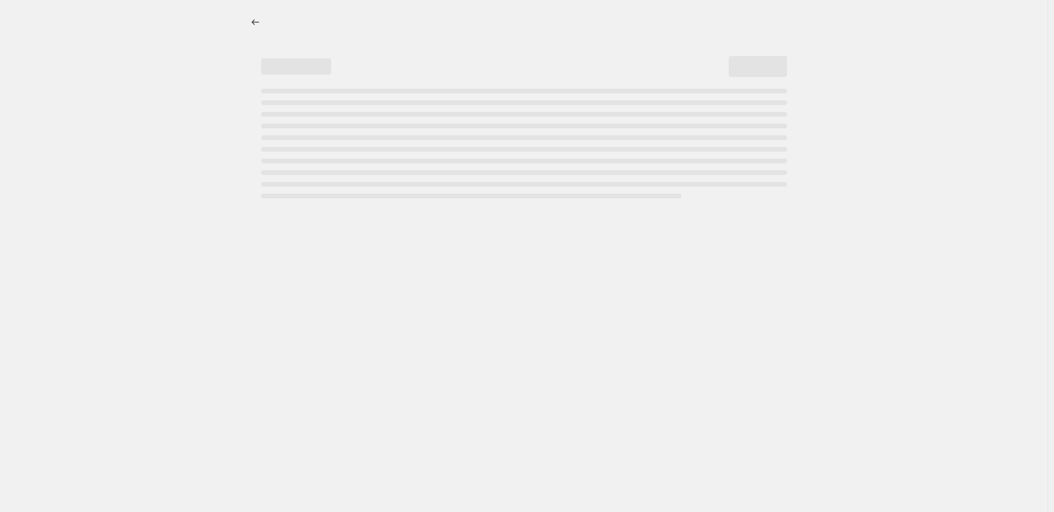
select select "pcap"
select select "no_change"
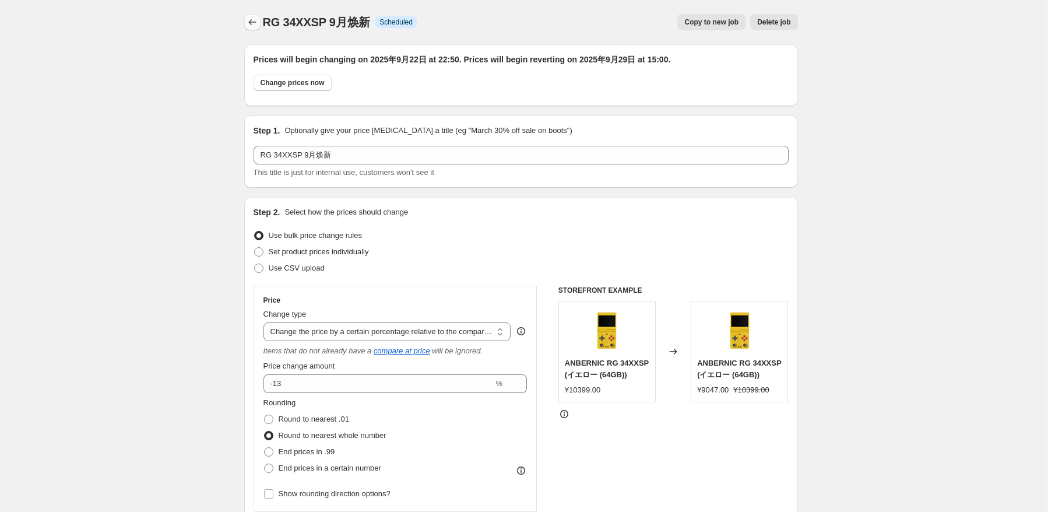
click at [260, 18] on button "Price change jobs" at bounding box center [252, 22] width 16 height 16
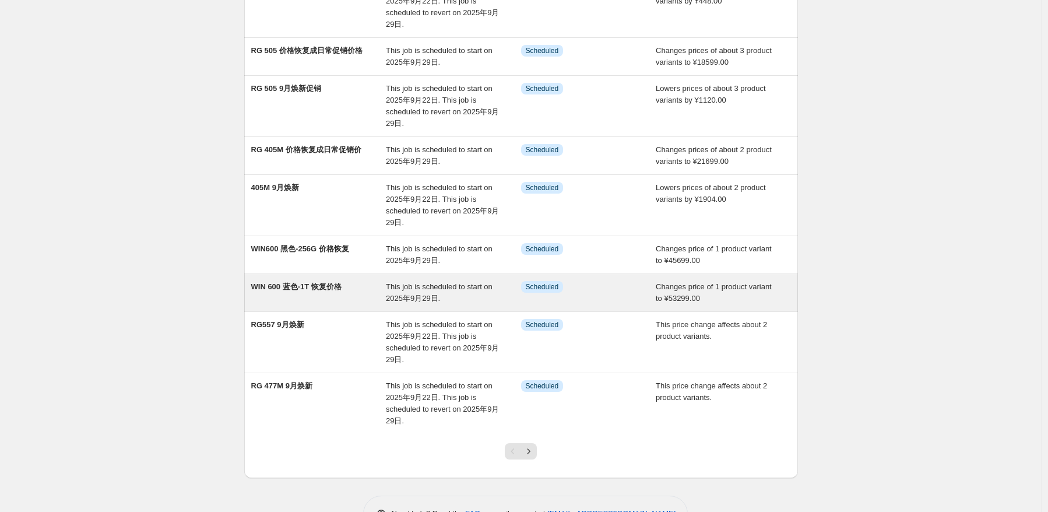
scroll to position [175, 0]
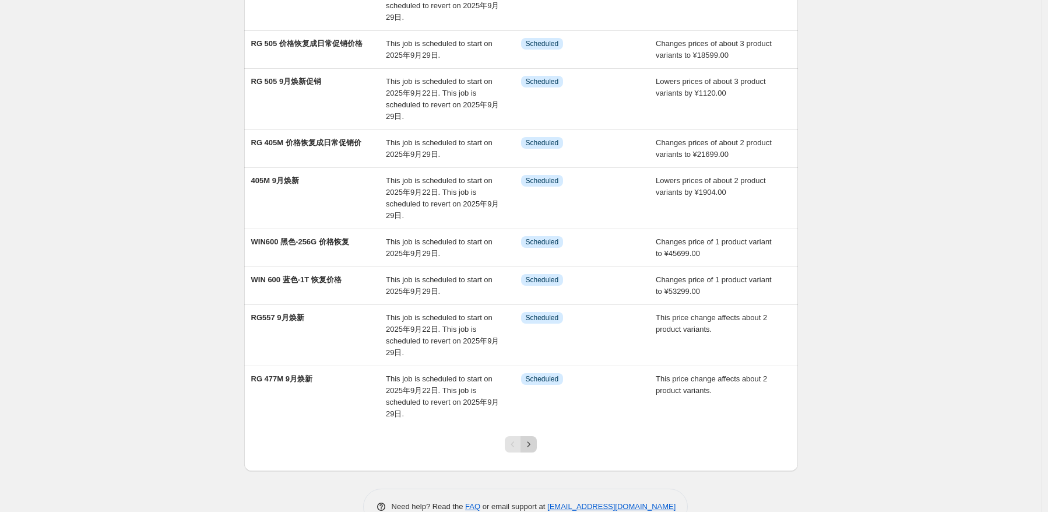
click at [523, 443] on button "Next" at bounding box center [528, 444] width 16 height 16
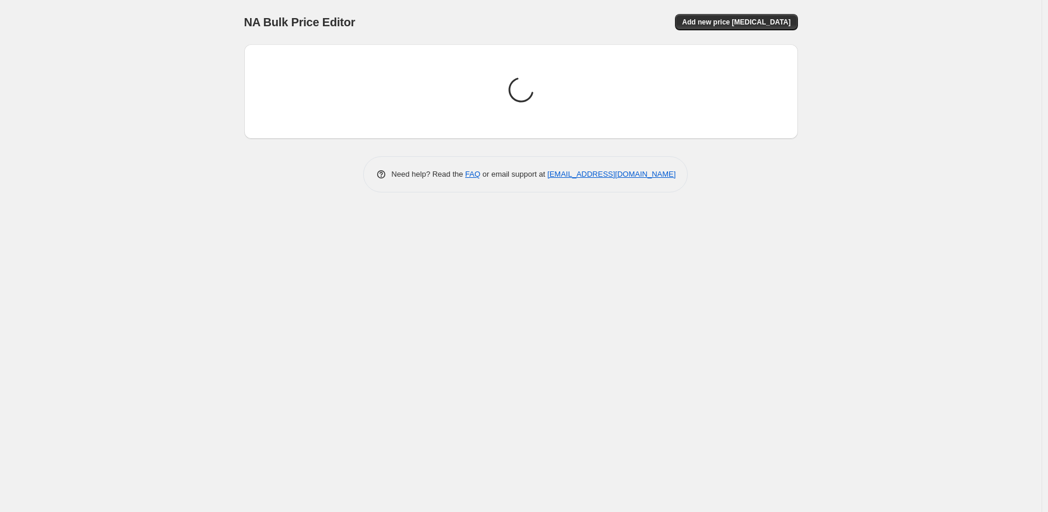
scroll to position [0, 0]
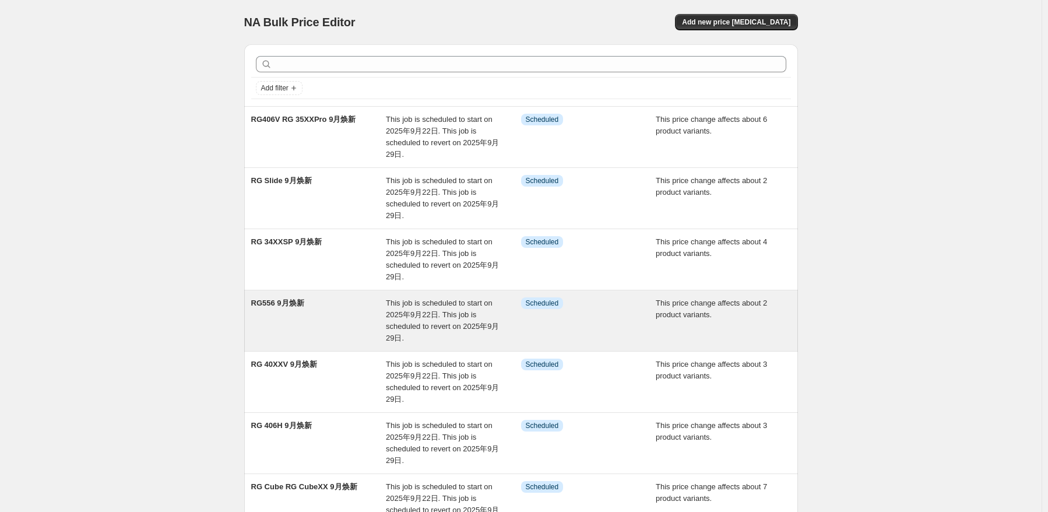
click at [299, 305] on span "RG556 9月焕新" at bounding box center [277, 302] width 53 height 9
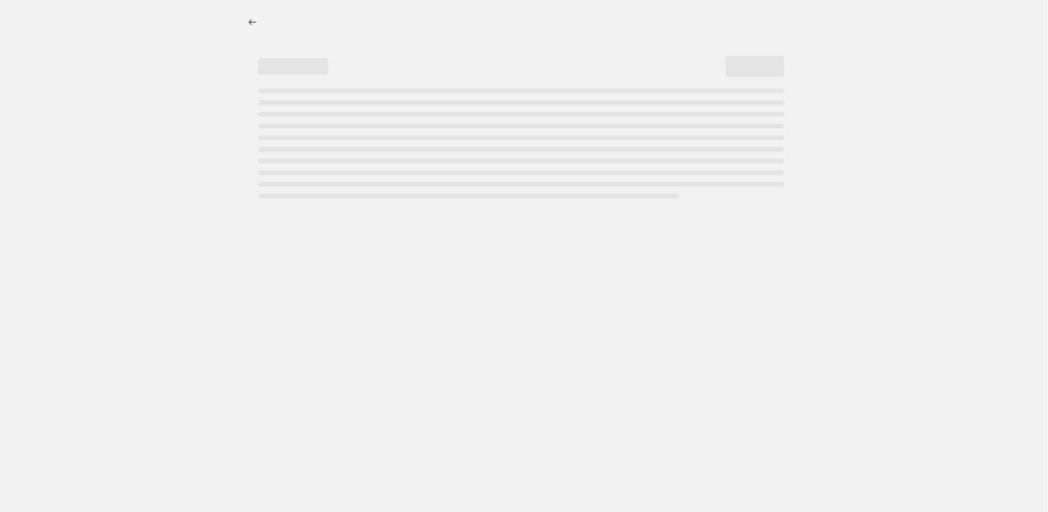
select select "pcap"
select select "no_change"
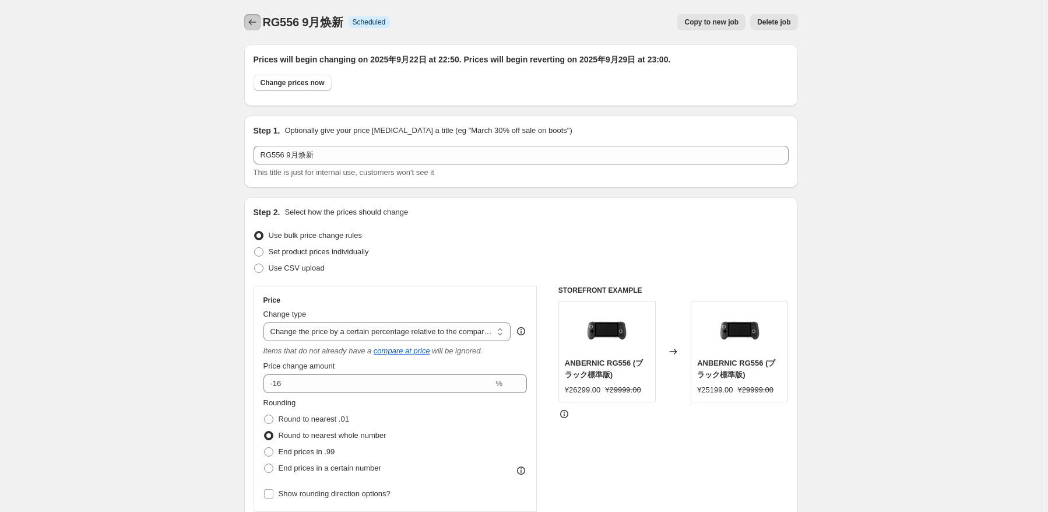
click at [256, 20] on icon "Price change jobs" at bounding box center [252, 22] width 12 height 12
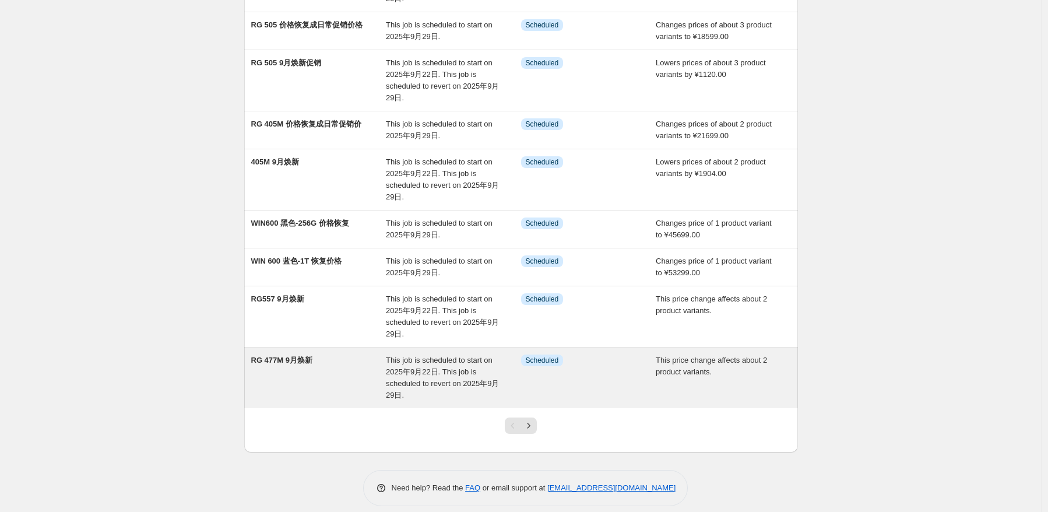
scroll to position [203, 0]
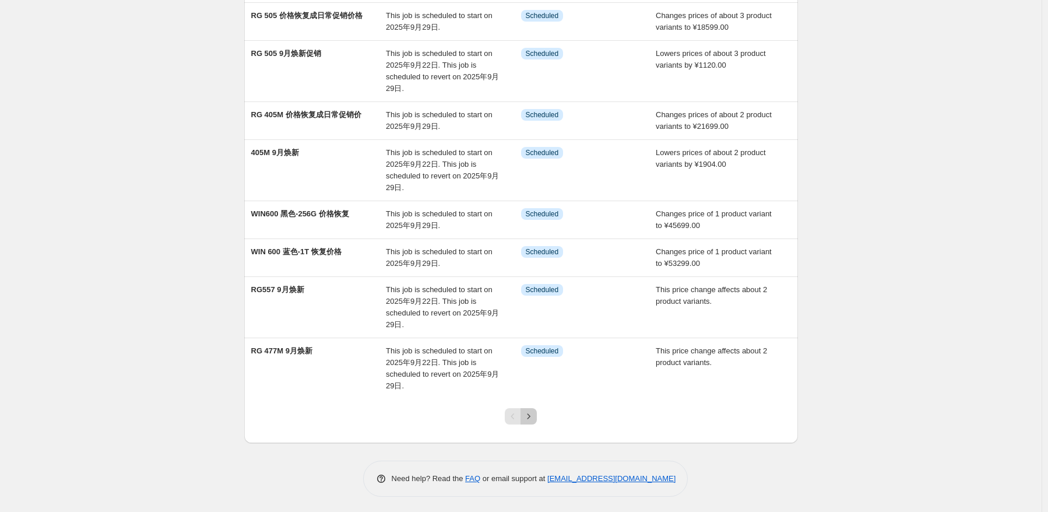
click at [531, 412] on icon "Next" at bounding box center [529, 416] width 12 height 12
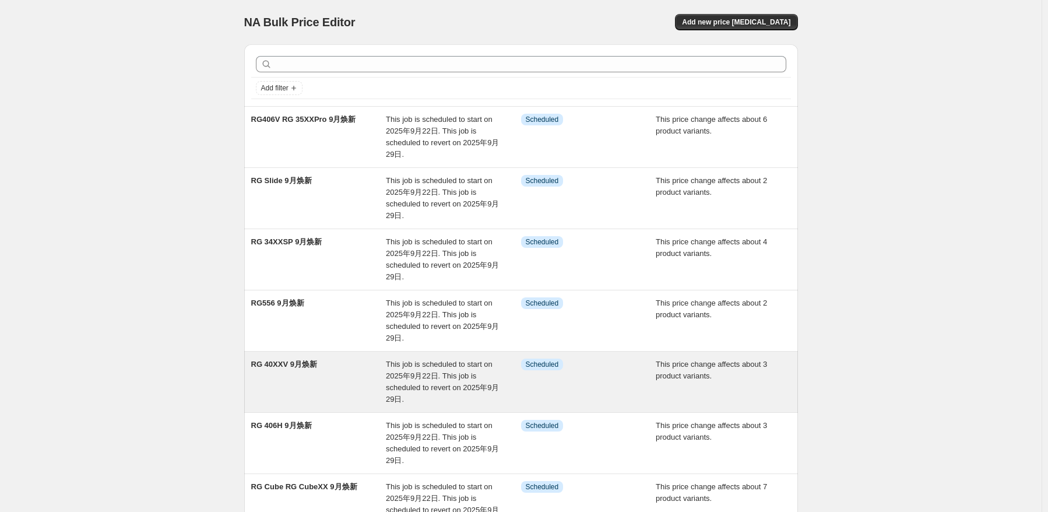
click at [326, 375] on div "RG 40XXV 9月焕新" at bounding box center [318, 381] width 135 height 47
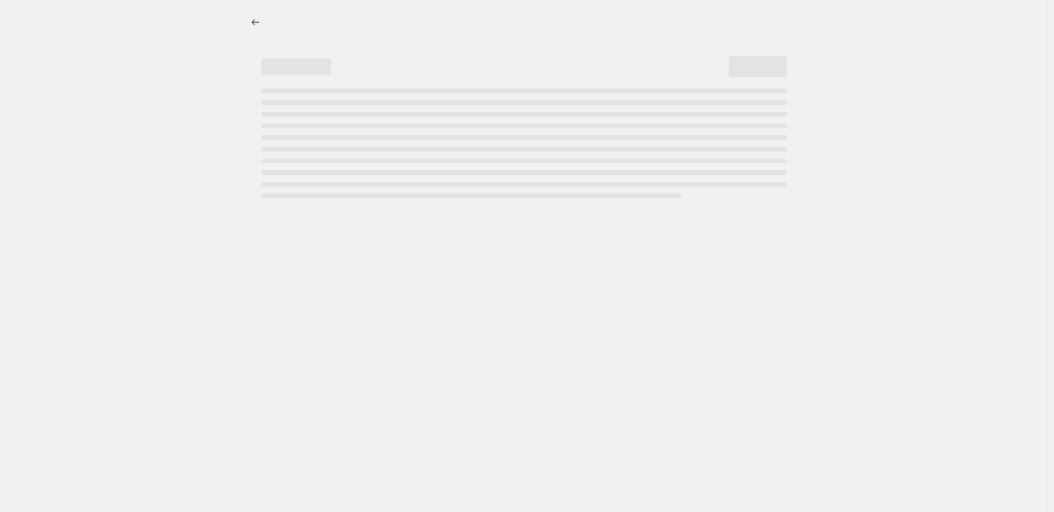
select select "pcap"
select select "no_change"
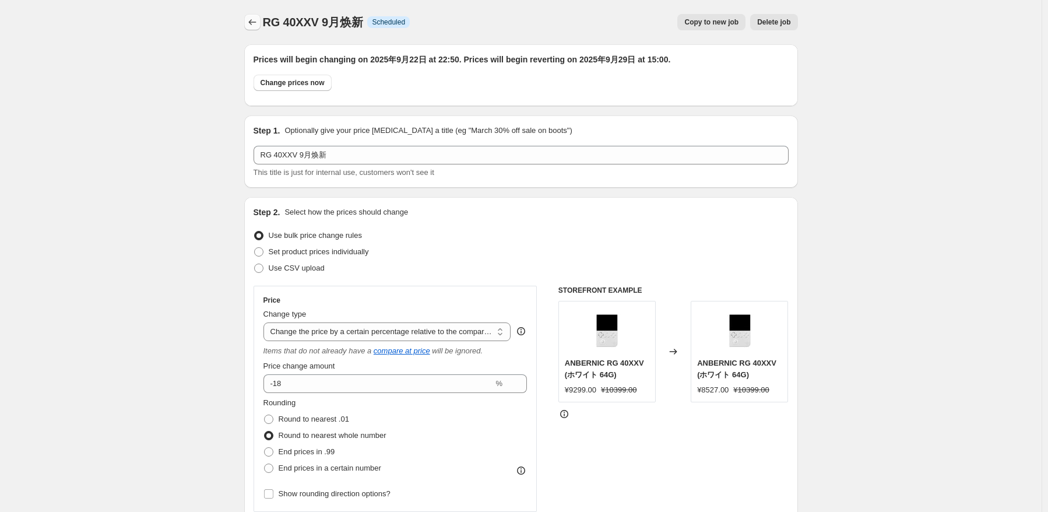
click at [258, 18] on icon "Price change jobs" at bounding box center [252, 22] width 12 height 12
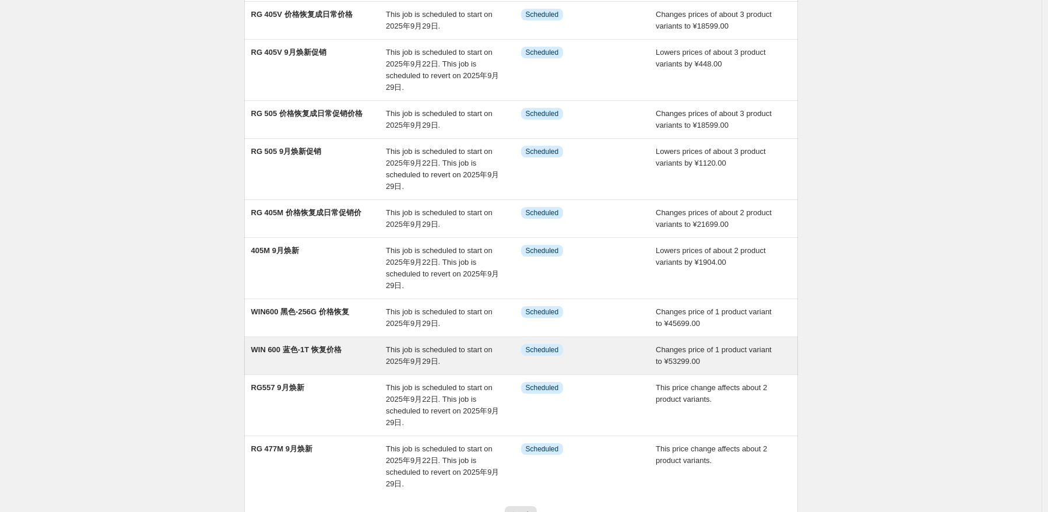
scroll to position [203, 0]
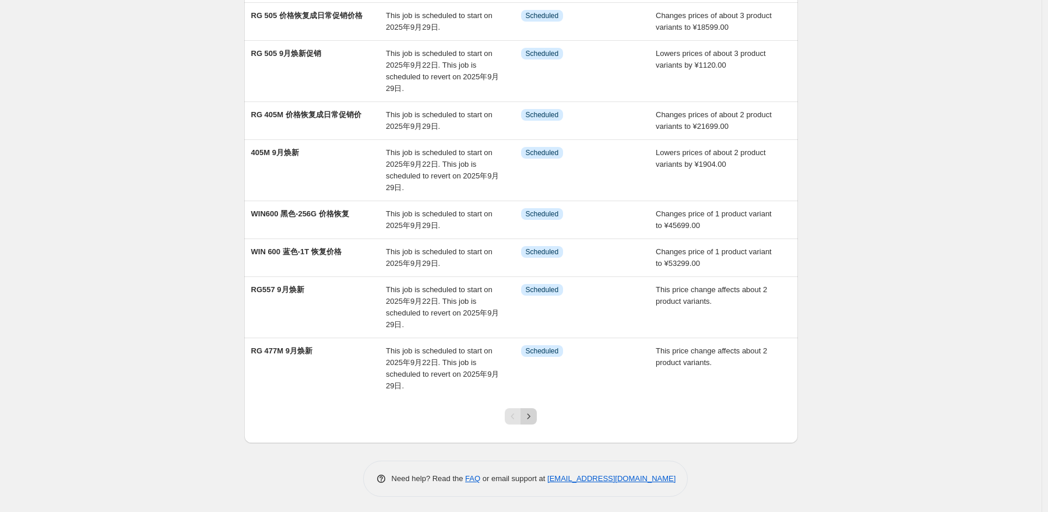
click at [529, 420] on icon "Next" at bounding box center [529, 416] width 12 height 12
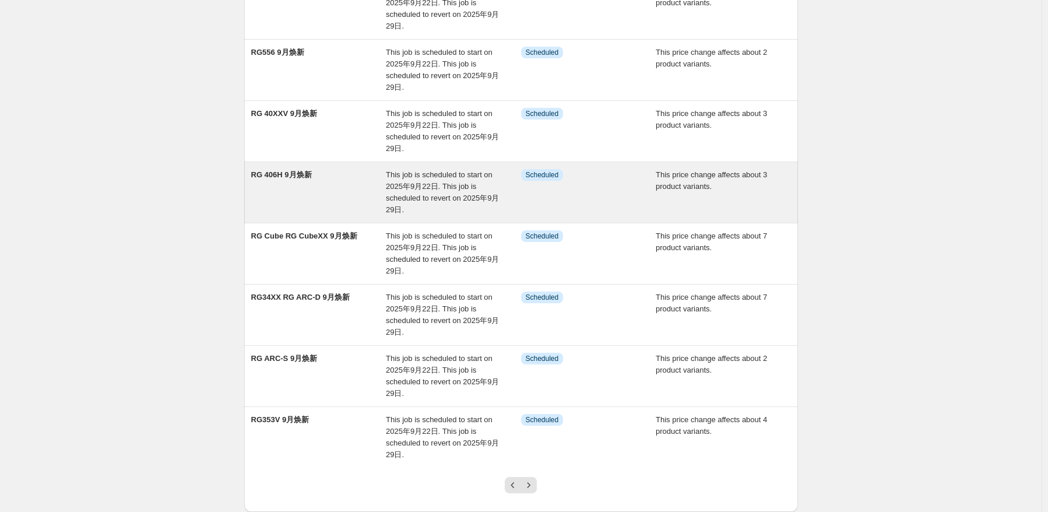
scroll to position [233, 0]
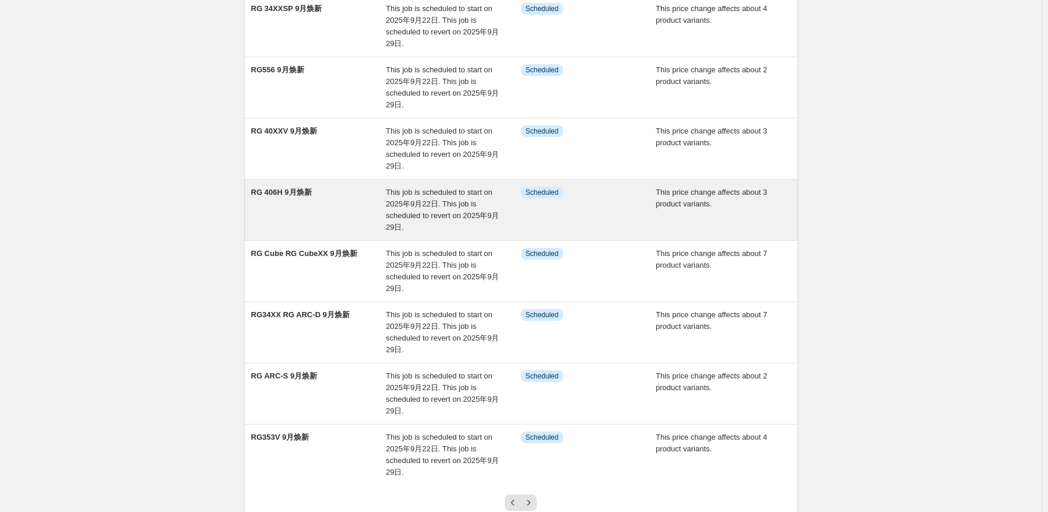
click at [314, 218] on div "RG 406H 9月焕新" at bounding box center [318, 209] width 135 height 47
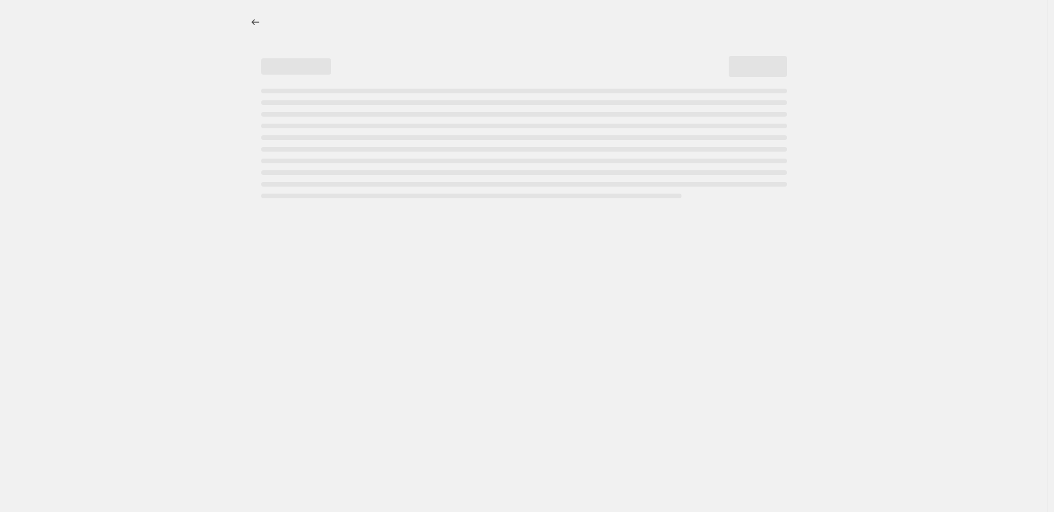
select select "pcap"
select select "no_change"
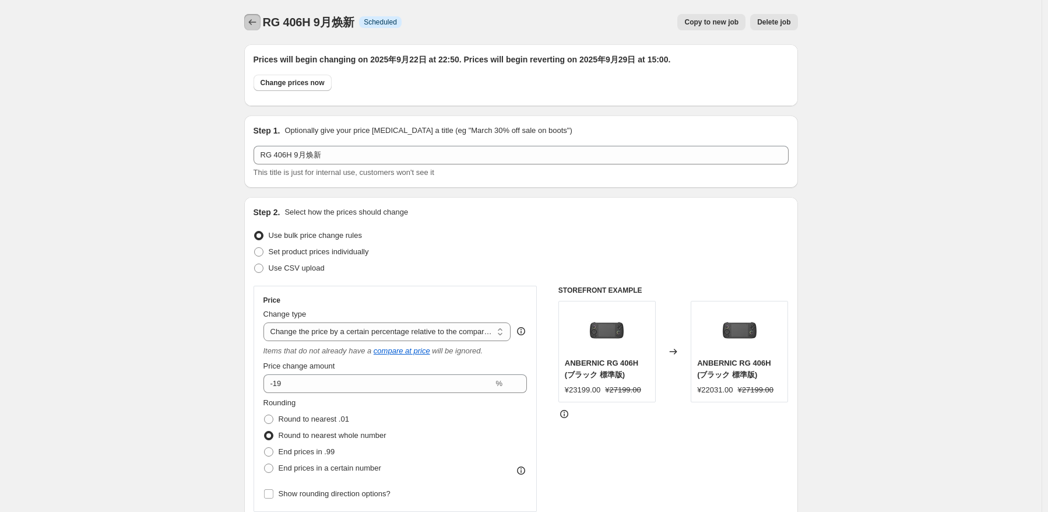
click at [255, 16] on button "Price change jobs" at bounding box center [252, 22] width 16 height 16
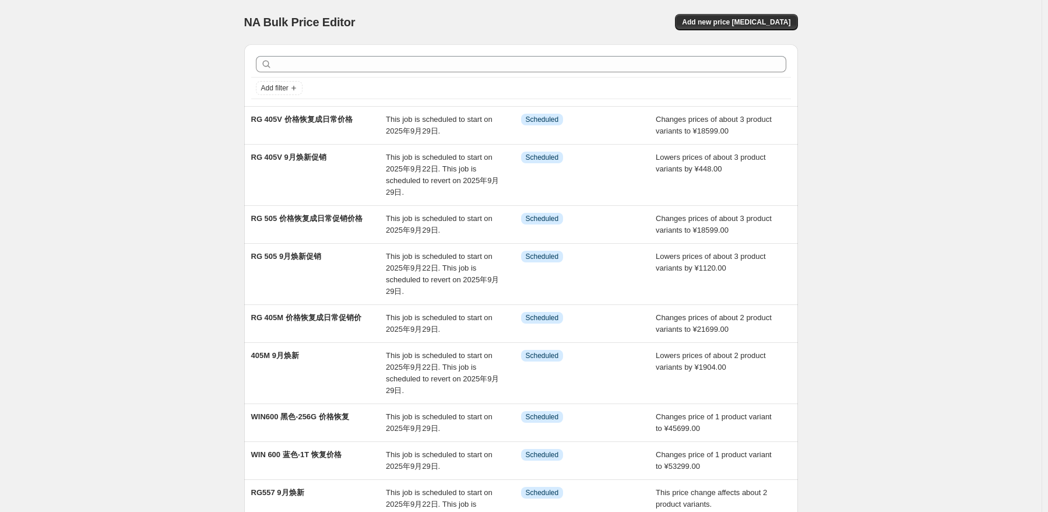
scroll to position [203, 0]
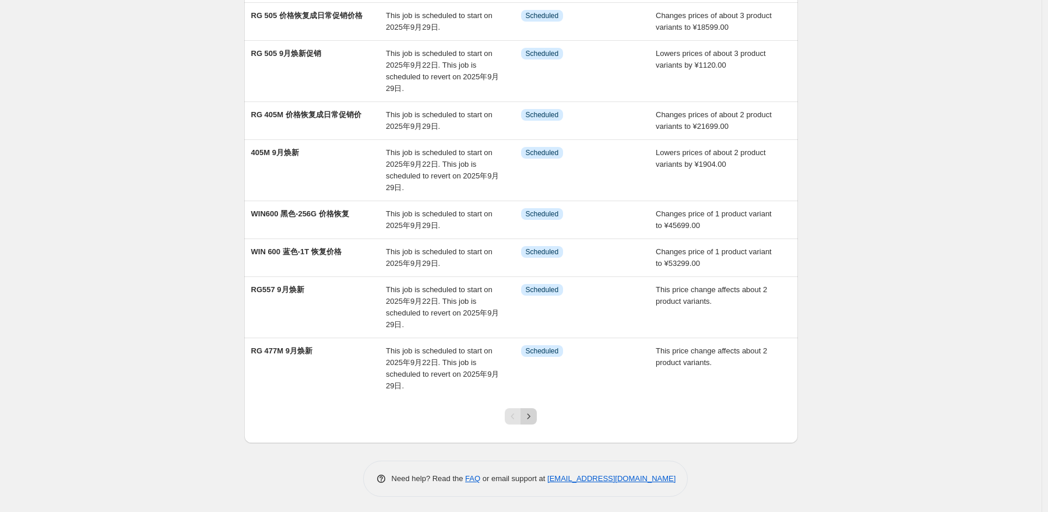
click at [528, 412] on icon "Next" at bounding box center [529, 416] width 12 height 12
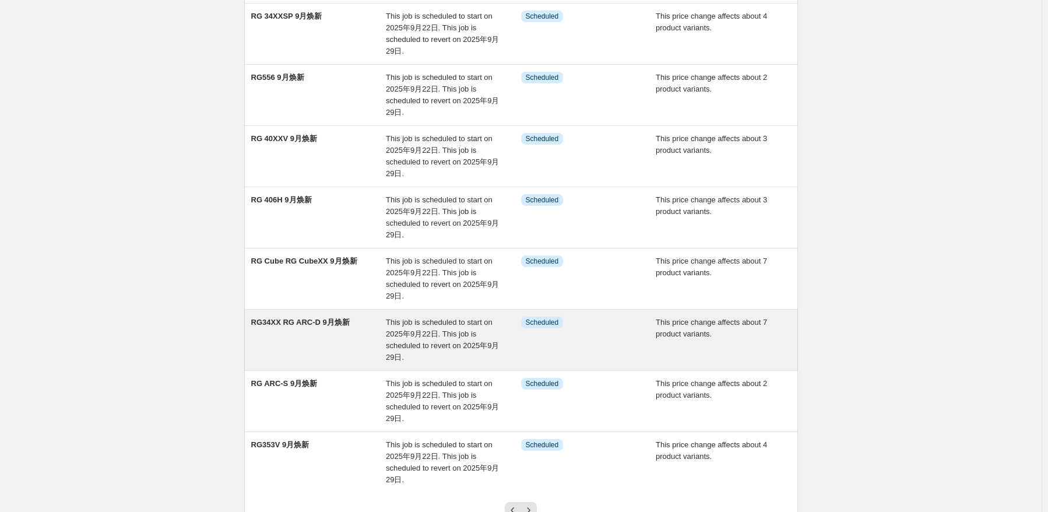
scroll to position [233, 0]
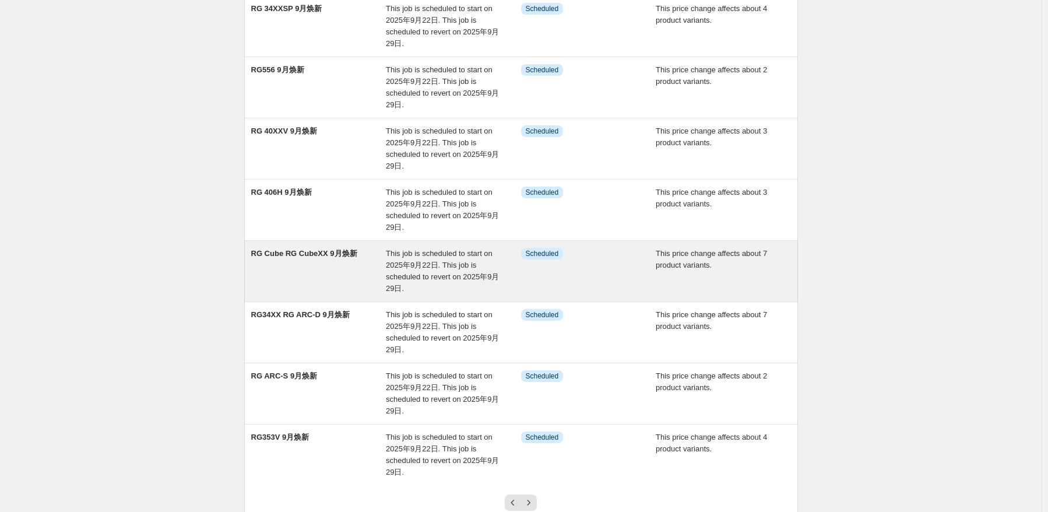
click at [375, 279] on div "RG Cube RG CubeXX 9月焕新" at bounding box center [318, 271] width 135 height 47
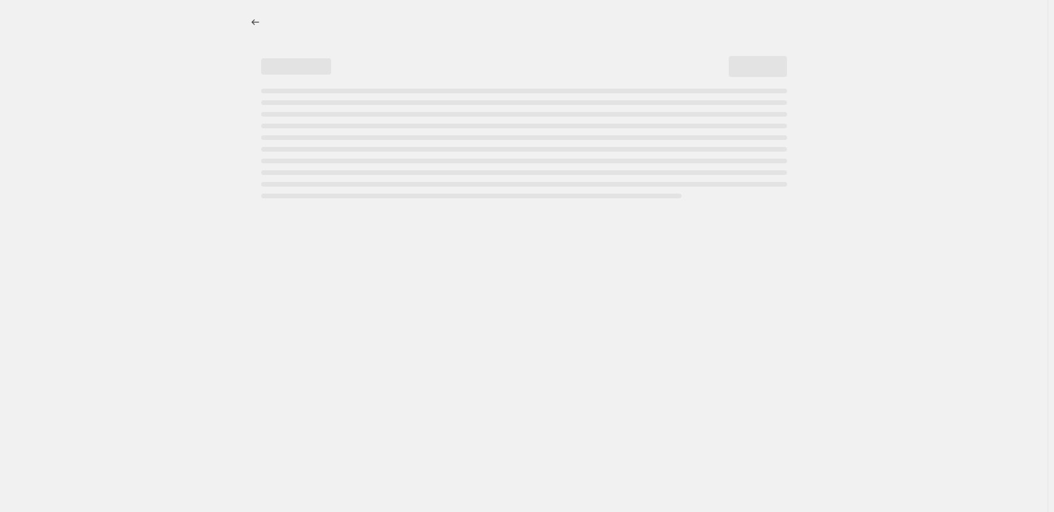
select select "pcap"
select select "no_change"
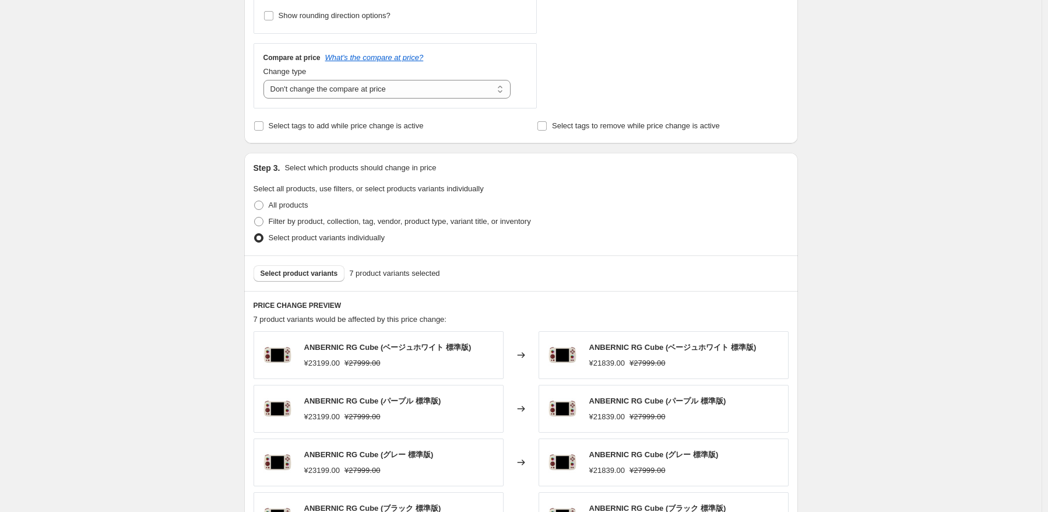
scroll to position [641, 0]
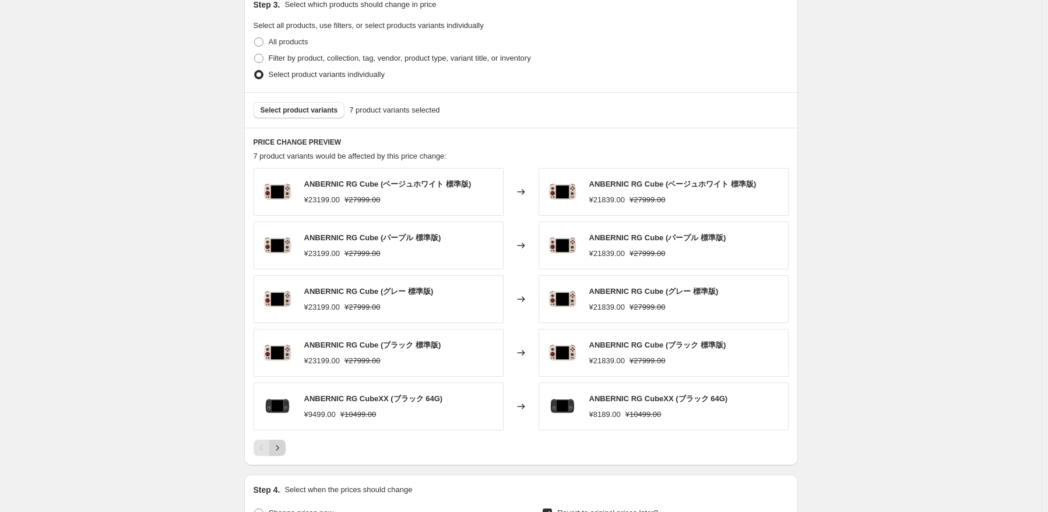
click at [286, 450] on button "Next" at bounding box center [277, 447] width 16 height 16
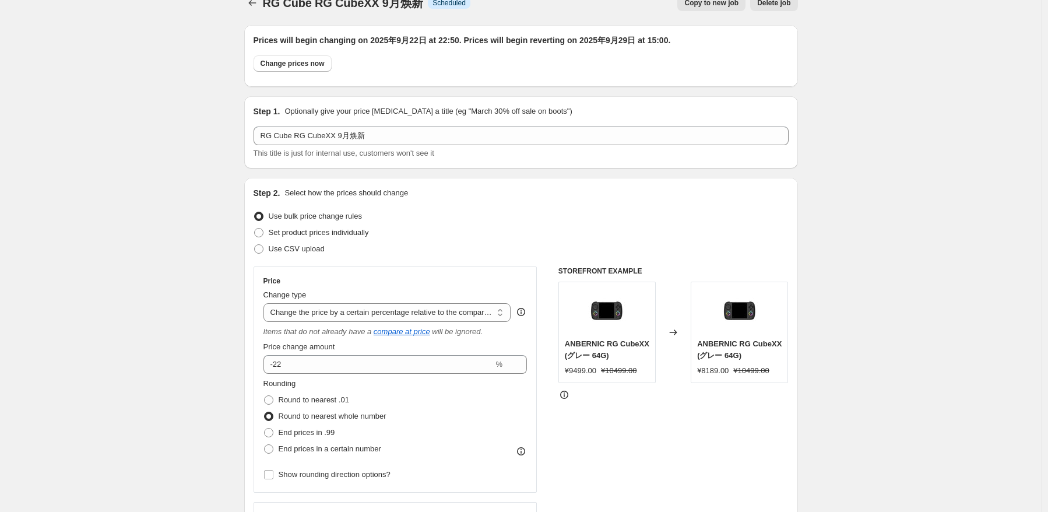
scroll to position [0, 0]
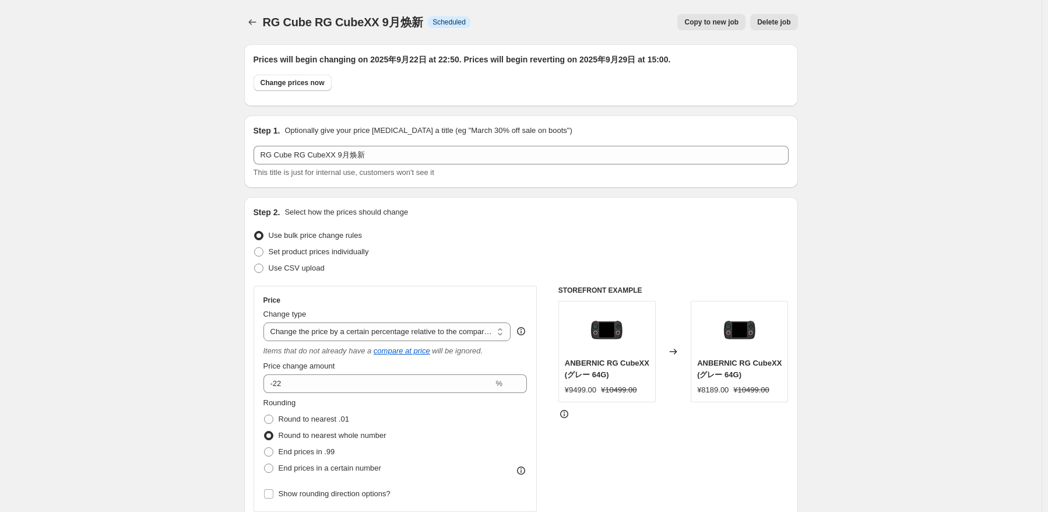
click at [256, 23] on icon "Price change jobs" at bounding box center [252, 22] width 12 height 12
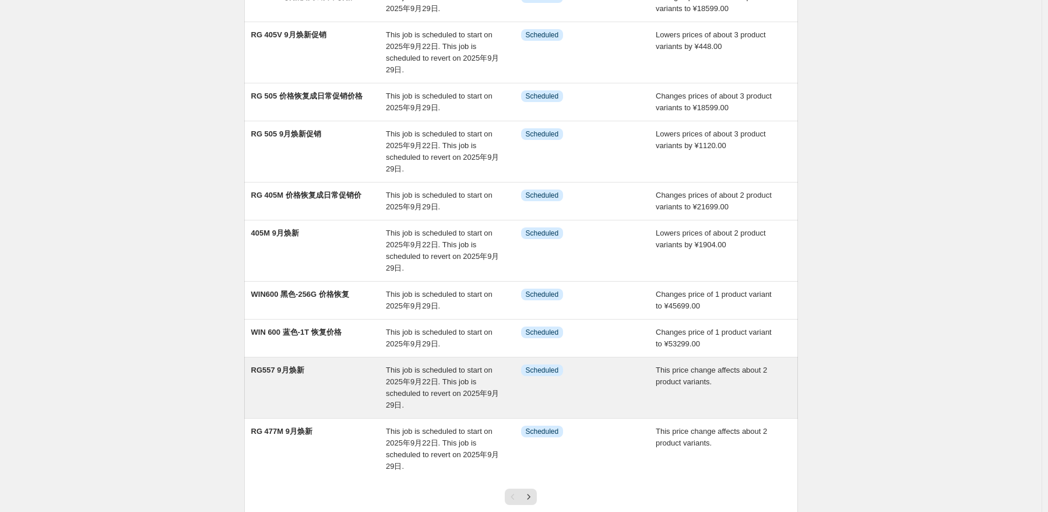
scroll to position [203, 0]
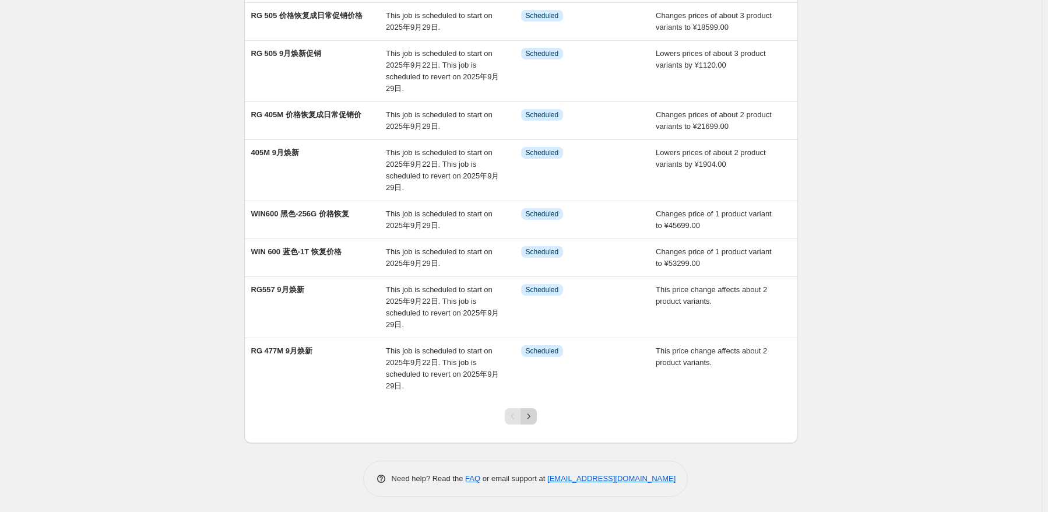
click at [531, 414] on icon "Next" at bounding box center [529, 416] width 12 height 12
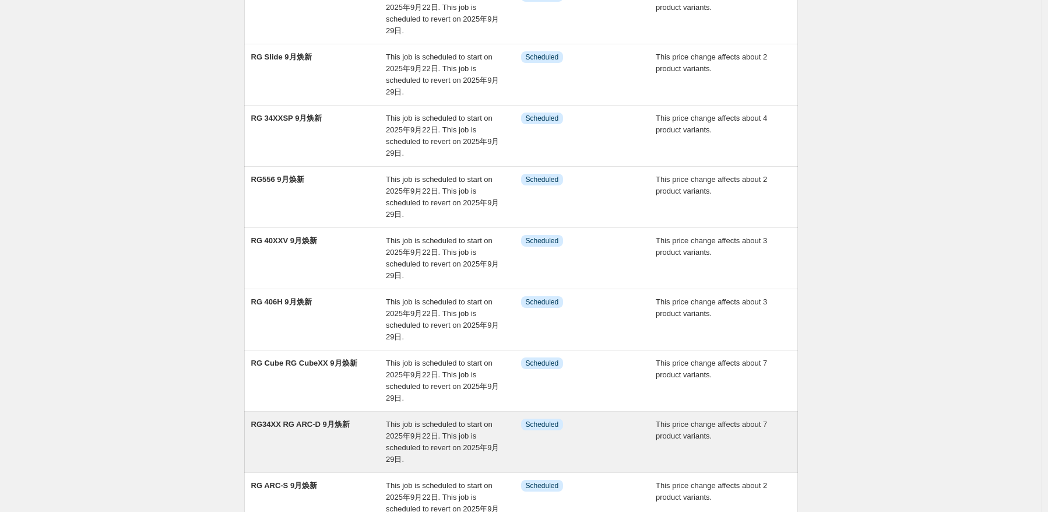
scroll to position [233, 0]
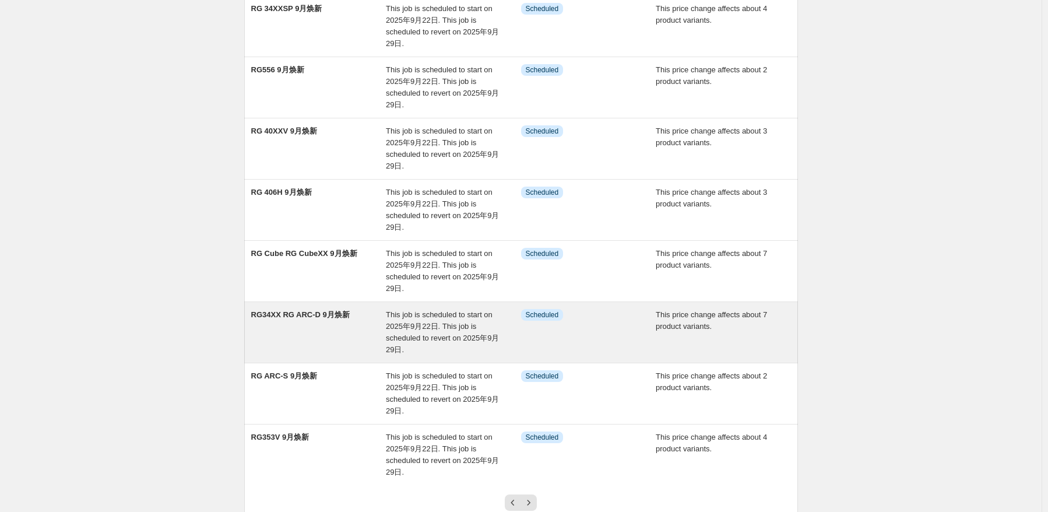
click at [334, 339] on div "RG34XX RG ARC-D 9月焕新" at bounding box center [318, 332] width 135 height 47
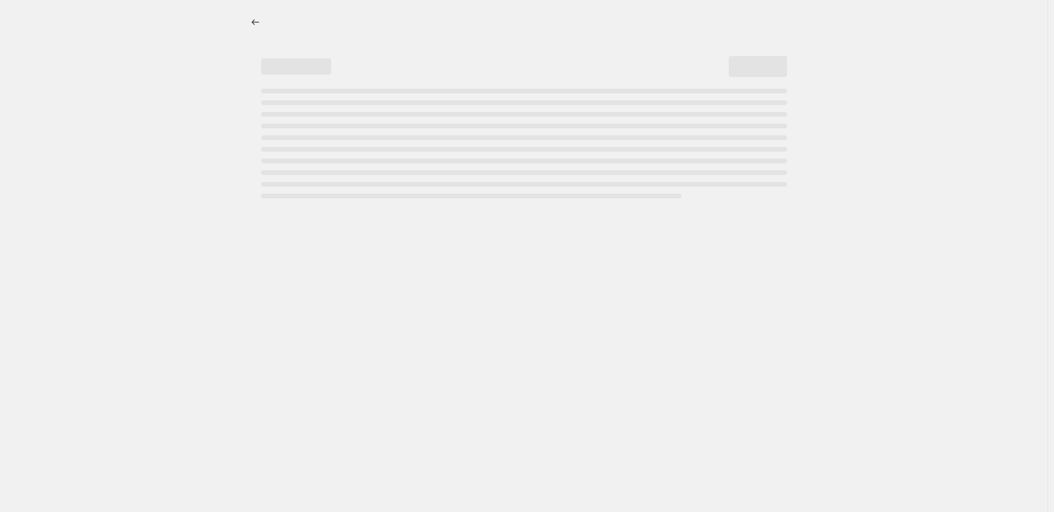
select select "pcap"
select select "no_change"
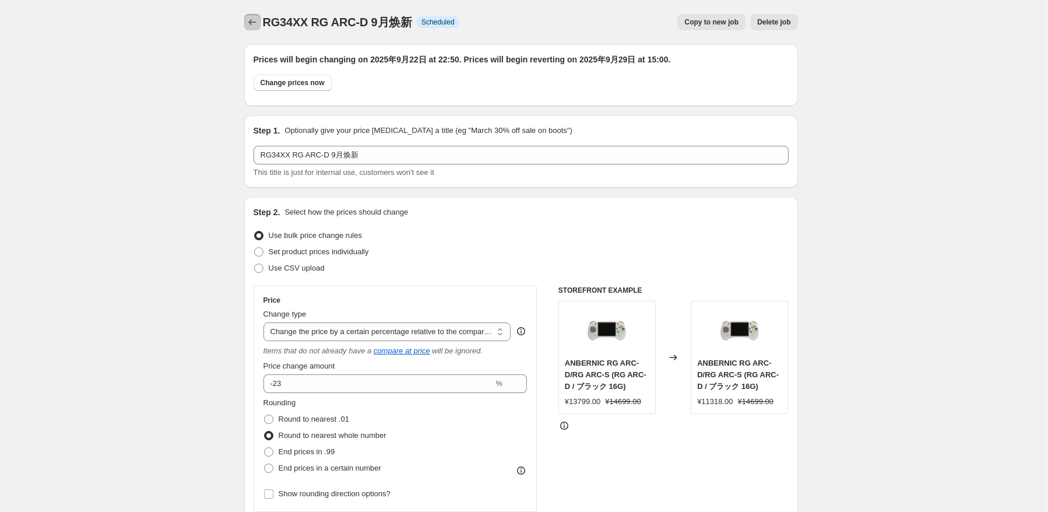
click at [248, 19] on button "Price change jobs" at bounding box center [252, 22] width 16 height 16
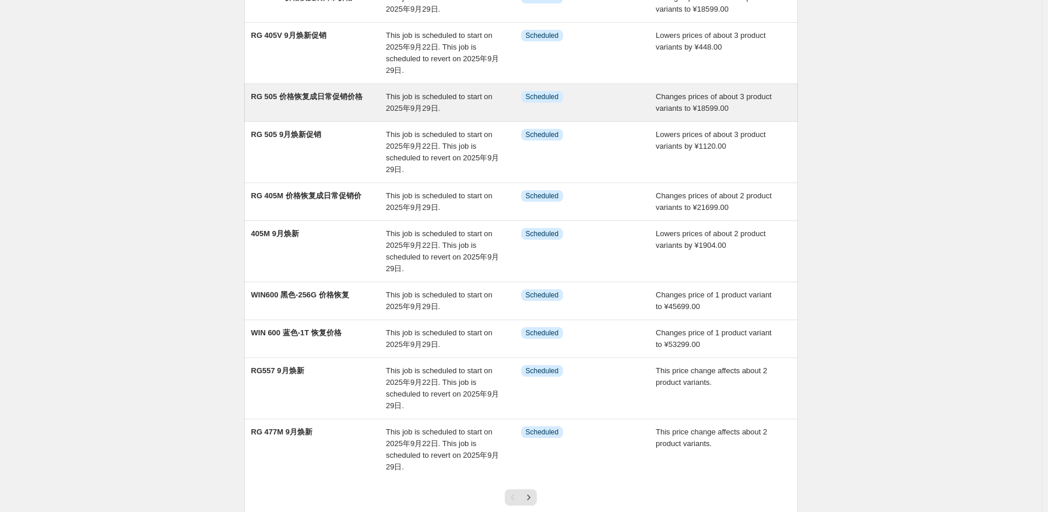
scroll to position [203, 0]
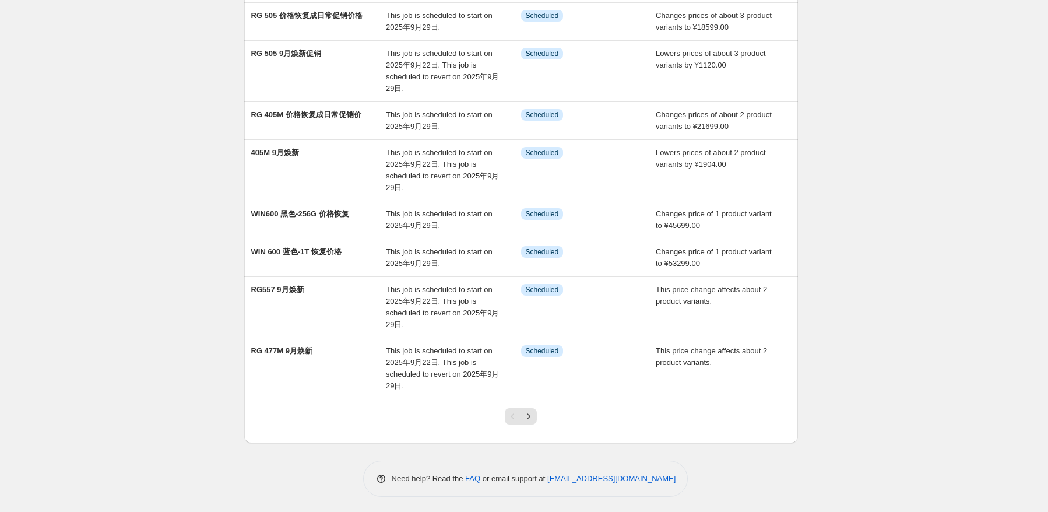
click at [541, 418] on div at bounding box center [520, 421] width 47 height 44
click at [534, 416] on icon "Next" at bounding box center [529, 416] width 12 height 12
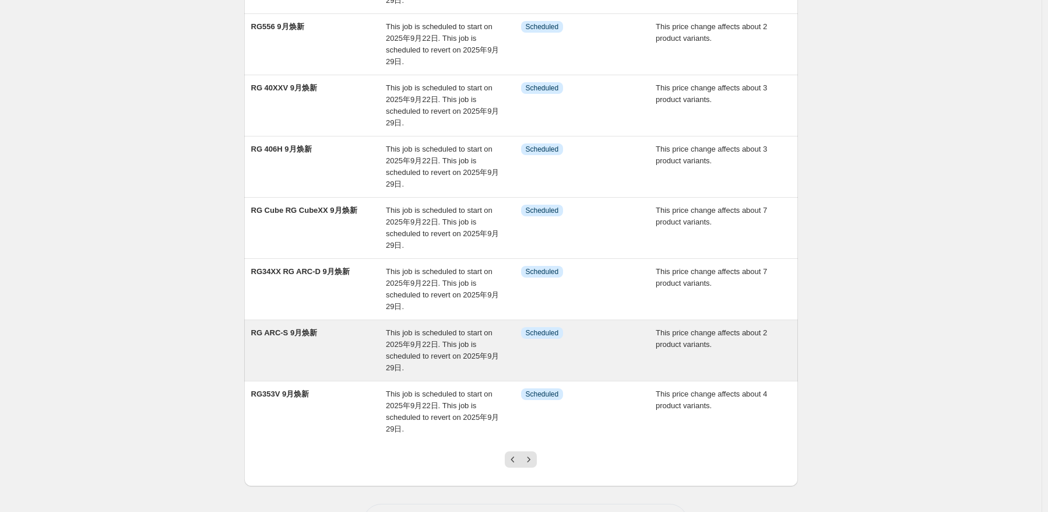
scroll to position [291, 0]
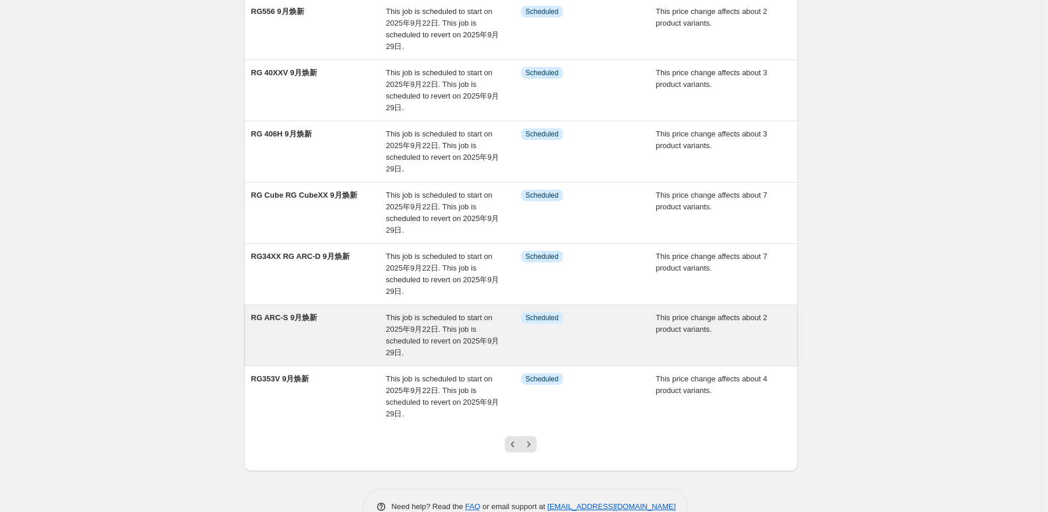
click at [372, 335] on div "RG ARC-S 9月焕新" at bounding box center [318, 335] width 135 height 47
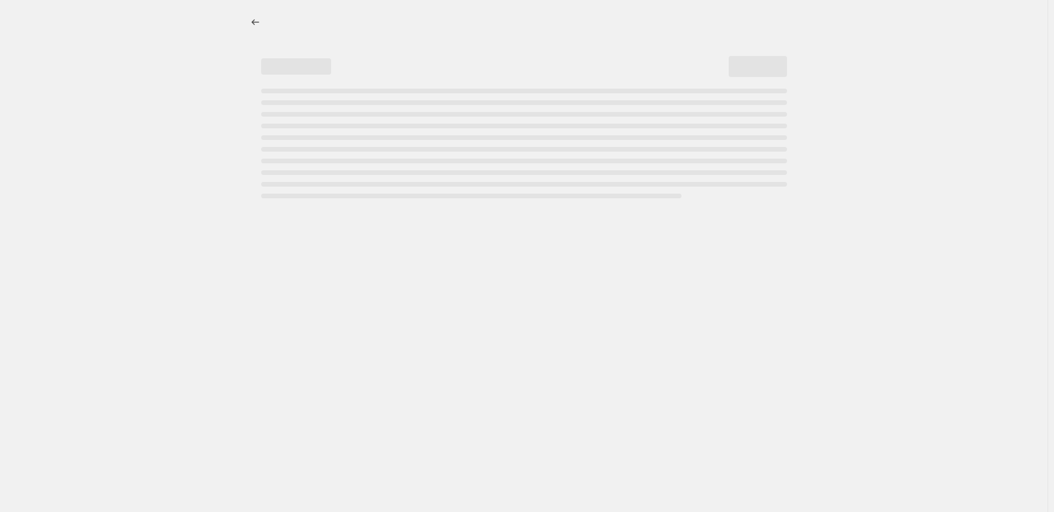
select select "pcap"
select select "no_change"
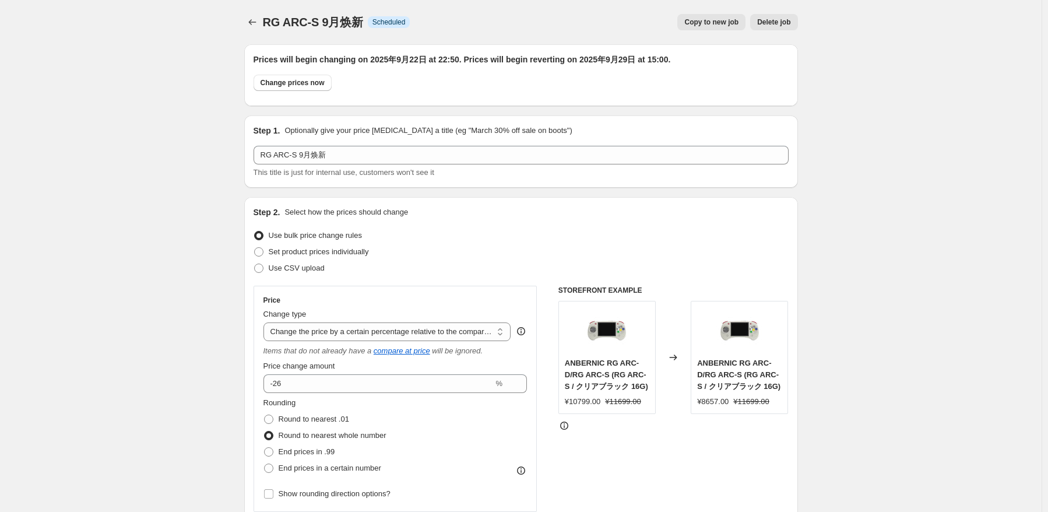
click at [256, 19] on icon "Price change jobs" at bounding box center [252, 22] width 12 height 12
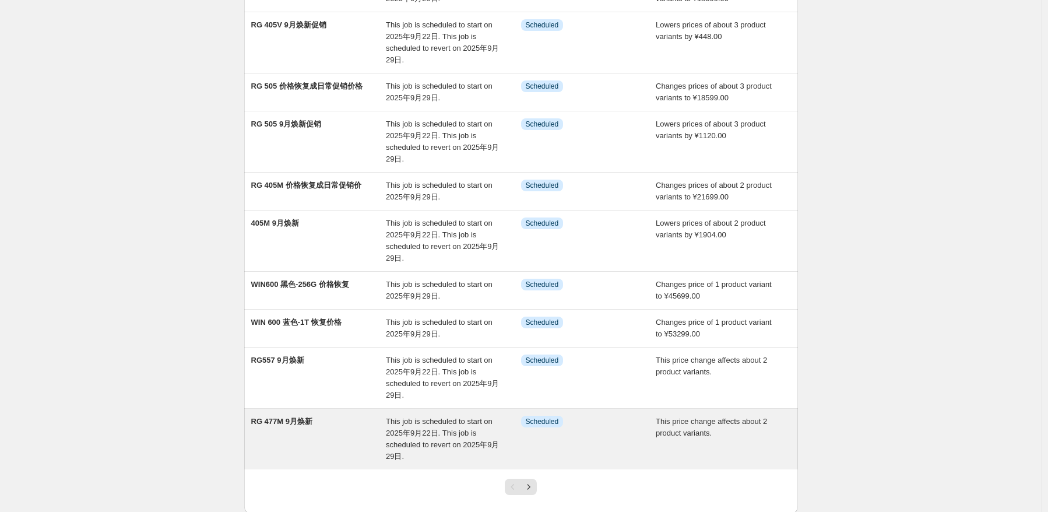
scroll to position [203, 0]
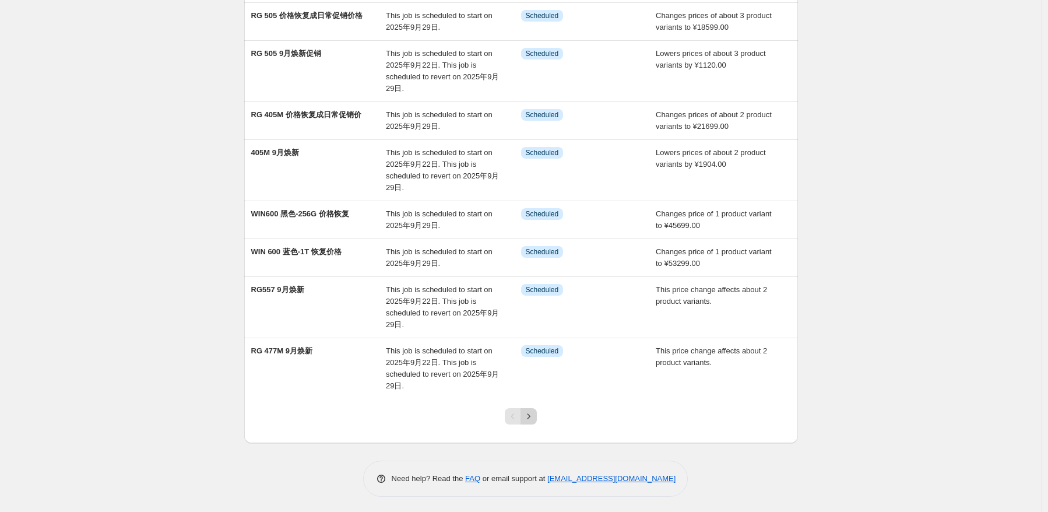
click at [534, 419] on icon "Next" at bounding box center [529, 416] width 12 height 12
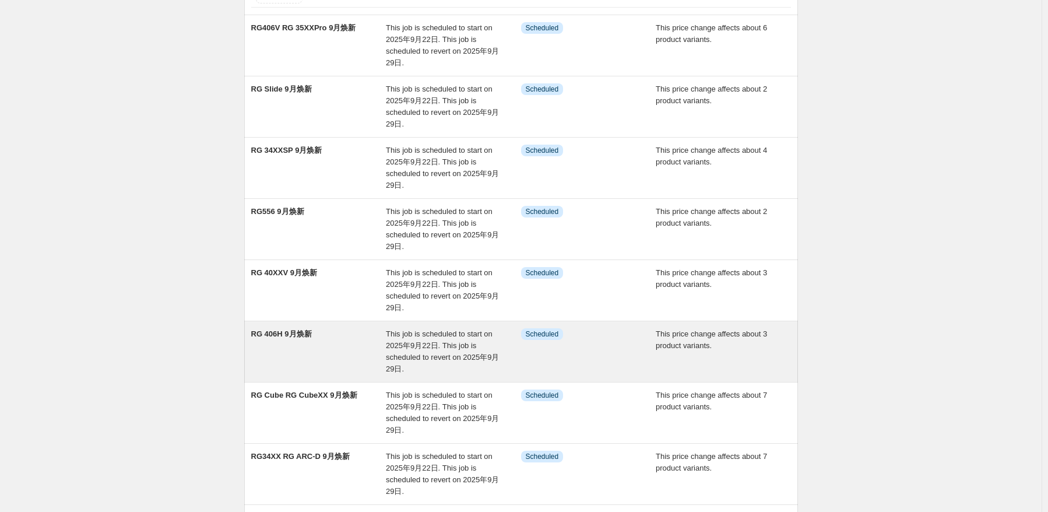
scroll to position [233, 0]
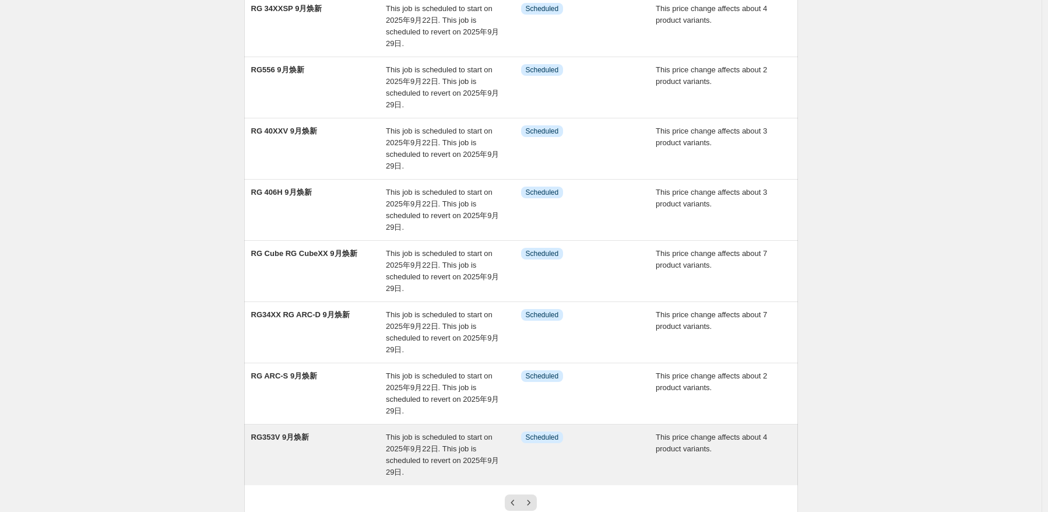
click at [413, 445] on span "This job is scheduled to start on 2025年9月22日. This job is scheduled to revert o…" at bounding box center [442, 454] width 113 height 44
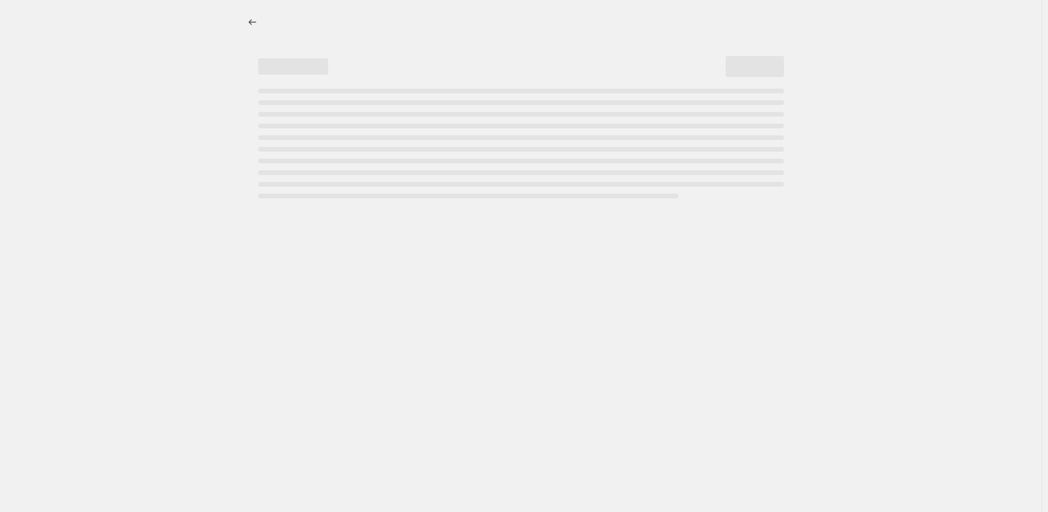
select select "pcap"
select select "no_change"
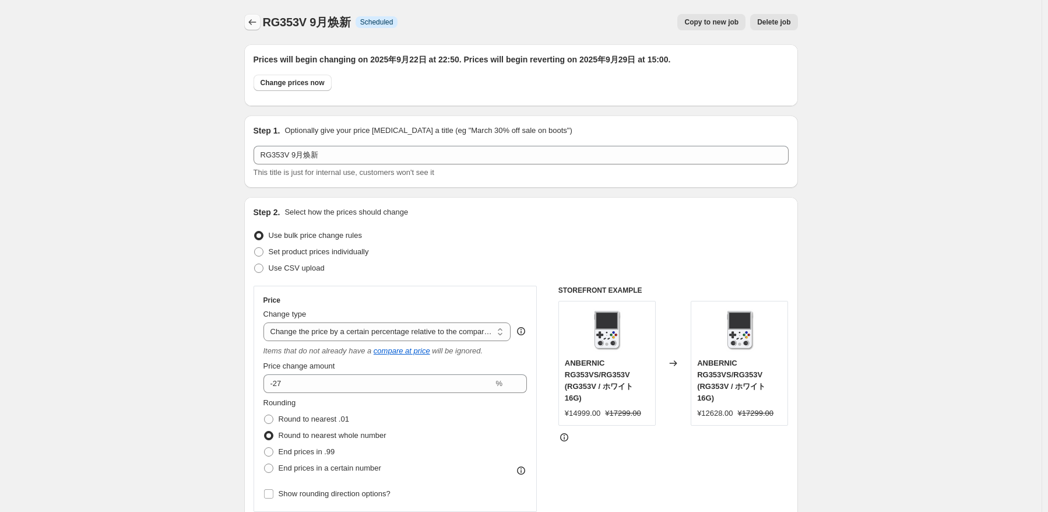
click at [258, 22] on icon "Price change jobs" at bounding box center [252, 22] width 12 height 12
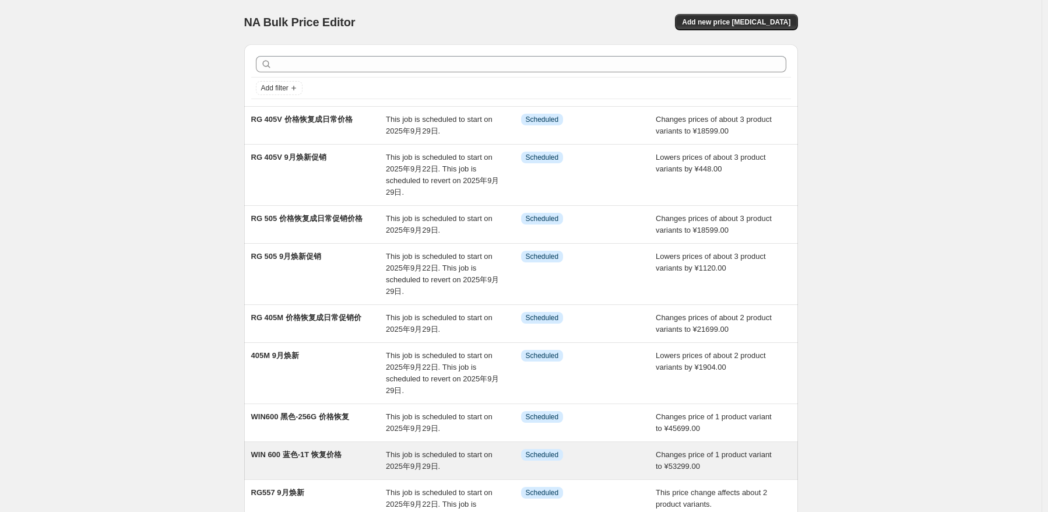
scroll to position [203, 0]
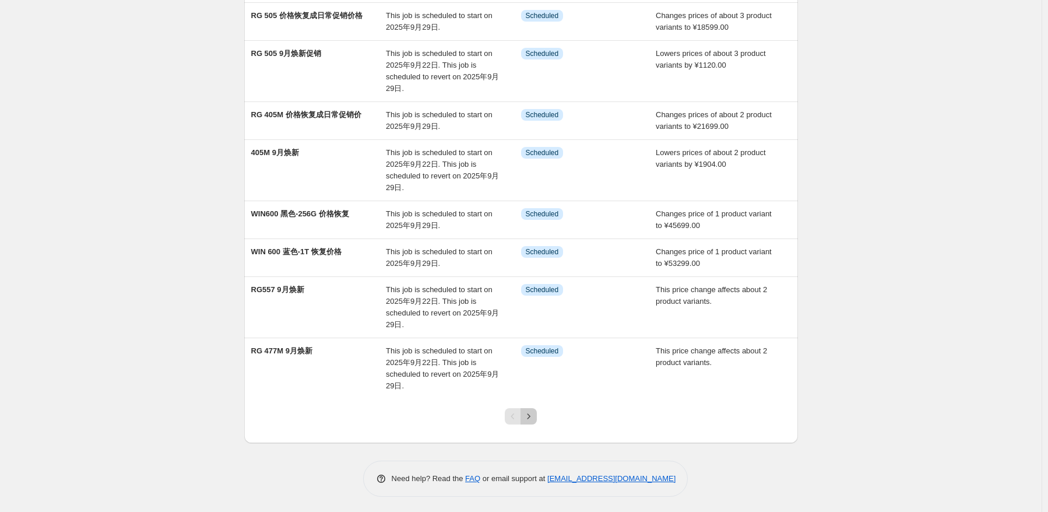
click at [527, 412] on icon "Next" at bounding box center [529, 416] width 12 height 12
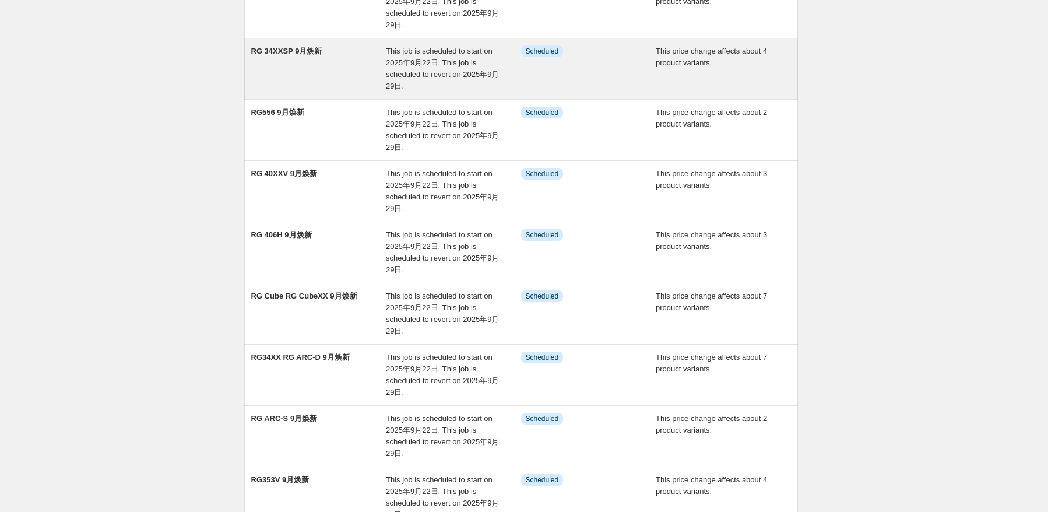
scroll to position [319, 0]
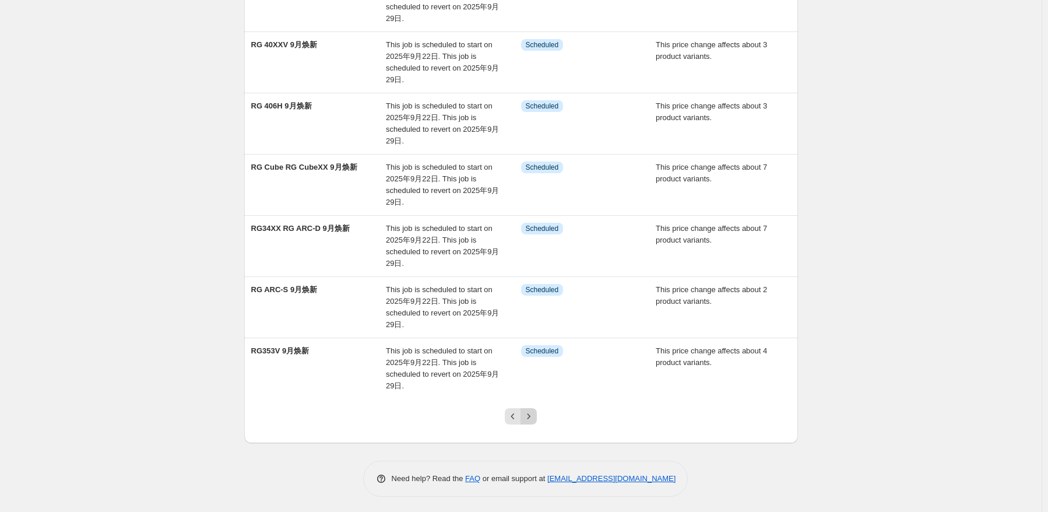
click at [531, 415] on icon "Next" at bounding box center [529, 416] width 12 height 12
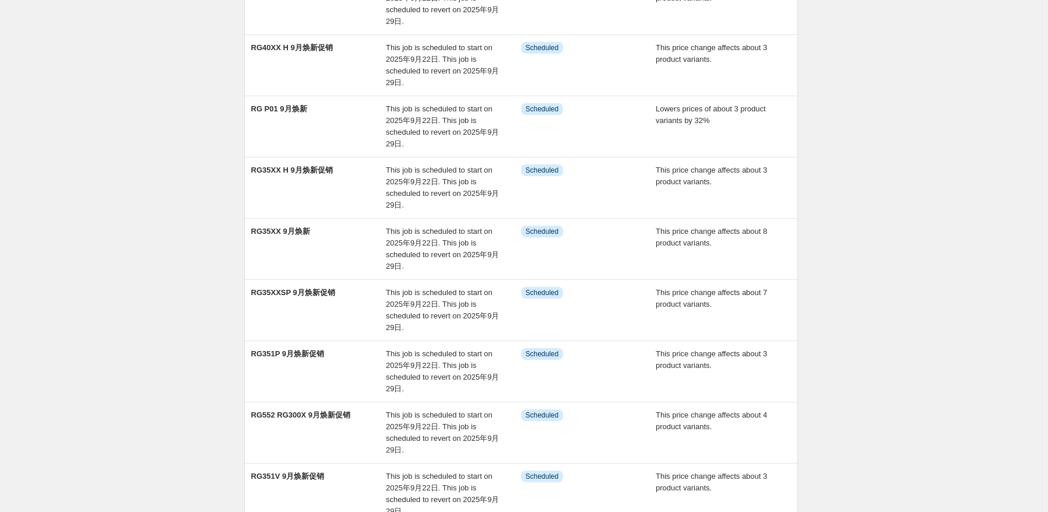
scroll to position [0, 0]
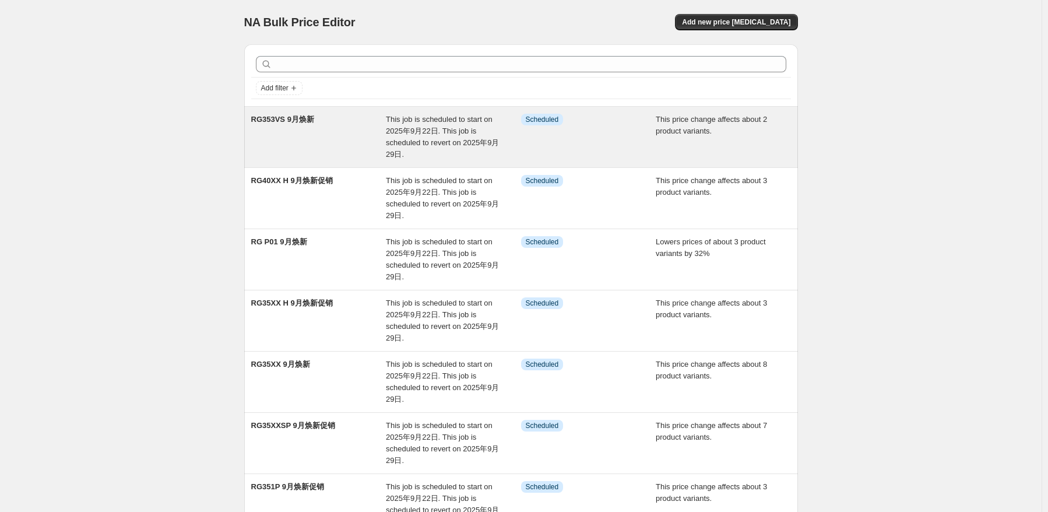
click at [366, 151] on div "RG353VS 9月焕新" at bounding box center [318, 137] width 135 height 47
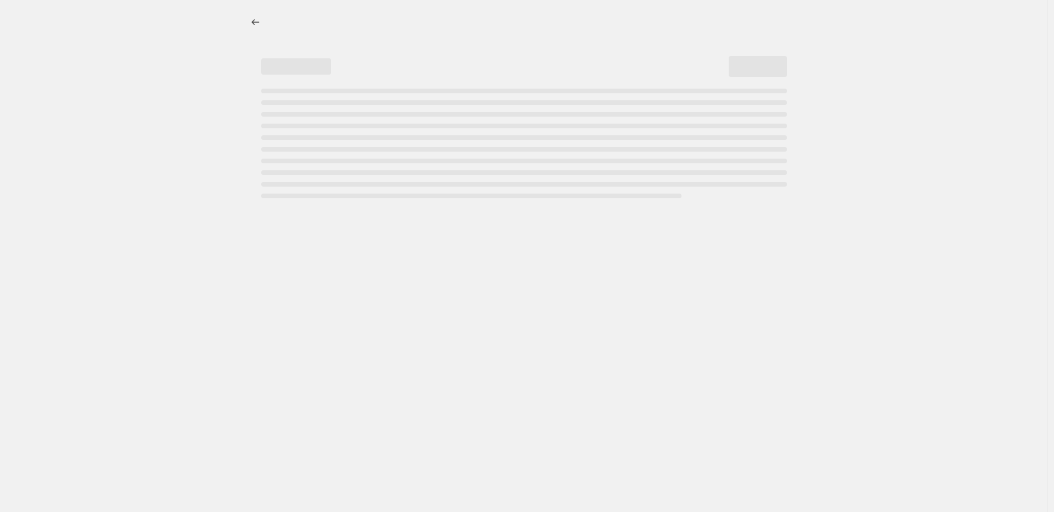
select select "pcap"
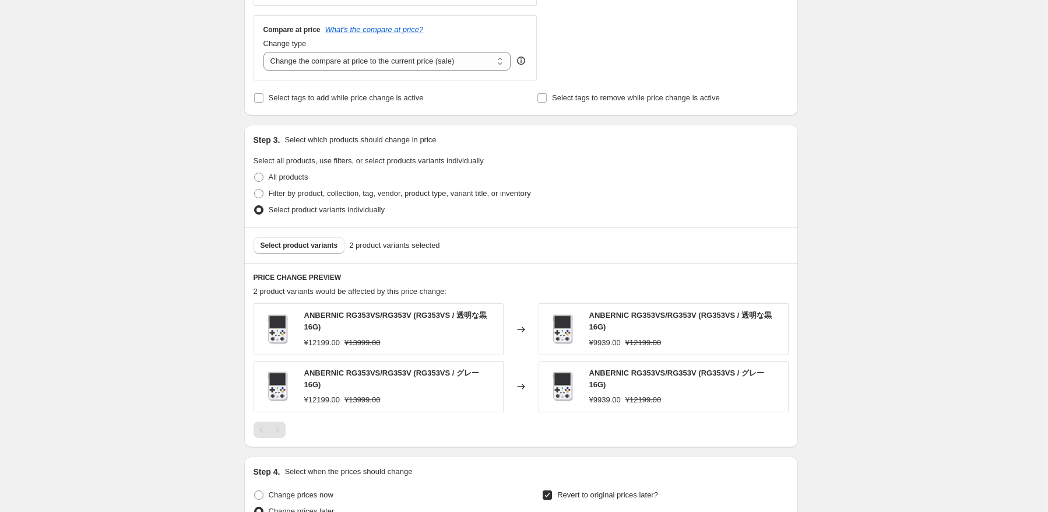
scroll to position [466, 0]
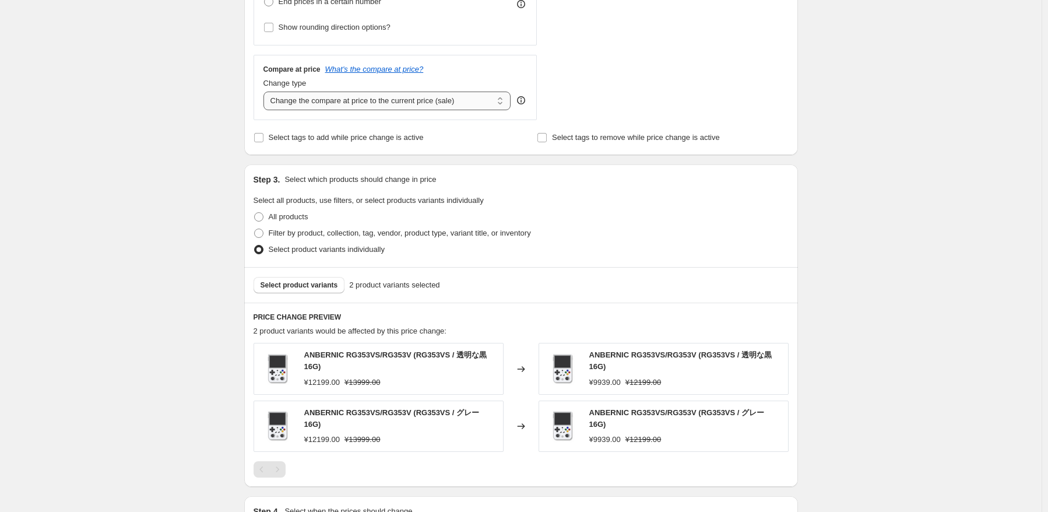
click at [375, 97] on select "Change the compare at price to the current price (sale) Change the compare at p…" at bounding box center [387, 100] width 248 height 19
select select "no_change"
click at [266, 92] on select "Change the compare at price to the current price (sale) Change the compare at p…" at bounding box center [387, 100] width 248 height 19
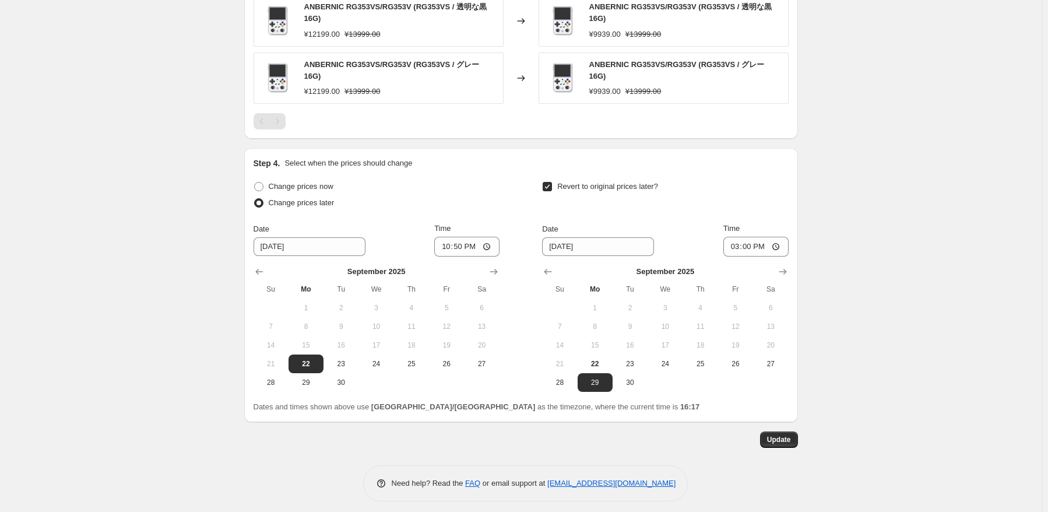
scroll to position [816, 0]
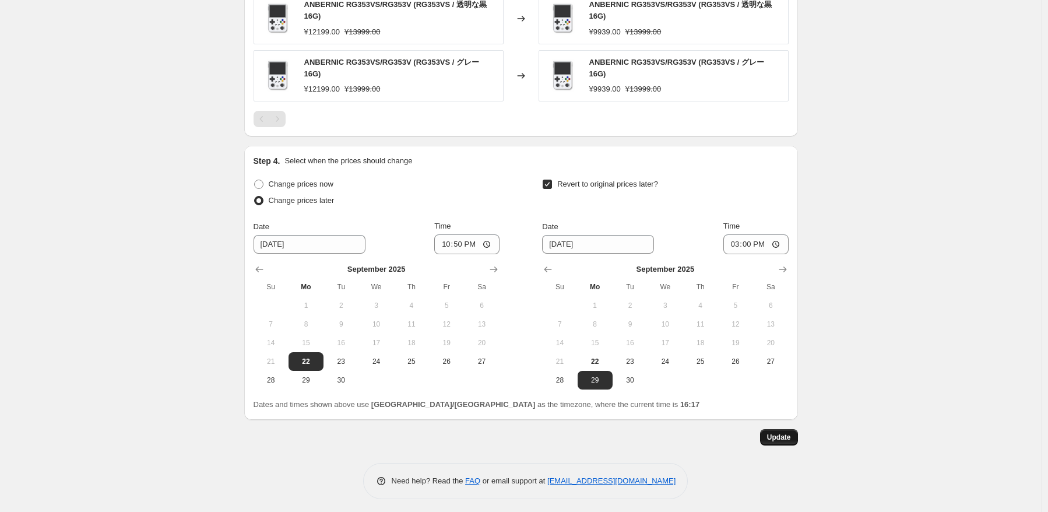
click at [771, 439] on button "Update" at bounding box center [779, 437] width 38 height 16
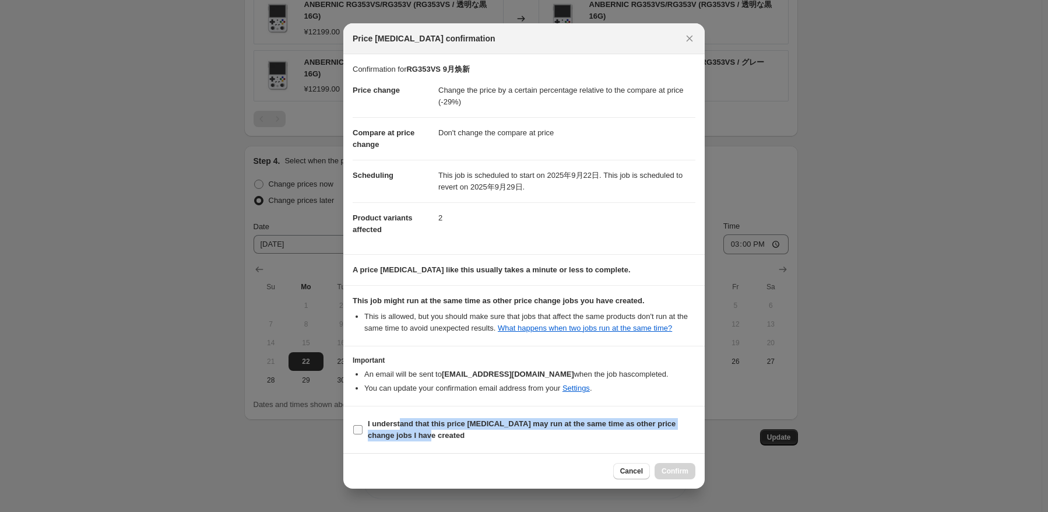
click at [399, 429] on span "I understand that this price [MEDICAL_DATA] may run at the same time as other p…" at bounding box center [532, 429] width 328 height 23
click at [361, 435] on label "I understand that this price [MEDICAL_DATA] may run at the same time as other p…" at bounding box center [524, 429] width 343 height 28
click at [361, 434] on input "I understand that this price [MEDICAL_DATA] may run at the same time as other p…" at bounding box center [357, 429] width 9 height 9
checkbox input "true"
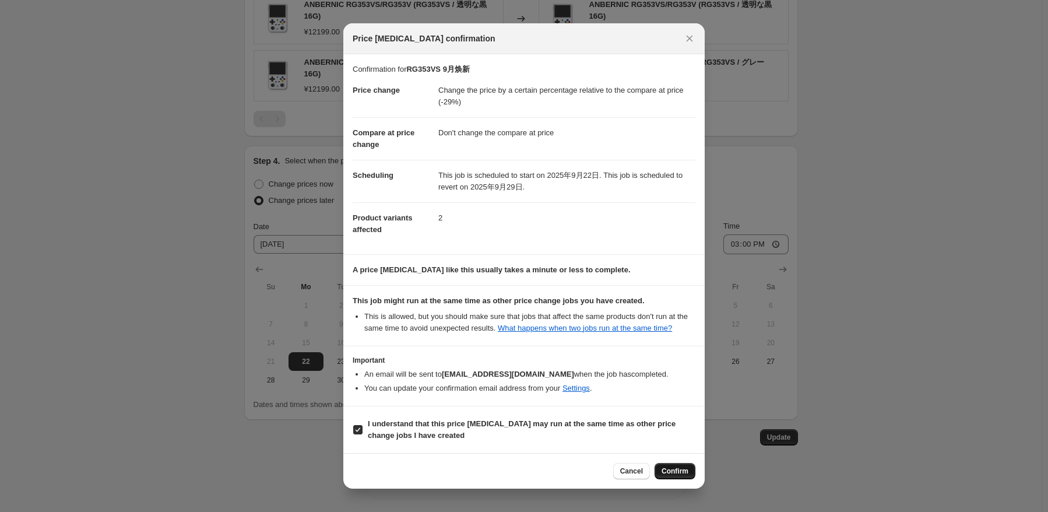
click at [684, 476] on button "Confirm" at bounding box center [674, 471] width 41 height 16
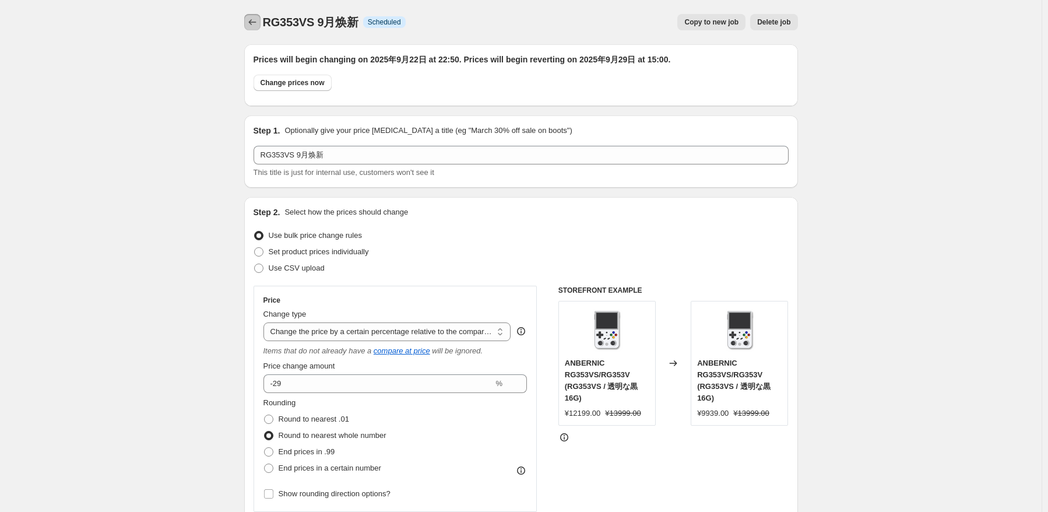
click at [254, 18] on icon "Price change jobs" at bounding box center [252, 22] width 12 height 12
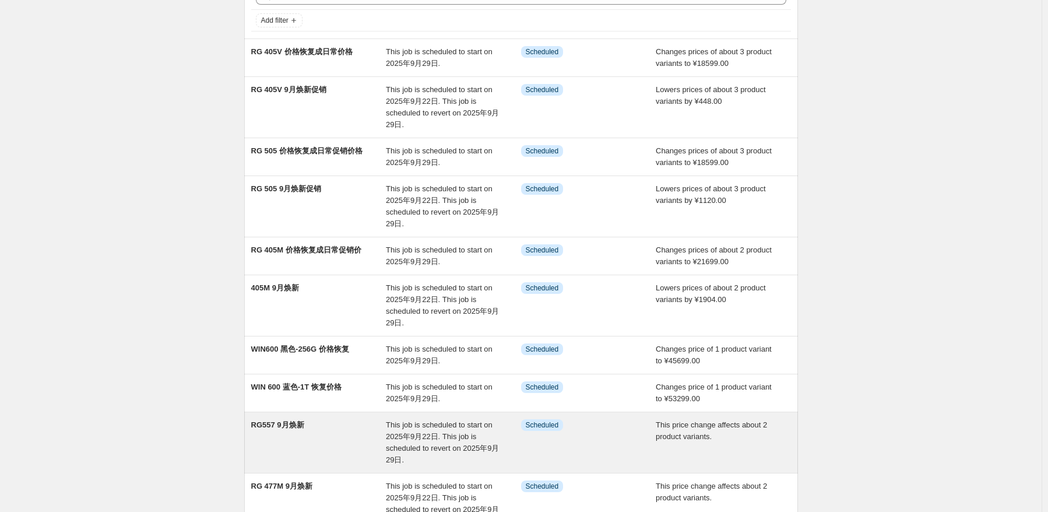
scroll to position [203, 0]
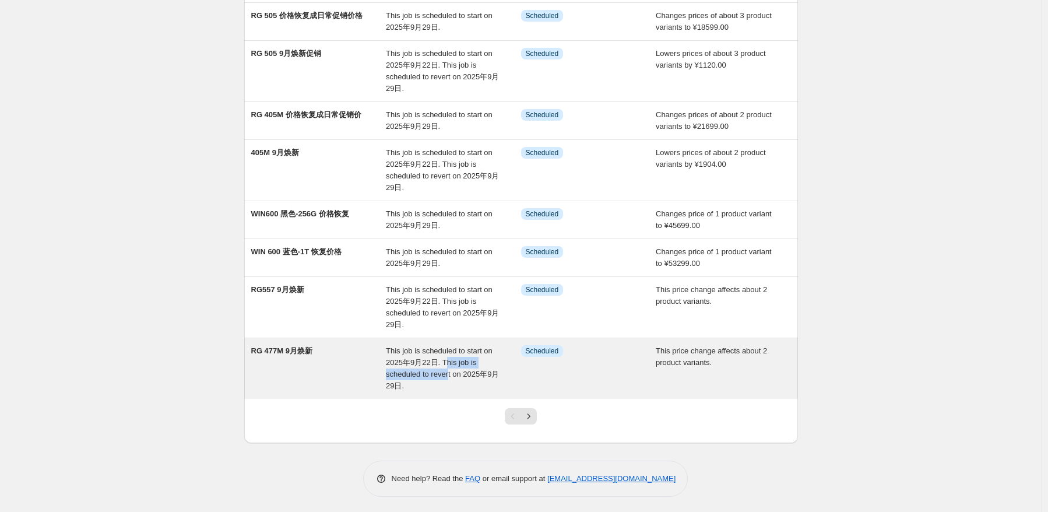
click at [449, 366] on div "This job is scheduled to start on 2025年9月22日. This job is scheduled to revert o…" at bounding box center [453, 368] width 135 height 47
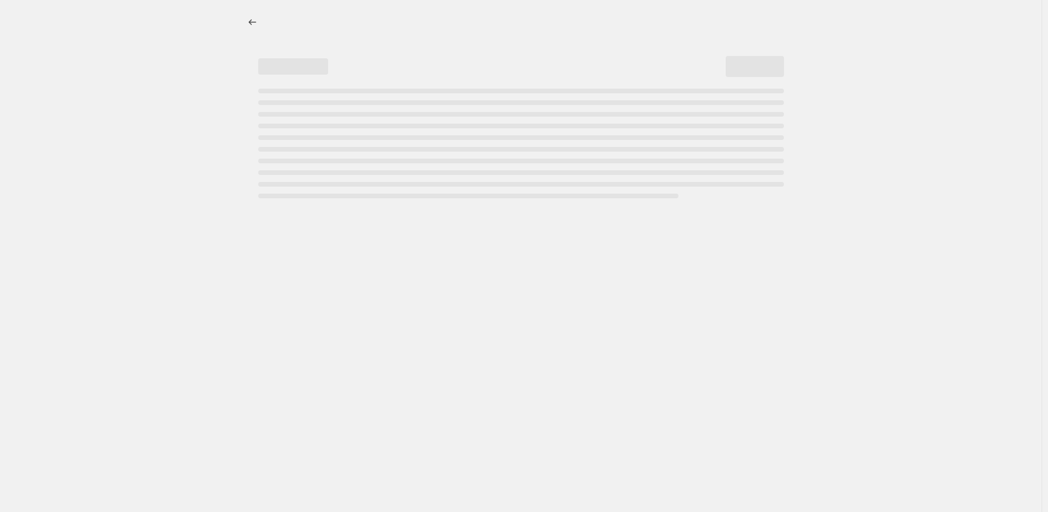
select select "pcap"
select select "no_change"
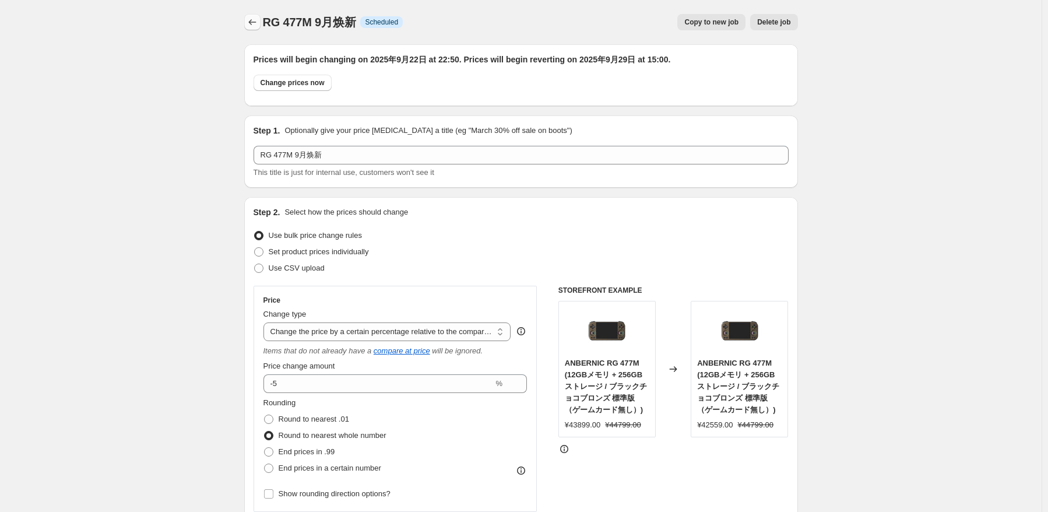
click at [253, 27] on icon "Price change jobs" at bounding box center [252, 22] width 12 height 12
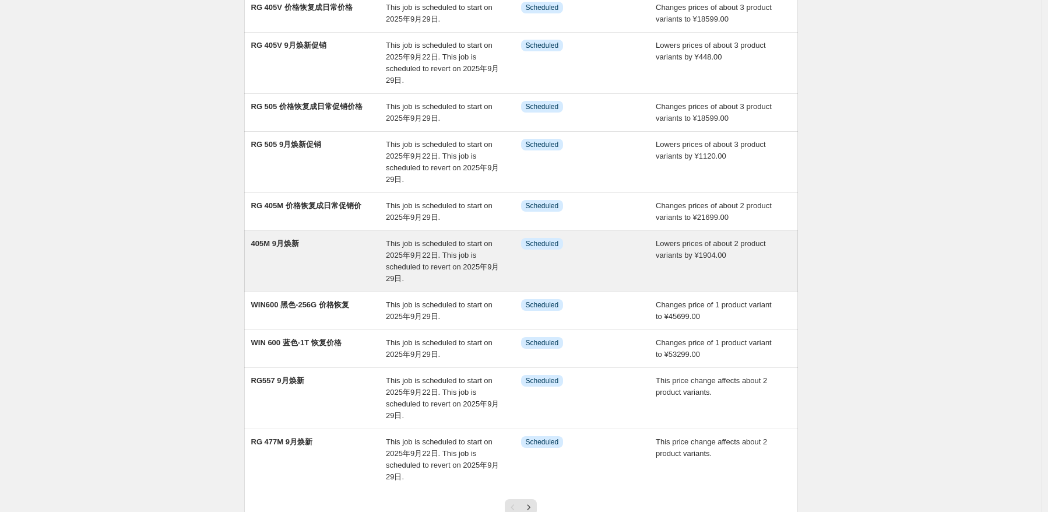
scroll to position [117, 0]
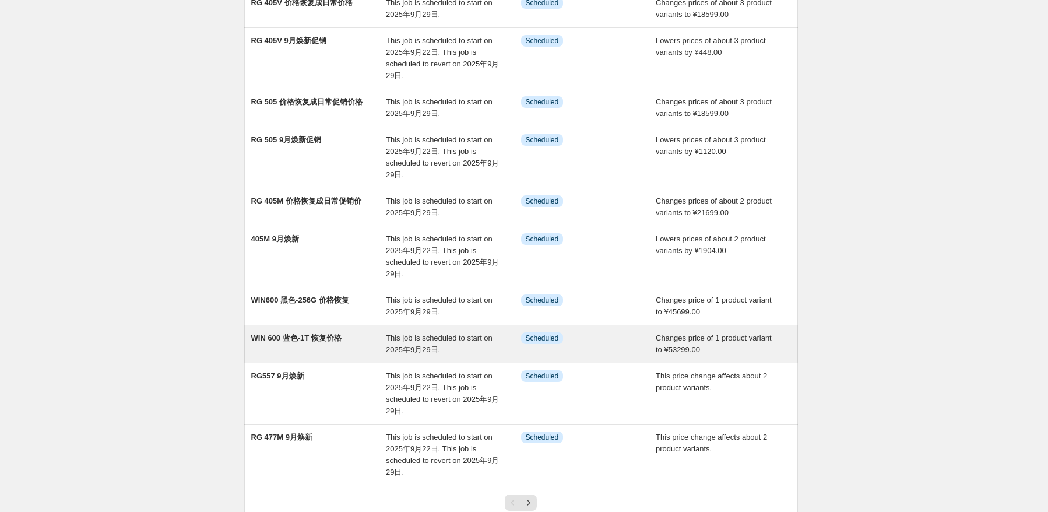
click at [376, 341] on div "WIN 600 蓝色-1T 恢复价格" at bounding box center [318, 343] width 135 height 23
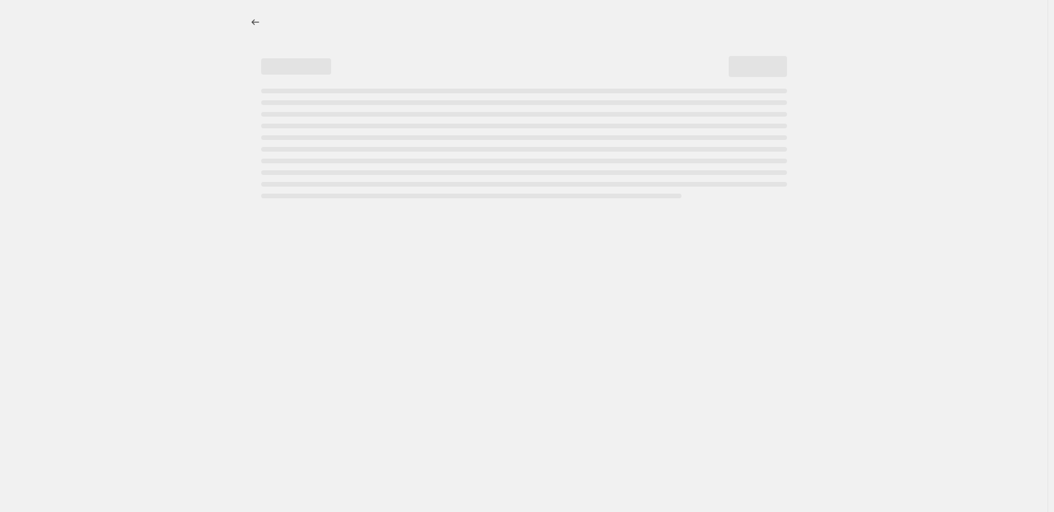
select select "no_change"
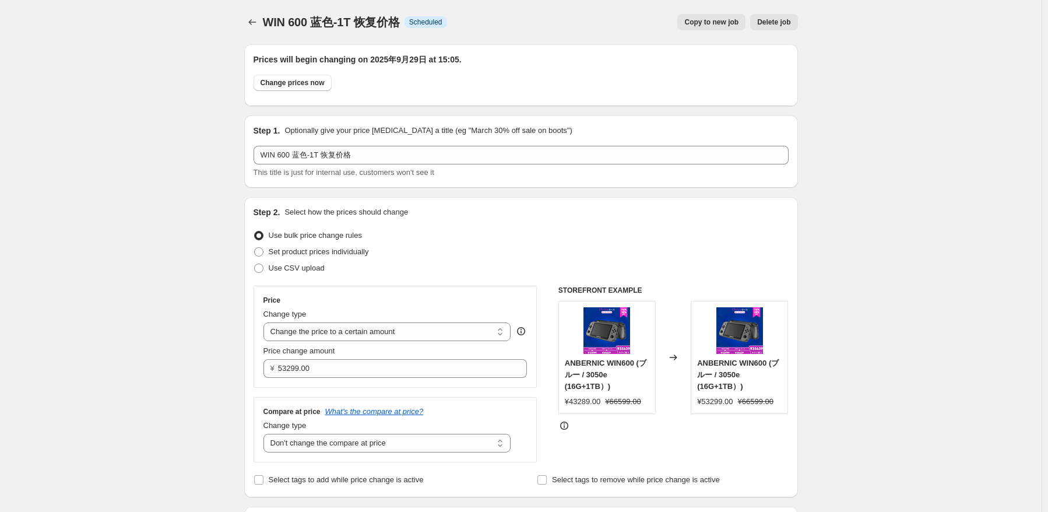
click at [249, 21] on icon "Price change jobs" at bounding box center [252, 22] width 12 height 12
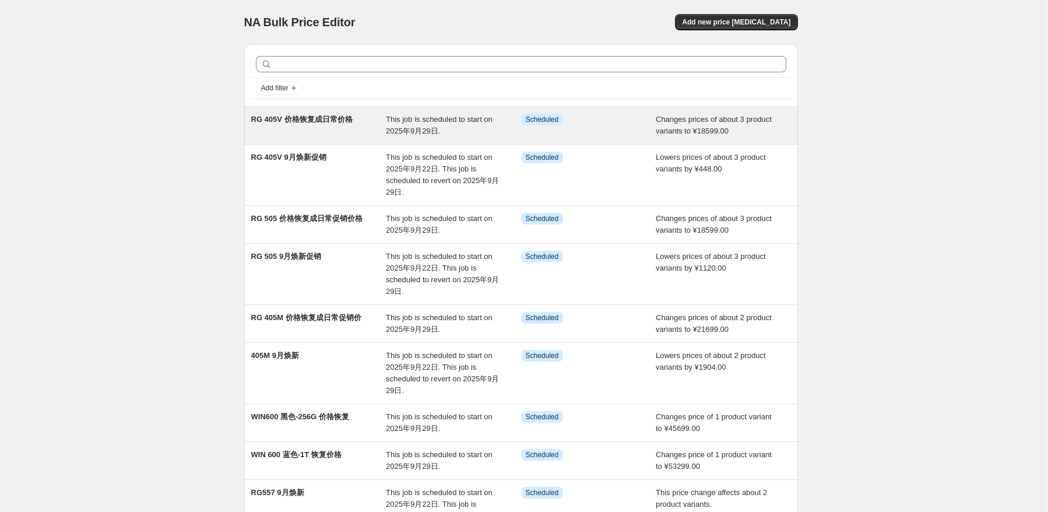
click at [369, 128] on div "RG 405V 价格恢复成日常价格" at bounding box center [318, 125] width 135 height 23
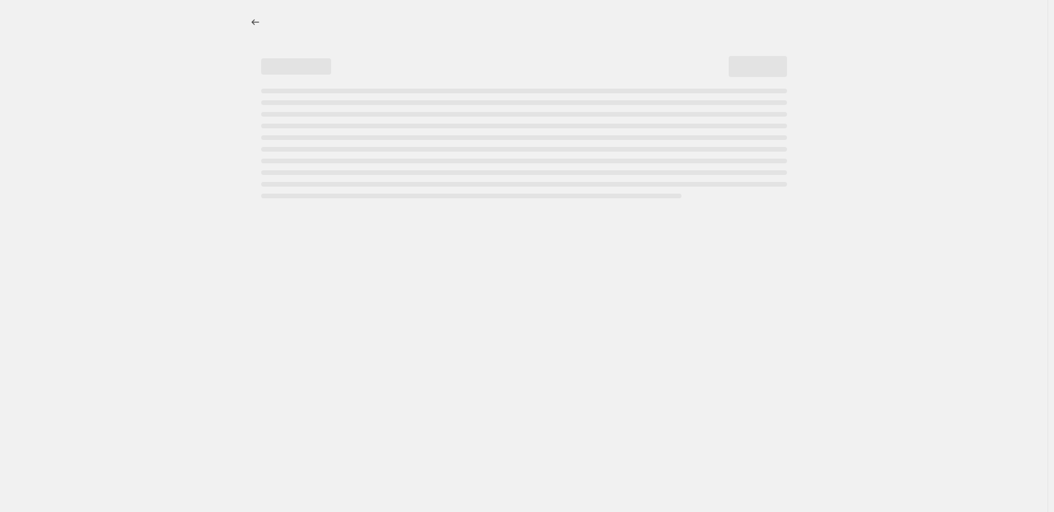
select select "no_change"
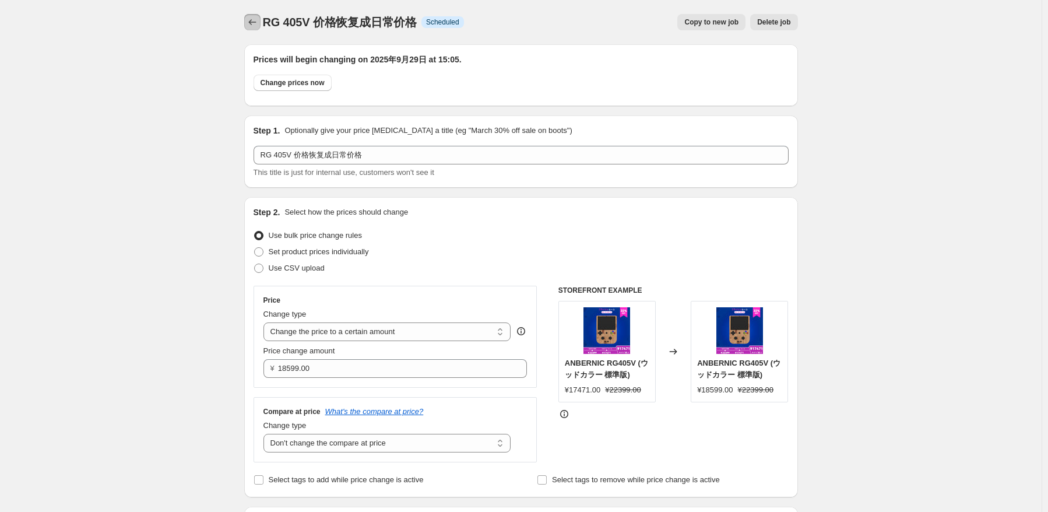
click at [257, 20] on icon "Price change jobs" at bounding box center [252, 22] width 12 height 12
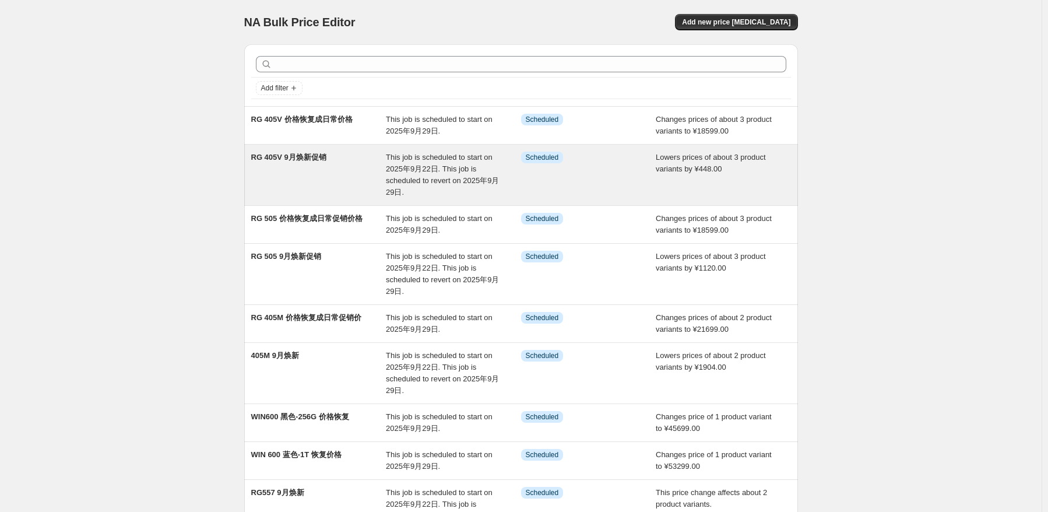
click at [410, 145] on div "RG 405V 9月焕新促销 This job is scheduled to start on 2025年9月22日. This job is schedu…" at bounding box center [521, 175] width 554 height 61
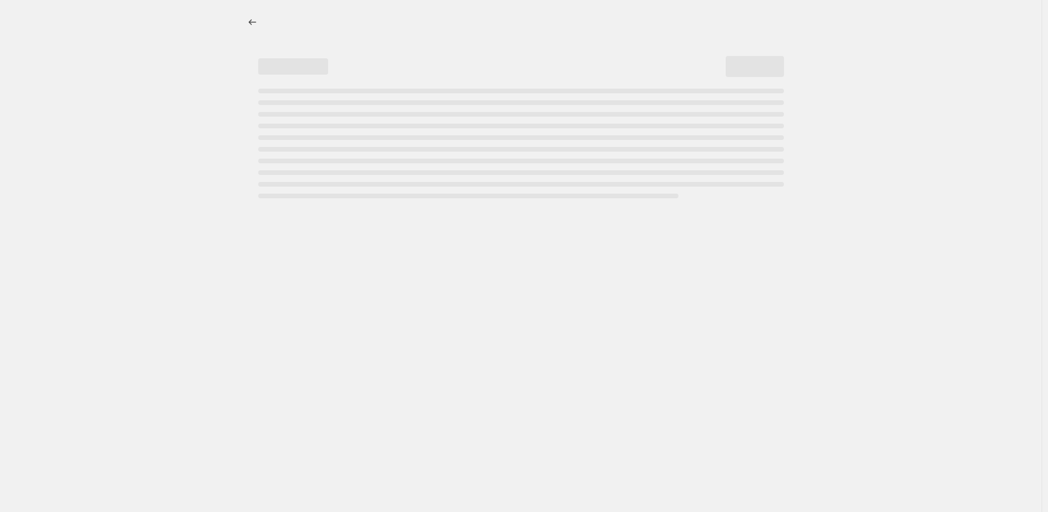
select select "by"
select select "no_change"
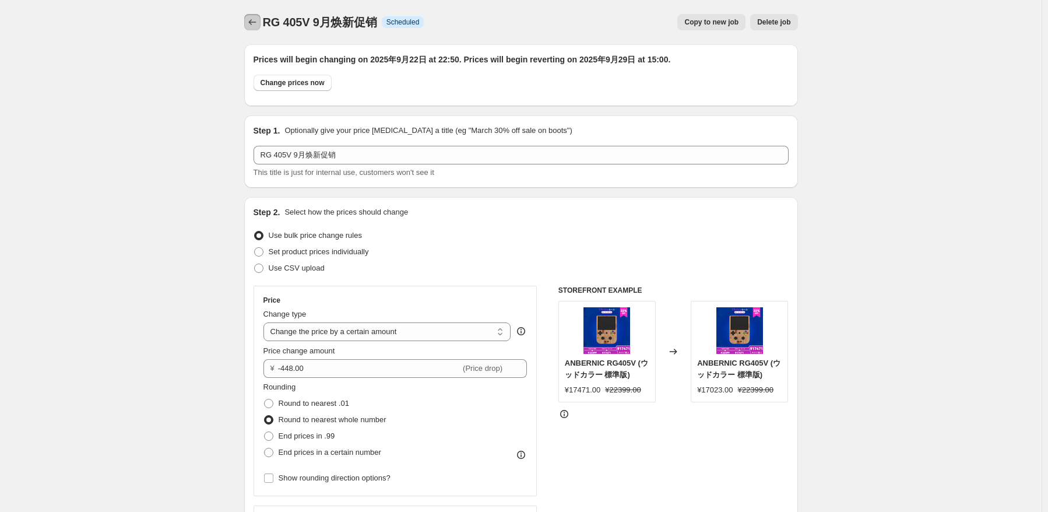
click at [260, 18] on button "Price change jobs" at bounding box center [252, 22] width 16 height 16
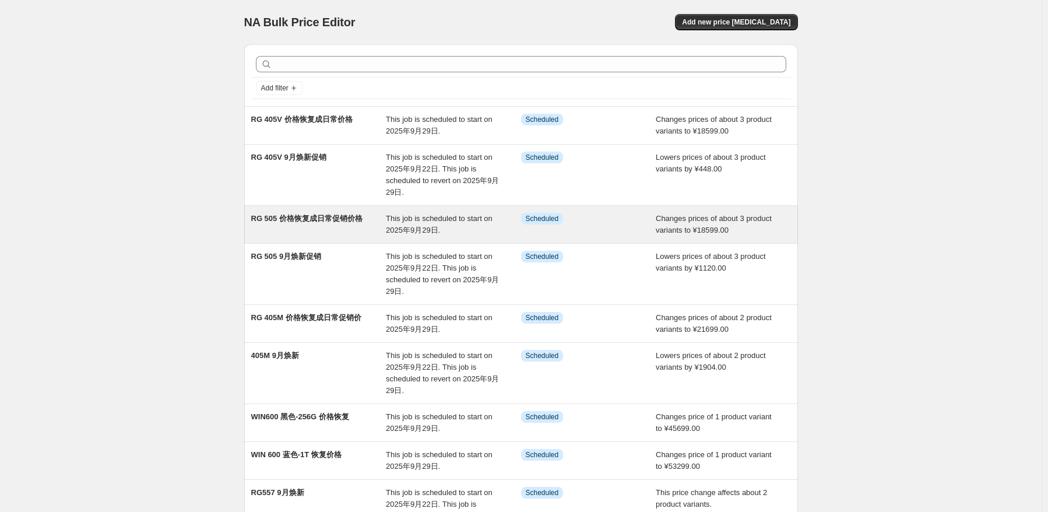
click at [362, 219] on span "RG 505 价格恢复成日常促销价格" at bounding box center [306, 218] width 111 height 9
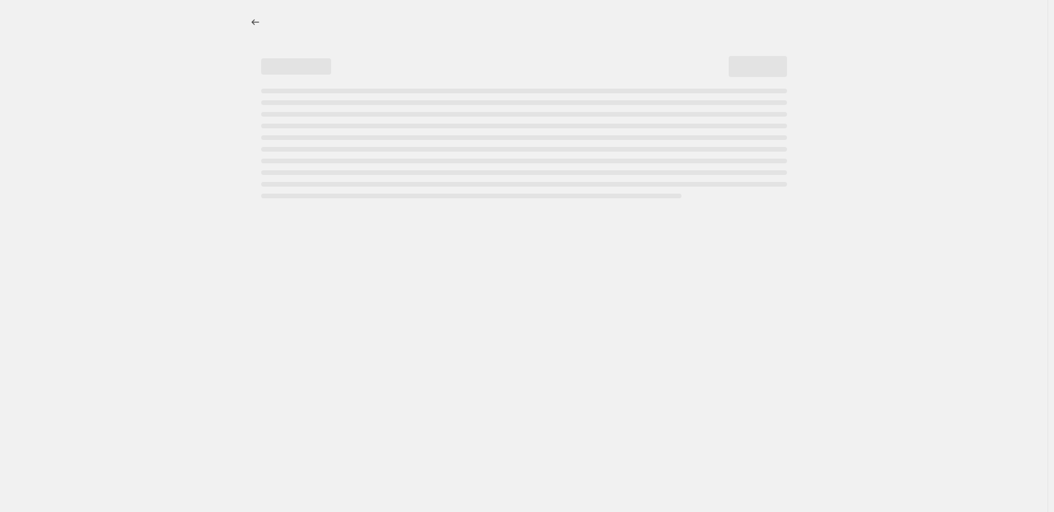
select select "no_change"
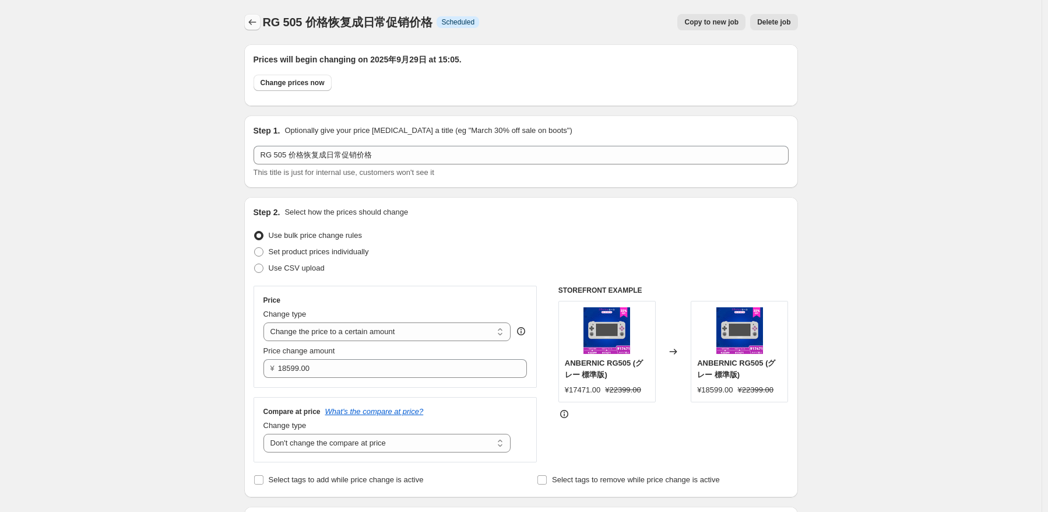
click at [248, 24] on button "Price change jobs" at bounding box center [252, 22] width 16 height 16
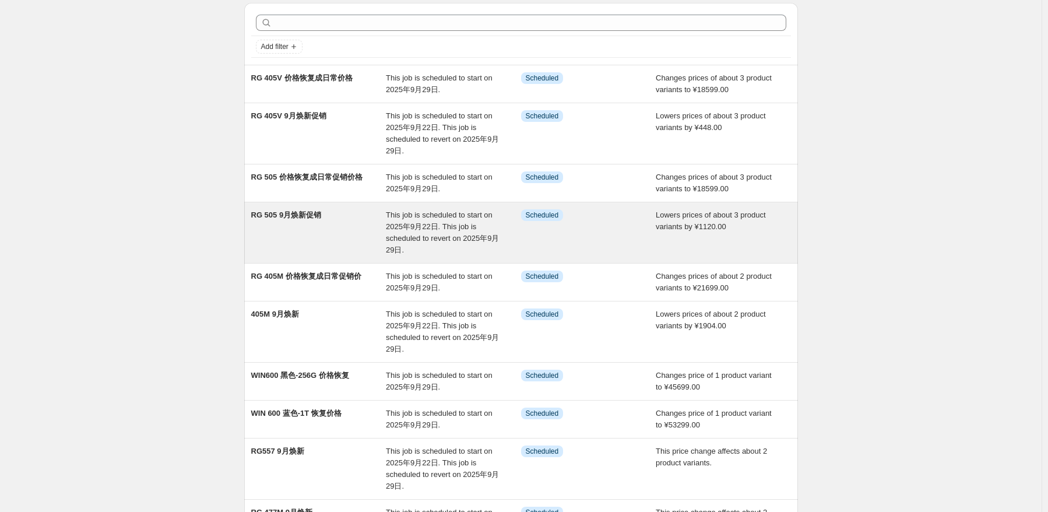
scroll to position [117, 0]
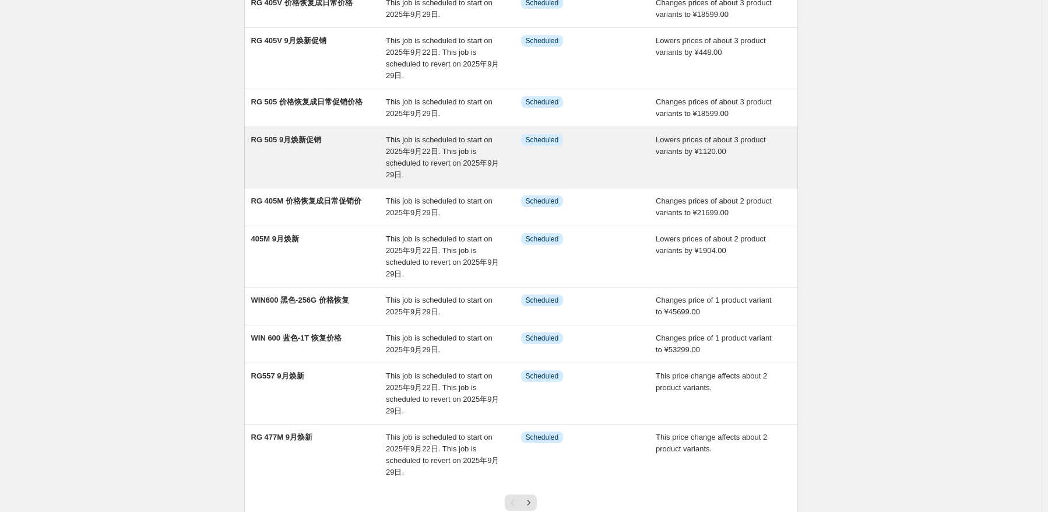
click at [323, 158] on div "RG 505 9月焕新促销" at bounding box center [318, 157] width 135 height 47
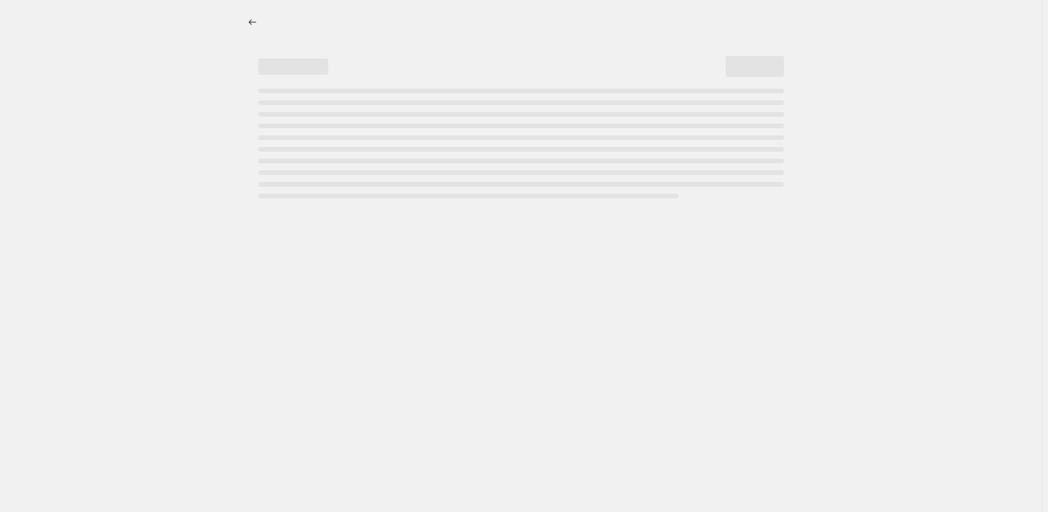
select select "by"
select select "no_change"
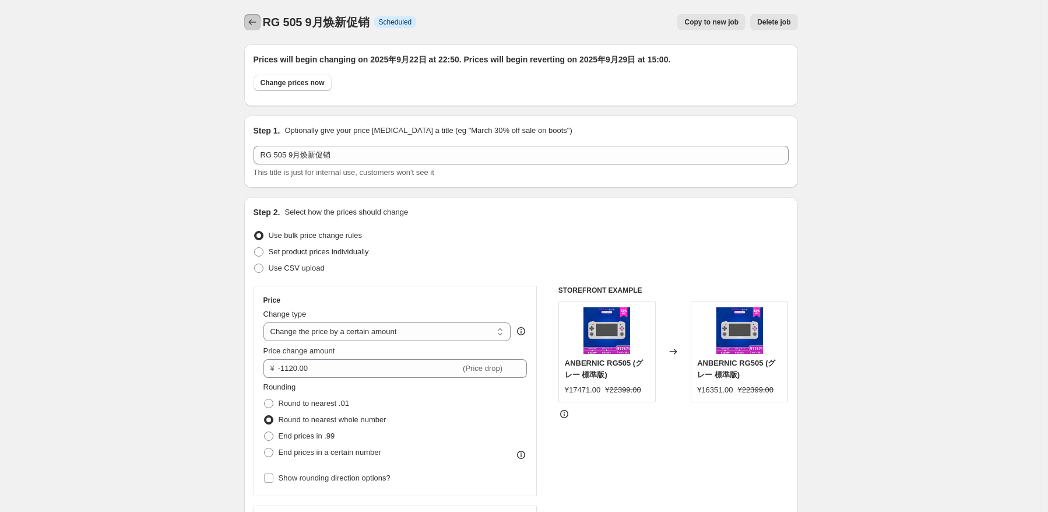
click at [258, 20] on icon "Price change jobs" at bounding box center [252, 22] width 12 height 12
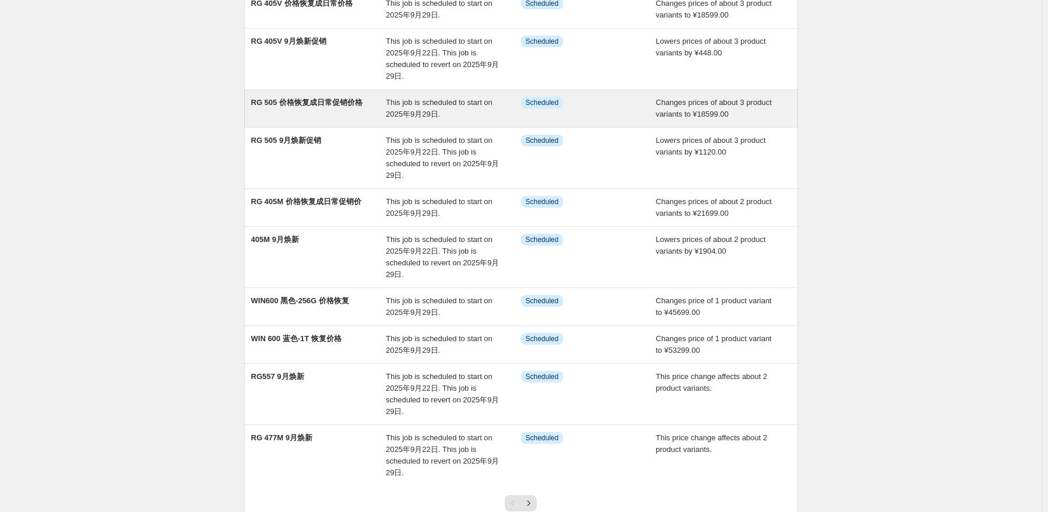
scroll to position [203, 0]
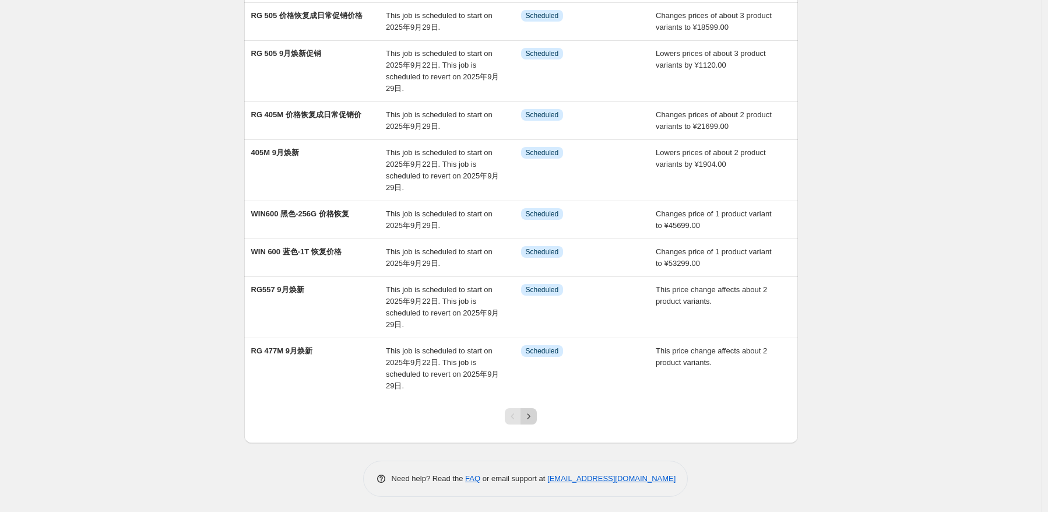
click at [527, 412] on icon "Next" at bounding box center [529, 416] width 12 height 12
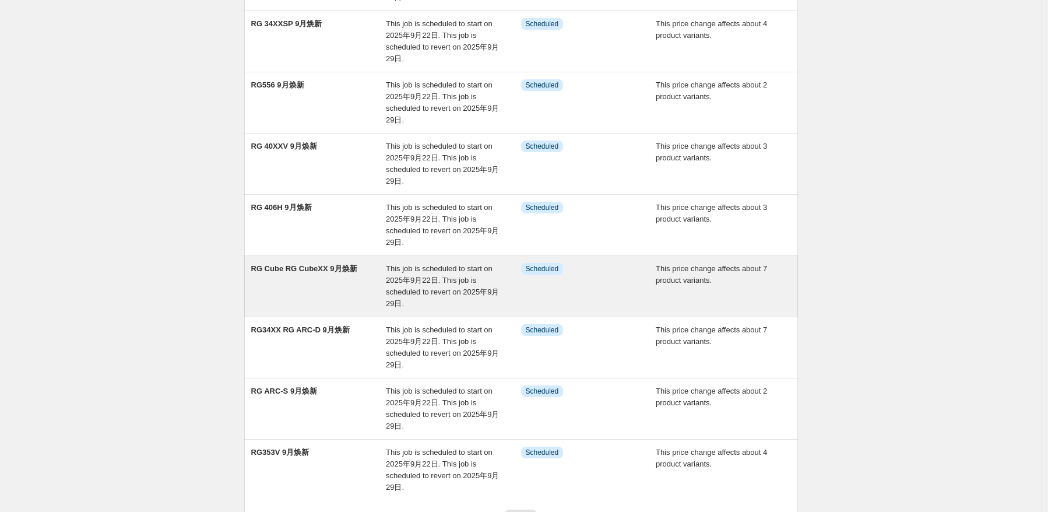
scroll to position [233, 0]
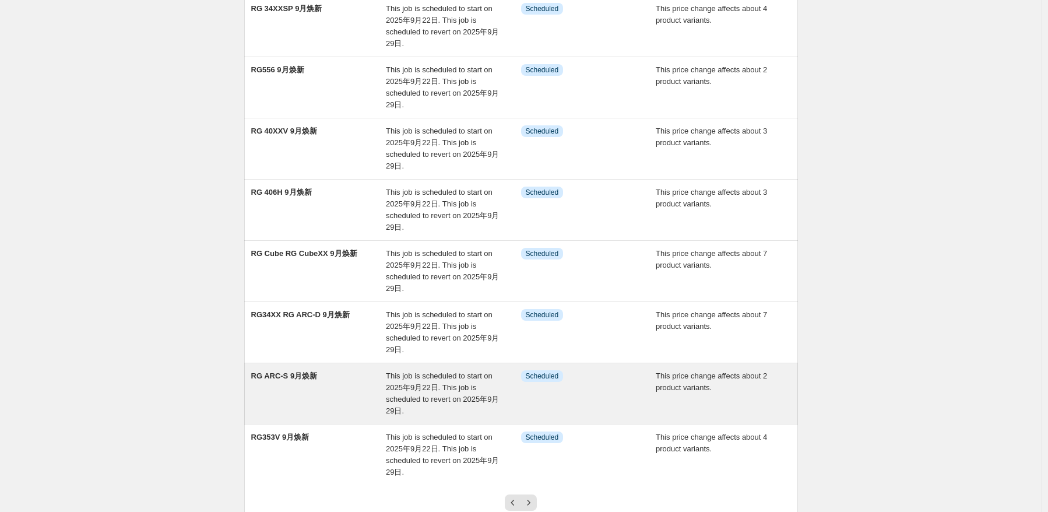
click at [328, 386] on div "RG ARC-S 9月焕新" at bounding box center [318, 393] width 135 height 47
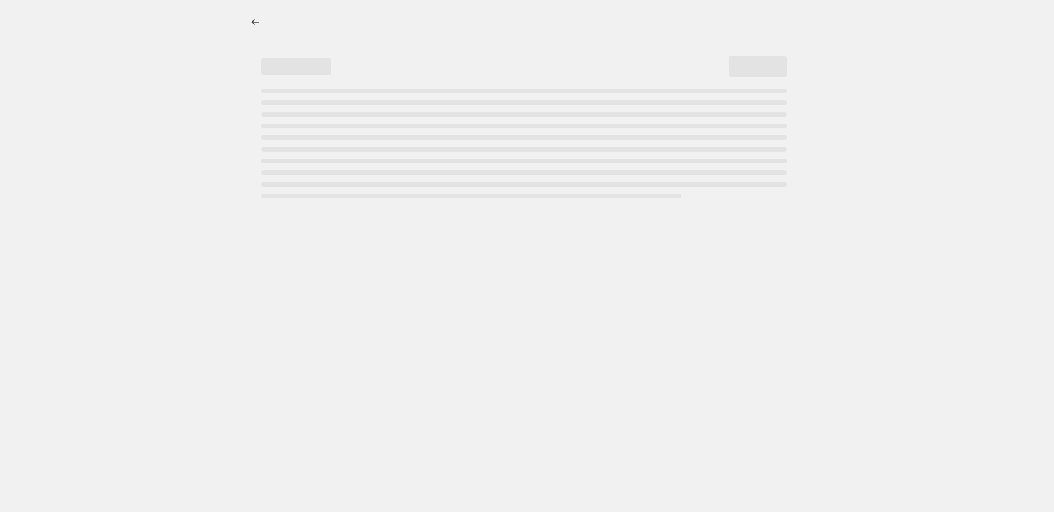
select select "pcap"
select select "no_change"
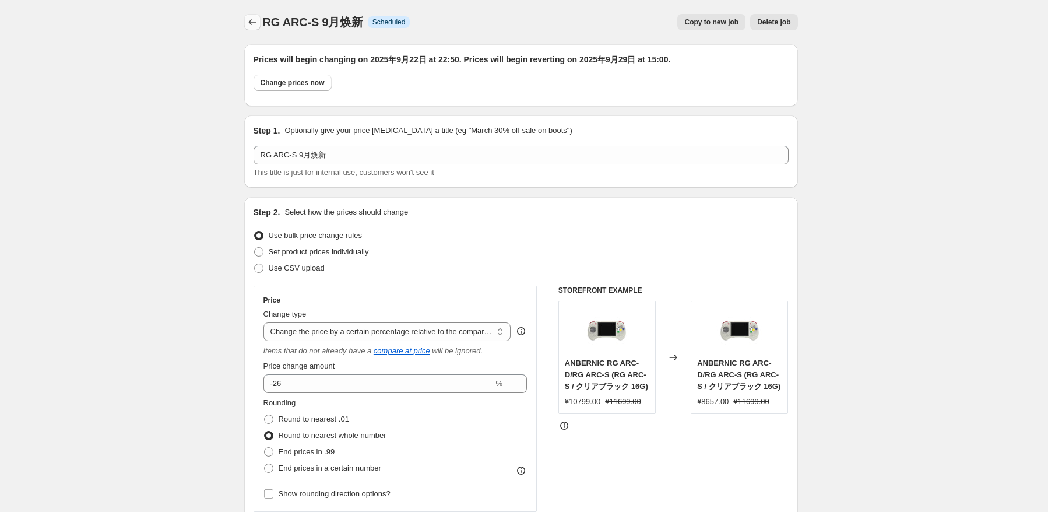
click at [258, 27] on icon "Price change jobs" at bounding box center [252, 22] width 12 height 12
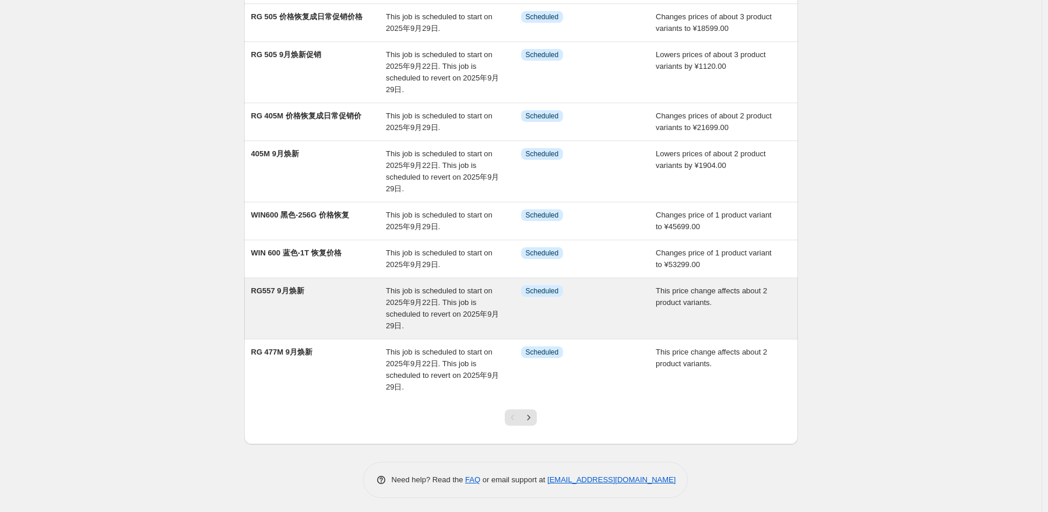
scroll to position [203, 0]
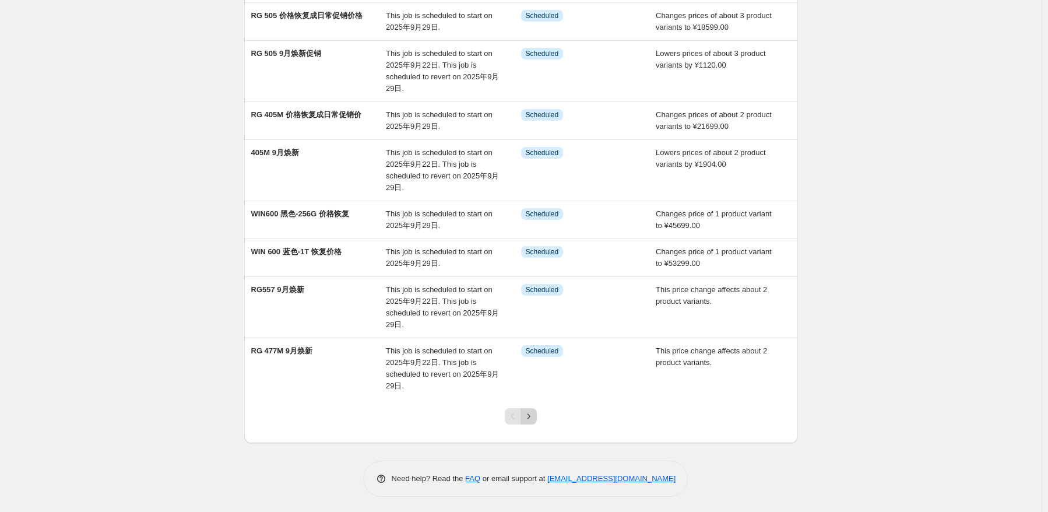
click at [526, 410] on button "Next" at bounding box center [528, 416] width 16 height 16
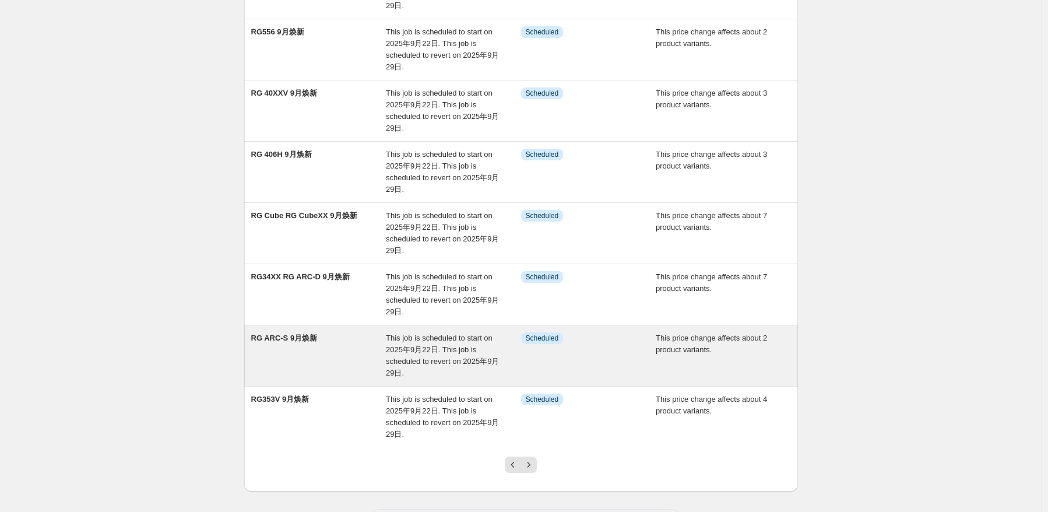
scroll to position [291, 0]
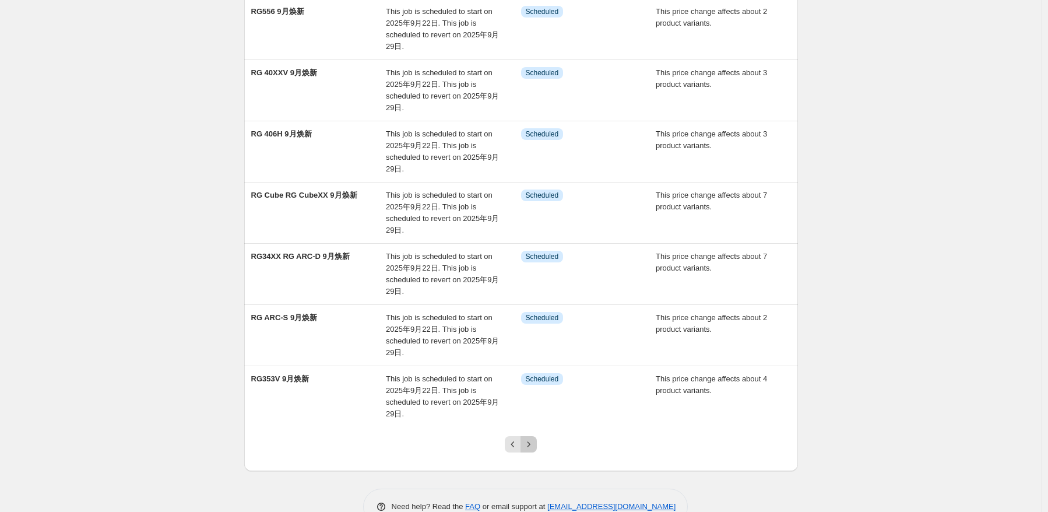
click at [534, 441] on icon "Next" at bounding box center [529, 444] width 12 height 12
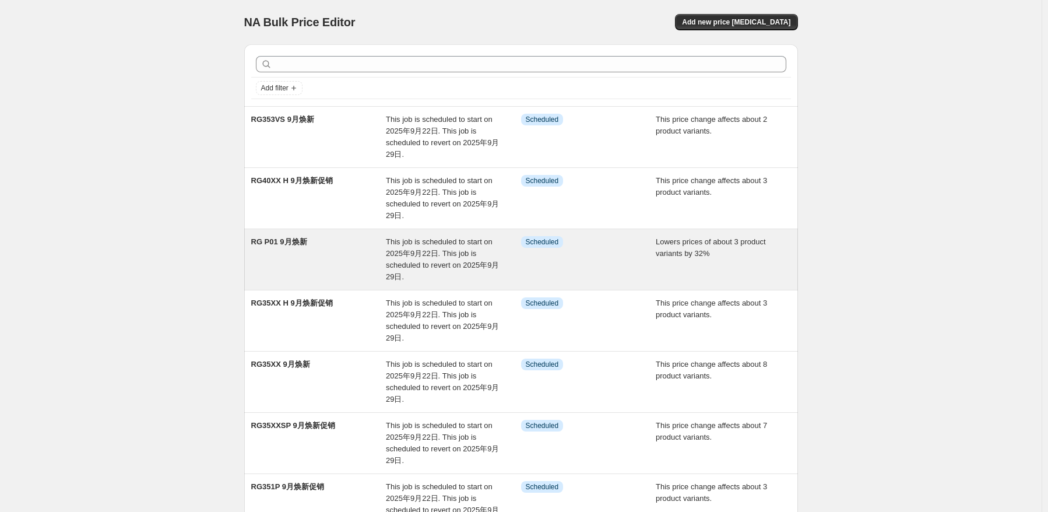
scroll to position [0, 0]
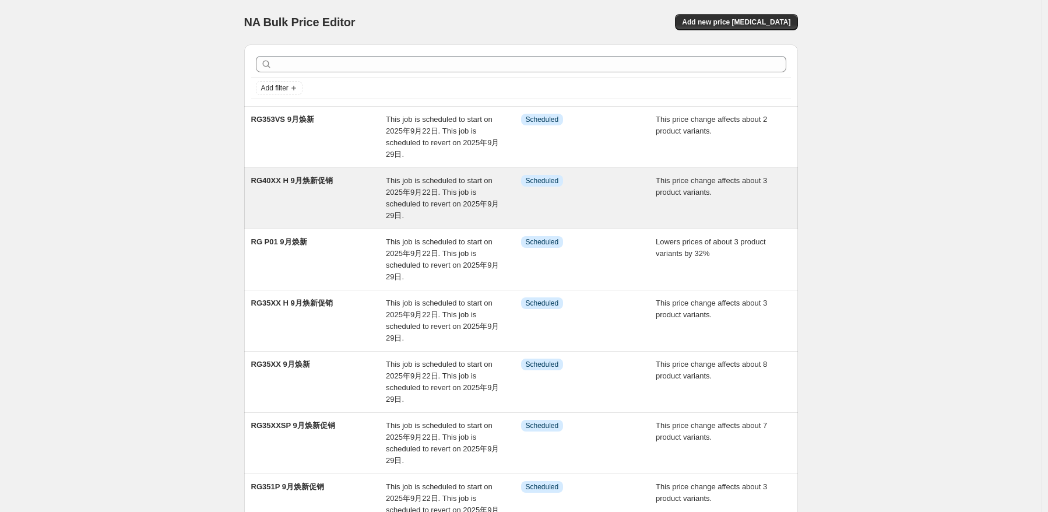
click at [354, 212] on div "RG40XX H 9月焕新促销" at bounding box center [318, 198] width 135 height 47
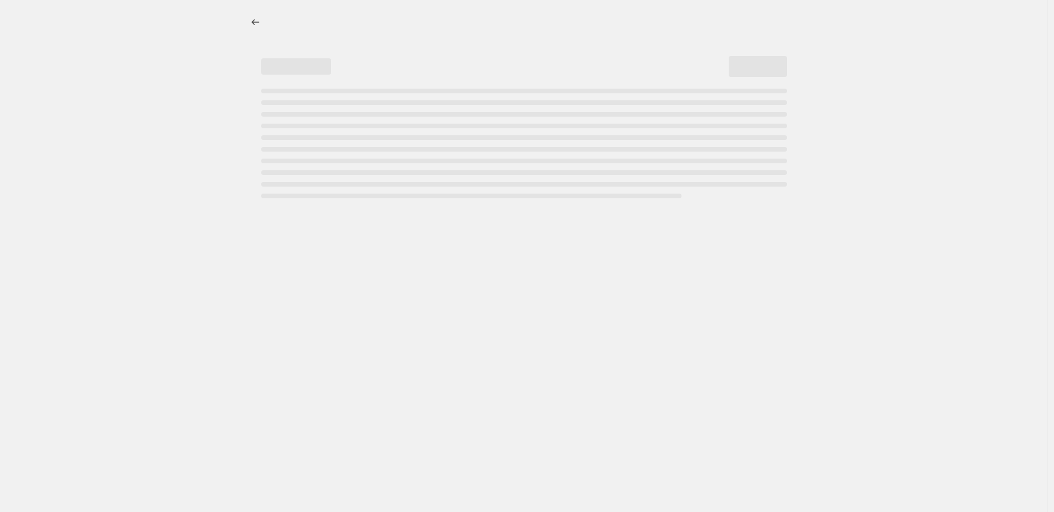
select select "pcap"
select select "no_change"
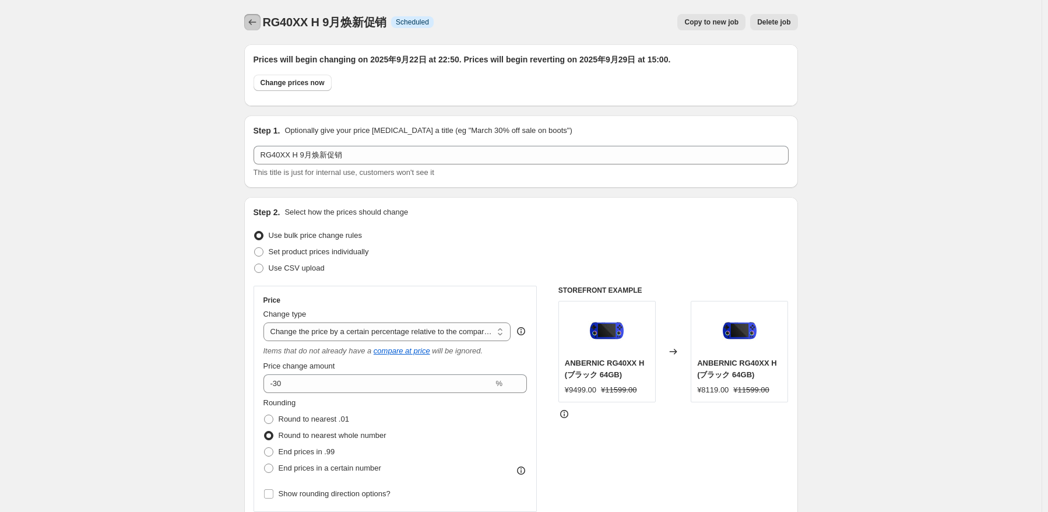
click at [260, 20] on button "Price change jobs" at bounding box center [252, 22] width 16 height 16
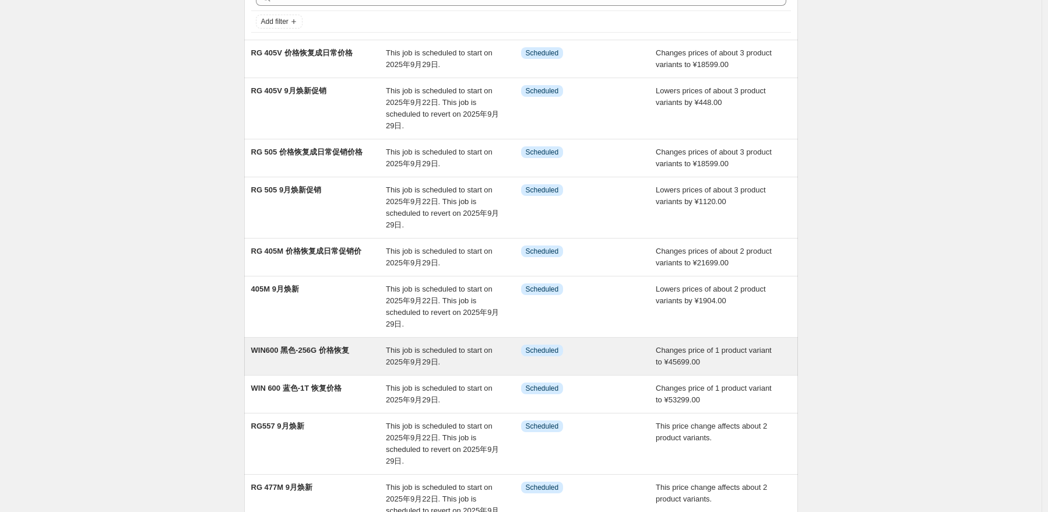
scroll to position [203, 0]
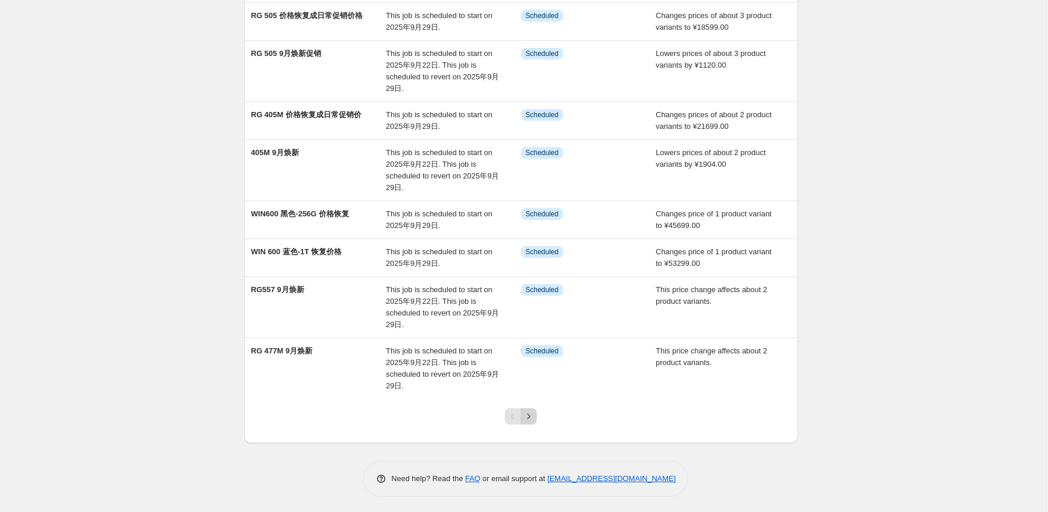
click at [527, 417] on icon "Next" at bounding box center [529, 416] width 12 height 12
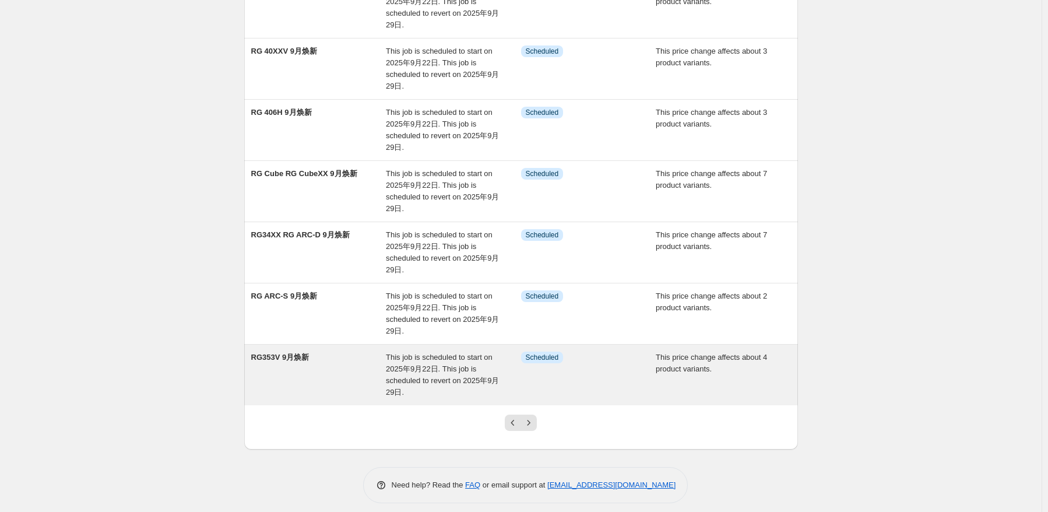
scroll to position [319, 0]
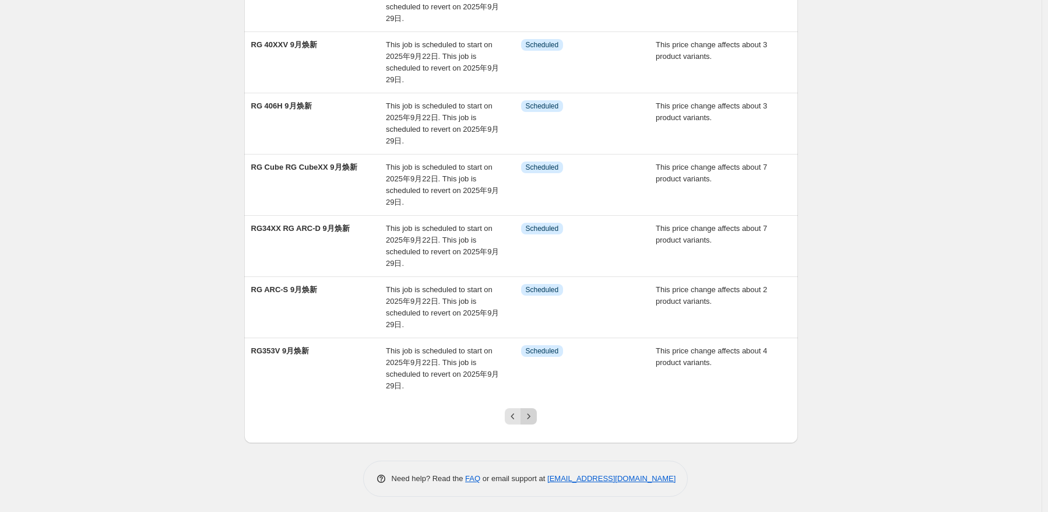
click at [537, 421] on button "Next" at bounding box center [528, 416] width 16 height 16
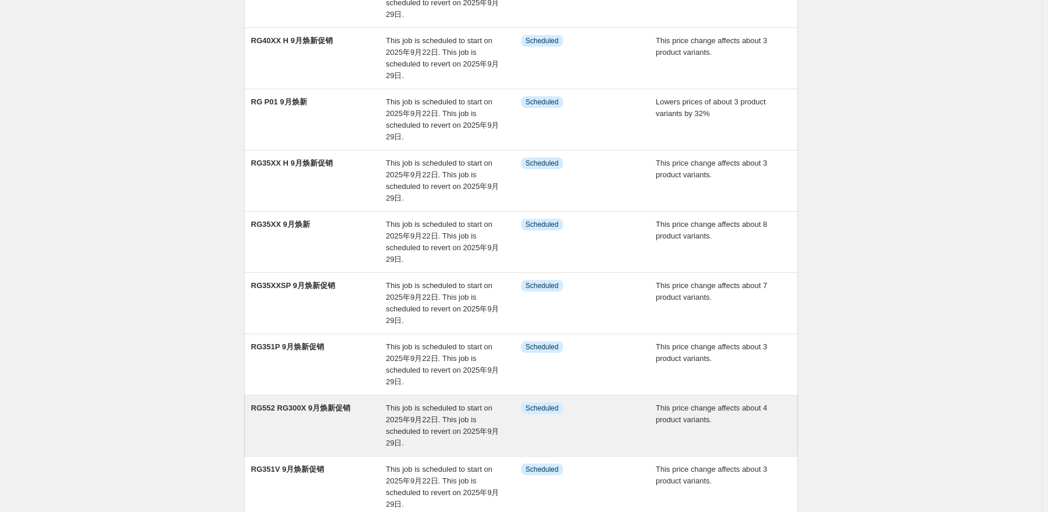
scroll to position [58, 0]
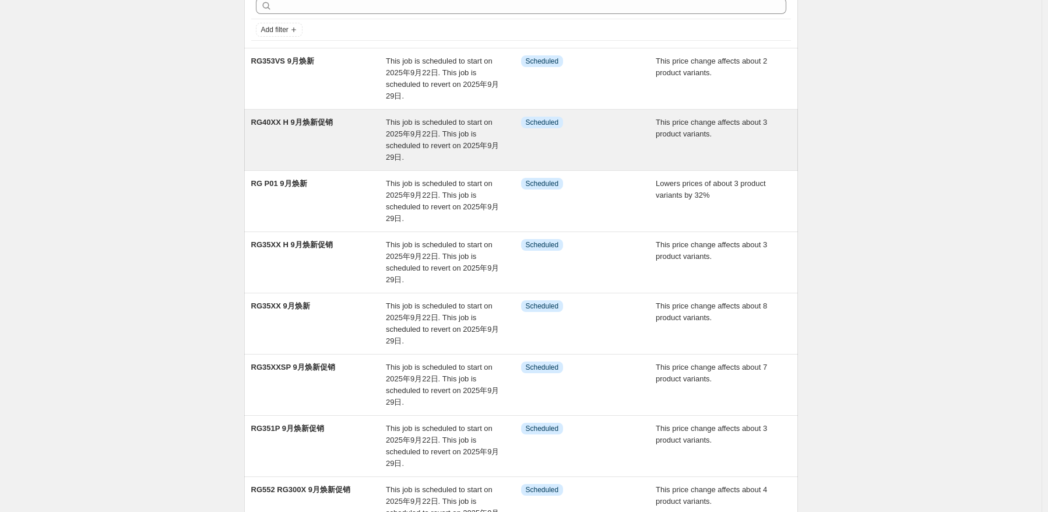
click at [393, 145] on span "This job is scheduled to start on 2025年9月22日. This job is scheduled to revert o…" at bounding box center [442, 140] width 113 height 44
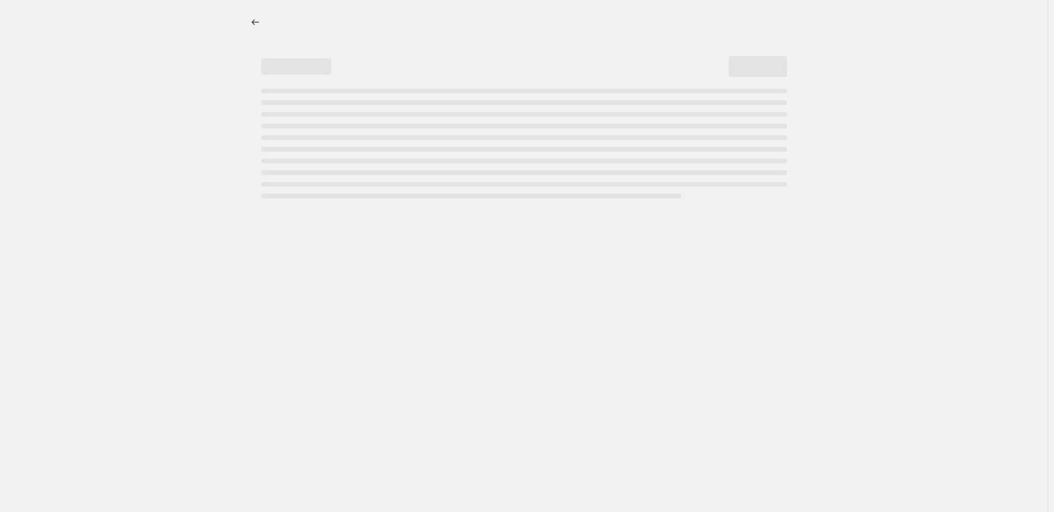
select select "pcap"
select select "no_change"
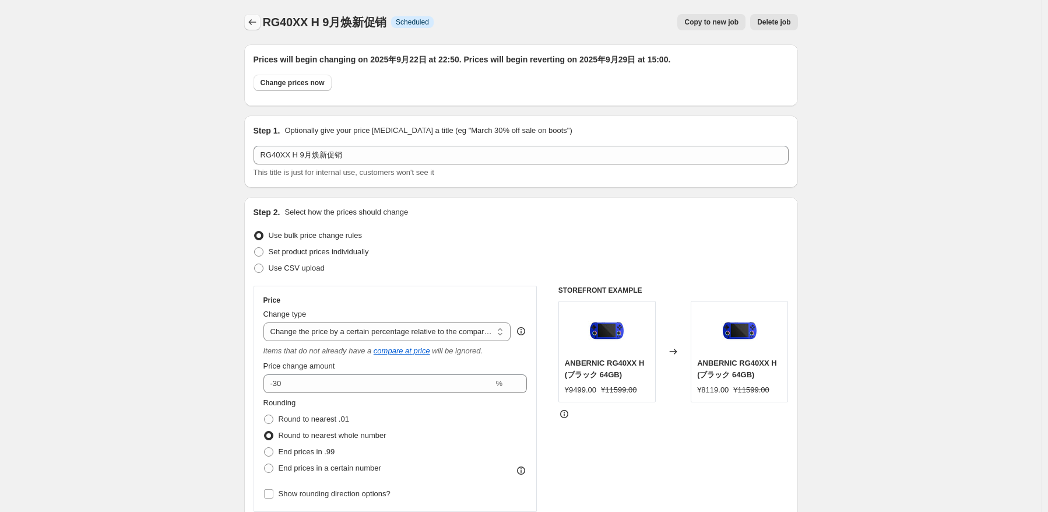
click at [253, 25] on icon "Price change jobs" at bounding box center [252, 22] width 12 height 12
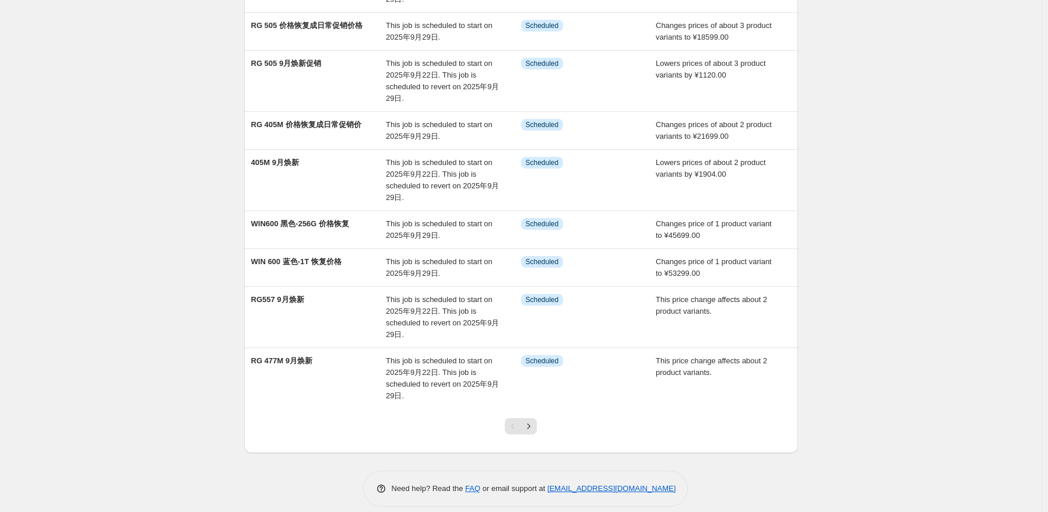
scroll to position [203, 0]
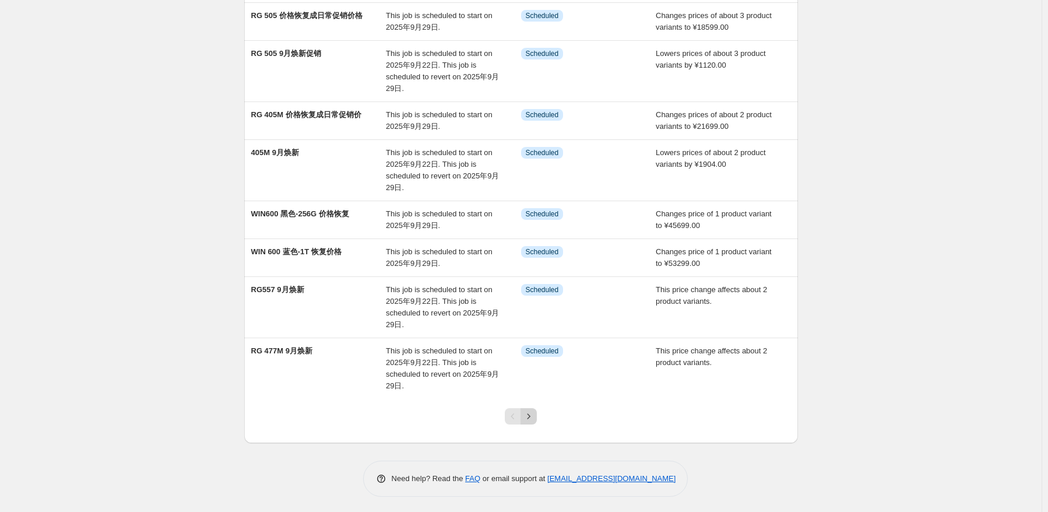
click at [537, 411] on button "Next" at bounding box center [528, 416] width 16 height 16
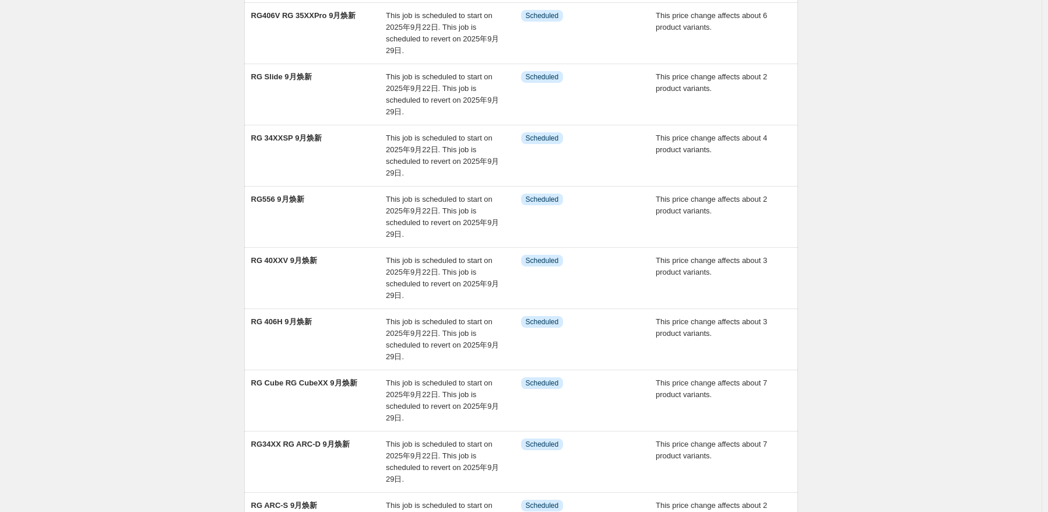
scroll to position [291, 0]
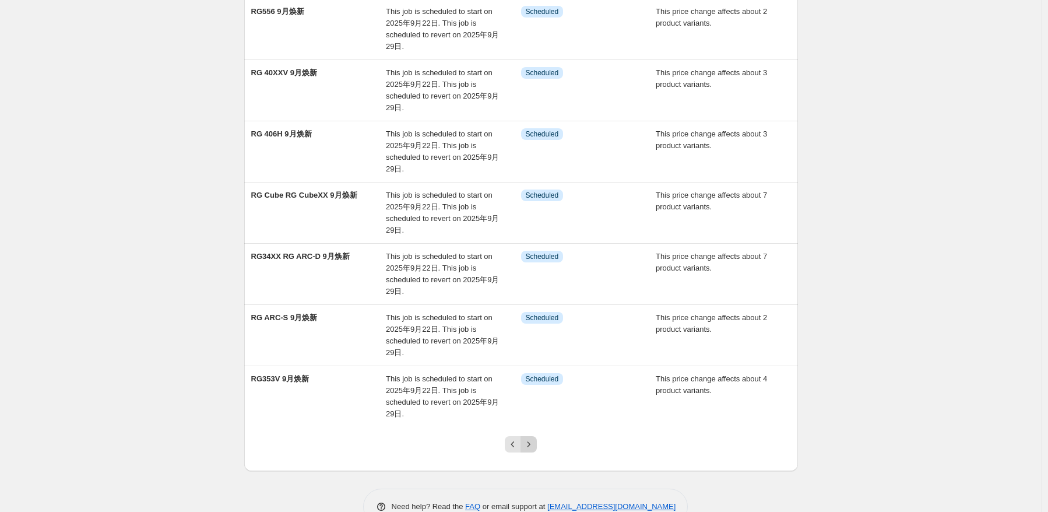
click at [530, 440] on icon "Next" at bounding box center [529, 444] width 12 height 12
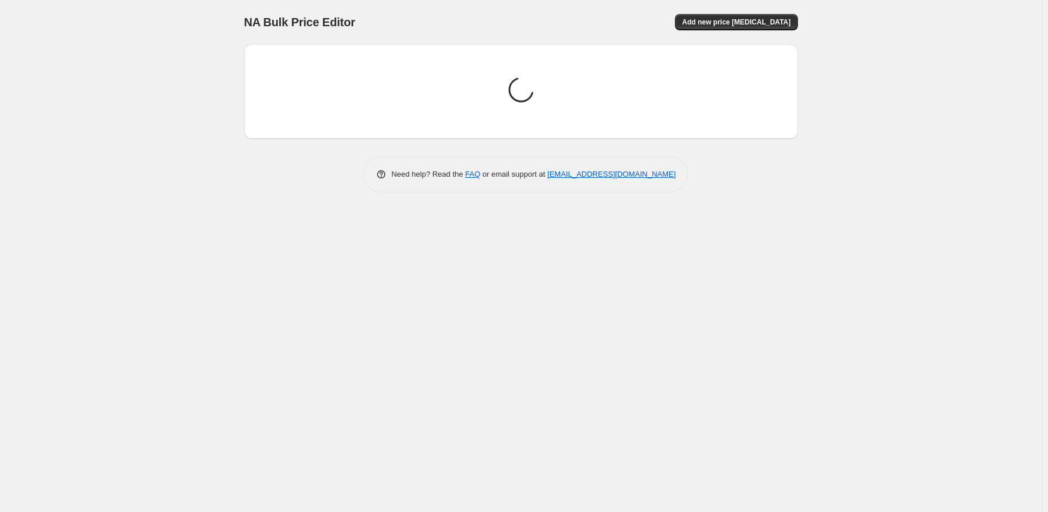
scroll to position [0, 0]
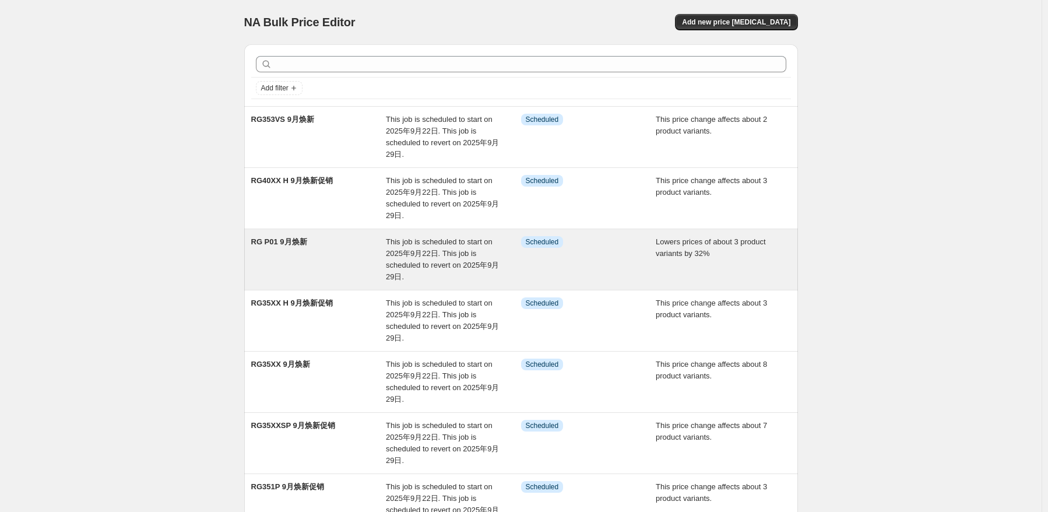
click at [403, 253] on span "This job is scheduled to start on 2025年9月22日. This job is scheduled to revert o…" at bounding box center [442, 259] width 113 height 44
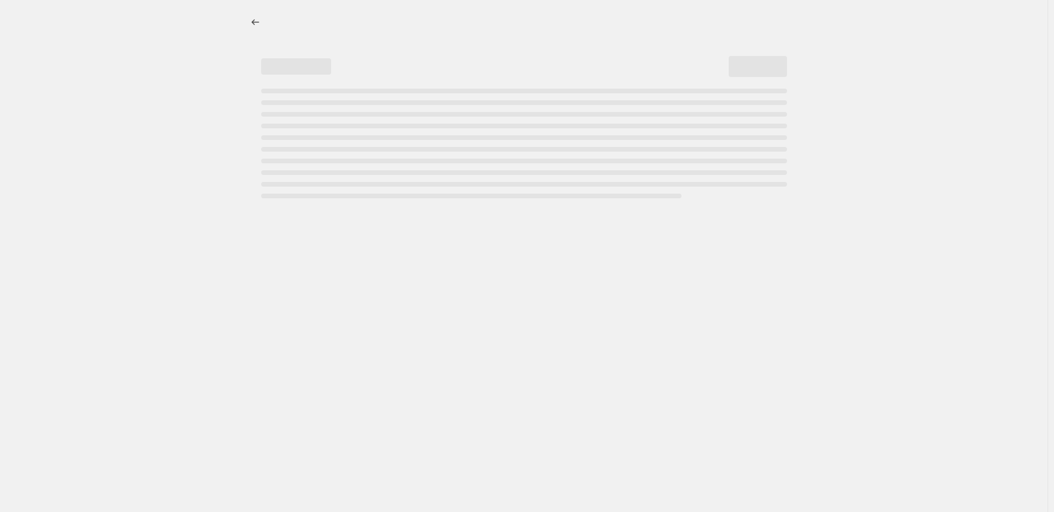
select select "percentage"
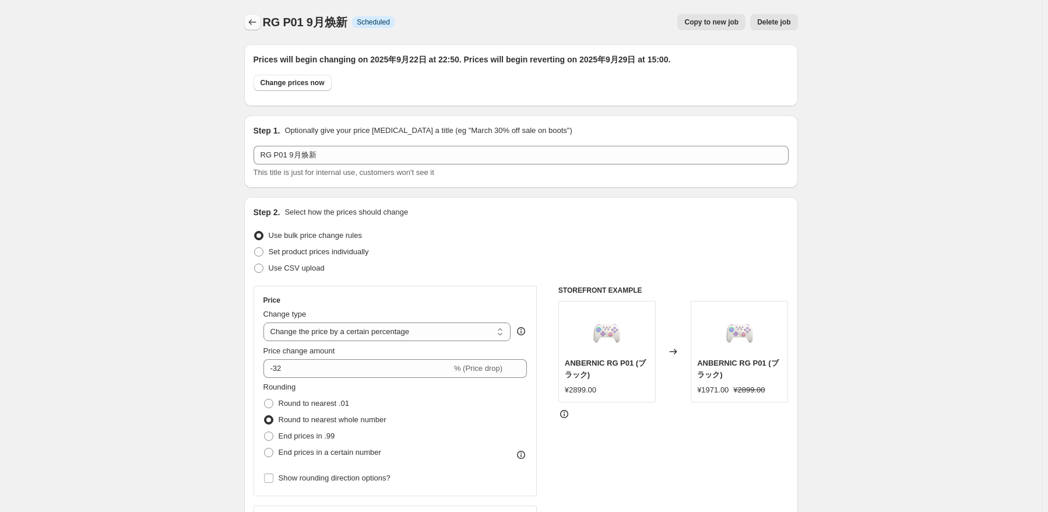
click at [255, 19] on icon "Price change jobs" at bounding box center [252, 22] width 12 height 12
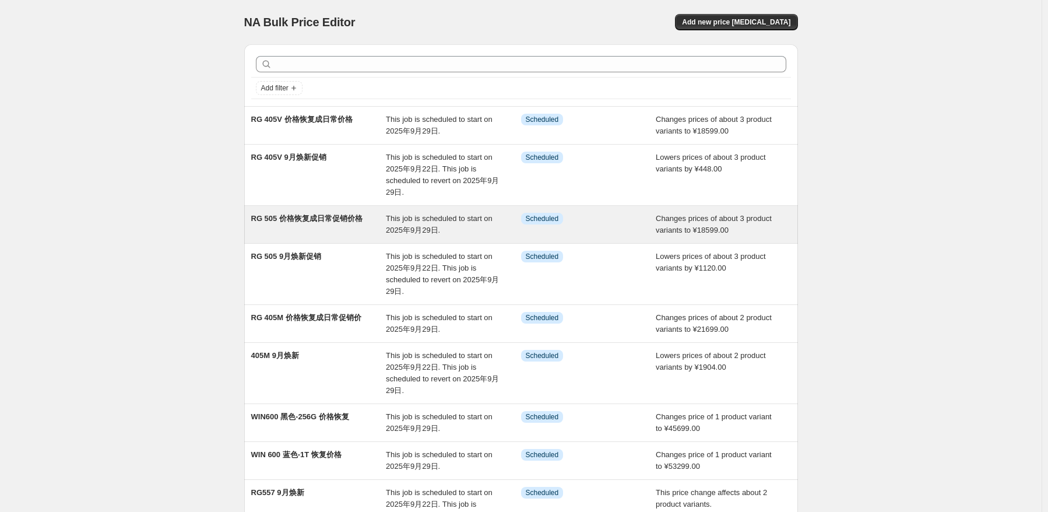
scroll to position [203, 0]
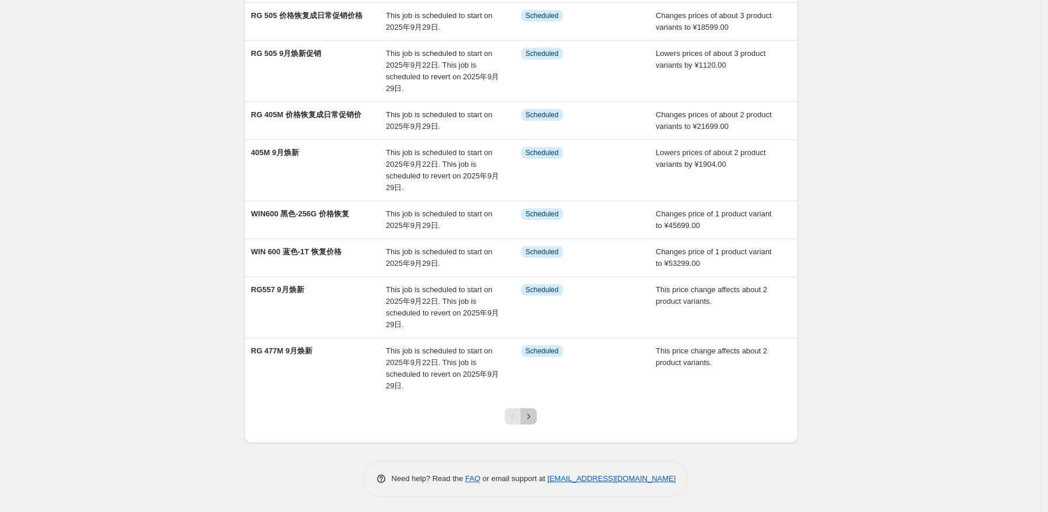
click at [526, 416] on icon "Next" at bounding box center [529, 416] width 12 height 12
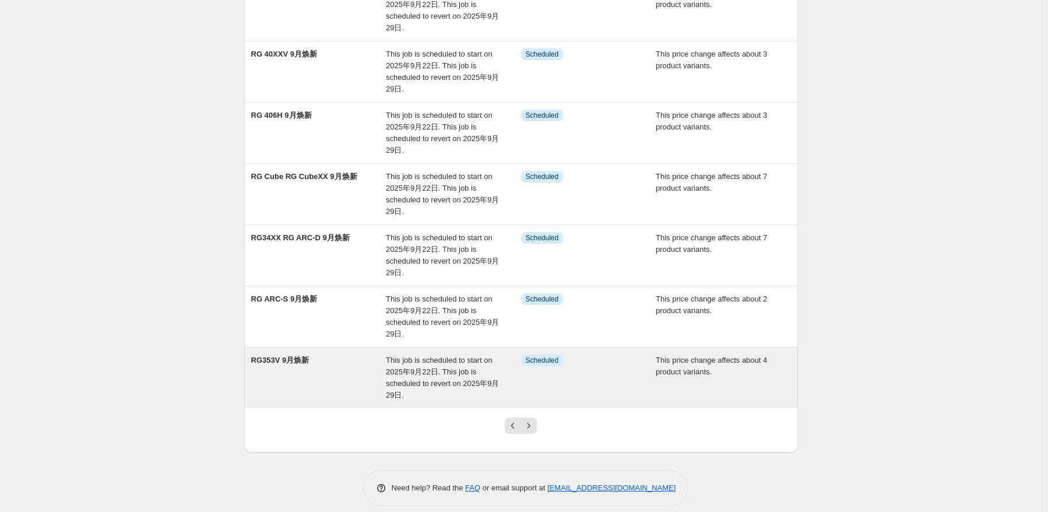
scroll to position [319, 0]
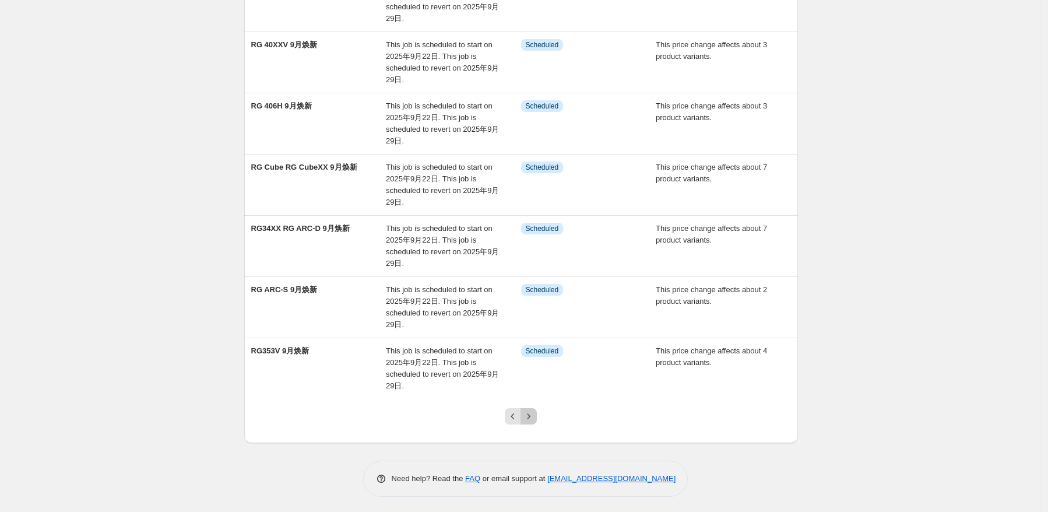
click at [534, 414] on icon "Next" at bounding box center [529, 416] width 12 height 12
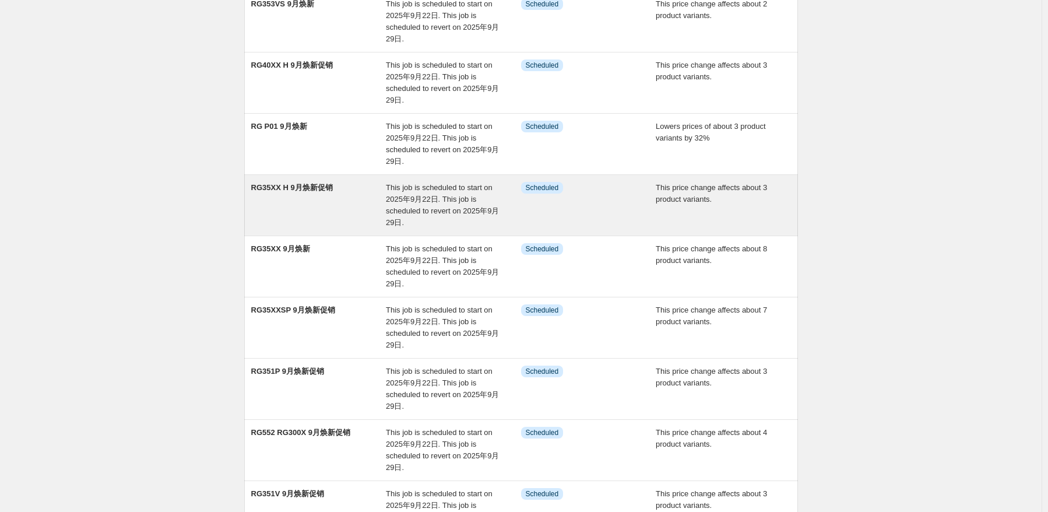
scroll to position [117, 0]
click at [304, 201] on div "RG35XX H 9月焕新促销" at bounding box center [318, 204] width 135 height 47
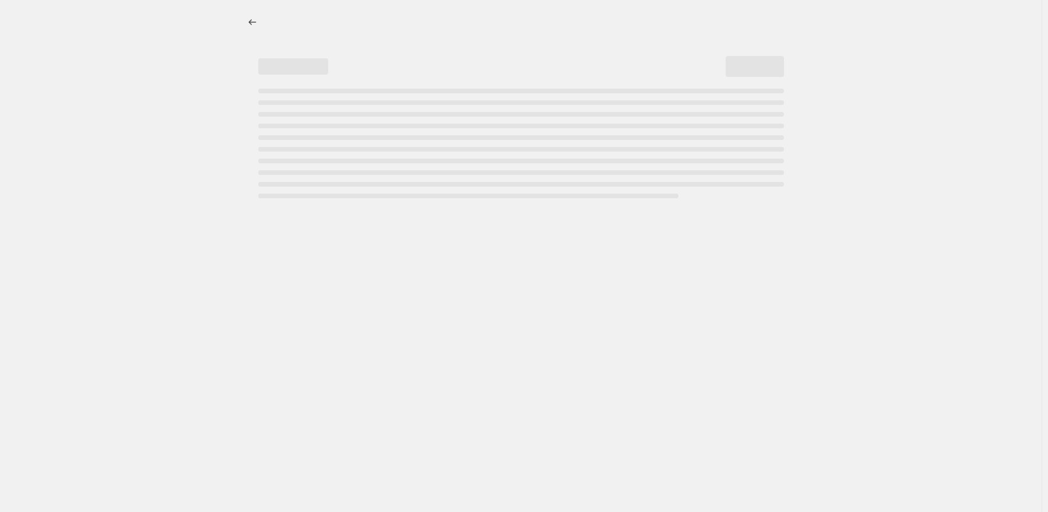
select select "pcap"
select select "no_change"
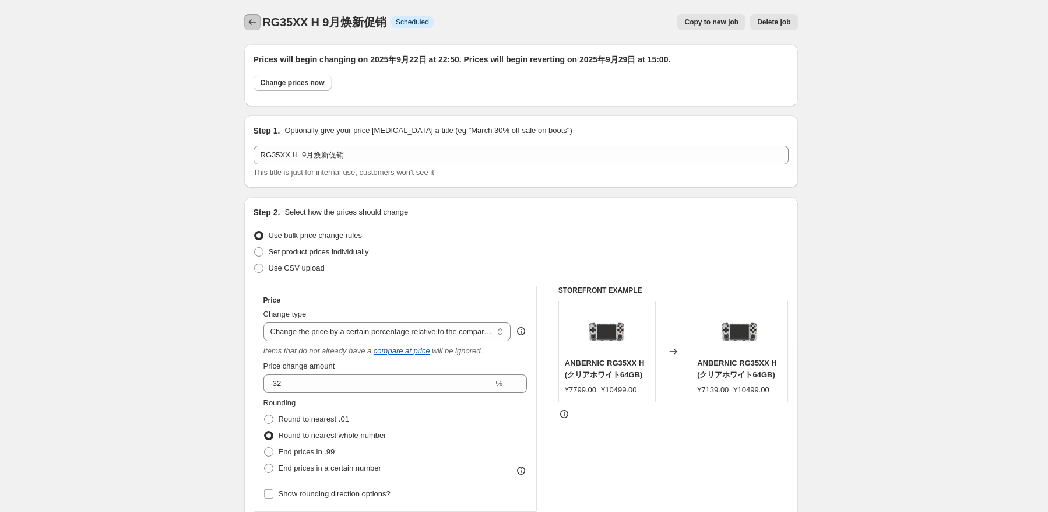
click at [252, 26] on icon "Price change jobs" at bounding box center [252, 22] width 12 height 12
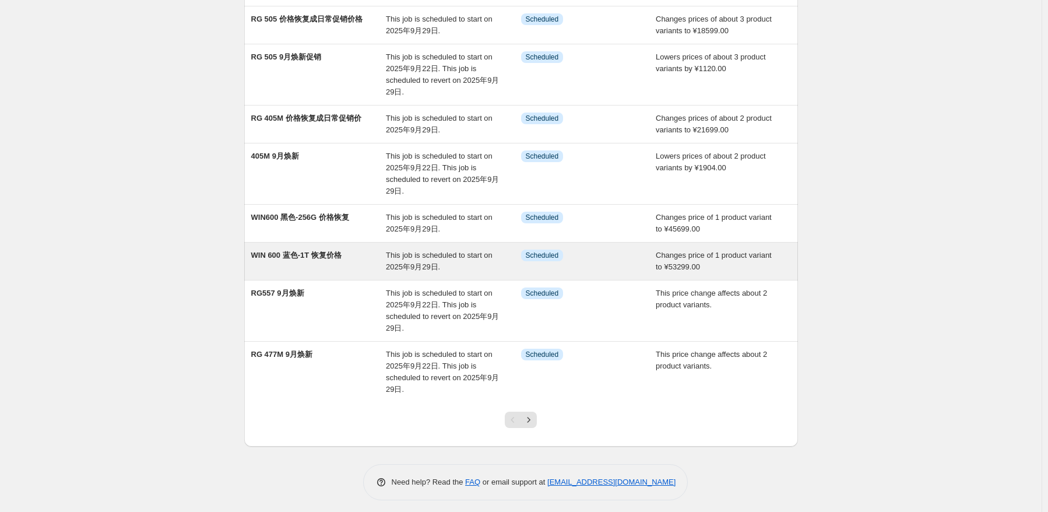
scroll to position [203, 0]
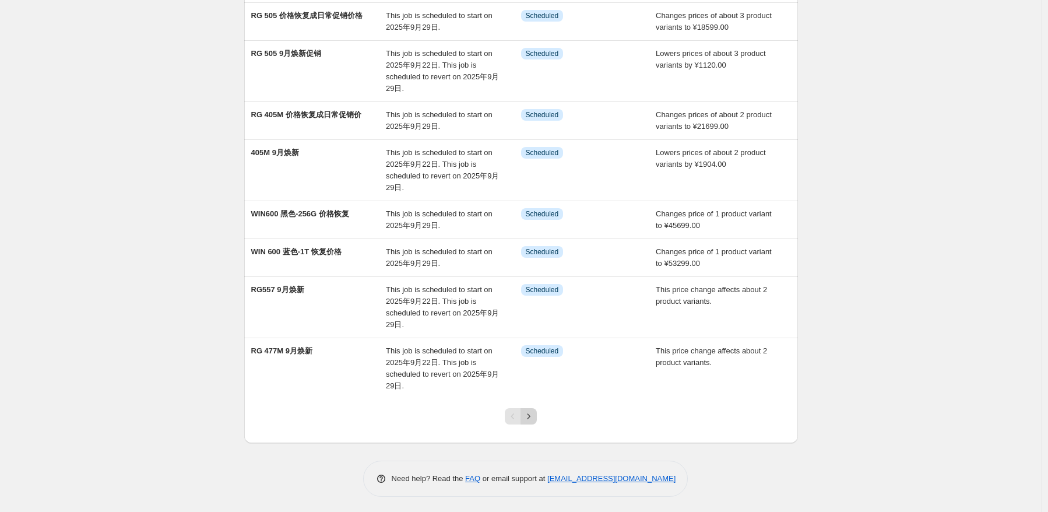
click at [531, 418] on icon "Next" at bounding box center [529, 416] width 12 height 12
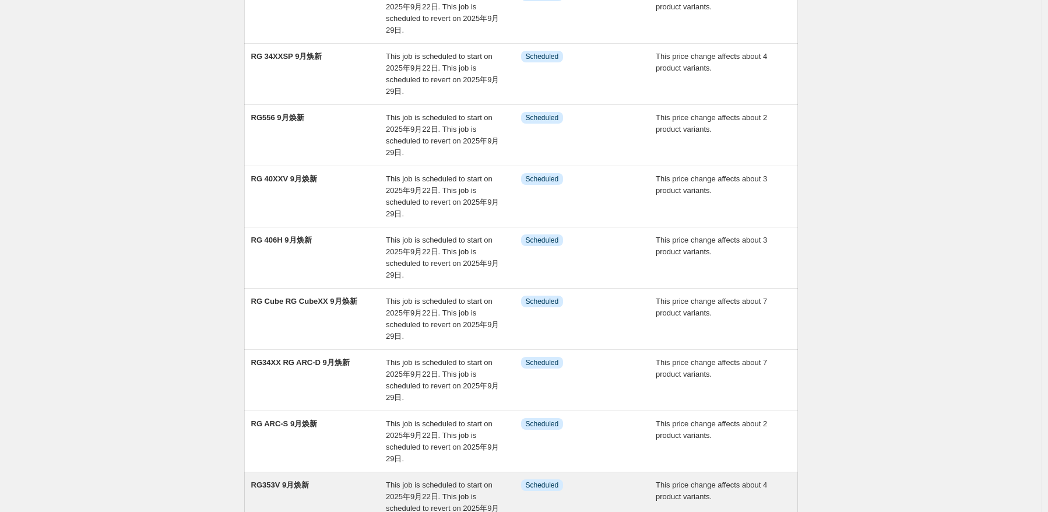
scroll to position [319, 0]
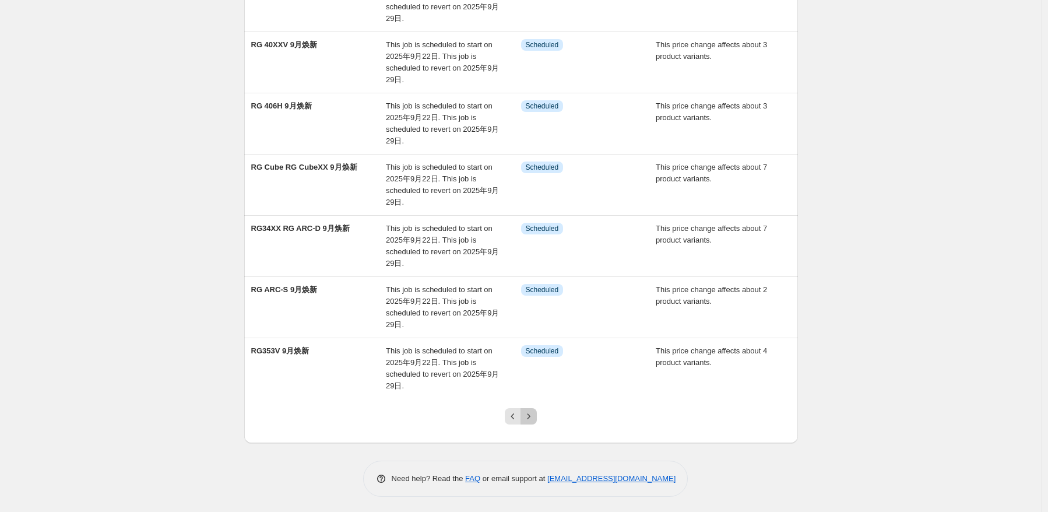
click at [530, 414] on icon "Next" at bounding box center [529, 416] width 12 height 12
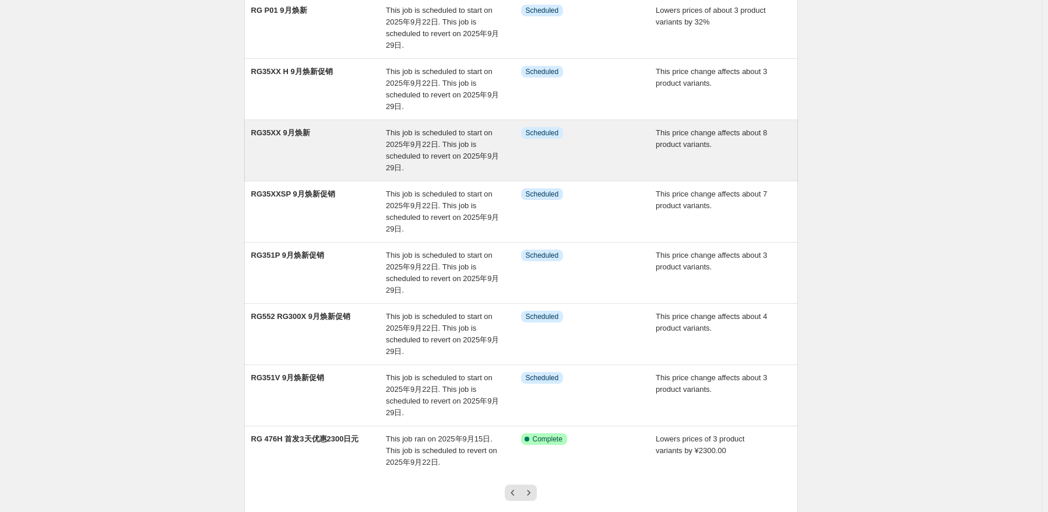
scroll to position [233, 0]
click at [354, 157] on div "RG35XX 9月焕新" at bounding box center [318, 148] width 135 height 47
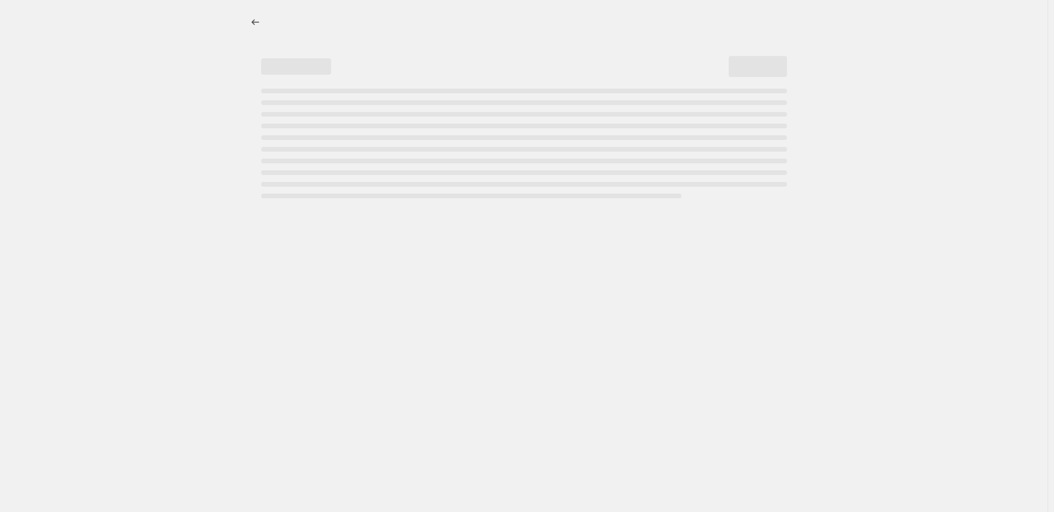
select select "pcap"
select select "no_change"
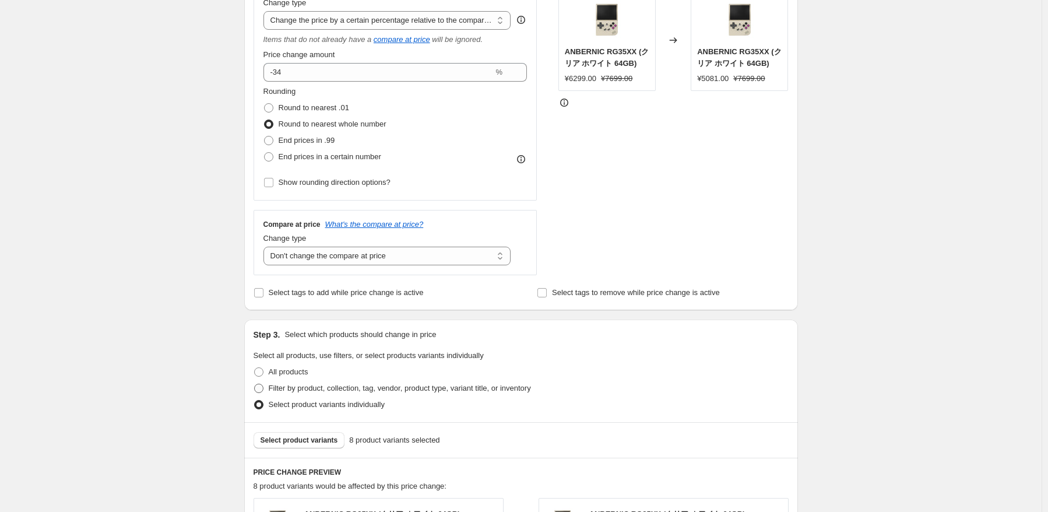
scroll to position [408, 0]
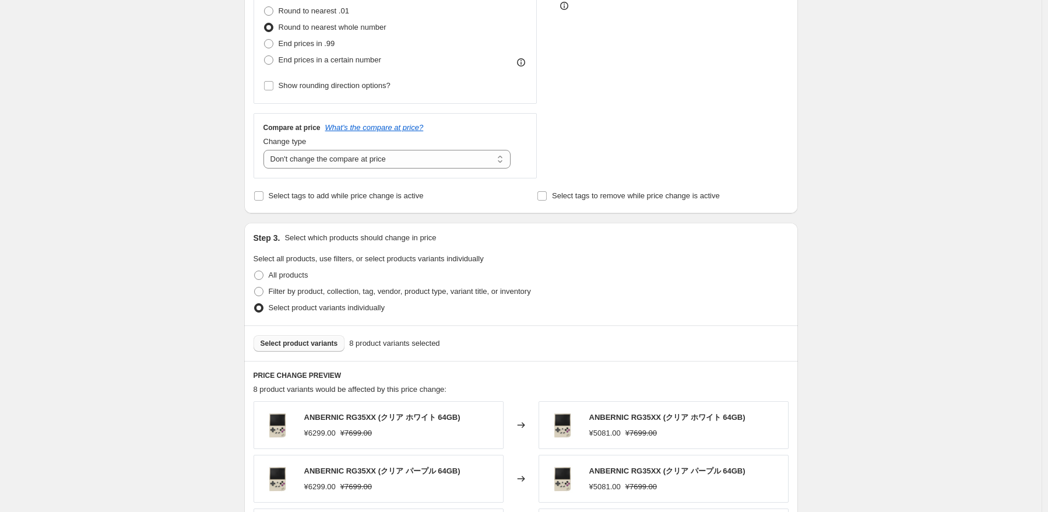
click at [302, 343] on span "Select product variants" at bounding box center [299, 343] width 78 height 9
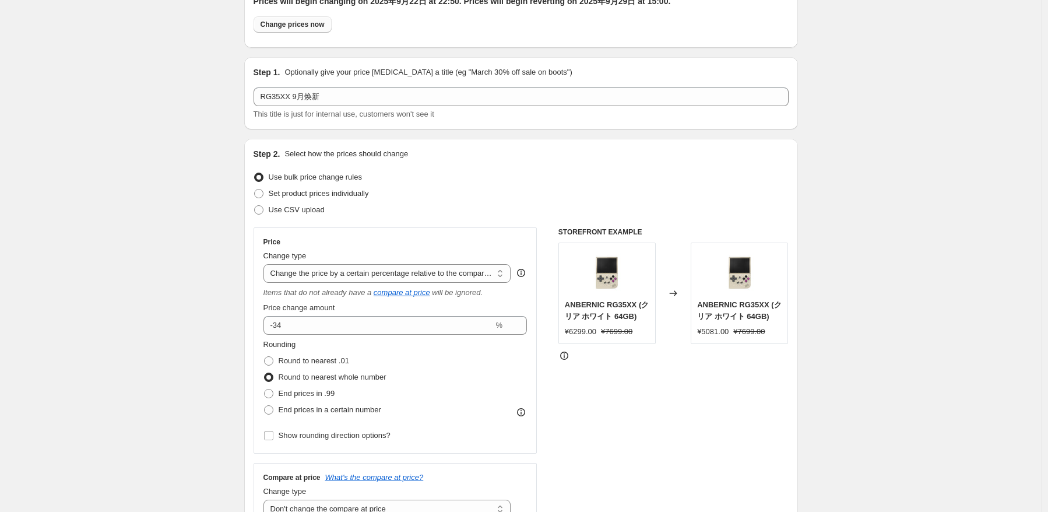
scroll to position [0, 0]
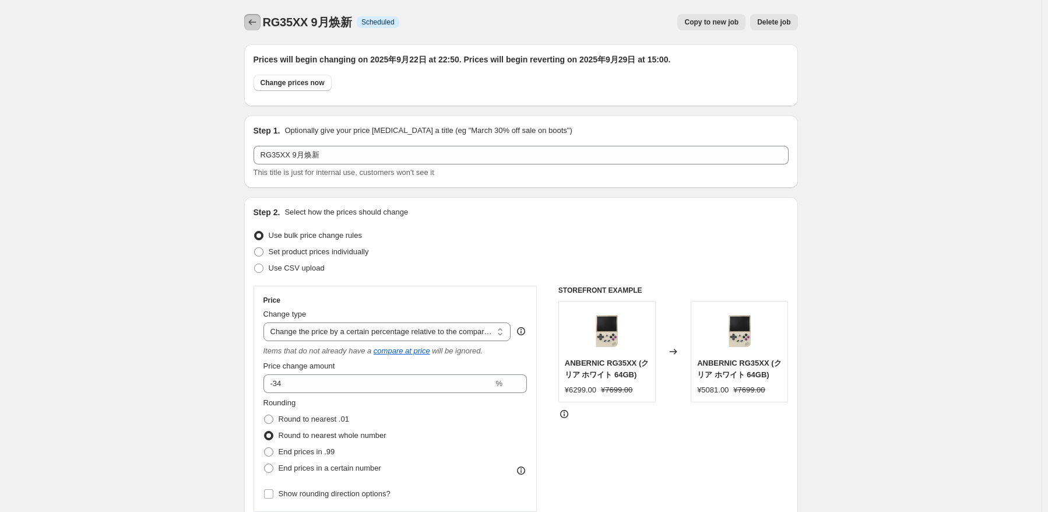
click at [249, 27] on icon "Price change jobs" at bounding box center [252, 22] width 12 height 12
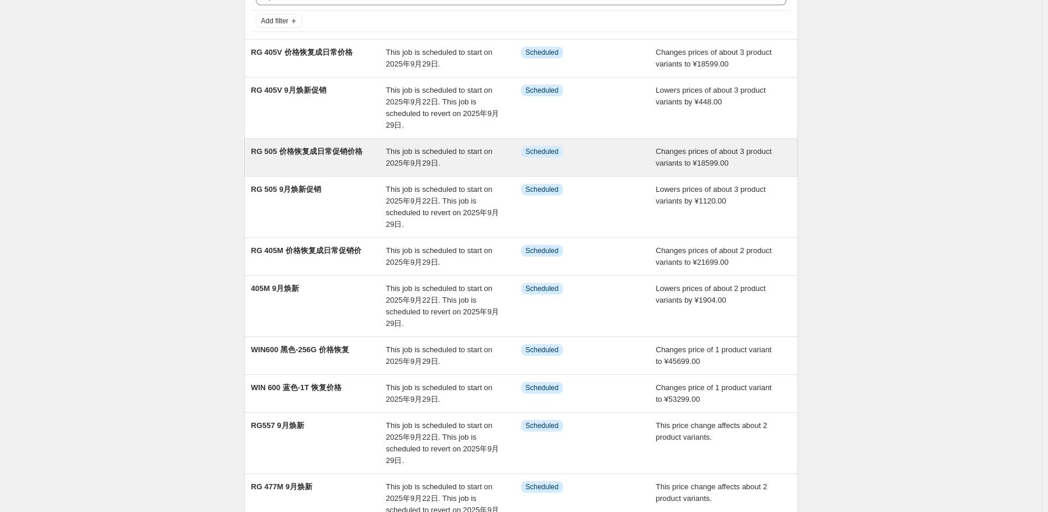
scroll to position [203, 0]
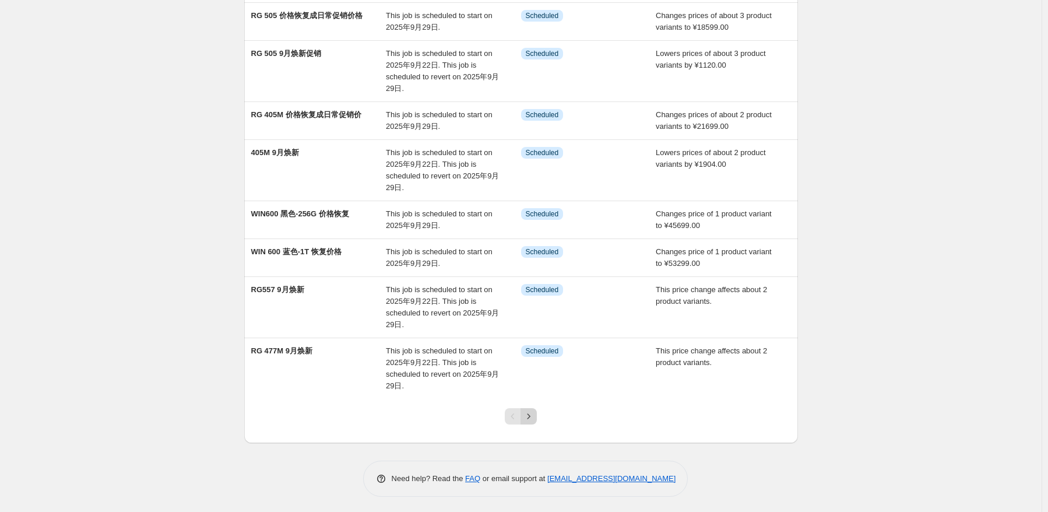
click at [527, 419] on icon "Next" at bounding box center [529, 416] width 12 height 12
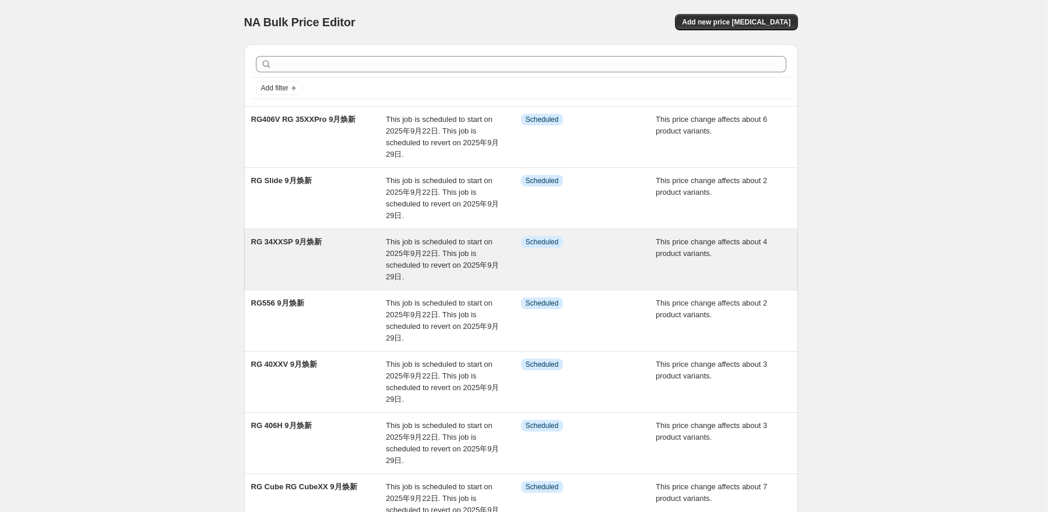
scroll to position [291, 0]
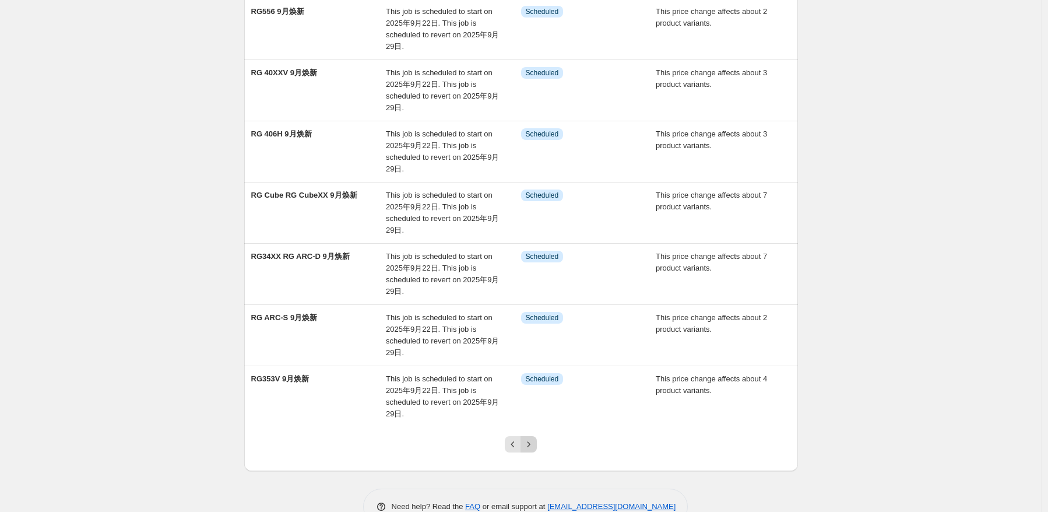
click at [531, 448] on icon "Next" at bounding box center [529, 444] width 12 height 12
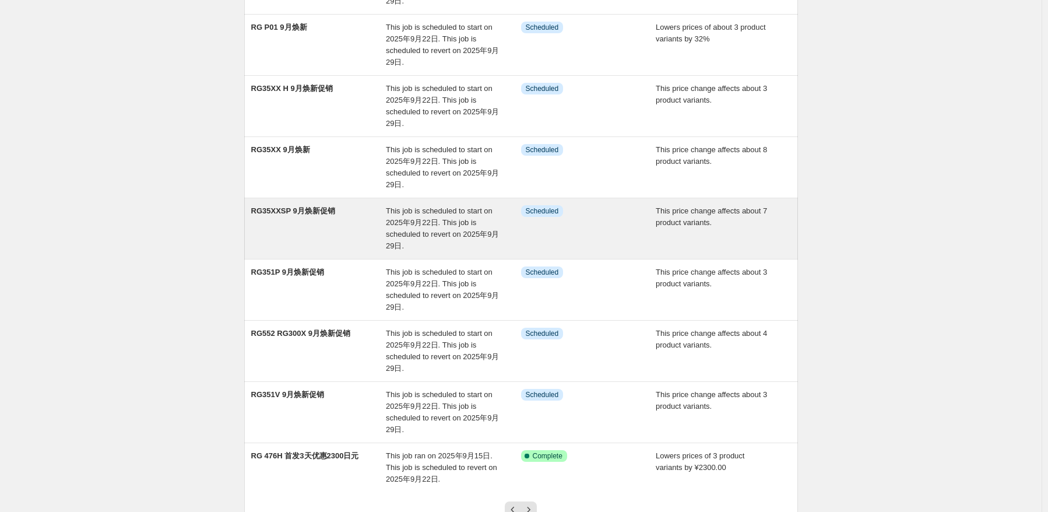
scroll to position [233, 0]
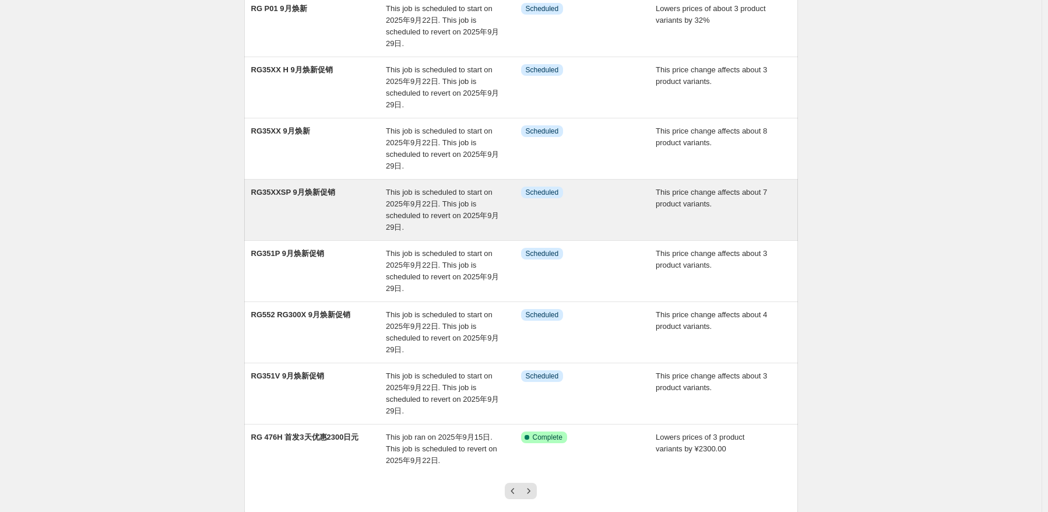
click at [406, 219] on span "This job is scheduled to start on 2025年9月22日. This job is scheduled to revert o…" at bounding box center [442, 210] width 113 height 44
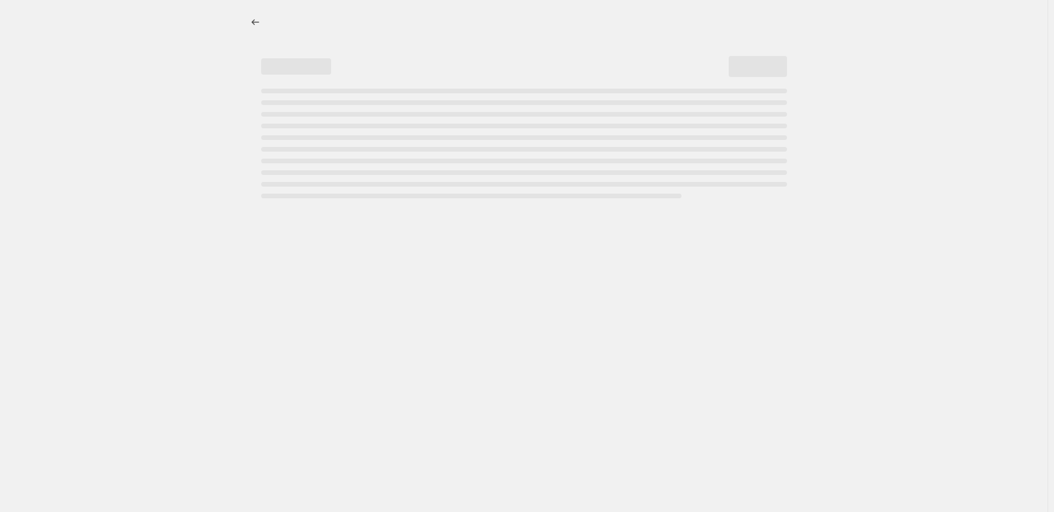
select select "pcap"
select select "no_change"
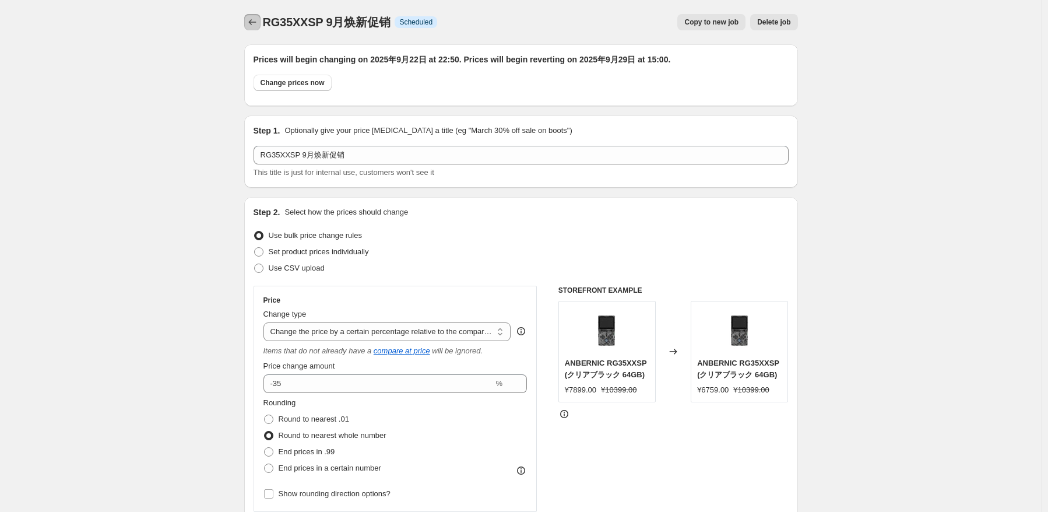
click at [258, 26] on icon "Price change jobs" at bounding box center [252, 22] width 12 height 12
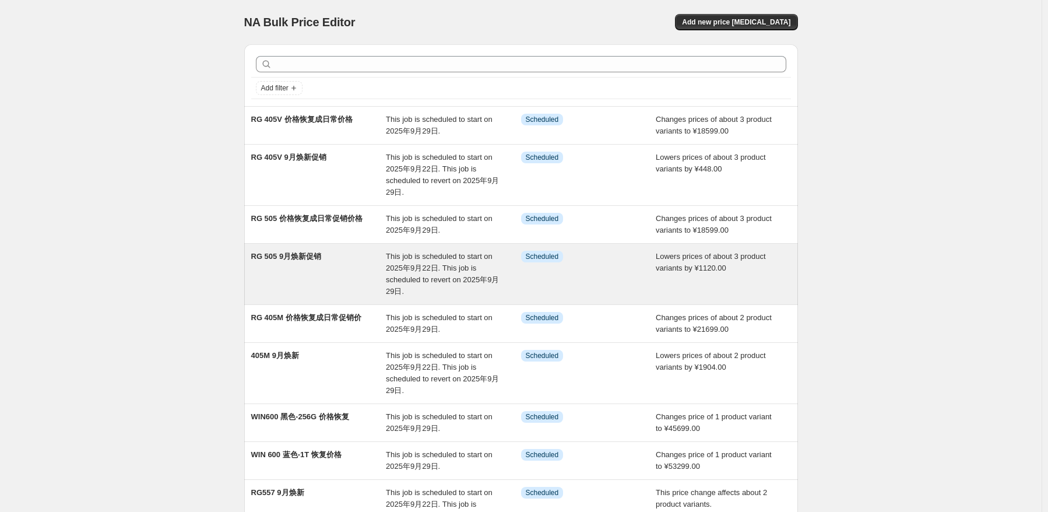
scroll to position [203, 0]
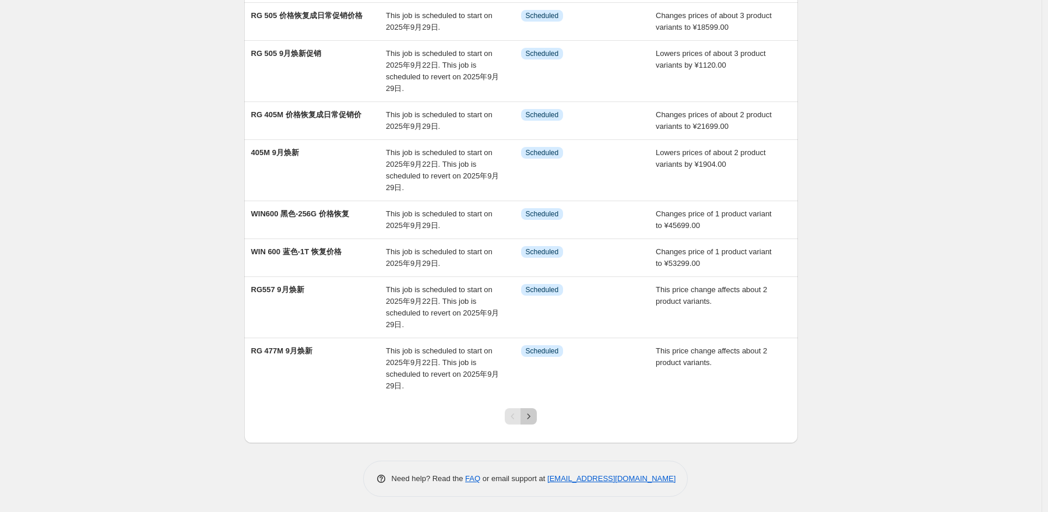
click at [534, 411] on icon "Next" at bounding box center [529, 416] width 12 height 12
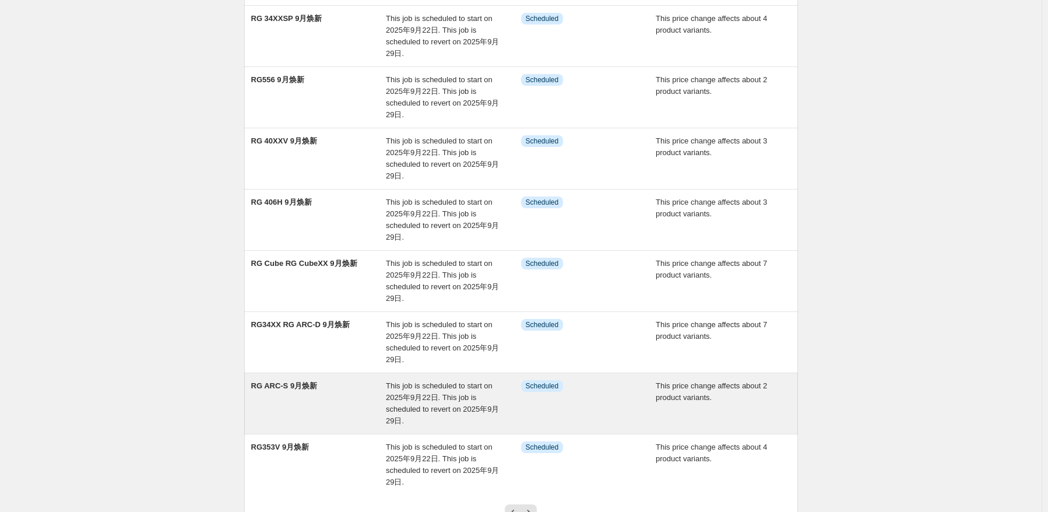
scroll to position [233, 0]
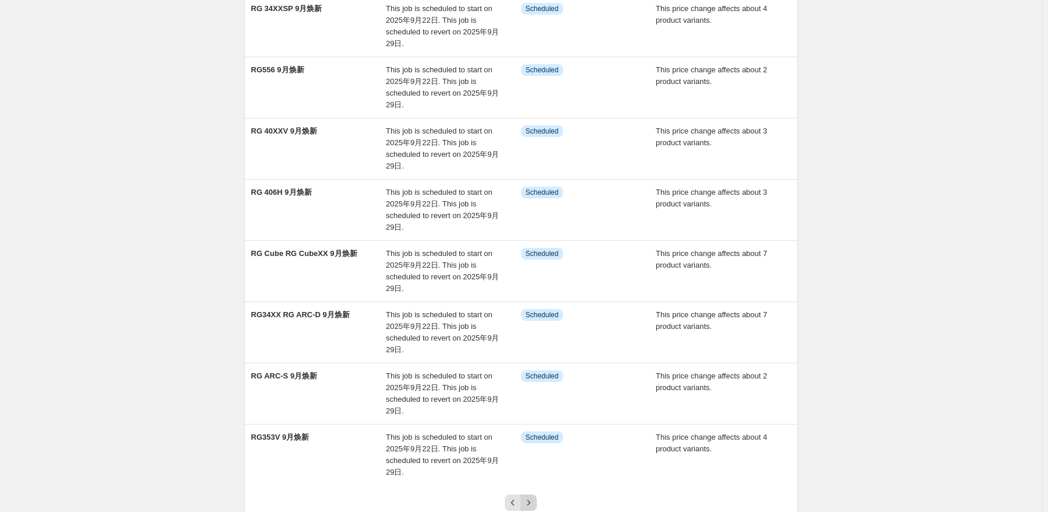
click at [530, 494] on button "Next" at bounding box center [528, 502] width 16 height 16
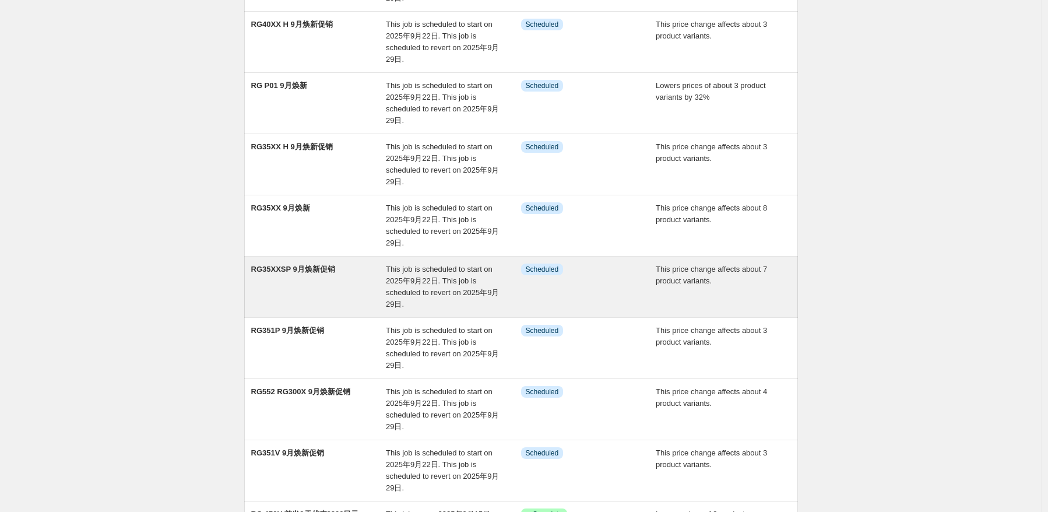
scroll to position [175, 0]
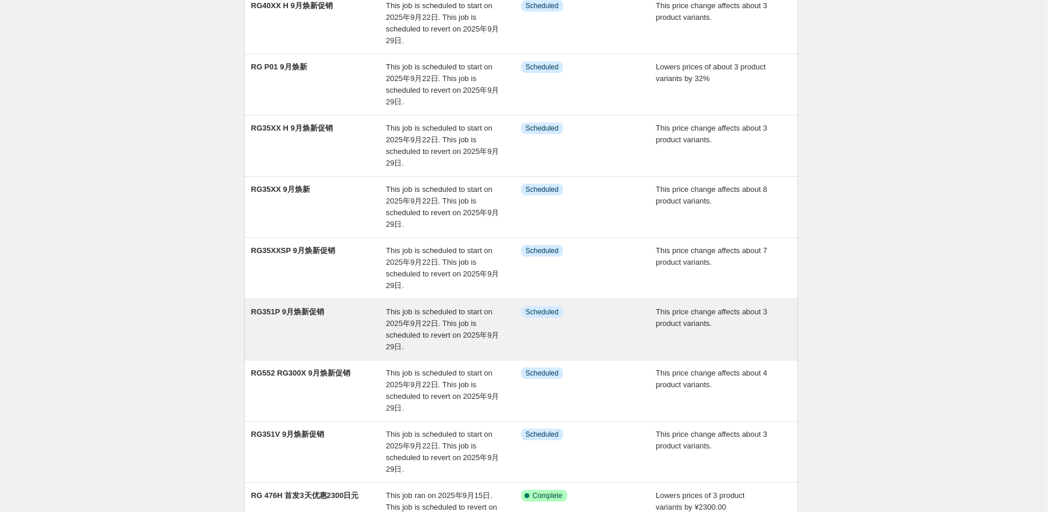
click at [369, 336] on div "RG351P 9月焕新促销" at bounding box center [318, 329] width 135 height 47
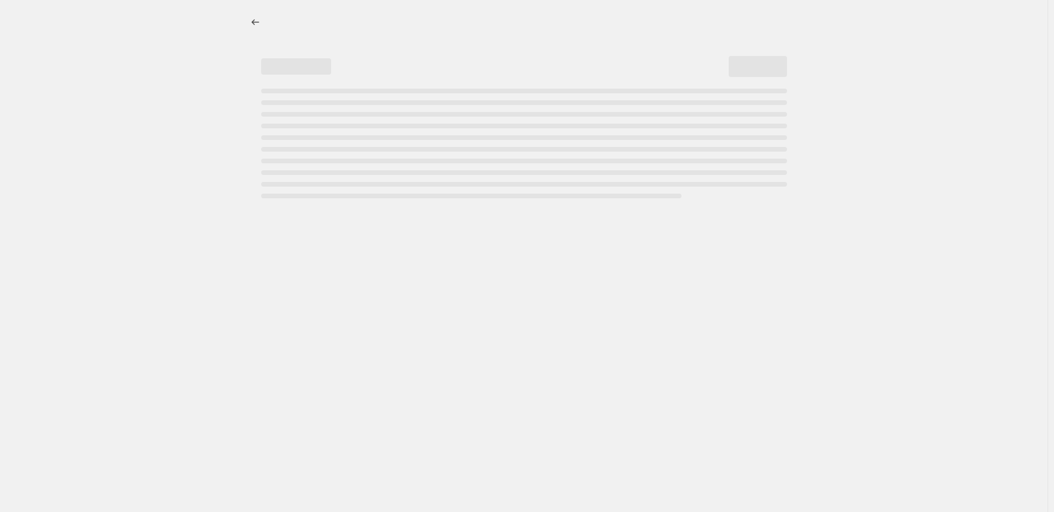
select select "pcap"
select select "no_change"
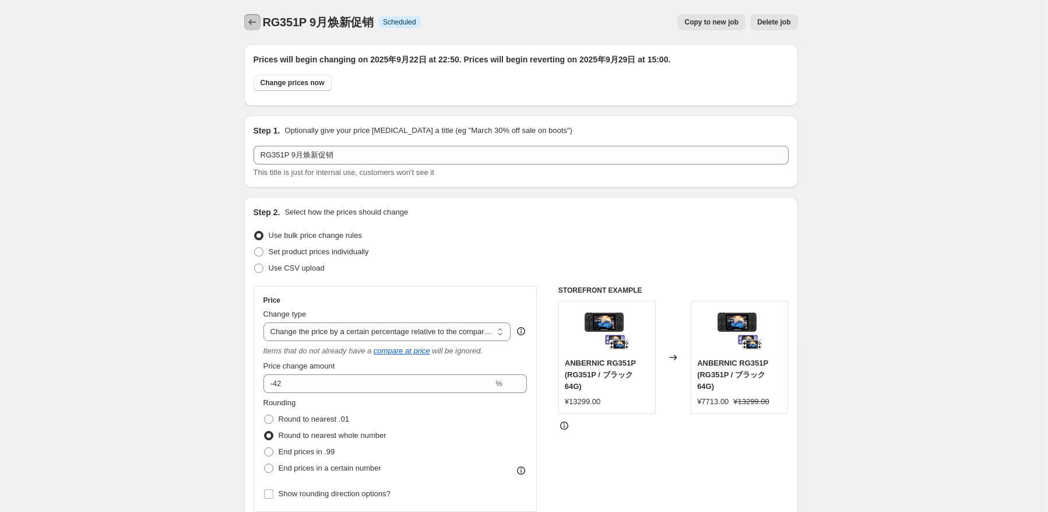
click at [255, 27] on icon "Price change jobs" at bounding box center [252, 22] width 12 height 12
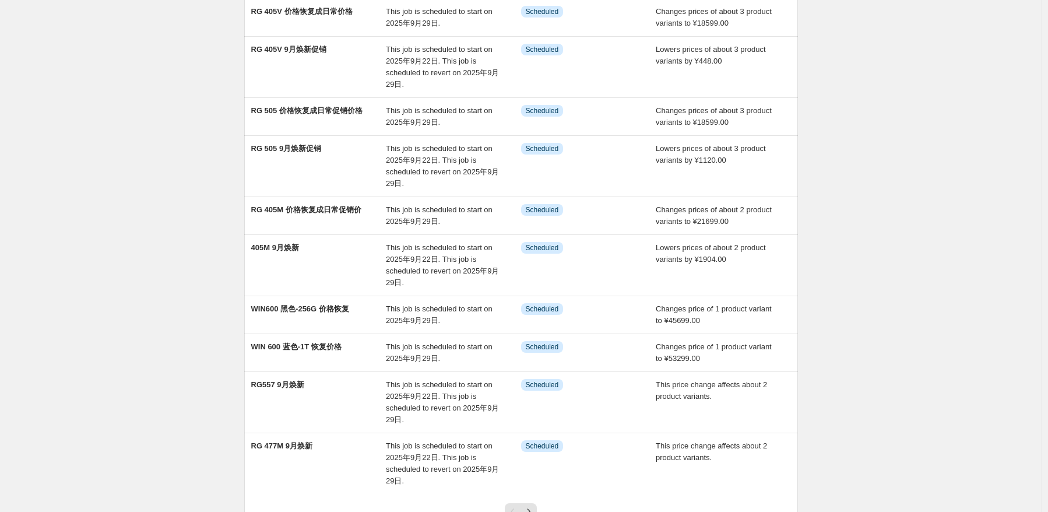
scroll to position [203, 0]
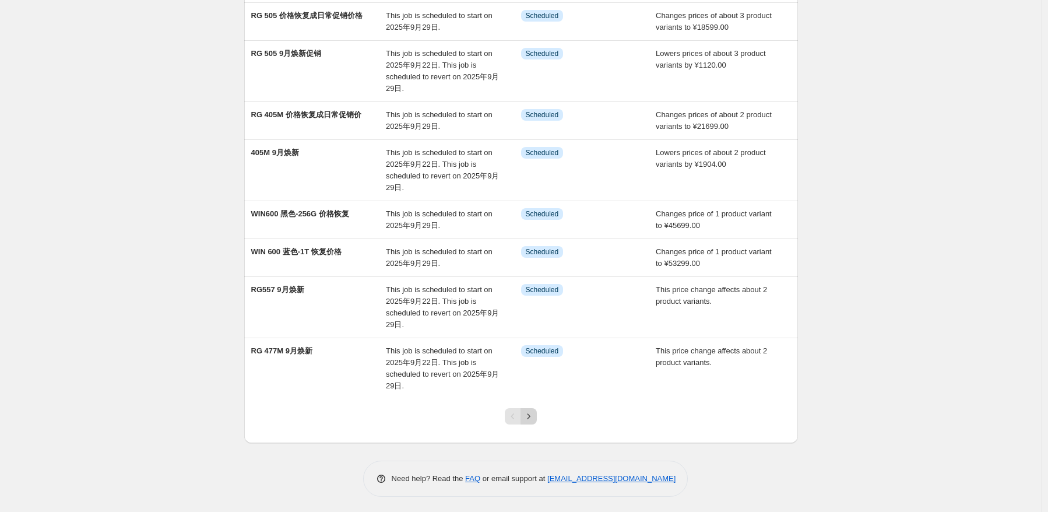
click at [531, 412] on icon "Next" at bounding box center [529, 416] width 12 height 12
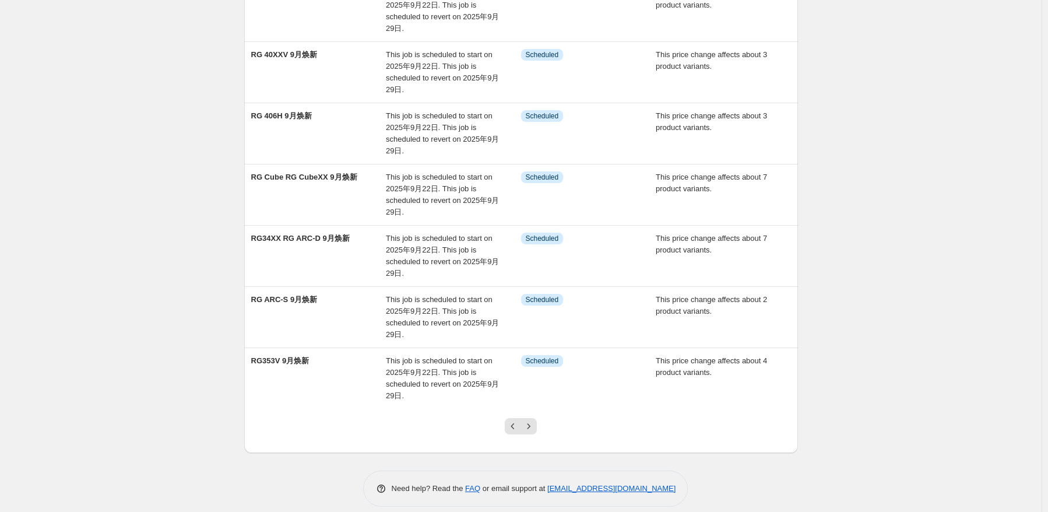
scroll to position [319, 0]
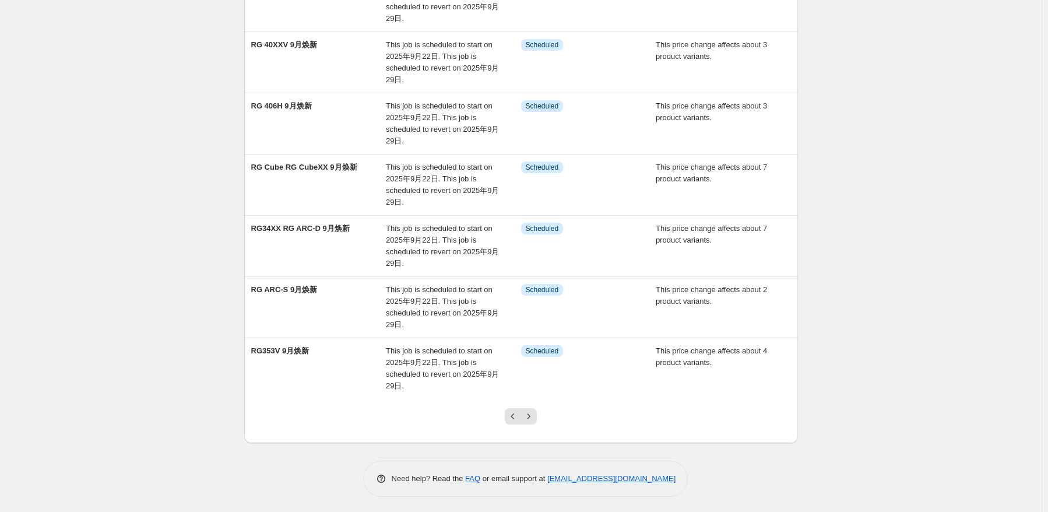
click at [537, 419] on div "Pagination" at bounding box center [528, 416] width 16 height 16
click at [534, 419] on icon "Next" at bounding box center [529, 416] width 12 height 12
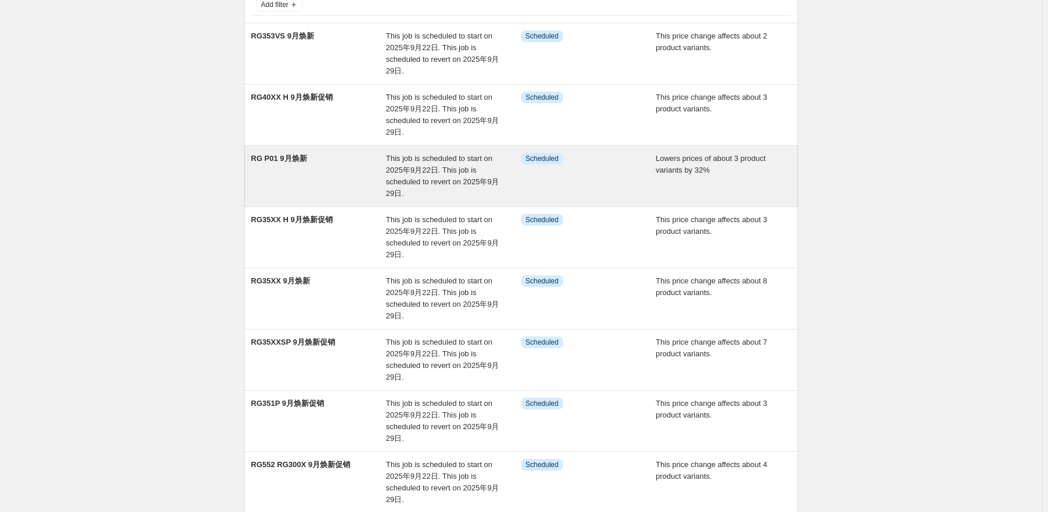
scroll to position [233, 0]
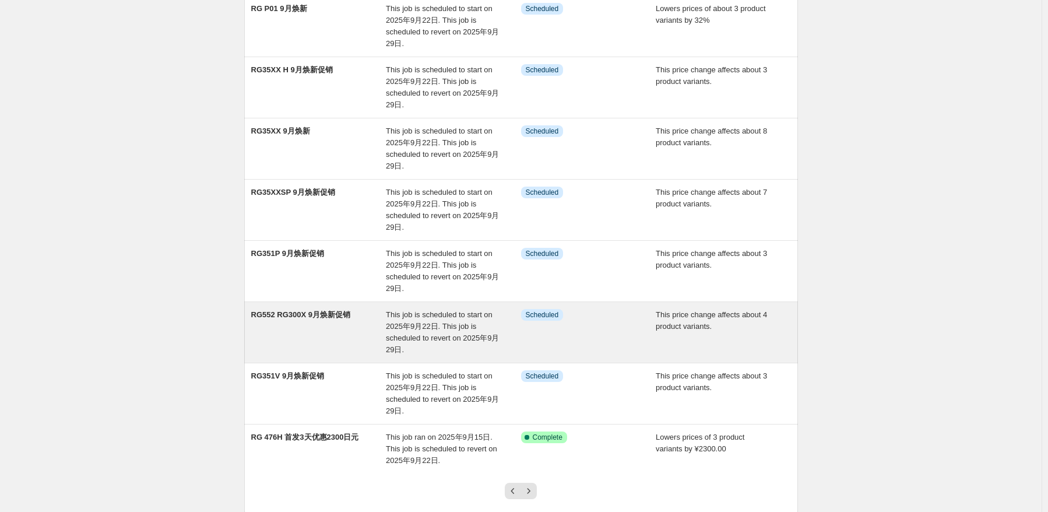
click at [348, 312] on span "RG552 RG300X 9月焕新促销" at bounding box center [301, 314] width 100 height 9
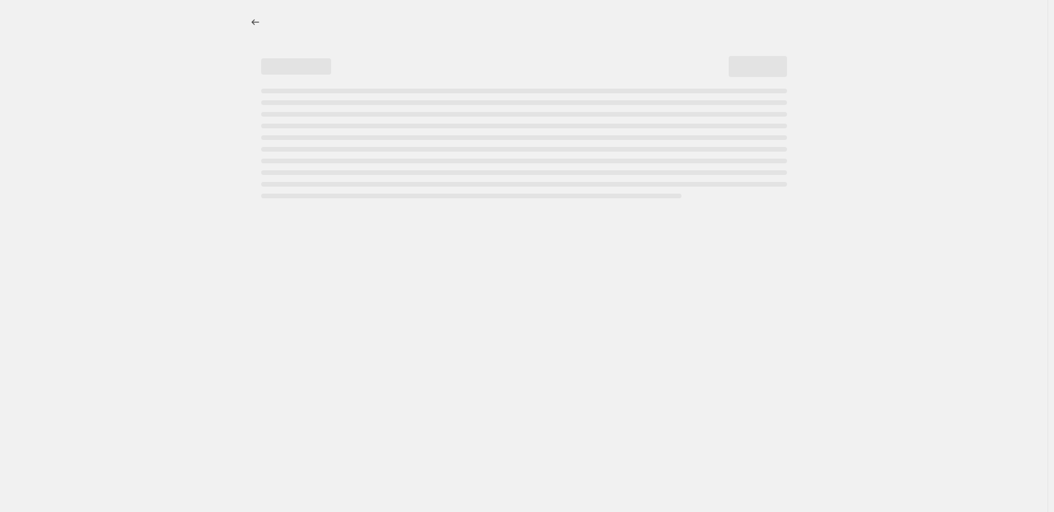
select select "pcap"
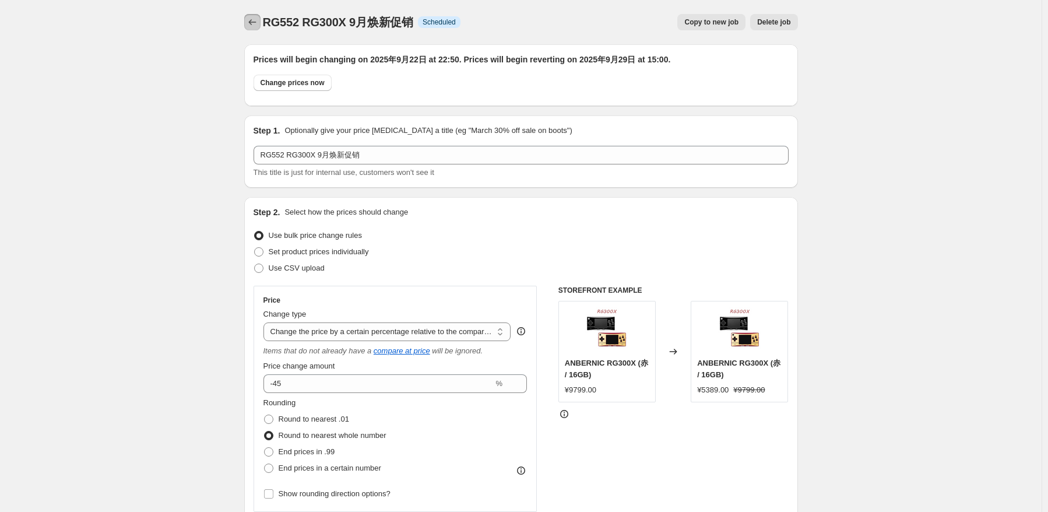
click at [260, 27] on button "Price change jobs" at bounding box center [252, 22] width 16 height 16
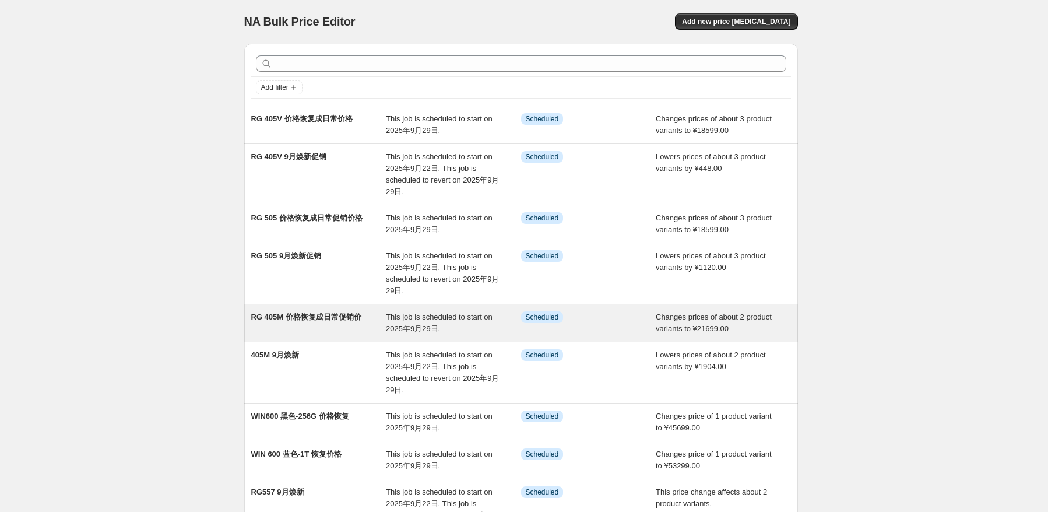
scroll to position [203, 0]
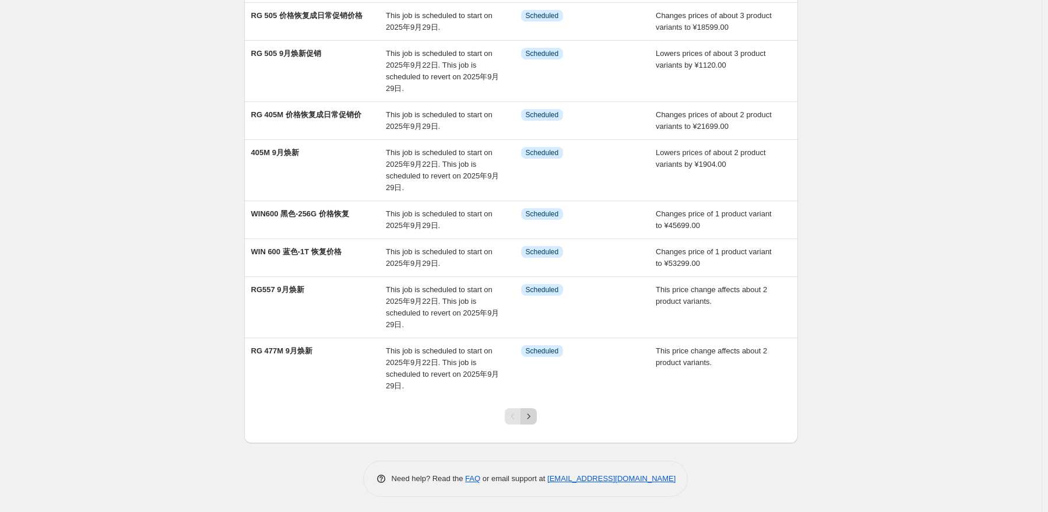
click at [534, 410] on icon "Next" at bounding box center [529, 416] width 12 height 12
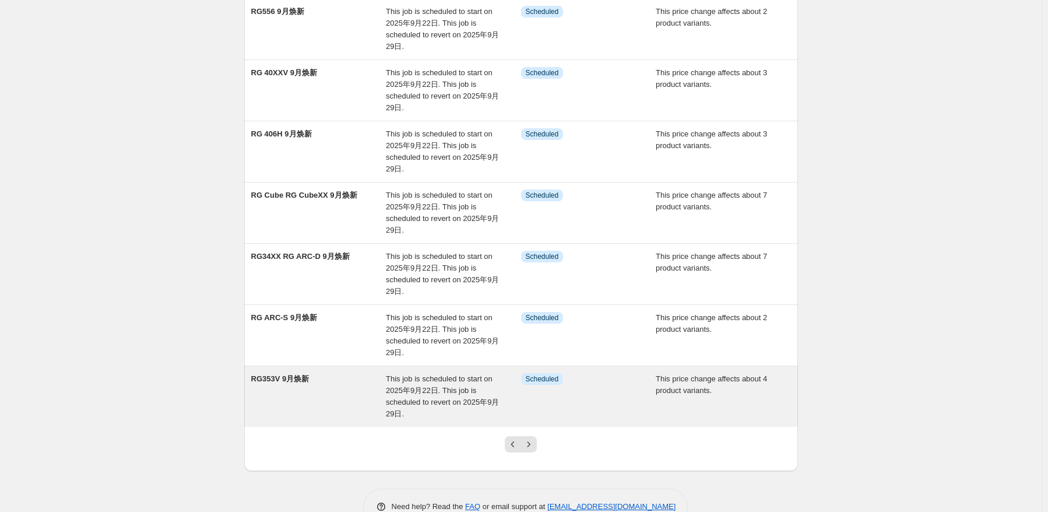
scroll to position [319, 0]
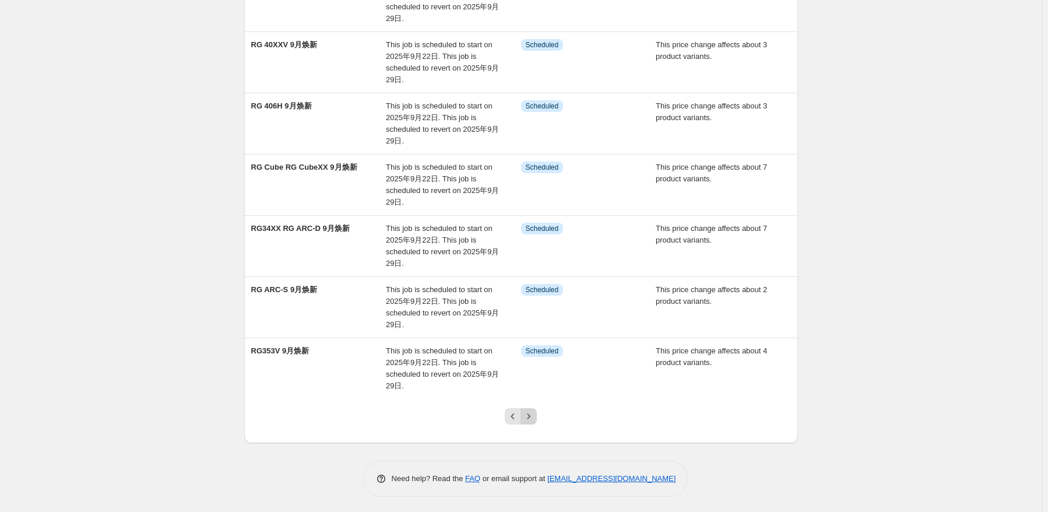
click at [530, 414] on icon "Next" at bounding box center [528, 415] width 3 height 5
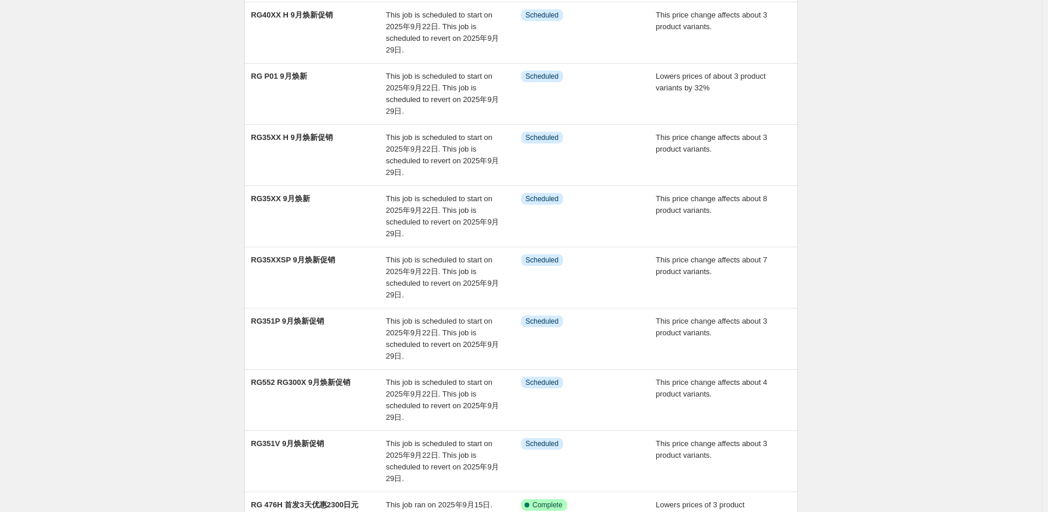
scroll to position [291, 0]
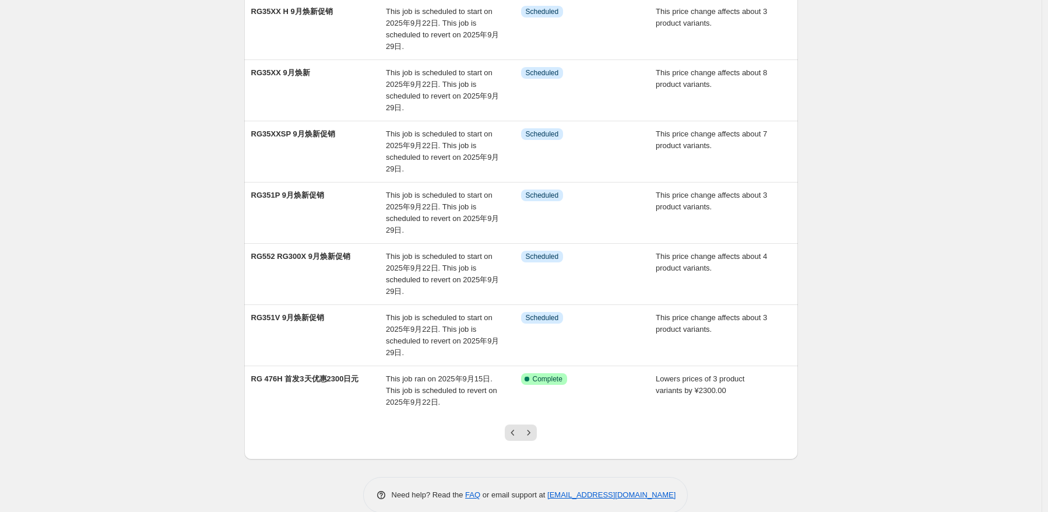
click at [902, 238] on div "NA Bulk Price Editor. This page is ready NA Bulk Price Editor Add new price [ME…" at bounding box center [520, 120] width 1041 height 822
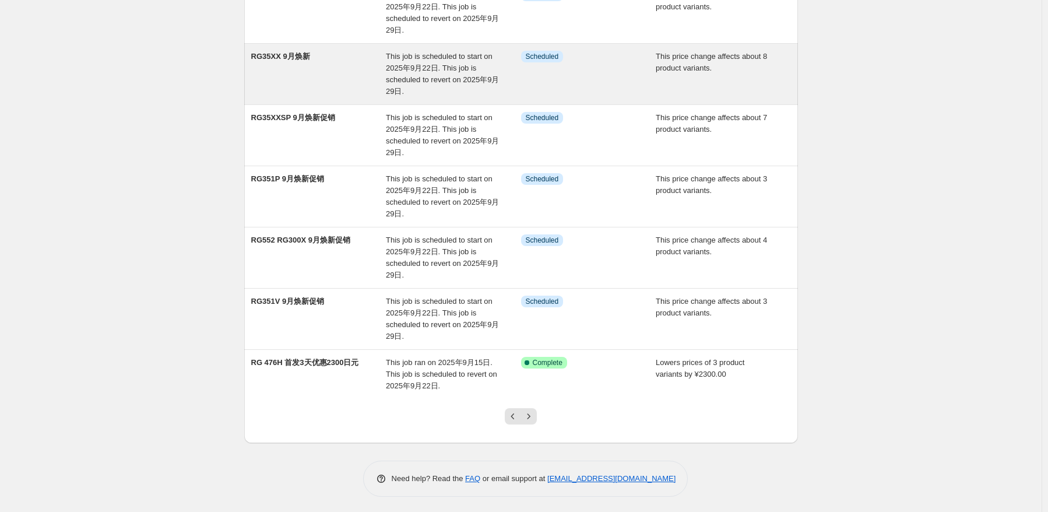
scroll to position [75, 0]
